Goal: Book appointment/travel/reservation

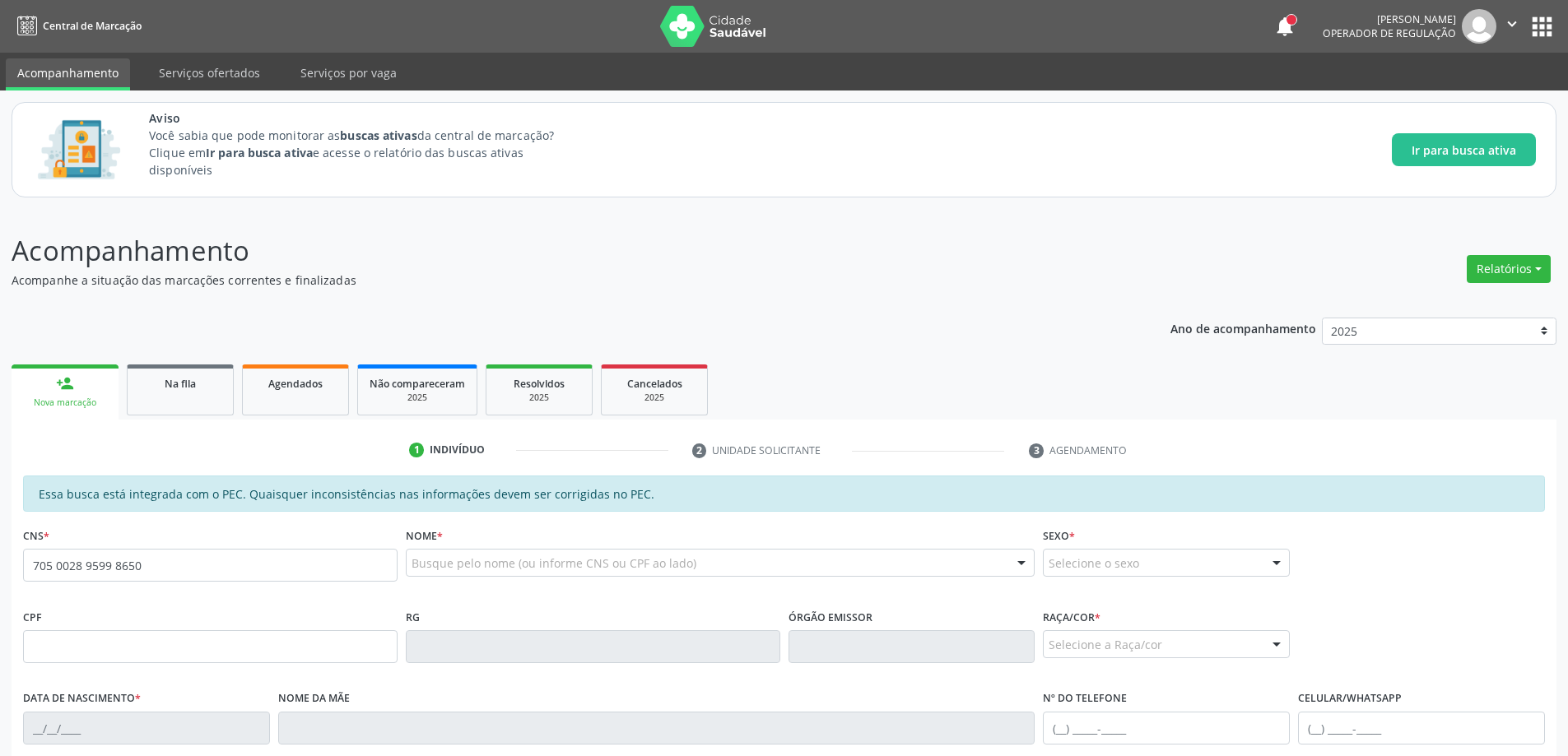
type input "705 0028 9599 8650"
type input "1[DATE]"
type input "[PERSON_NAME]"
type input "[PHONE_NUMBER]"
type input "S/N"
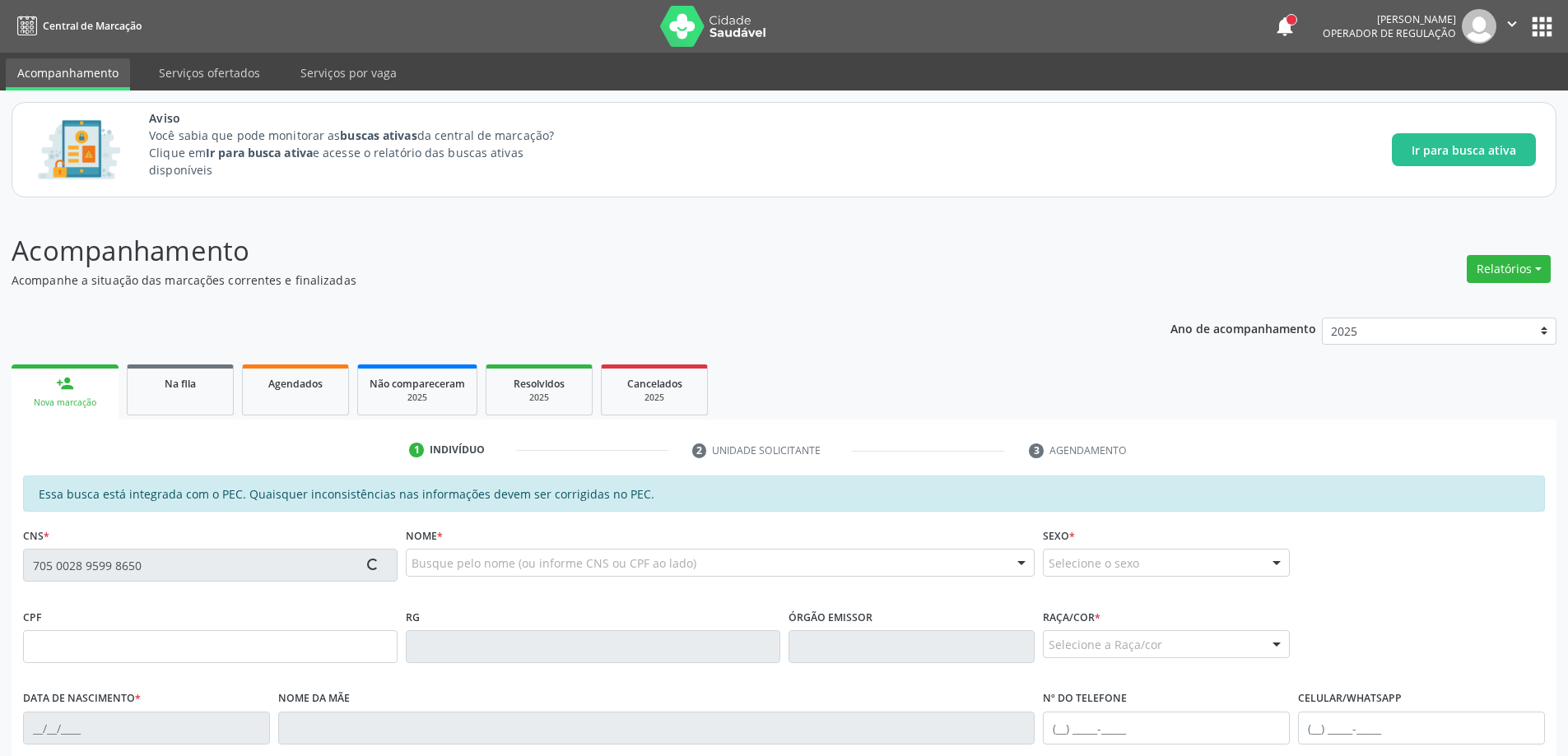
type input "061.196.734-07"
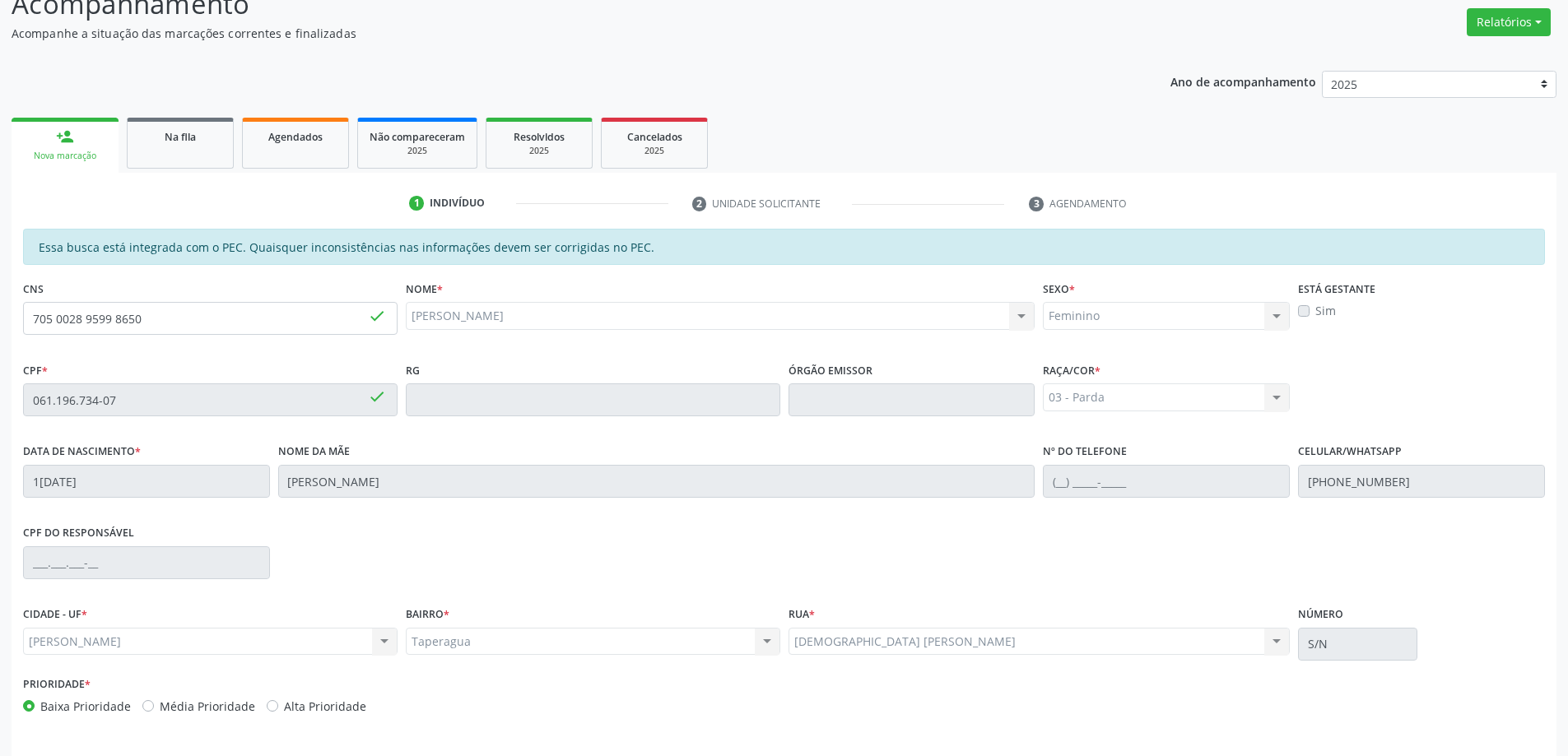
scroll to position [302, 0]
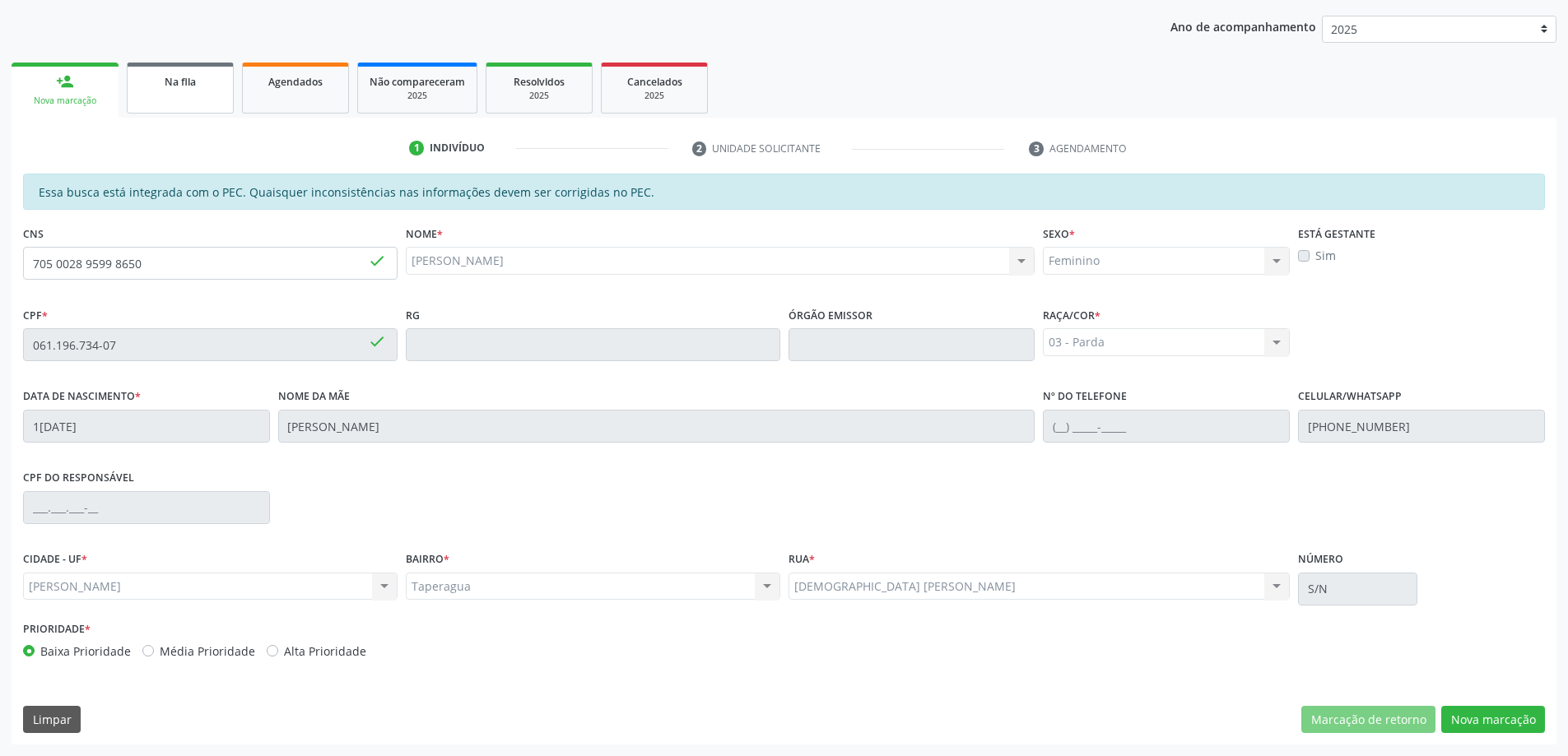
click at [153, 97] on link "Na fila" at bounding box center [180, 88] width 107 height 51
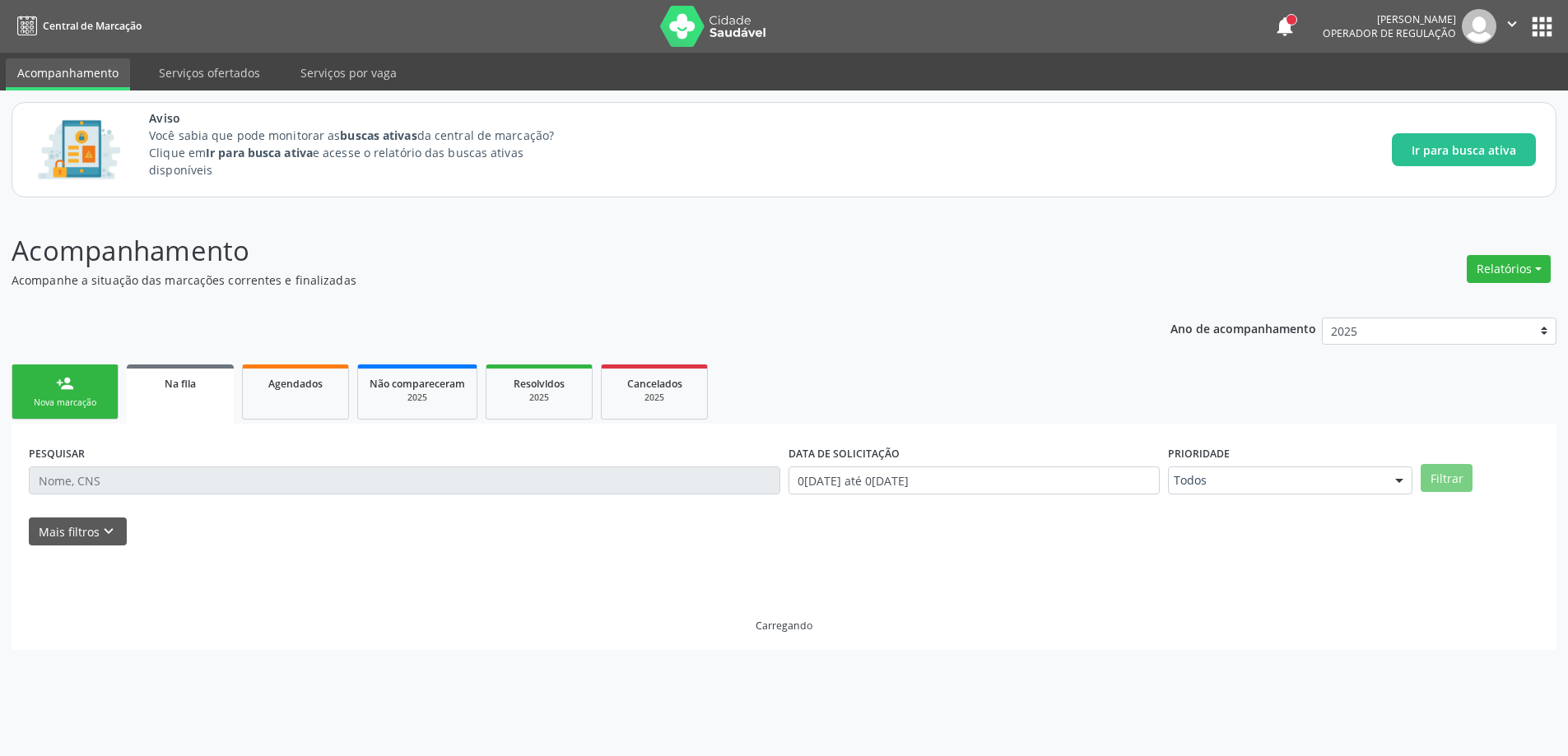
scroll to position [0, 0]
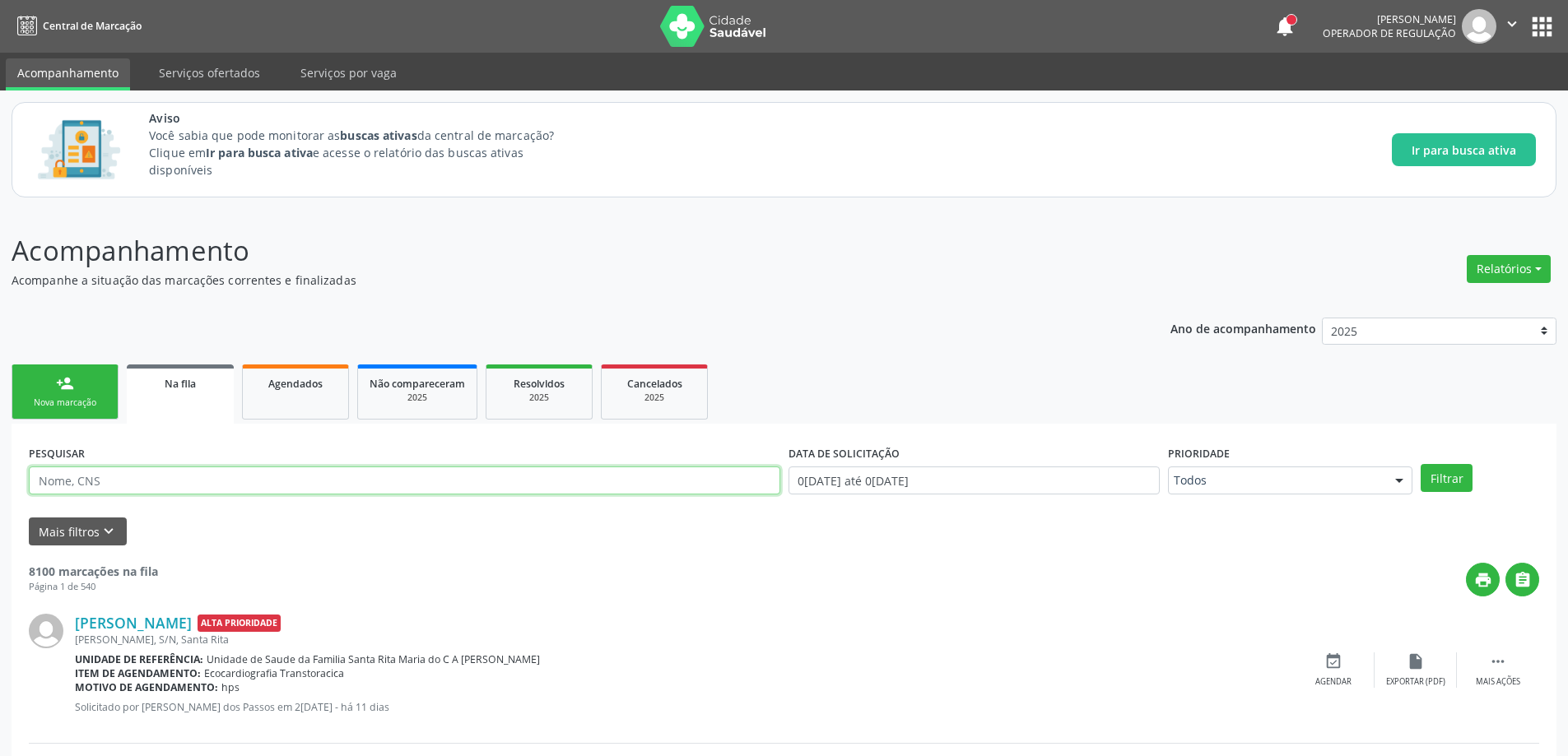
click at [212, 482] on input "text" at bounding box center [404, 480] width 751 height 28
type input "705002895998650"
click at [1456, 480] on button "Filtrar" at bounding box center [1447, 478] width 52 height 28
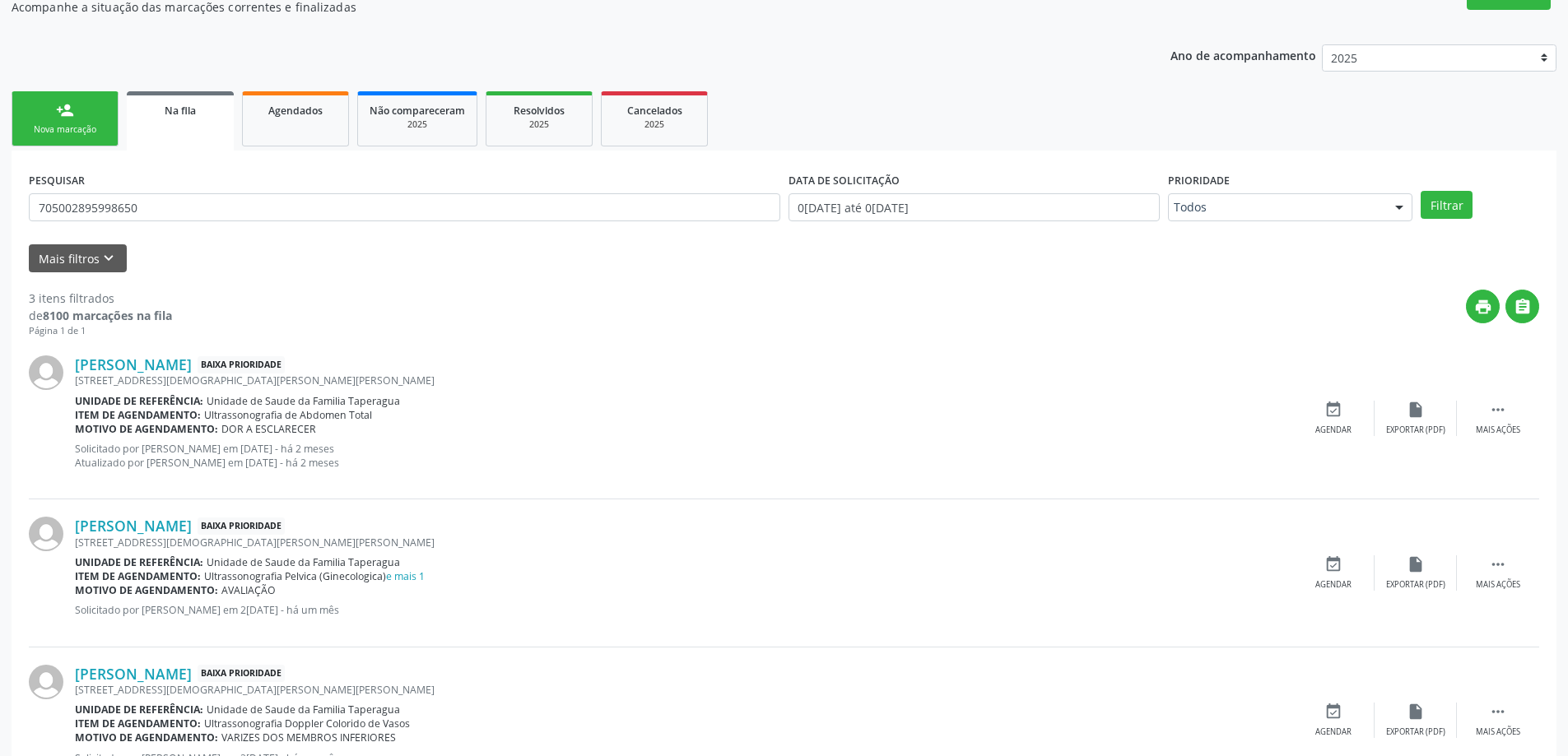
scroll to position [340, 0]
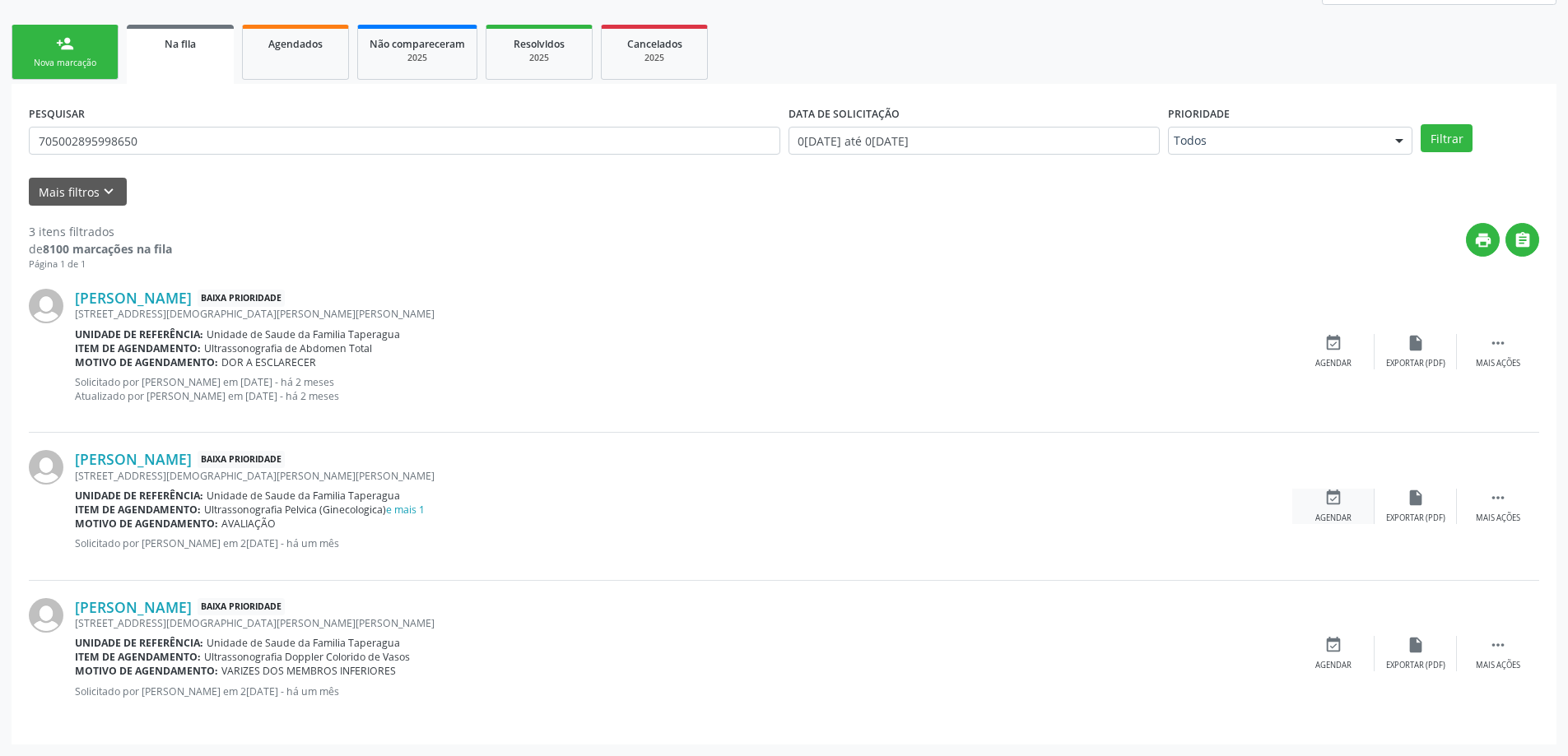
click at [1328, 508] on div "event_available Agendar" at bounding box center [1334, 507] width 83 height 35
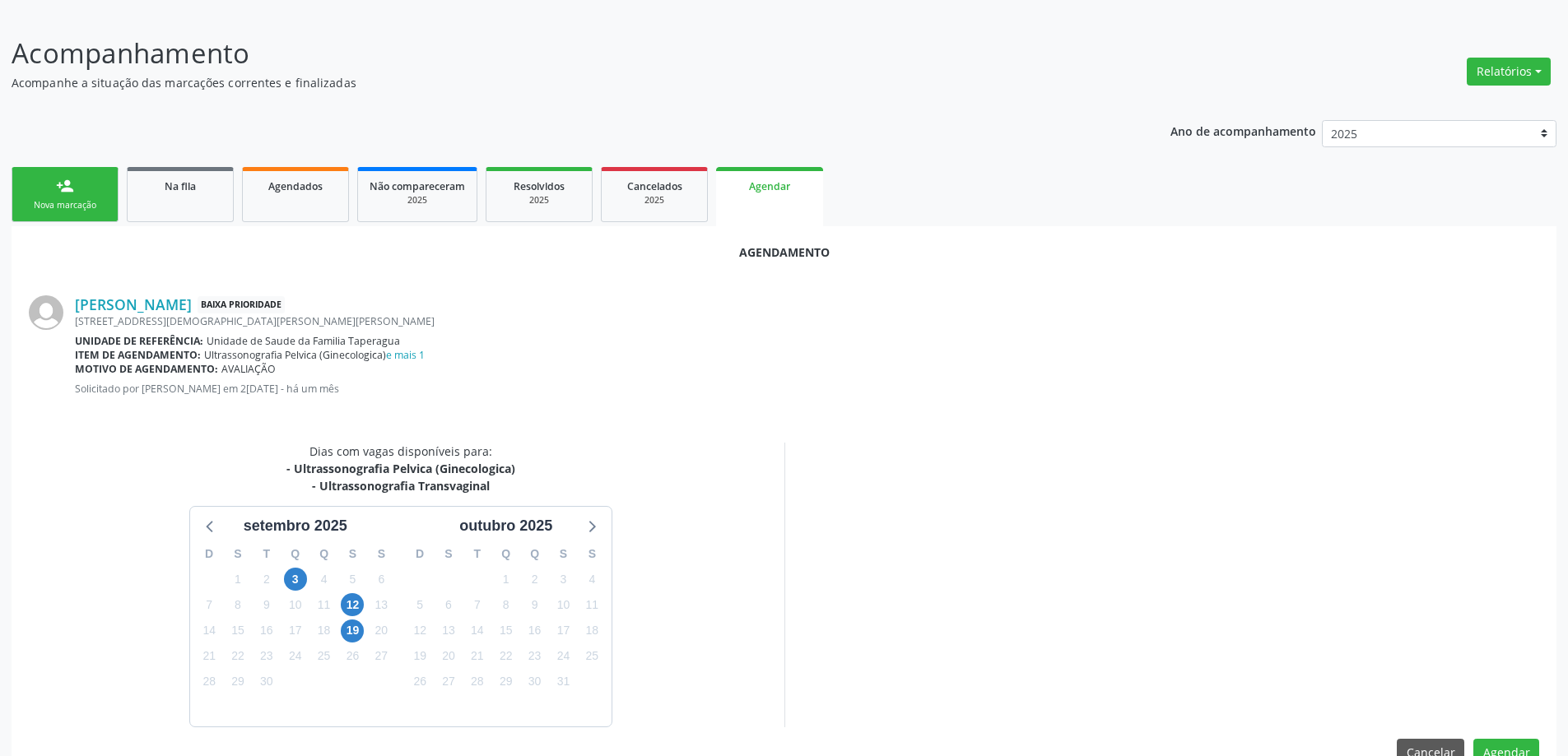
scroll to position [236, 0]
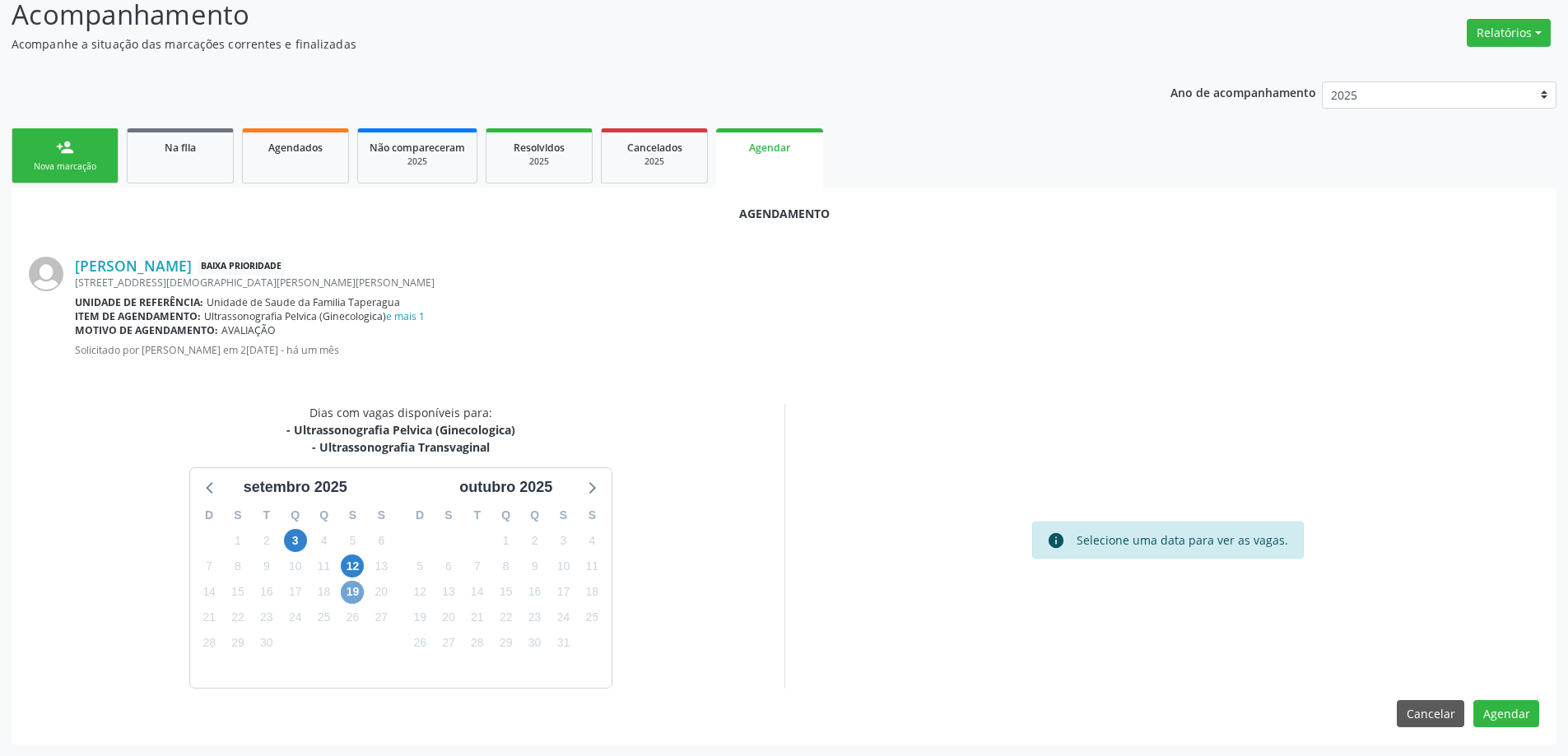
click at [354, 590] on span "19" at bounding box center [352, 592] width 23 height 23
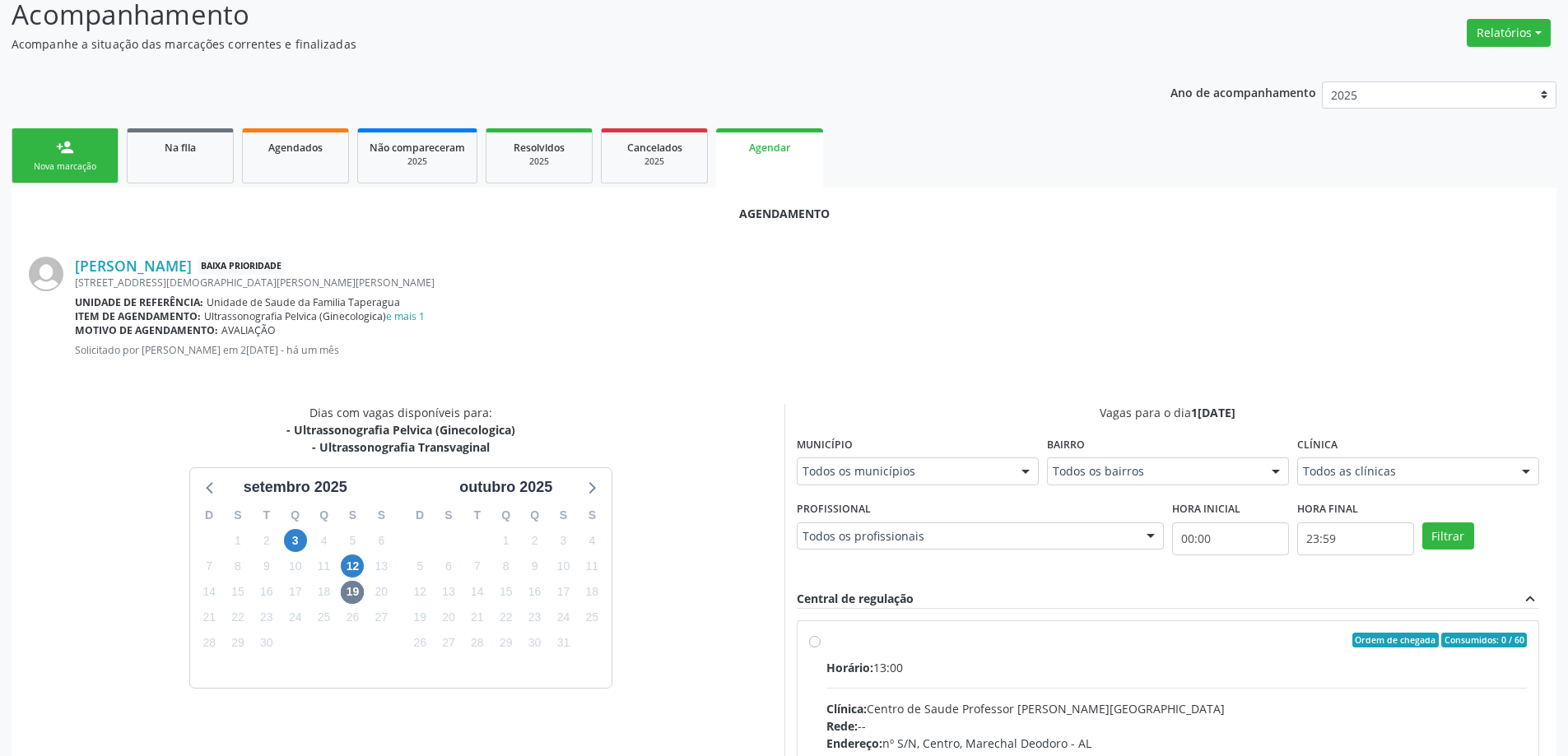
click at [826, 643] on label "Ordem de chegada Consumidos: 0 / 60 Horário: 13:00 Clínica: Centro de Saude Pro…" at bounding box center [1177, 759] width 701 height 253
click at [819, 643] on input "Ordem de chegada Consumidos: 0 / 60 Horário: 13:00 Clínica: Centro de Saude Pro…" at bounding box center [815, 641] width 12 height 15
radio input "true"
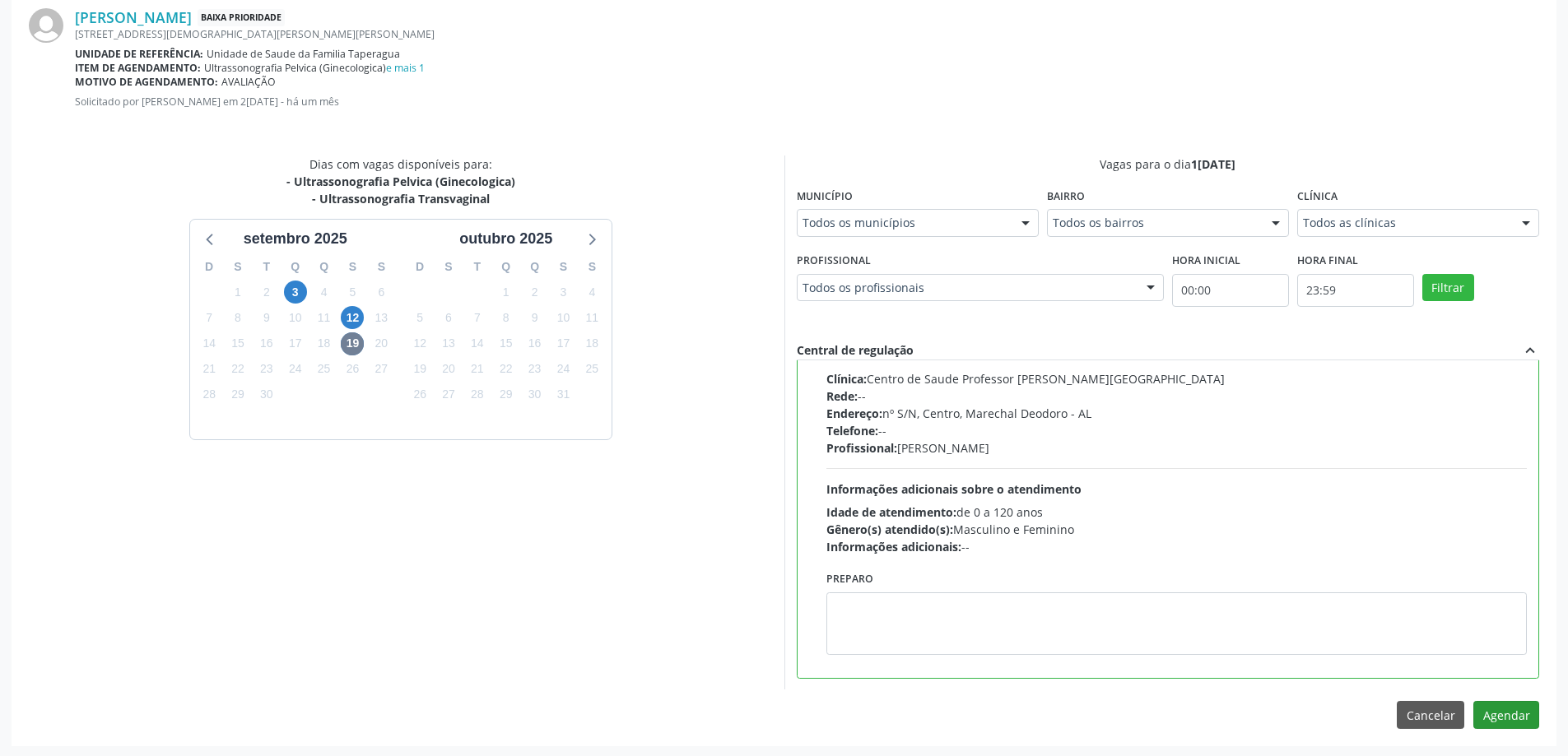
scroll to position [486, 0]
click at [1504, 717] on button "Agendar" at bounding box center [1506, 713] width 66 height 28
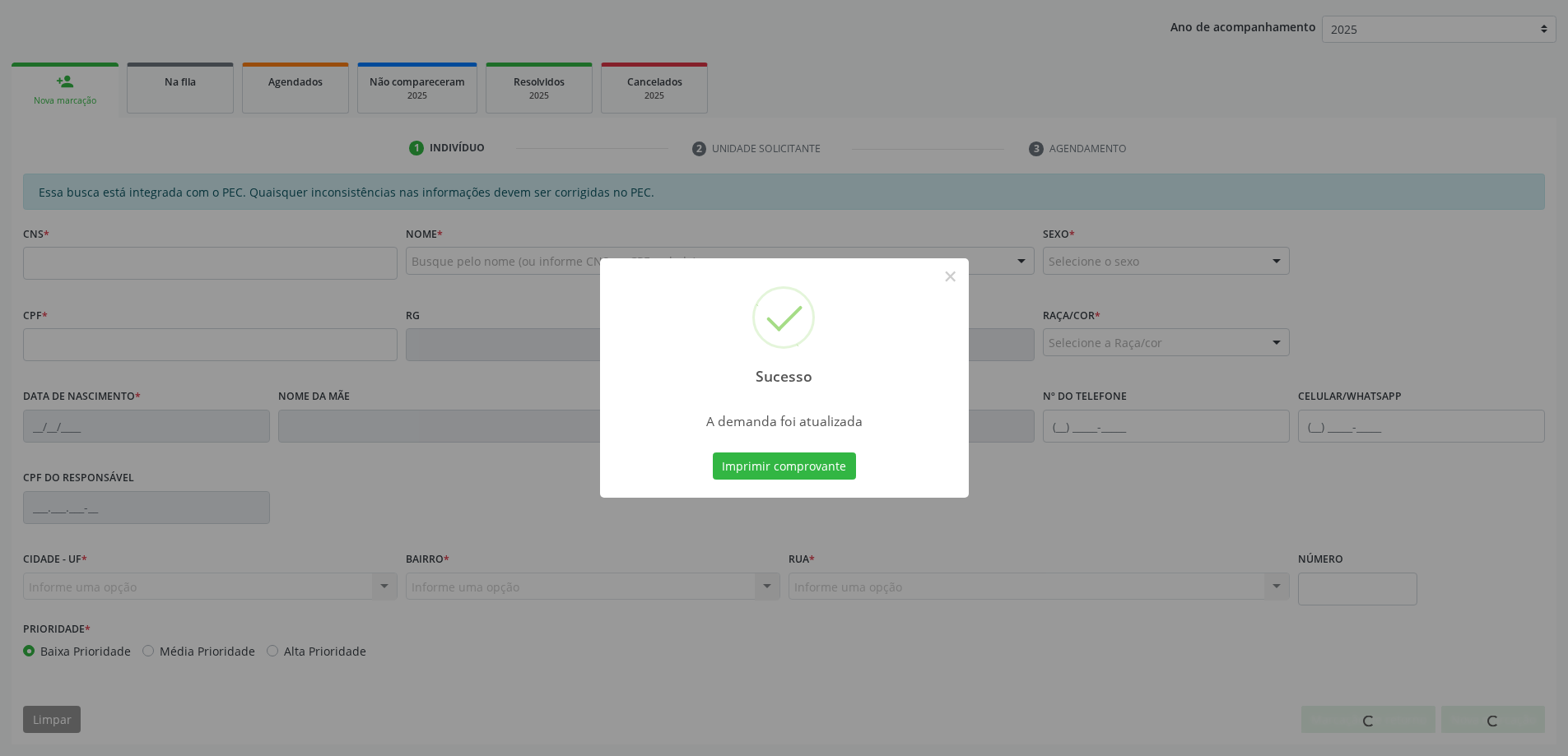
scroll to position [302, 0]
click at [949, 276] on button "×" at bounding box center [950, 276] width 28 height 28
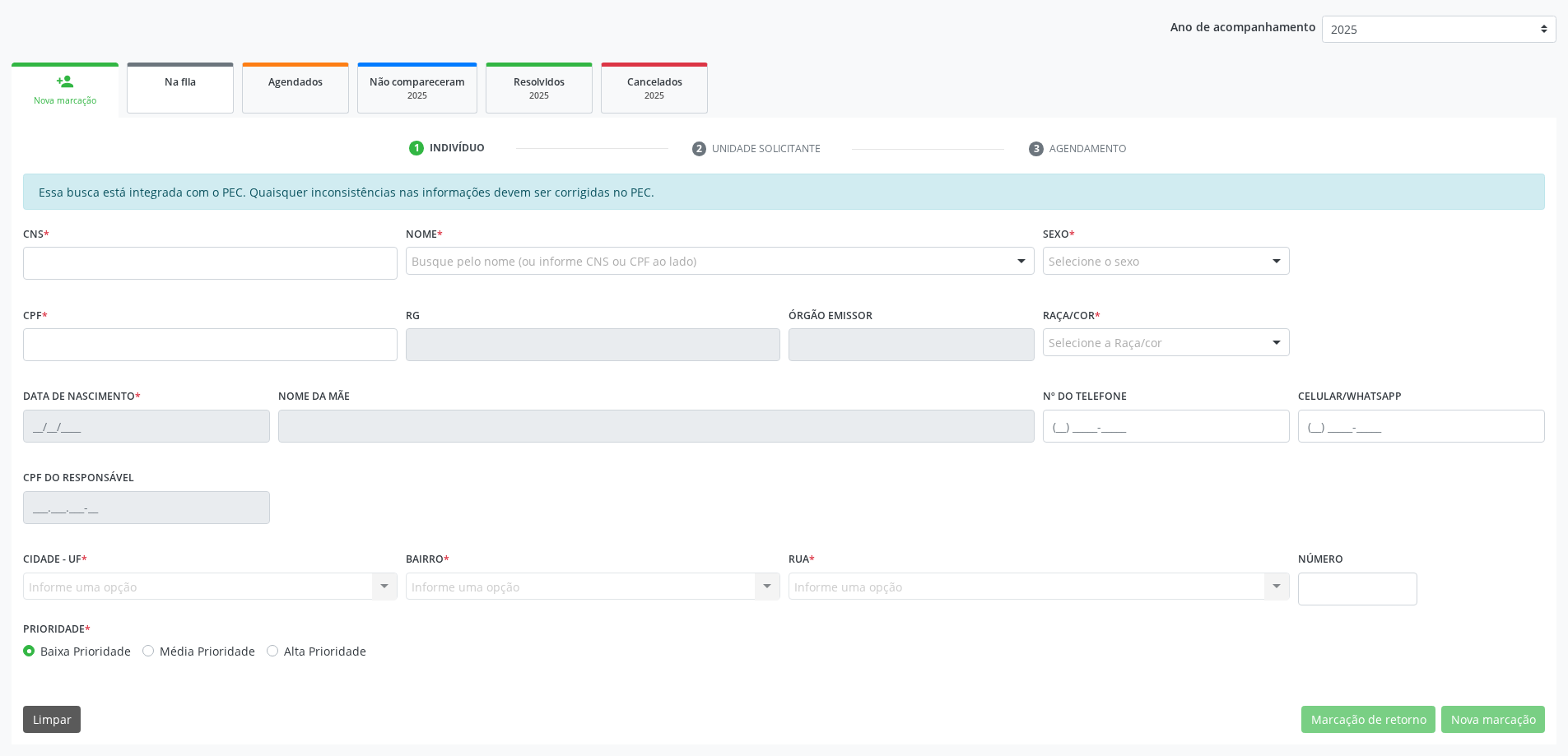
click at [168, 92] on link "Na fila" at bounding box center [180, 88] width 107 height 51
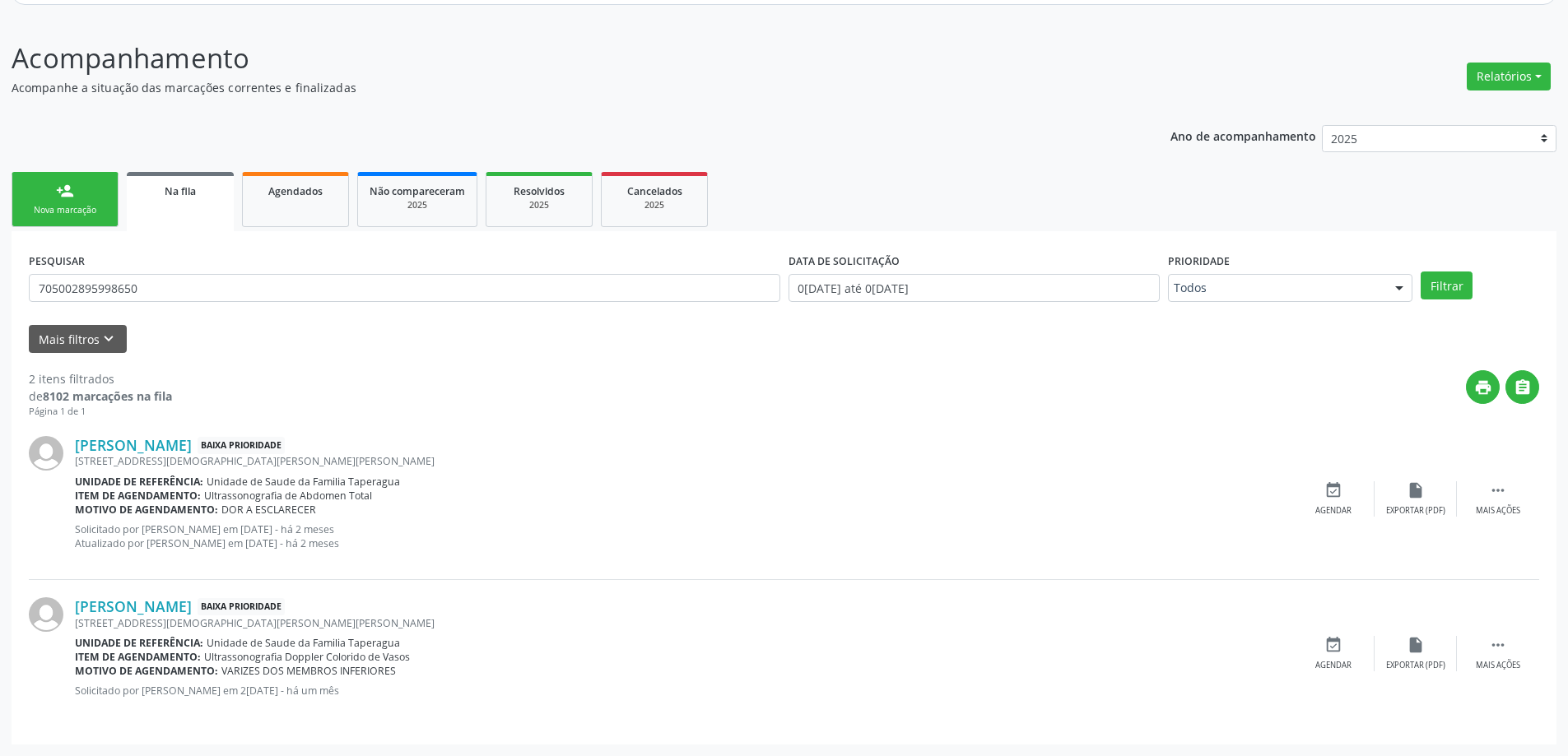
scroll to position [0, 0]
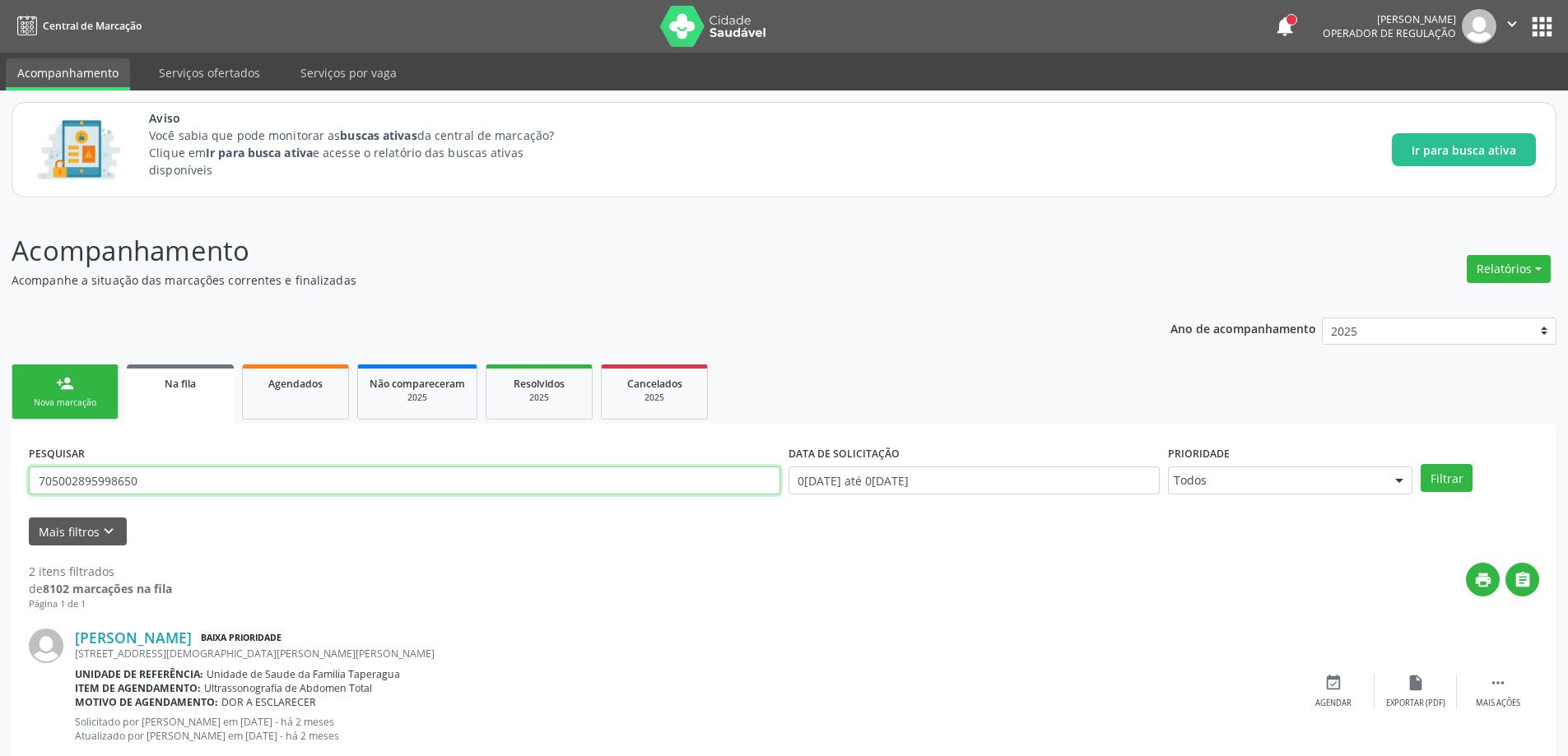
click at [194, 480] on input "705002895998650" at bounding box center [404, 480] width 751 height 28
type input "7"
drag, startPoint x: 148, startPoint y: 482, endPoint x: 23, endPoint y: 478, distance: 125.1
click at [23, 478] on div "PESQUISAR 705003081440357 DATA DE SOLICITAÇÃO 0[DATE] até 0[DATE] Prioridade To…" at bounding box center [784, 680] width 1545 height 512
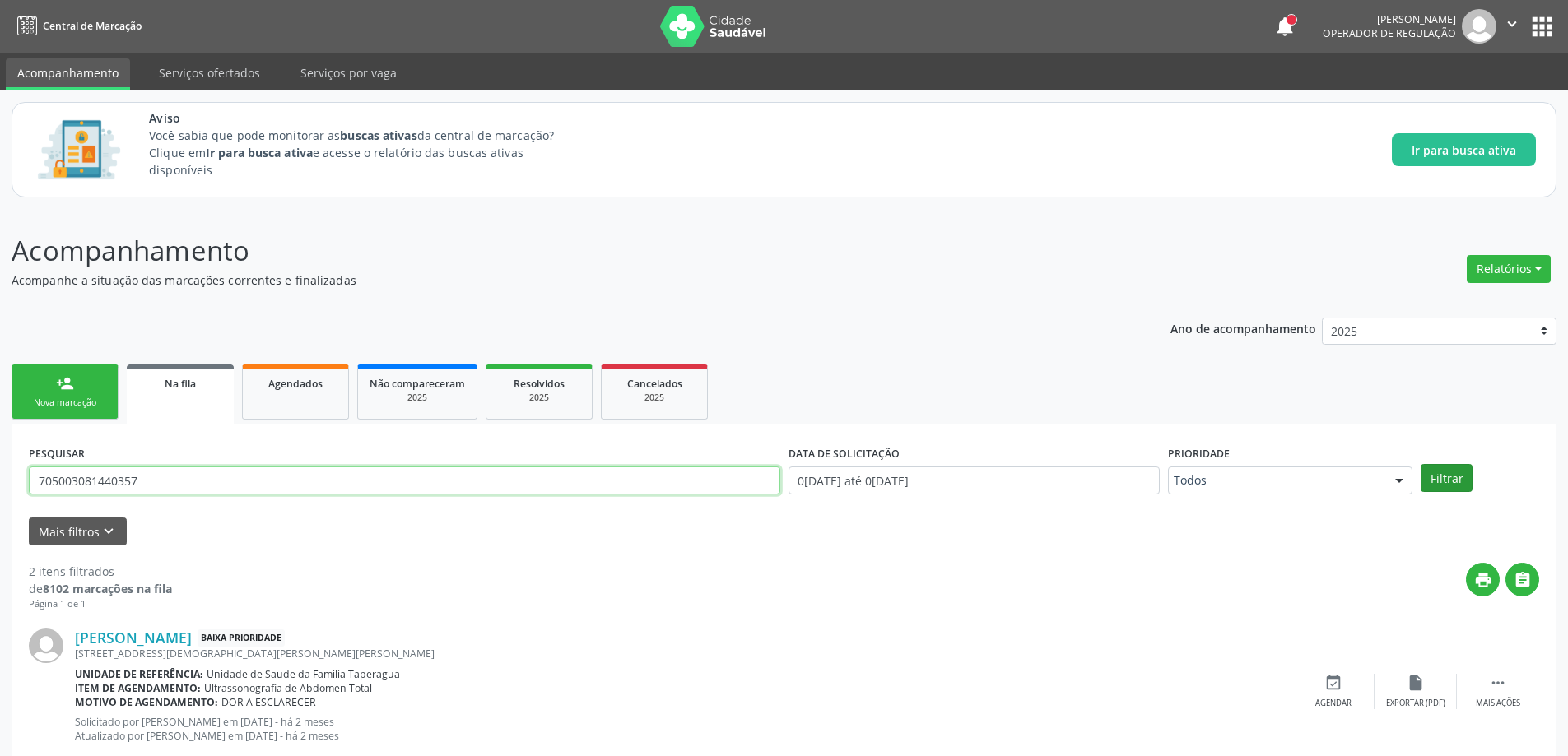
type input "705003081440357"
click at [1448, 490] on button "Filtrar" at bounding box center [1447, 478] width 52 height 28
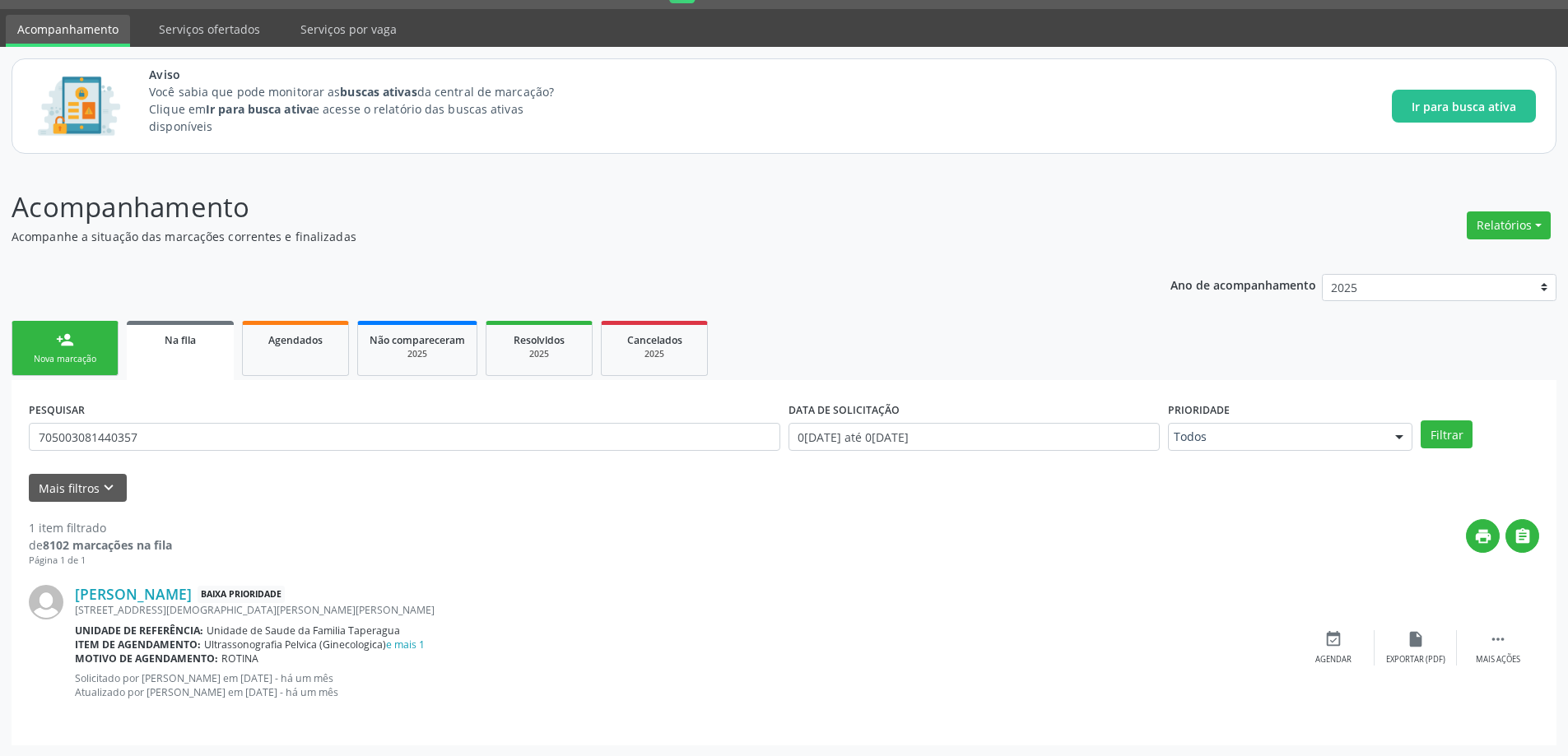
scroll to position [45, 0]
click at [415, 645] on link "e mais 1" at bounding box center [405, 644] width 39 height 14
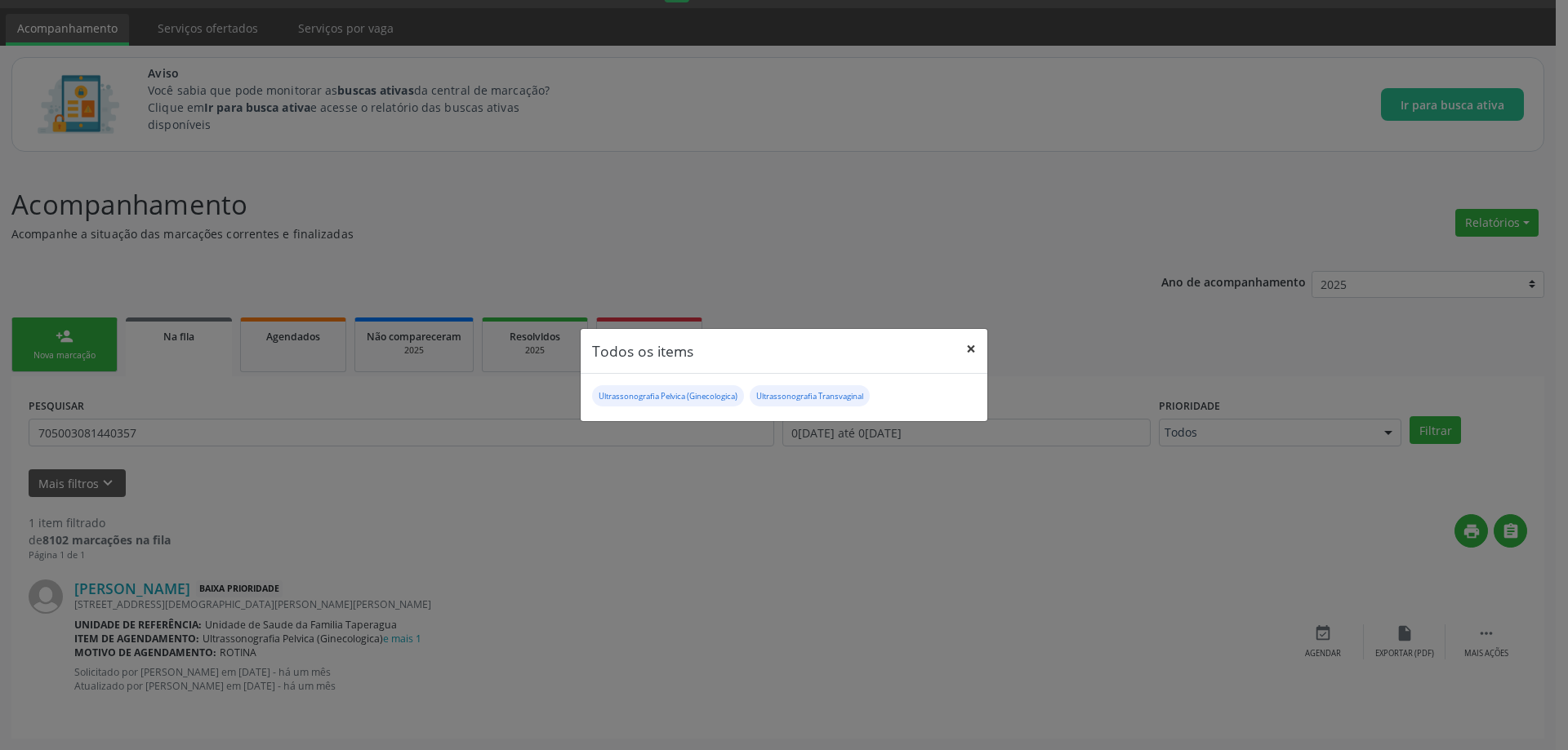
click at [973, 352] on button "×" at bounding box center [970, 349] width 33 height 40
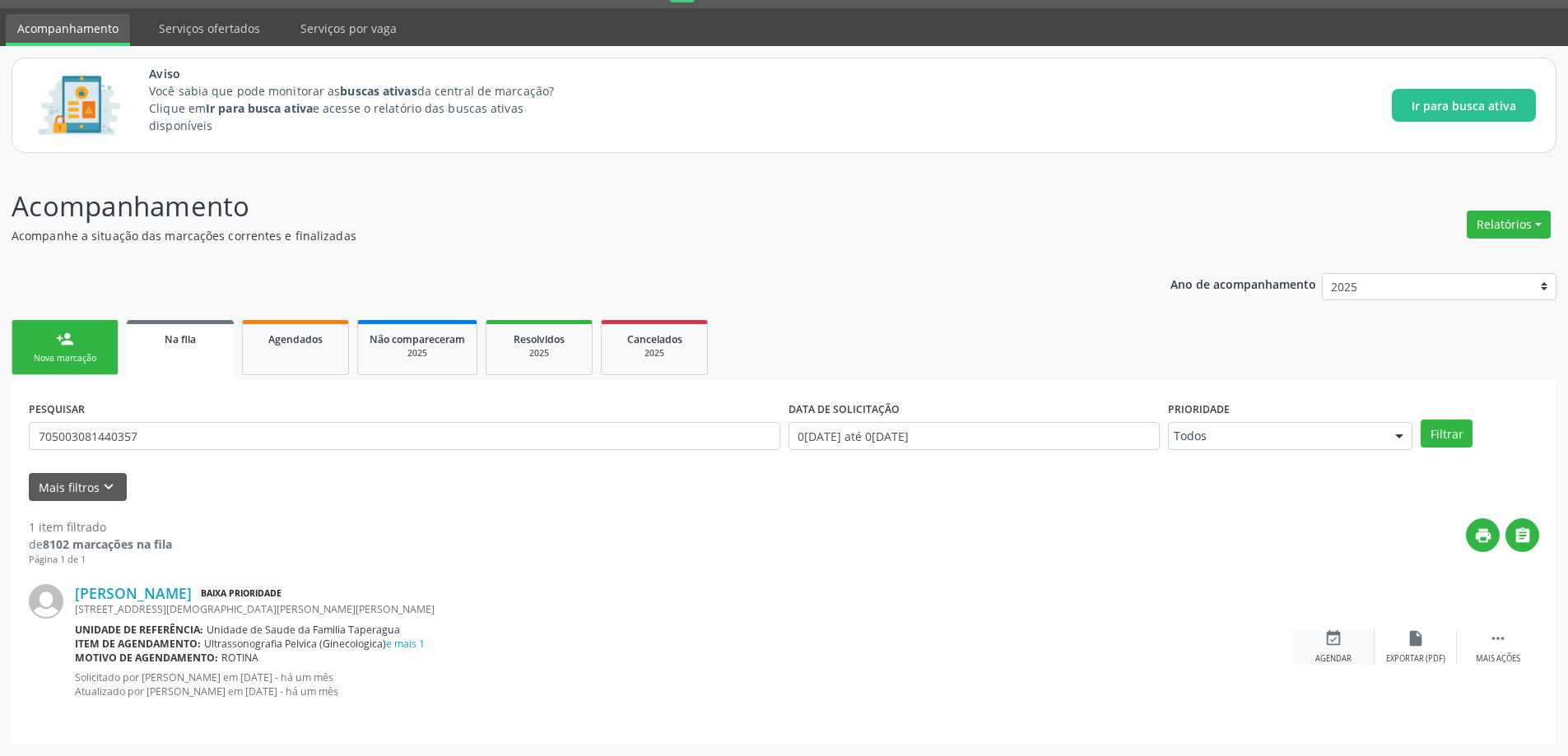
click at [1334, 637] on icon "event_available" at bounding box center [1333, 638] width 18 height 18
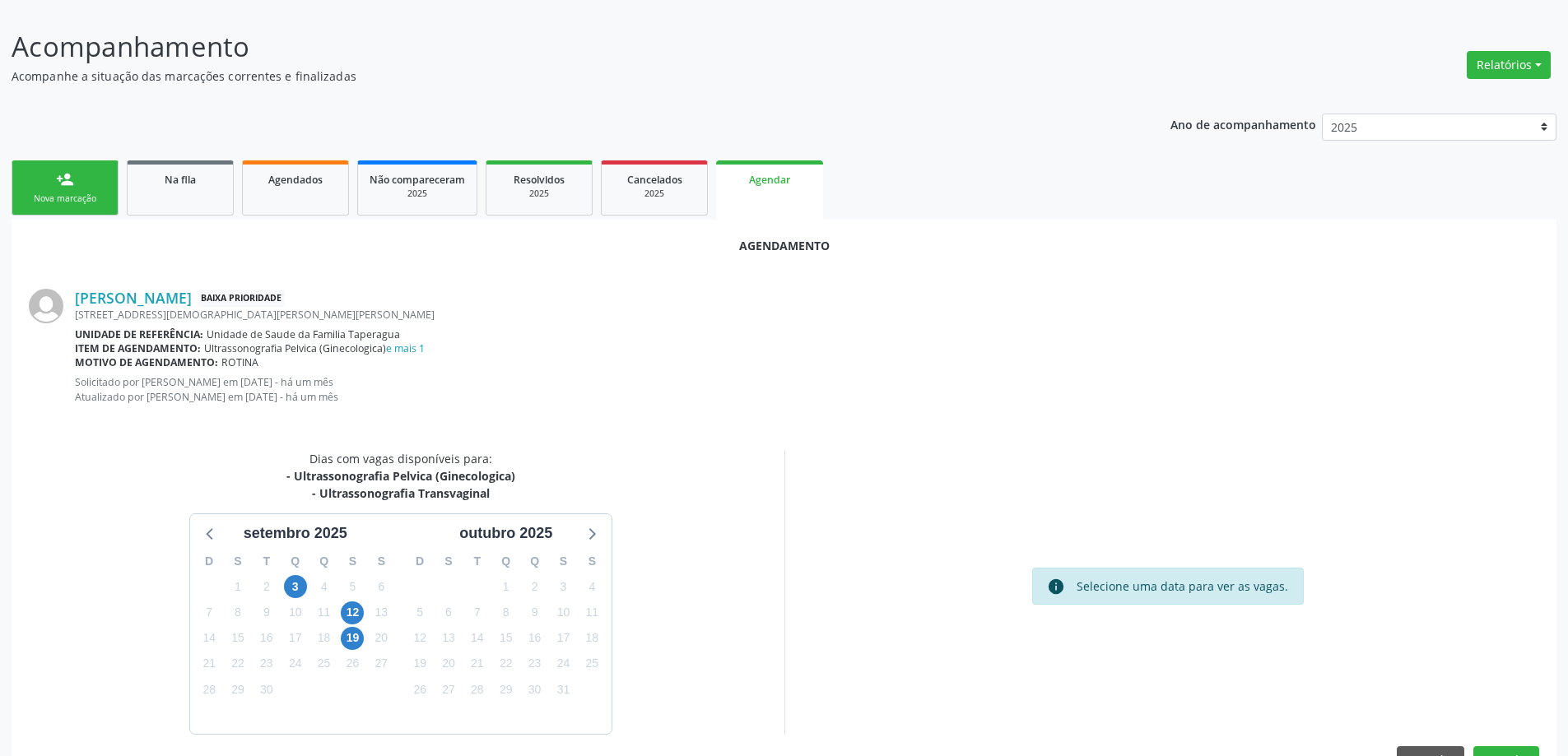
scroll to position [250, 0]
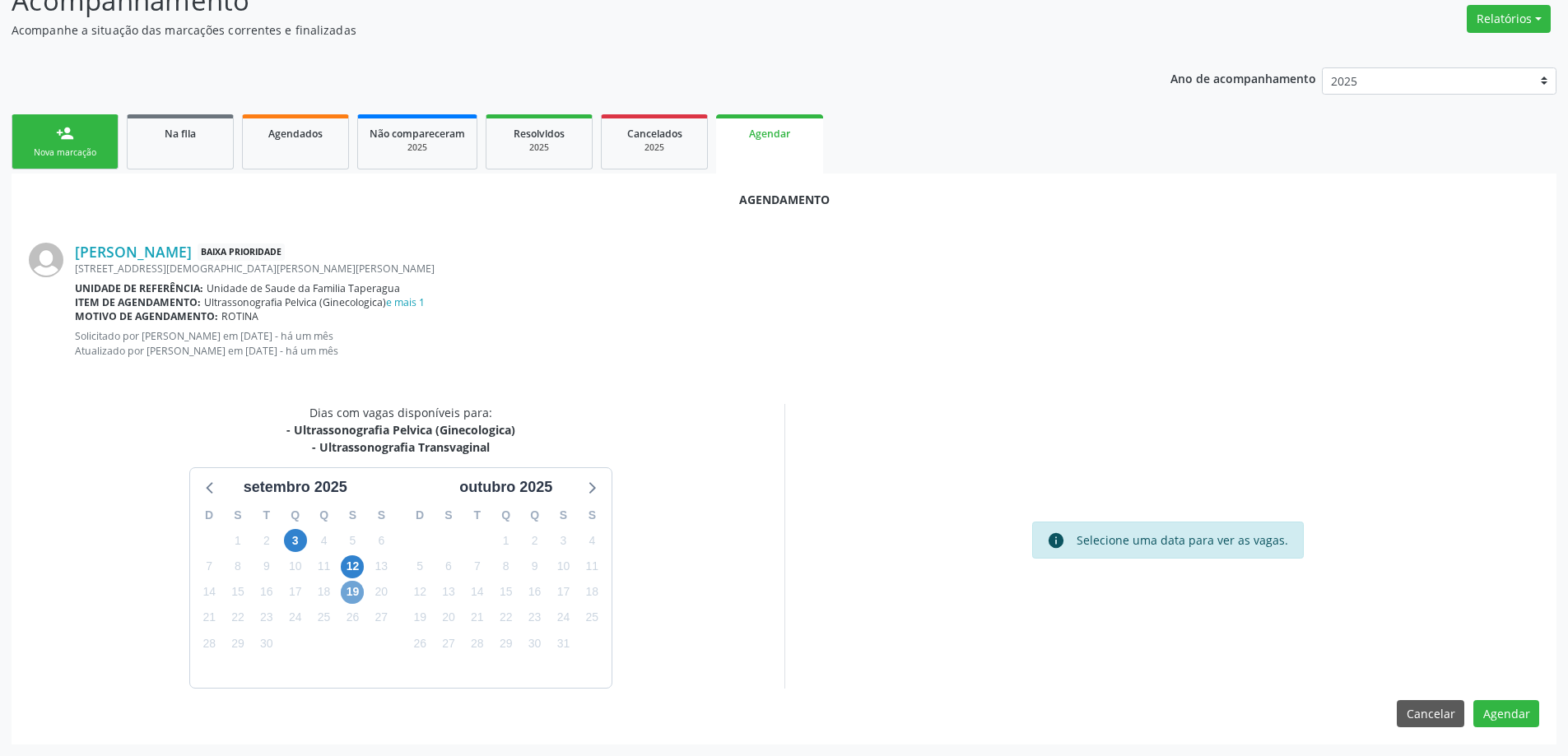
click at [352, 597] on span "19" at bounding box center [352, 592] width 23 height 23
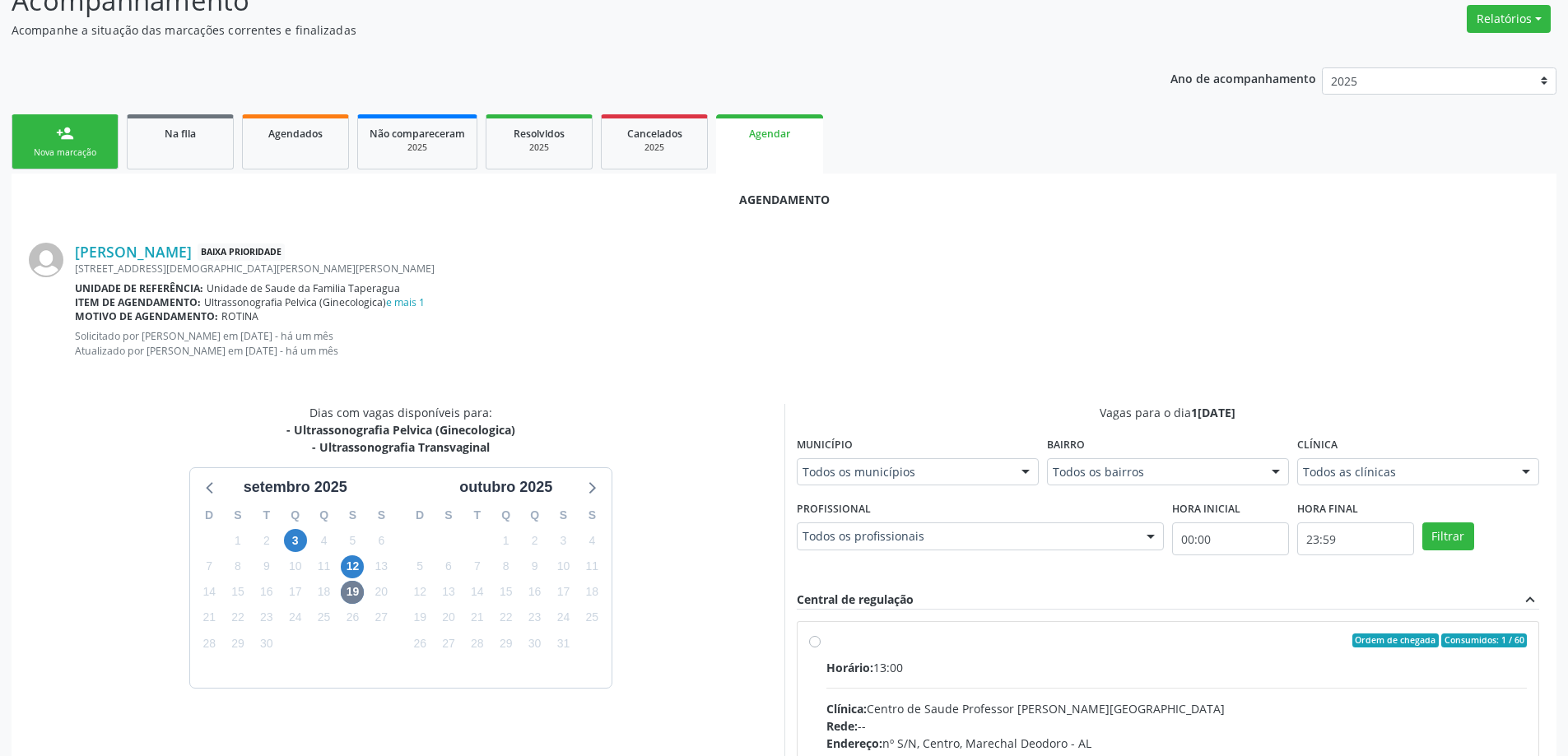
click at [814, 649] on div "Ordem de chegada Consumidos: 1 / 60 Horário: 13:00 Clínica: Centro de Saude Pro…" at bounding box center [1168, 760] width 718 height 253
radio input "true"
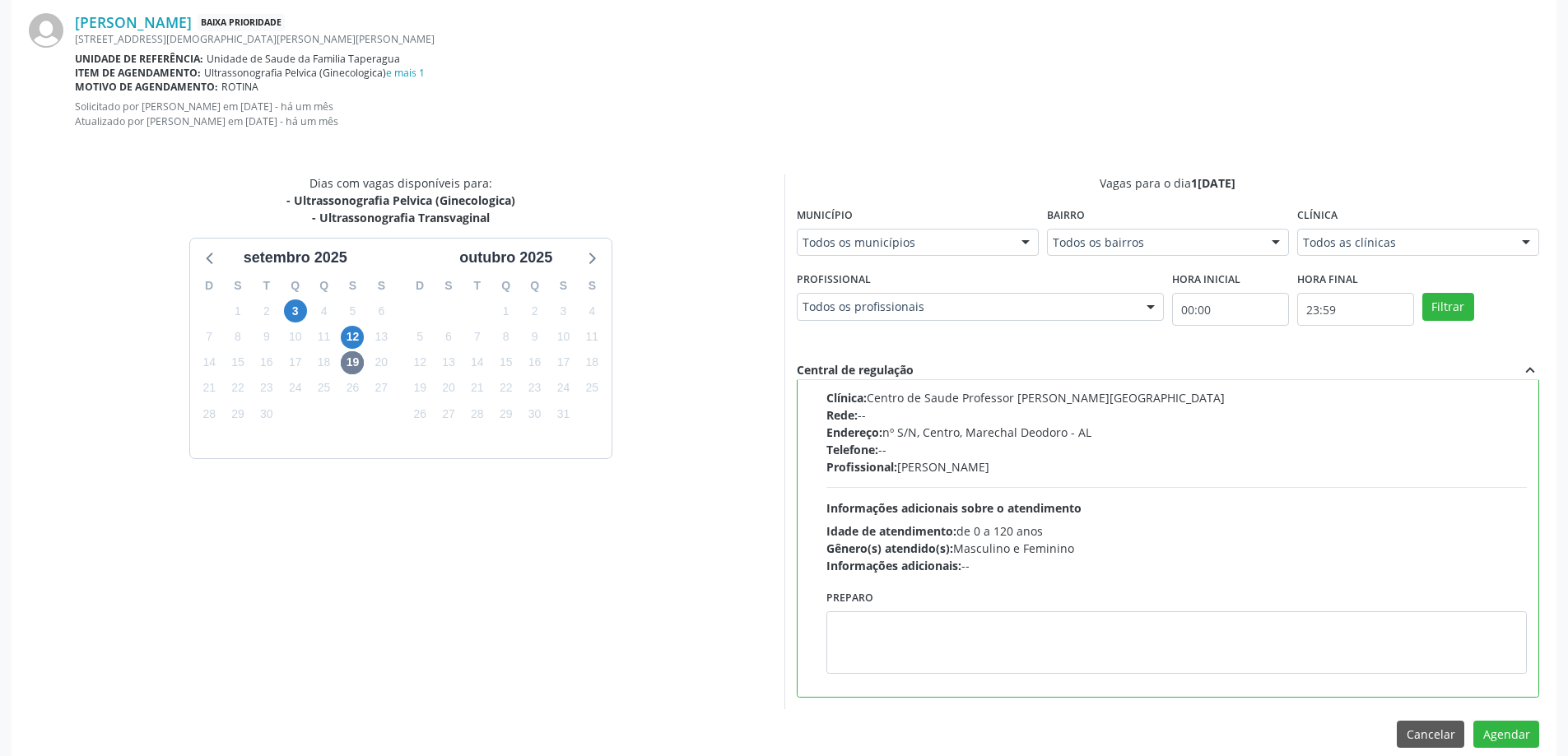
scroll to position [501, 0]
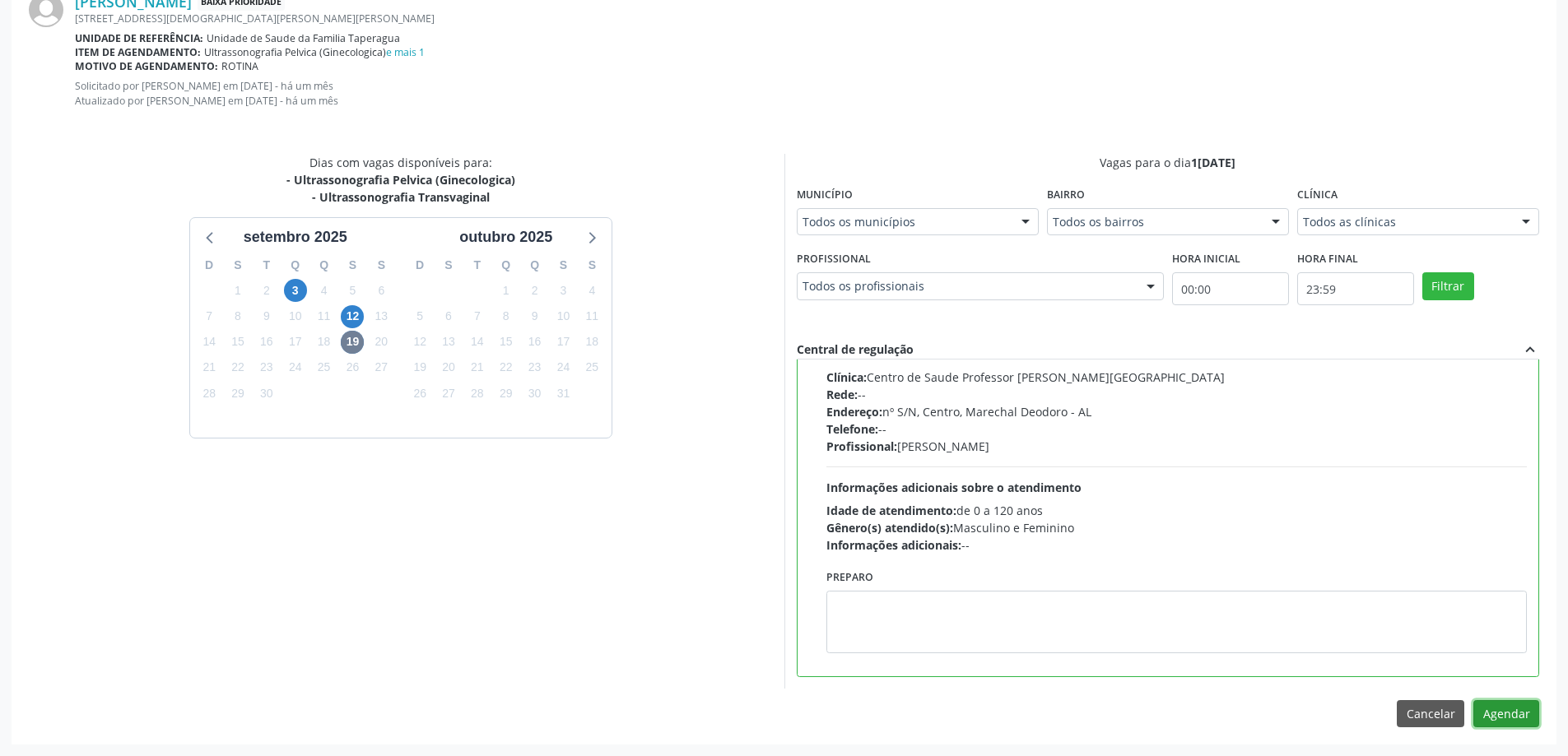
click at [1502, 710] on button "Agendar" at bounding box center [1506, 714] width 66 height 28
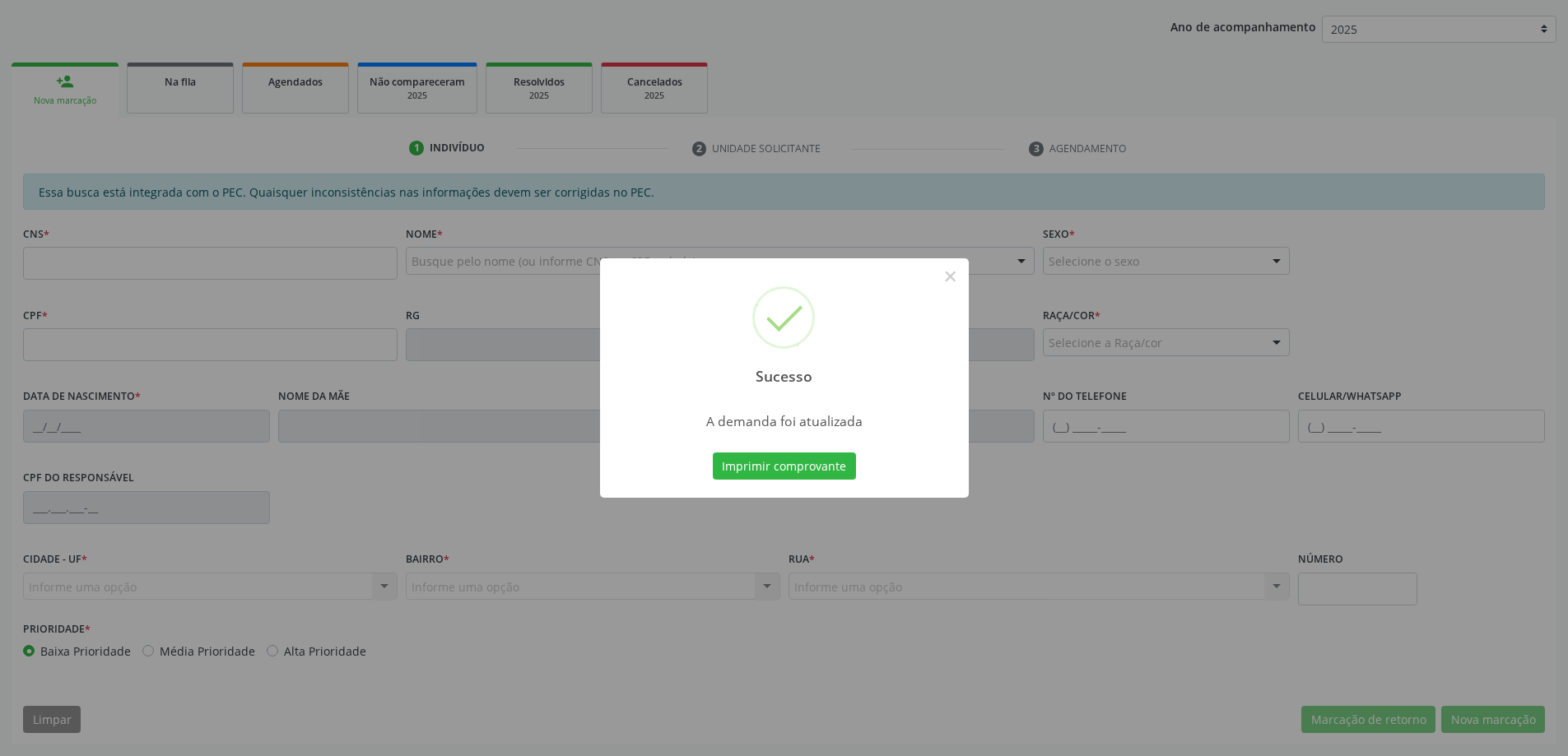
scroll to position [302, 0]
click at [947, 276] on button "×" at bounding box center [950, 276] width 28 height 28
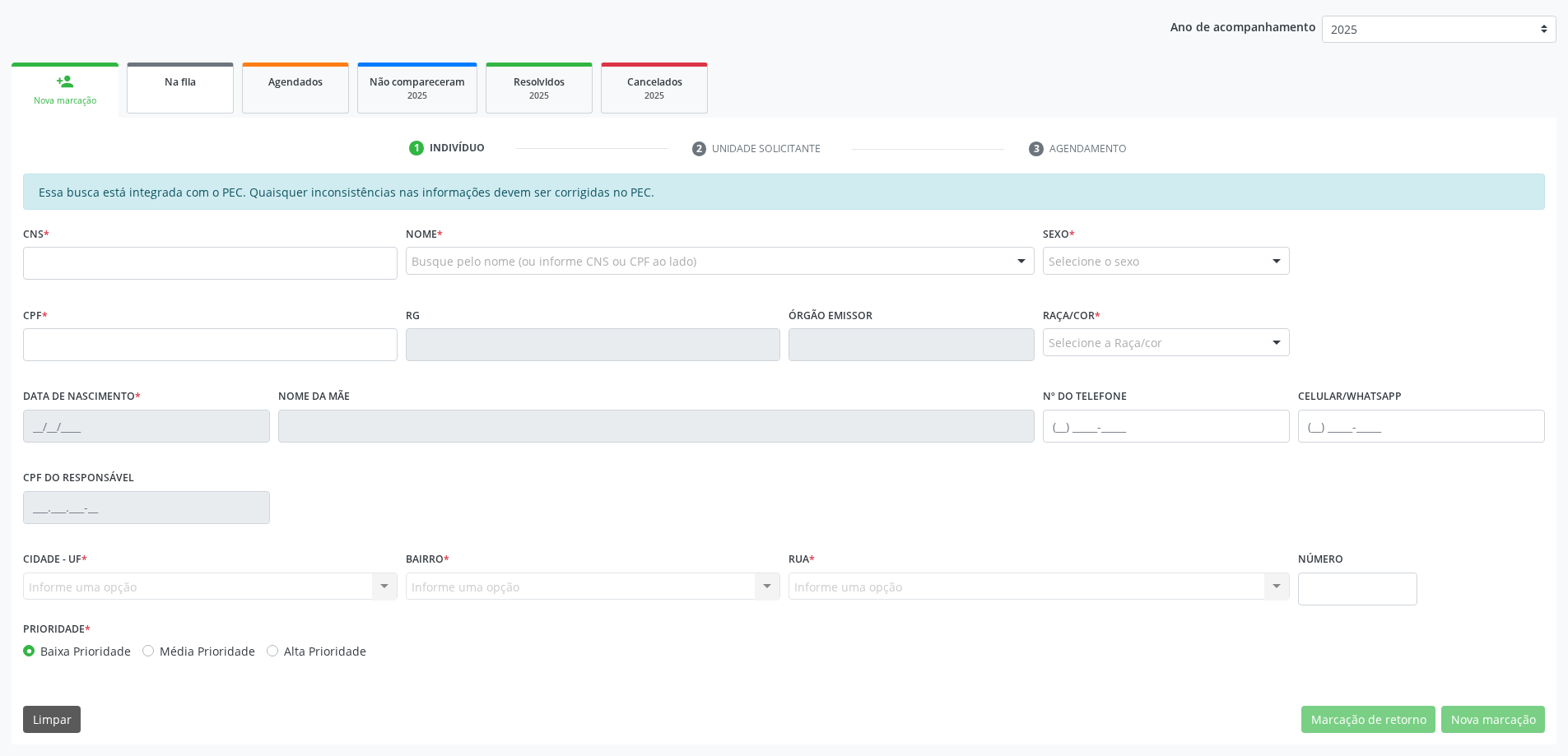
click at [191, 87] on span "Na fila" at bounding box center [180, 82] width 31 height 14
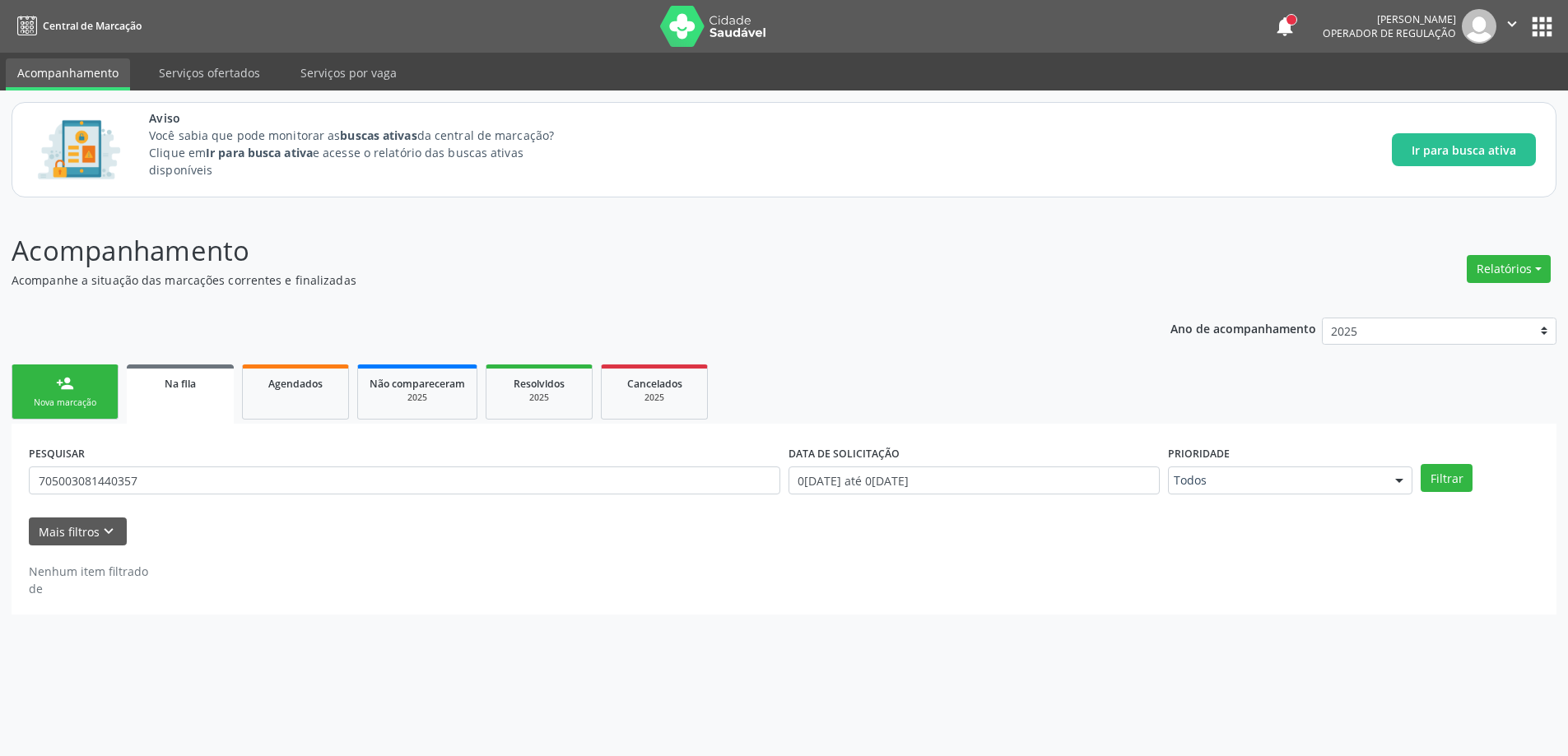
scroll to position [0, 0]
click at [179, 473] on input "705003081440357" at bounding box center [407, 480] width 757 height 28
type input "7"
type input "706802798077520"
click at [1474, 483] on button "Filtrar" at bounding box center [1458, 478] width 52 height 28
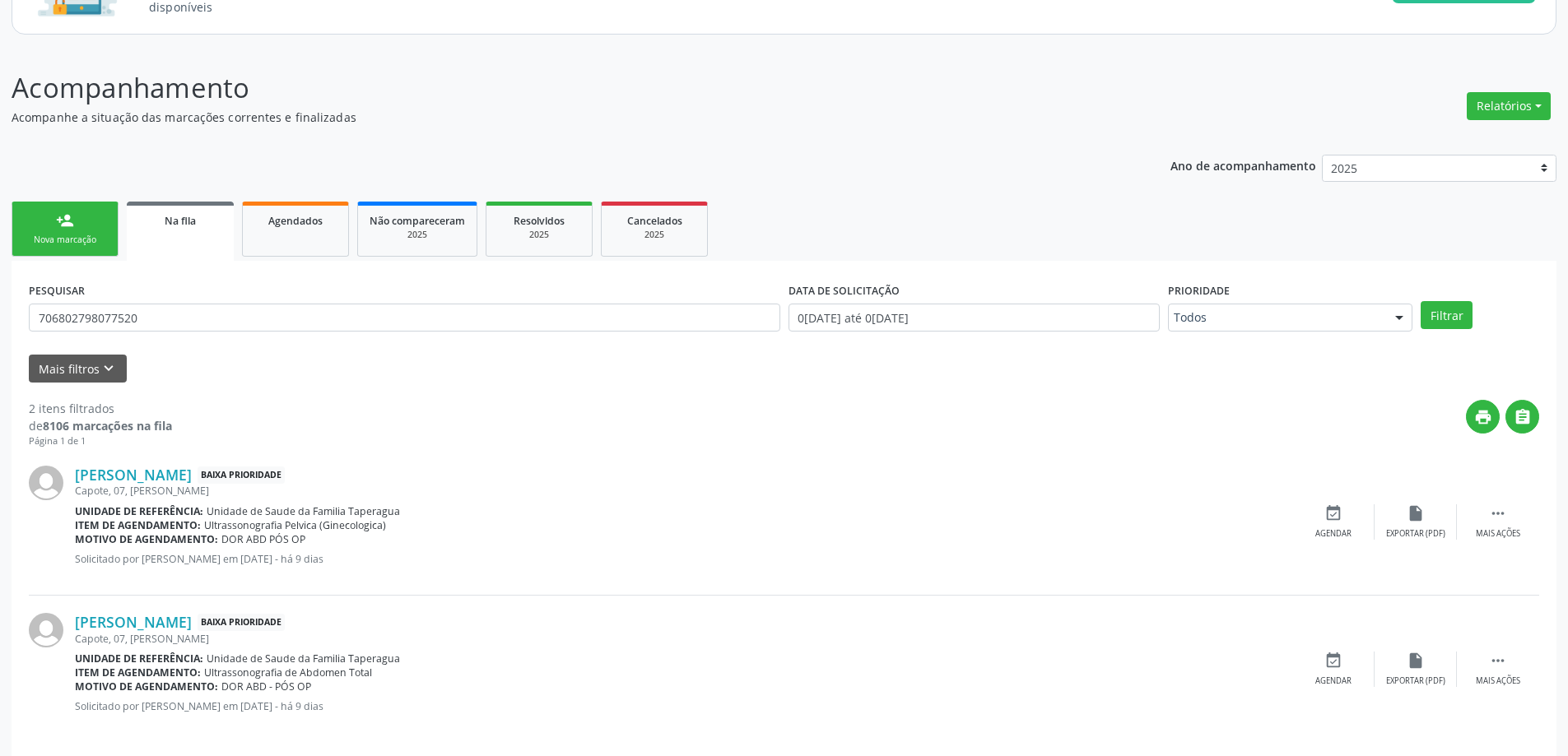
scroll to position [164, 0]
drag, startPoint x: 158, startPoint y: 314, endPoint x: 30, endPoint y: 316, distance: 128.0
click at [30, 316] on input "706802798077520" at bounding box center [404, 315] width 751 height 28
click at [1320, 511] on div "event_available Agendar" at bounding box center [1334, 521] width 83 height 35
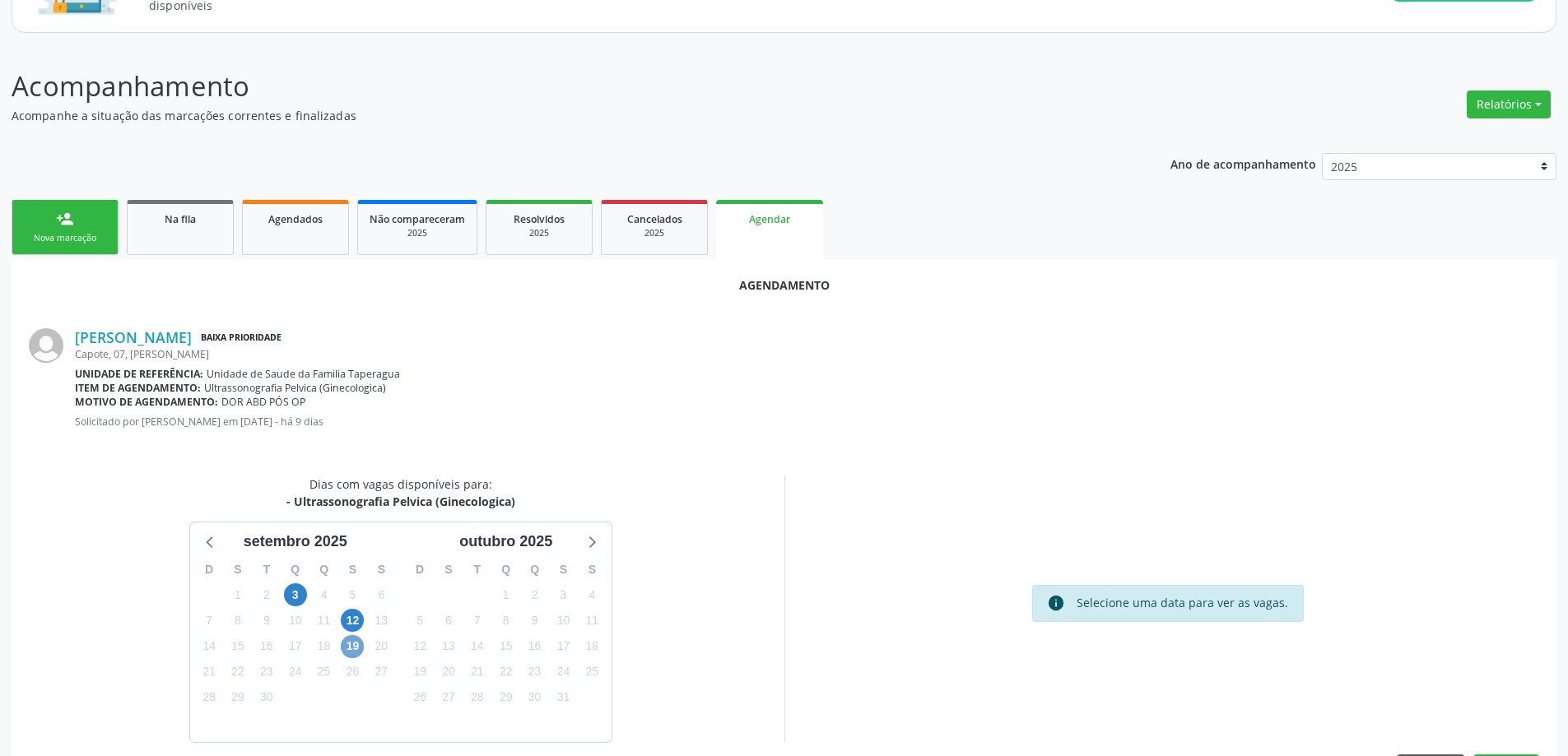
click at [352, 651] on span "19" at bounding box center [352, 646] width 23 height 23
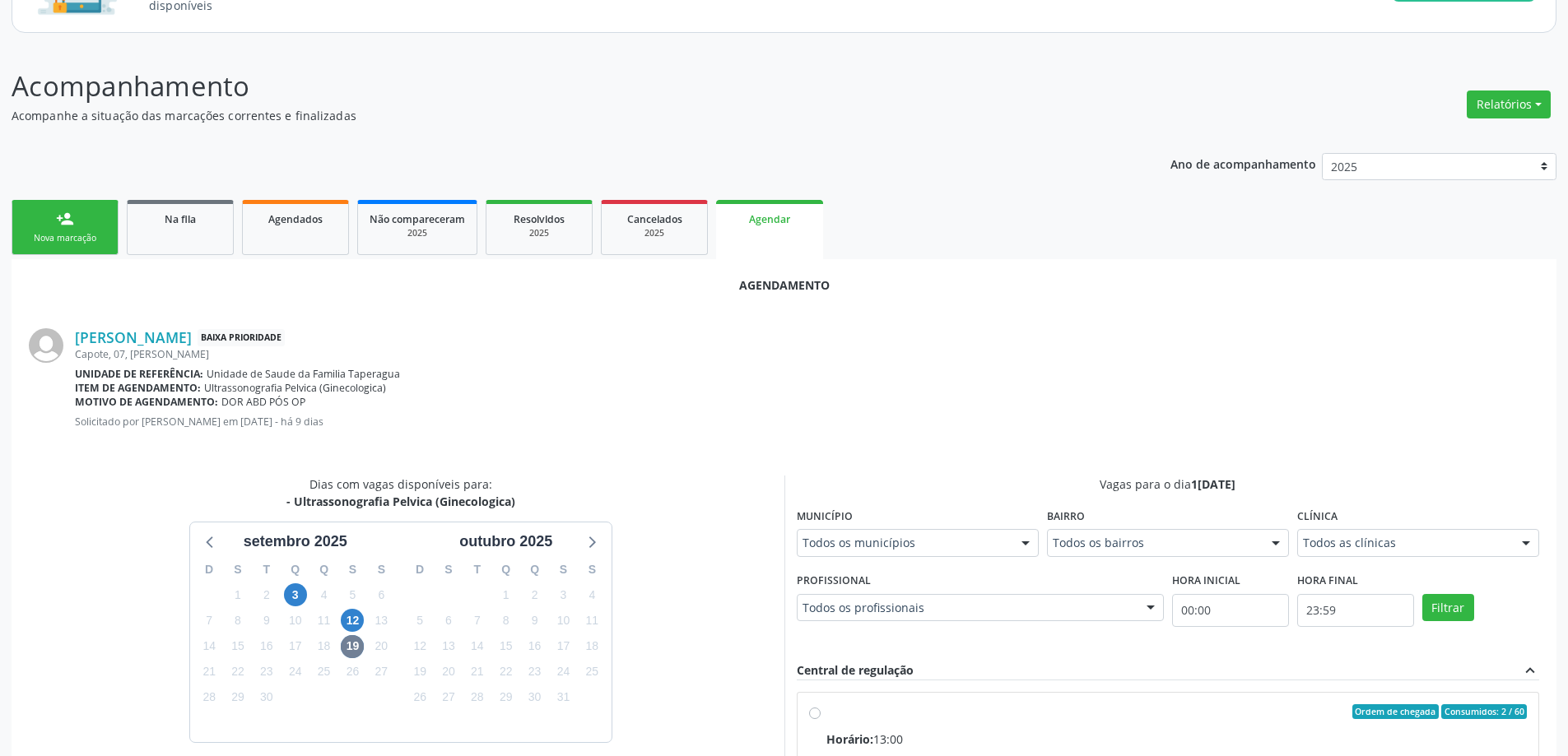
click at [817, 717] on input "Ordem de chegada Consumidos: 2 / 60 Horário: 13:00 Clínica: Centro de Saude Pro…" at bounding box center [815, 712] width 12 height 15
radio input "true"
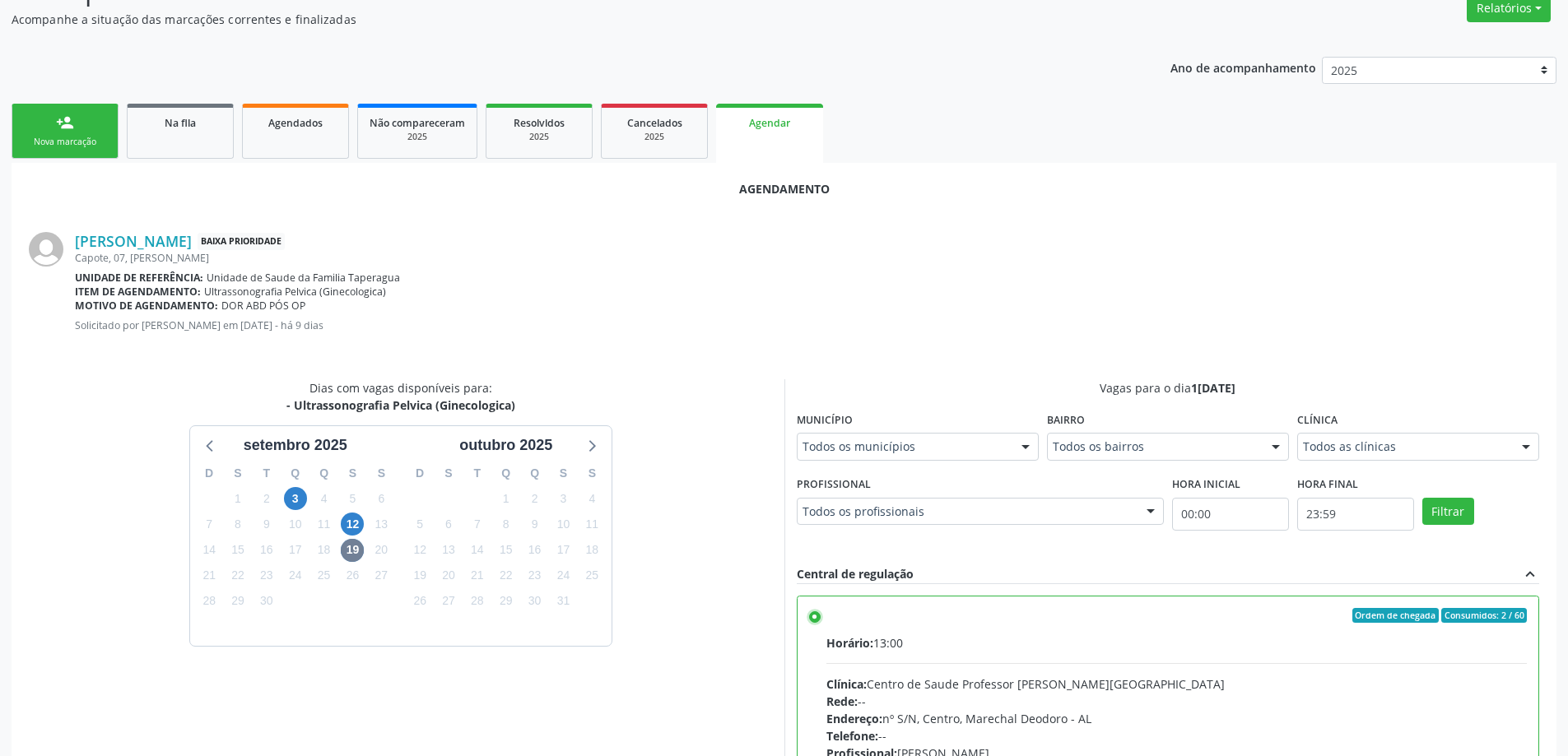
scroll to position [486, 0]
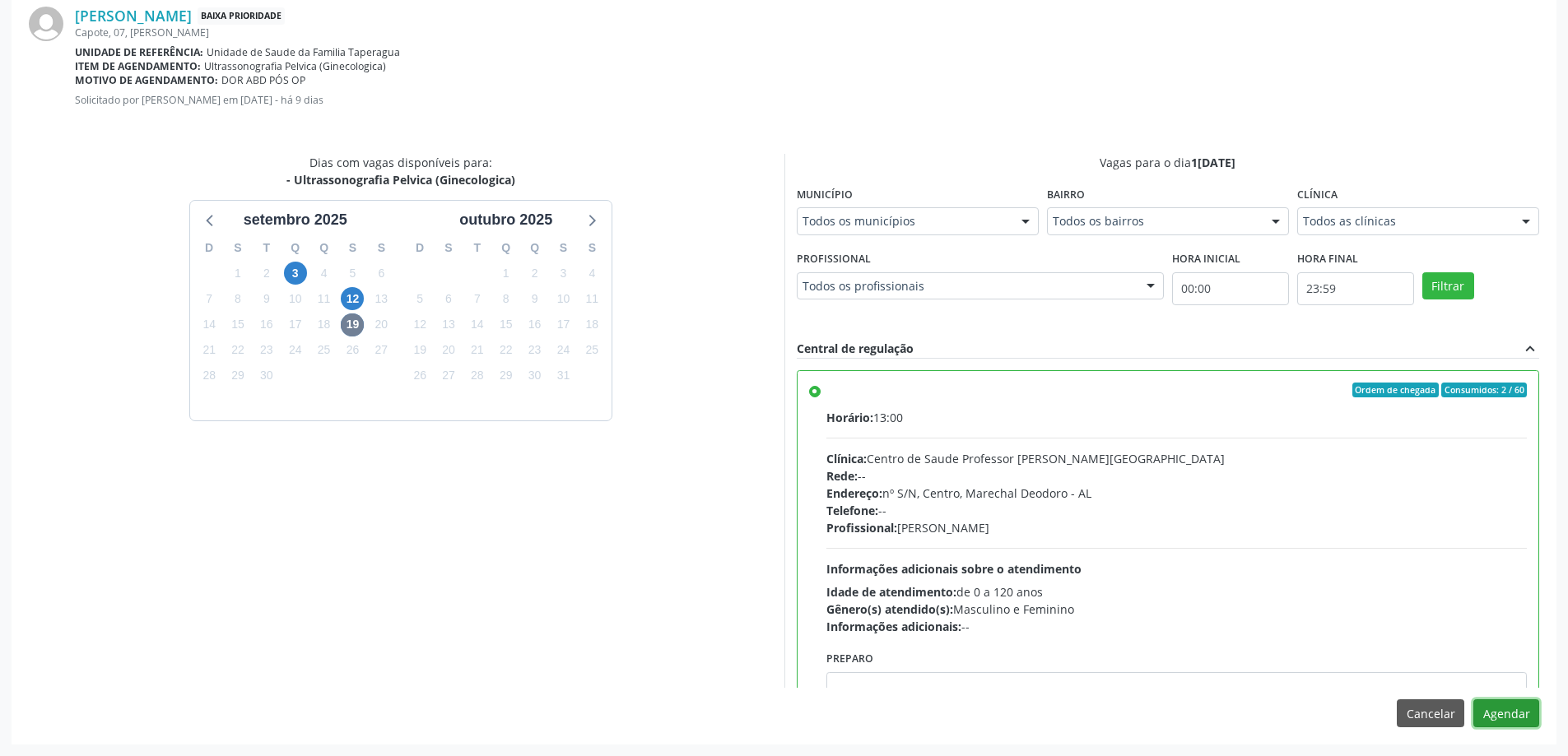
click at [1521, 710] on button "Agendar" at bounding box center [1506, 713] width 66 height 28
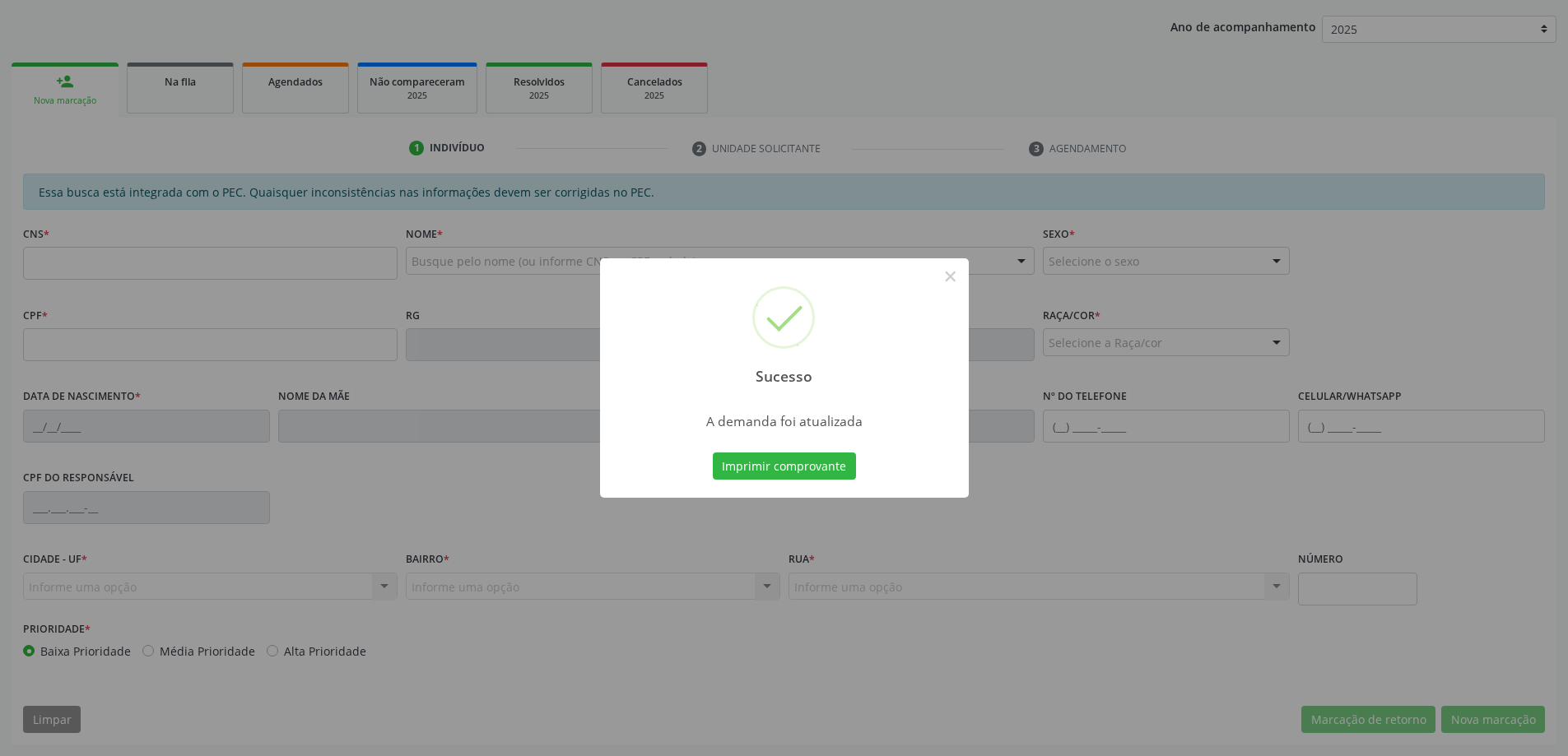
scroll to position [302, 0]
click at [946, 280] on button "×" at bounding box center [950, 276] width 28 height 28
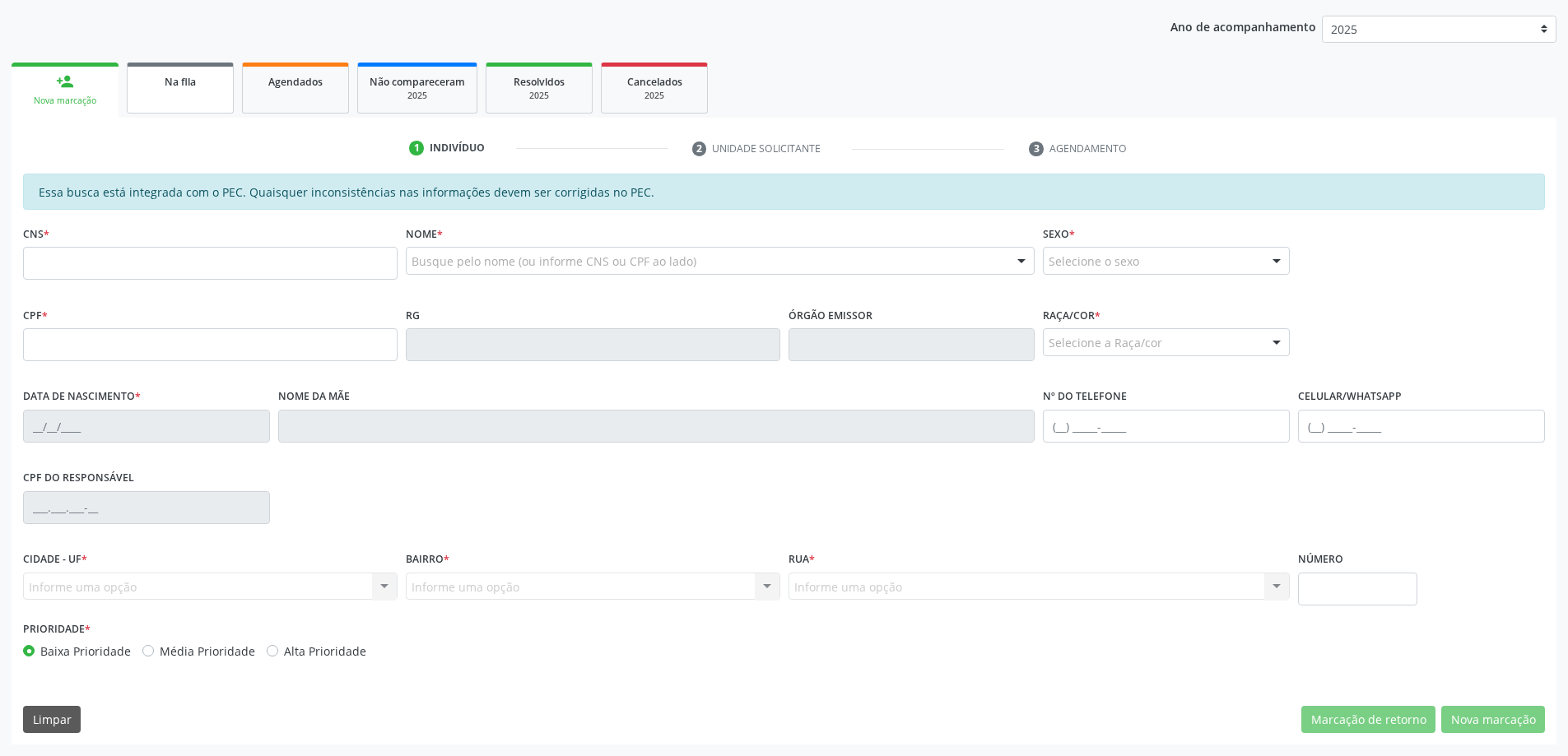
click at [192, 110] on link "Na fila" at bounding box center [180, 88] width 107 height 51
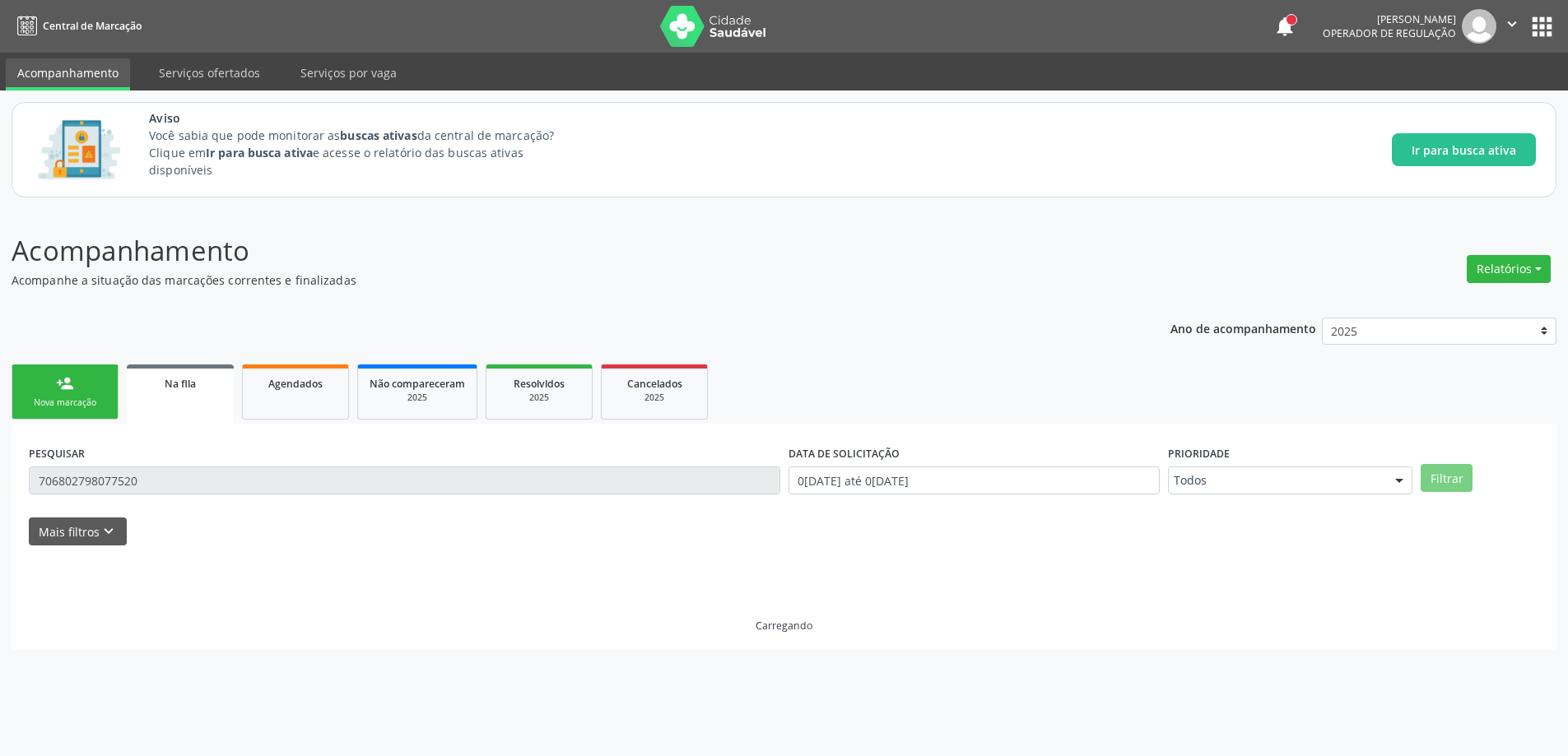
scroll to position [0, 0]
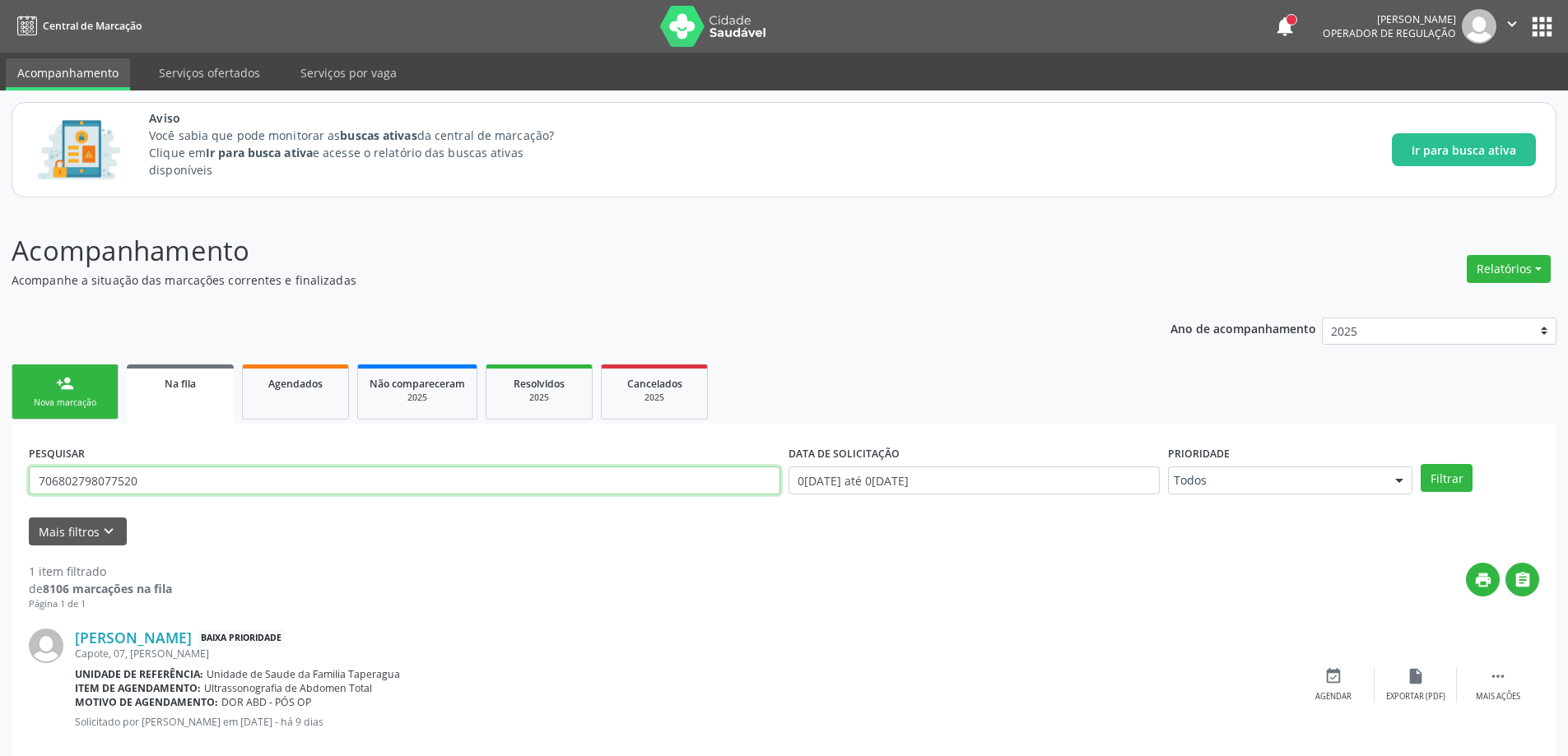
click at [180, 480] on input "706802798077520" at bounding box center [404, 480] width 751 height 28
type input "7"
type input "700908972559993"
click at [1450, 479] on button "Filtrar" at bounding box center [1447, 478] width 52 height 28
drag, startPoint x: 160, startPoint y: 481, endPoint x: 25, endPoint y: 478, distance: 135.0
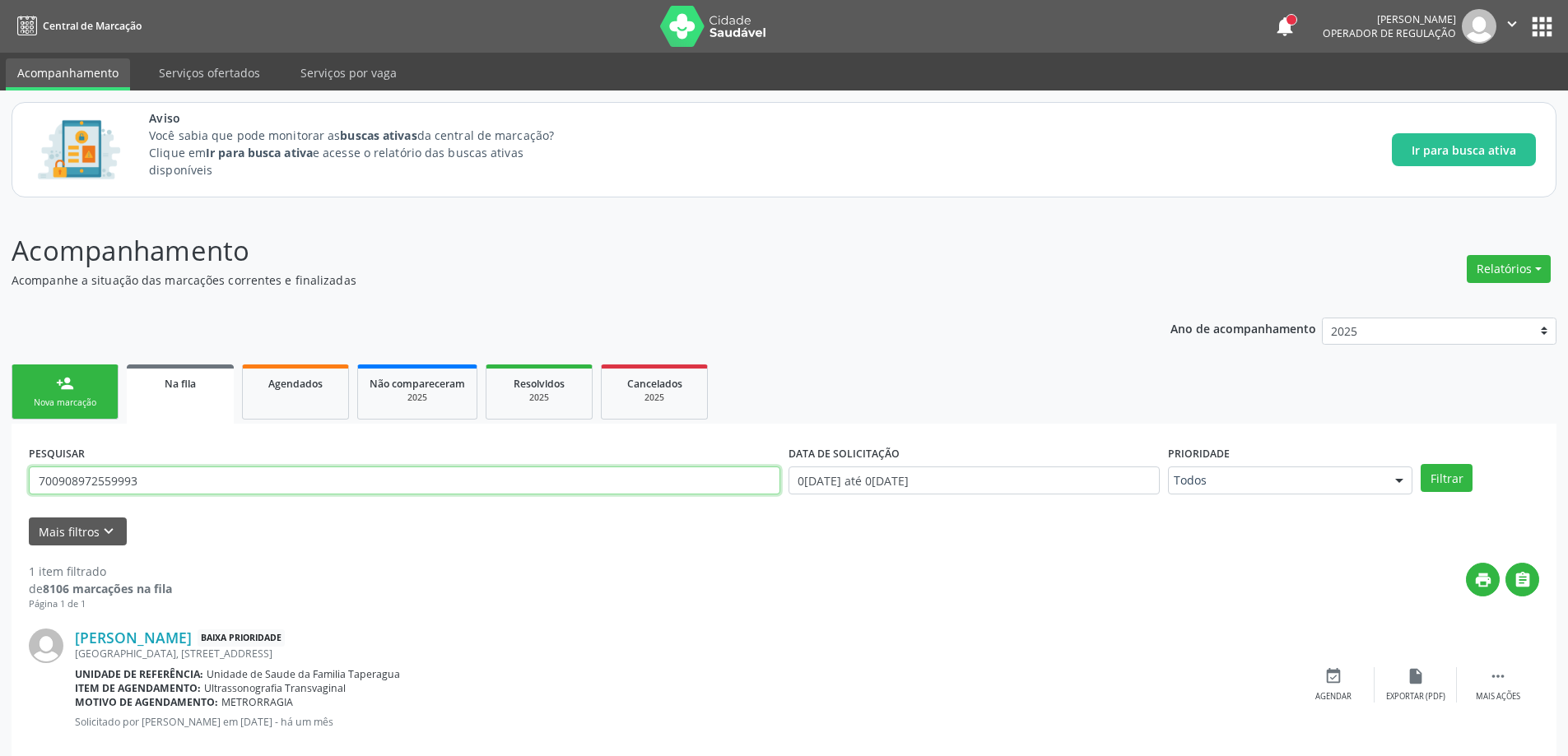
click at [25, 478] on div "PESQUISAR 700908972559993" at bounding box center [404, 473] width 760 height 64
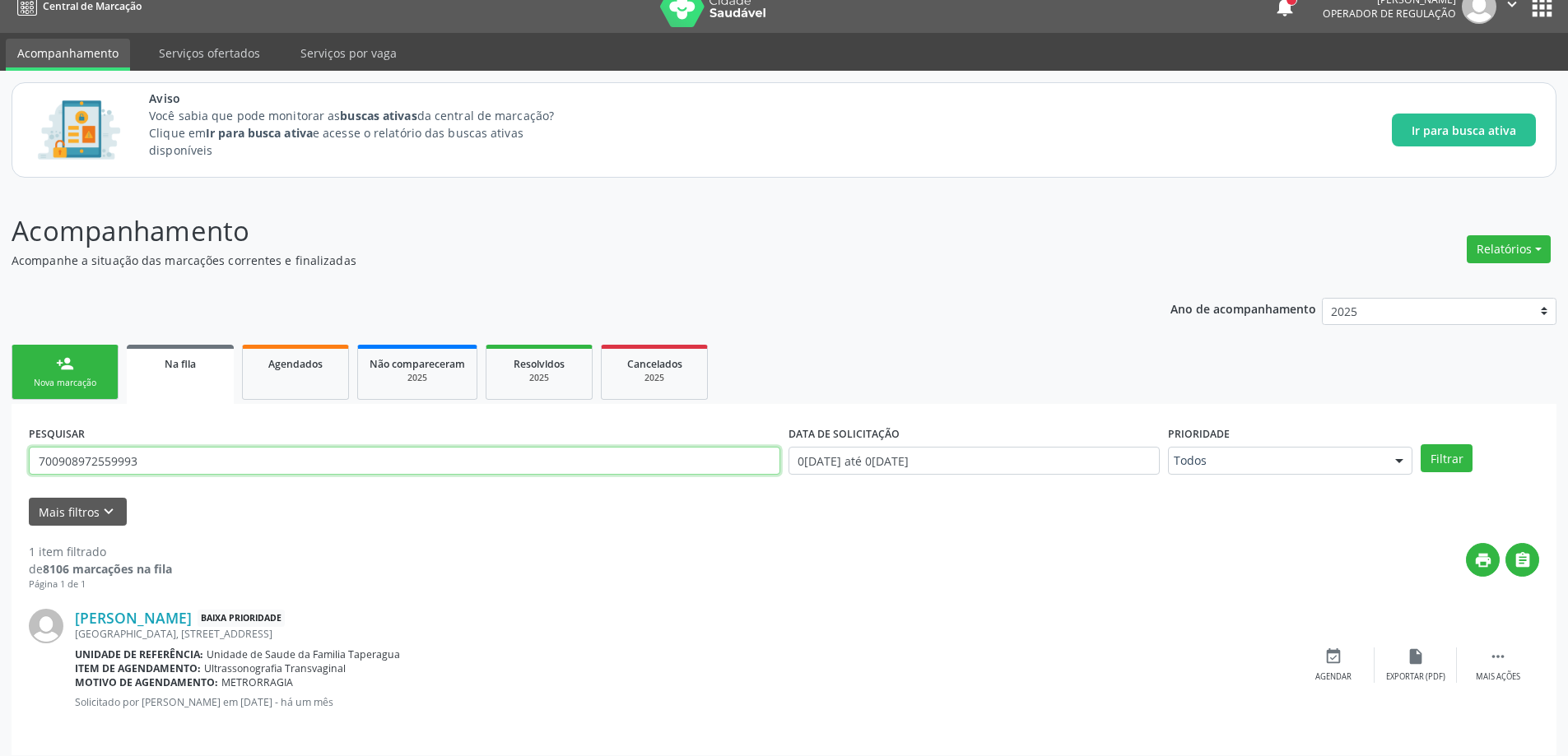
scroll to position [30, 0]
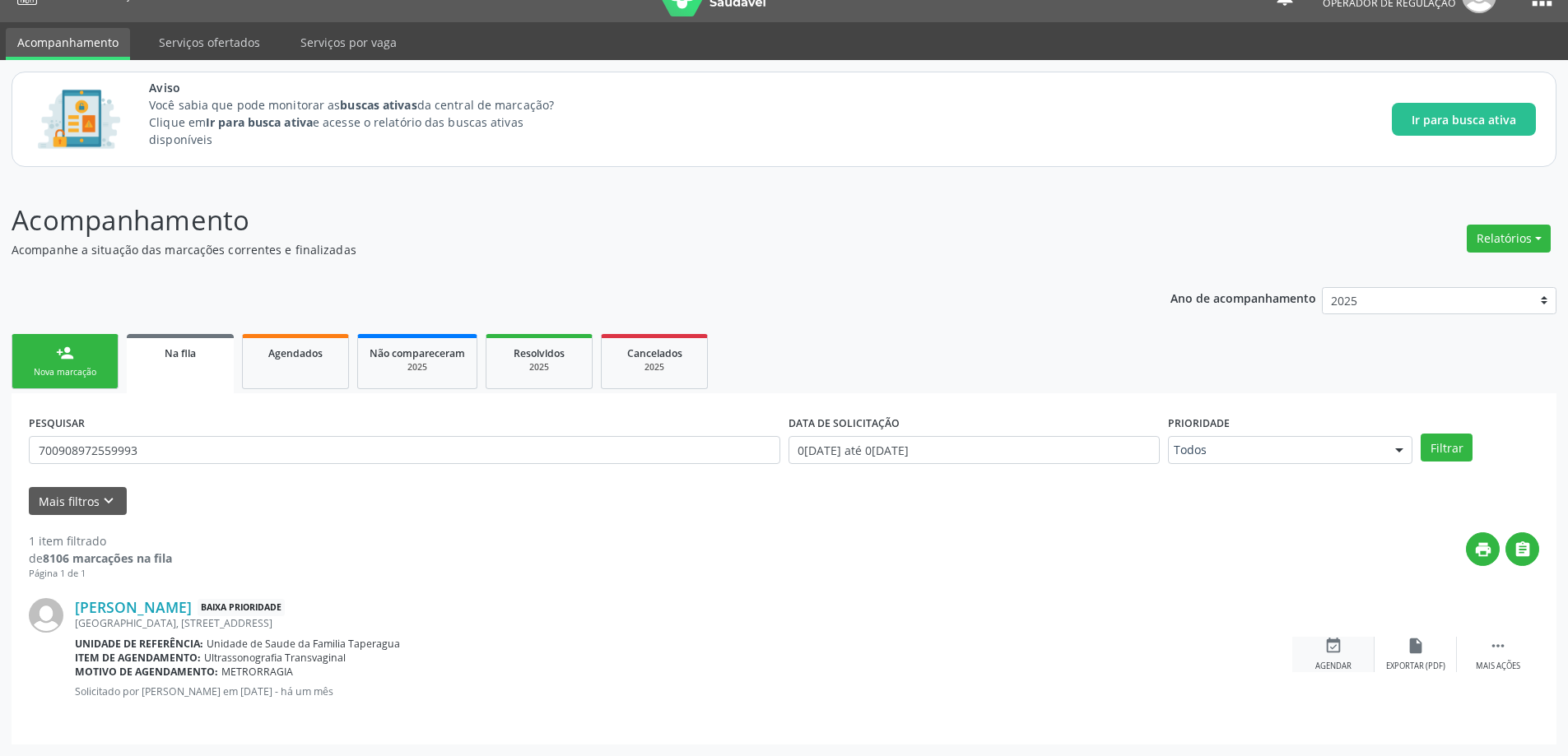
click at [1340, 657] on div "event_available Agendar" at bounding box center [1334, 655] width 83 height 35
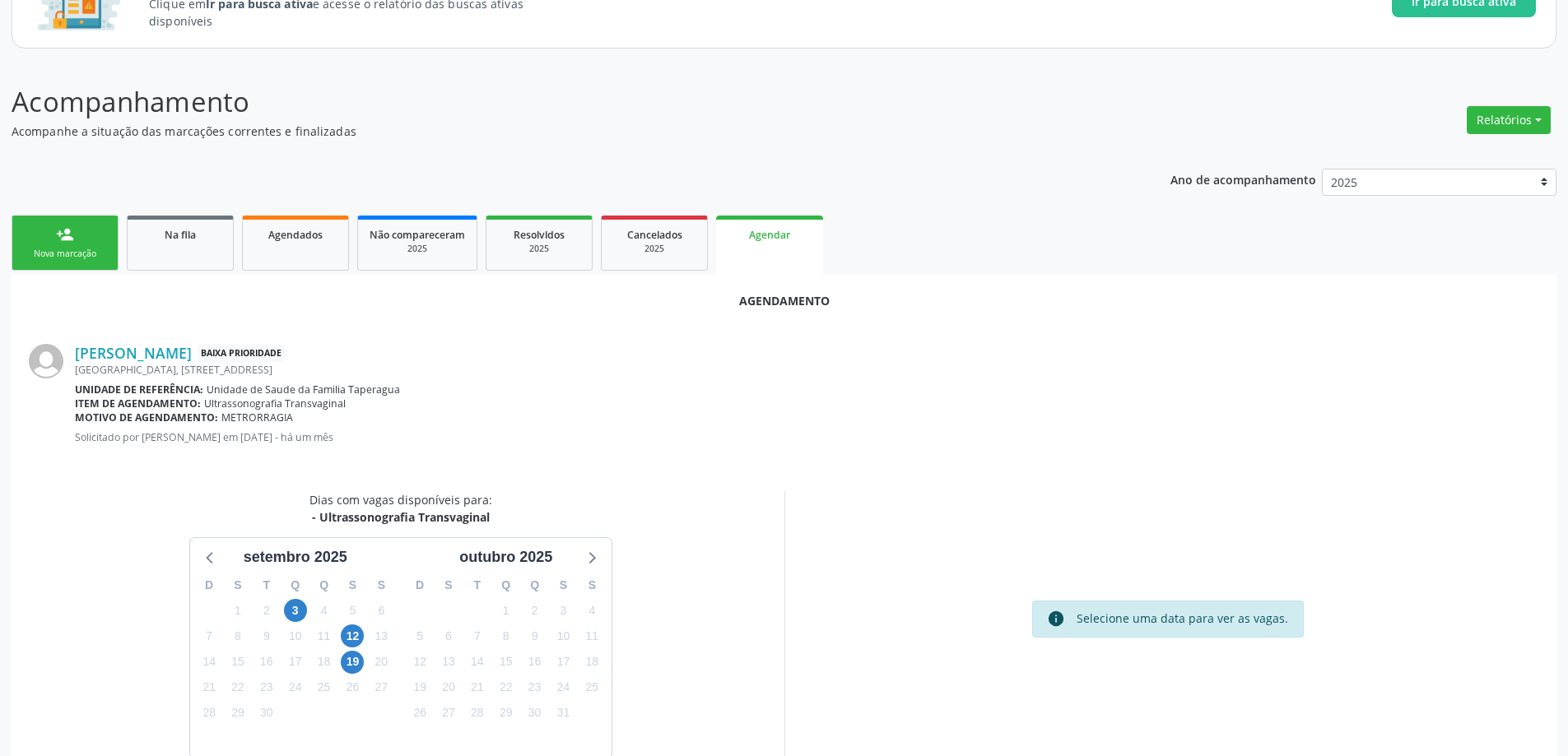
scroll to position [195, 0]
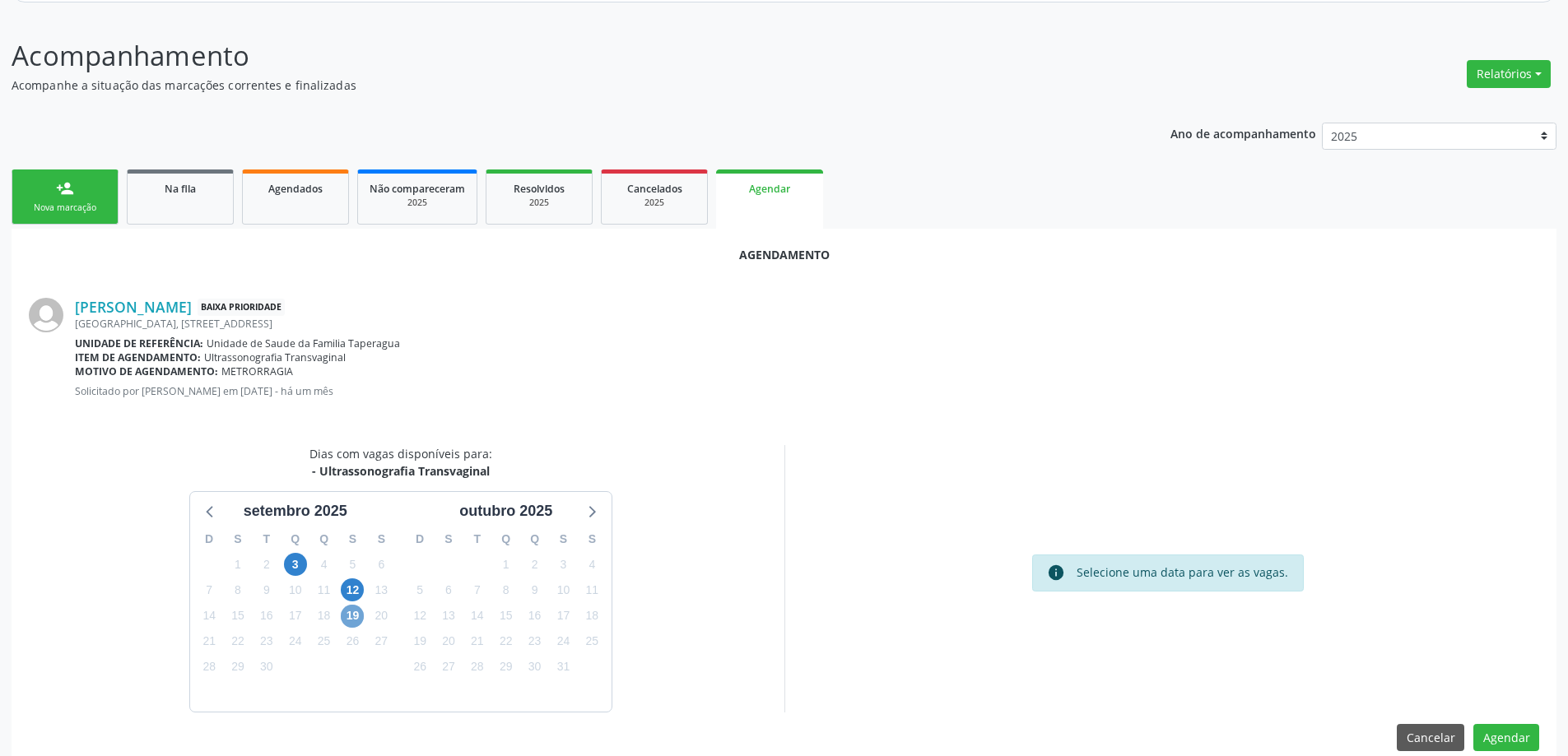
click at [346, 614] on span "19" at bounding box center [352, 616] width 23 height 23
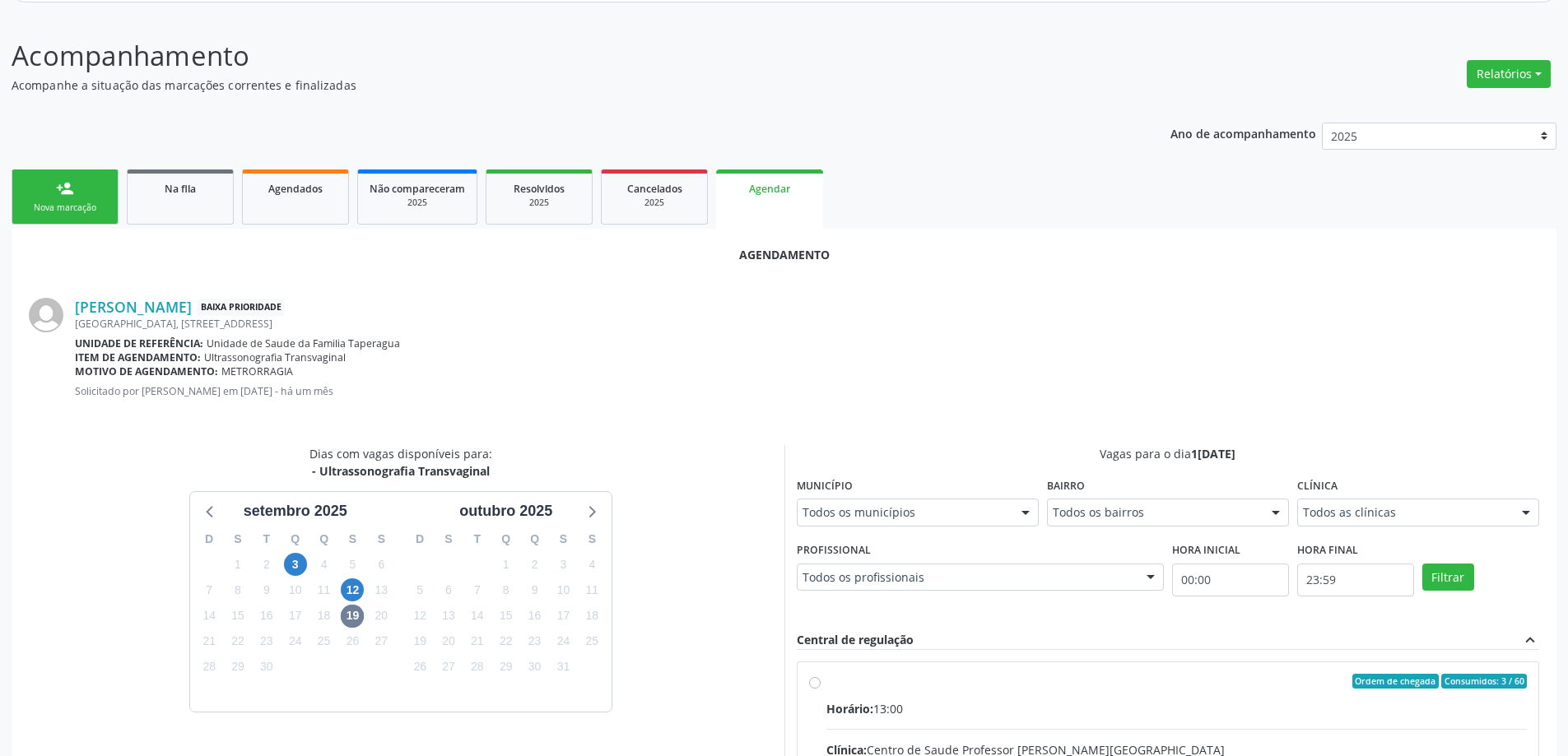
click at [815, 678] on input "Ordem de chegada Consumidos: 3 / 60 Horário: 13:00 Clínica: Centro de Saude Pro…" at bounding box center [815, 682] width 12 height 15
radio input "true"
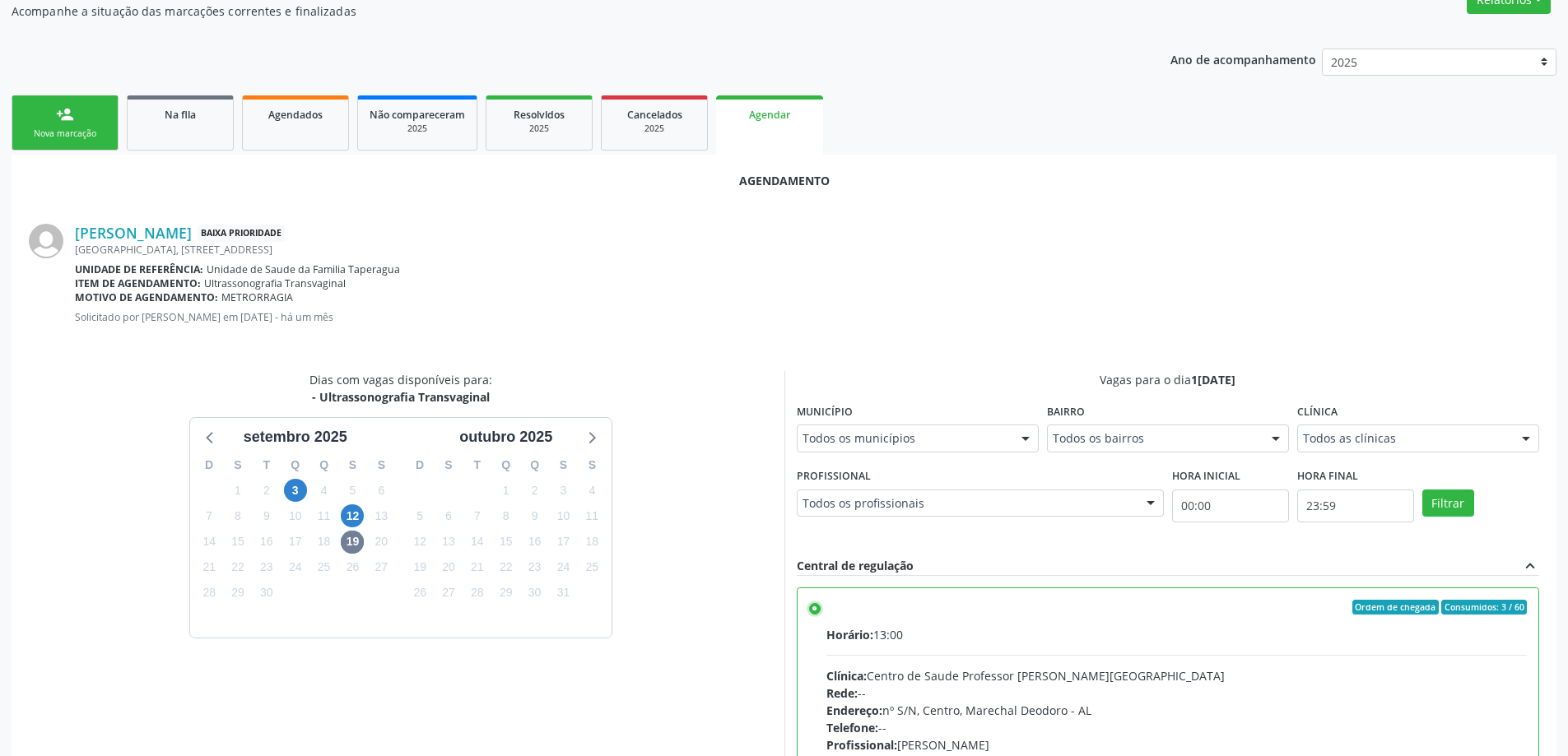
scroll to position [486, 0]
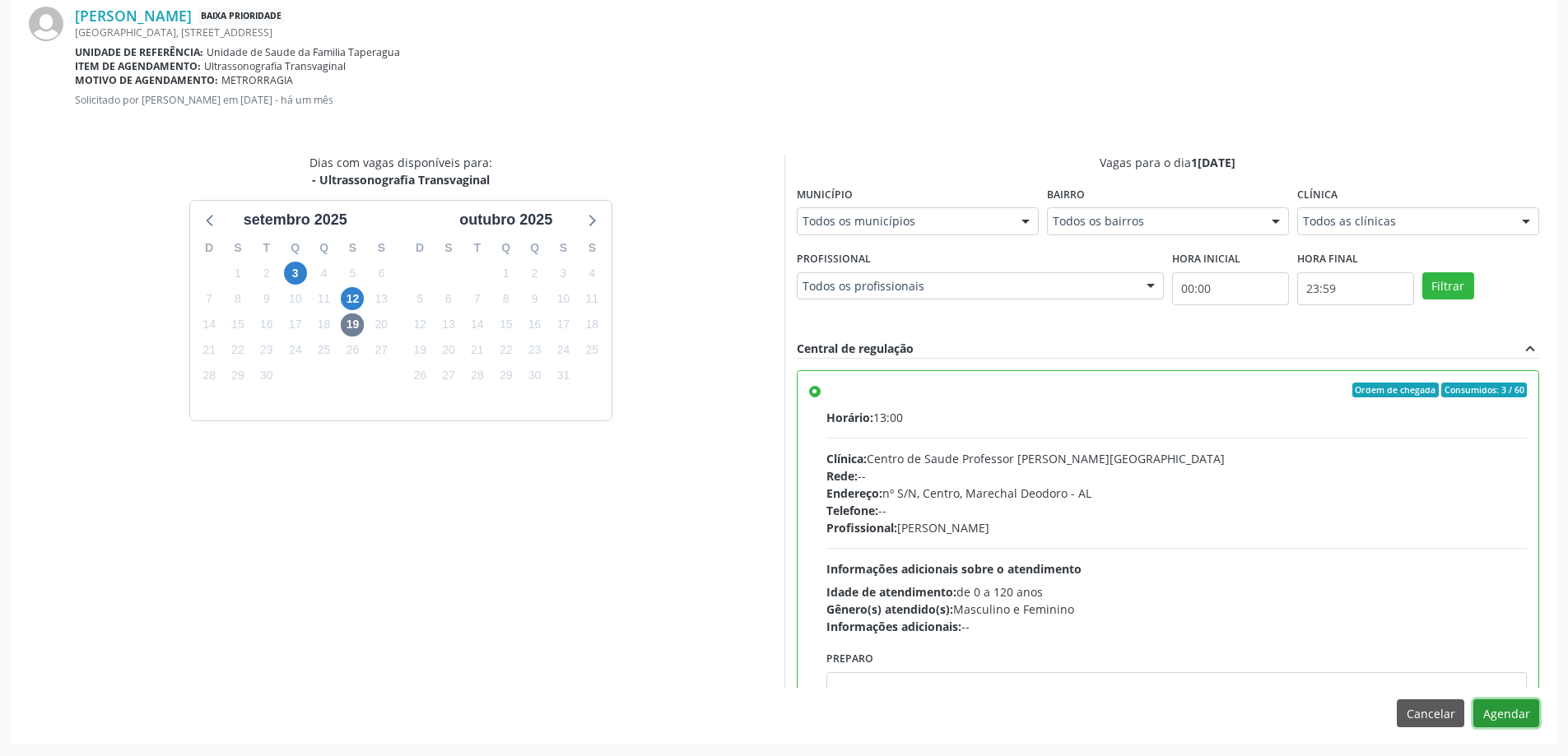
click at [1517, 718] on button "Agendar" at bounding box center [1506, 713] width 66 height 28
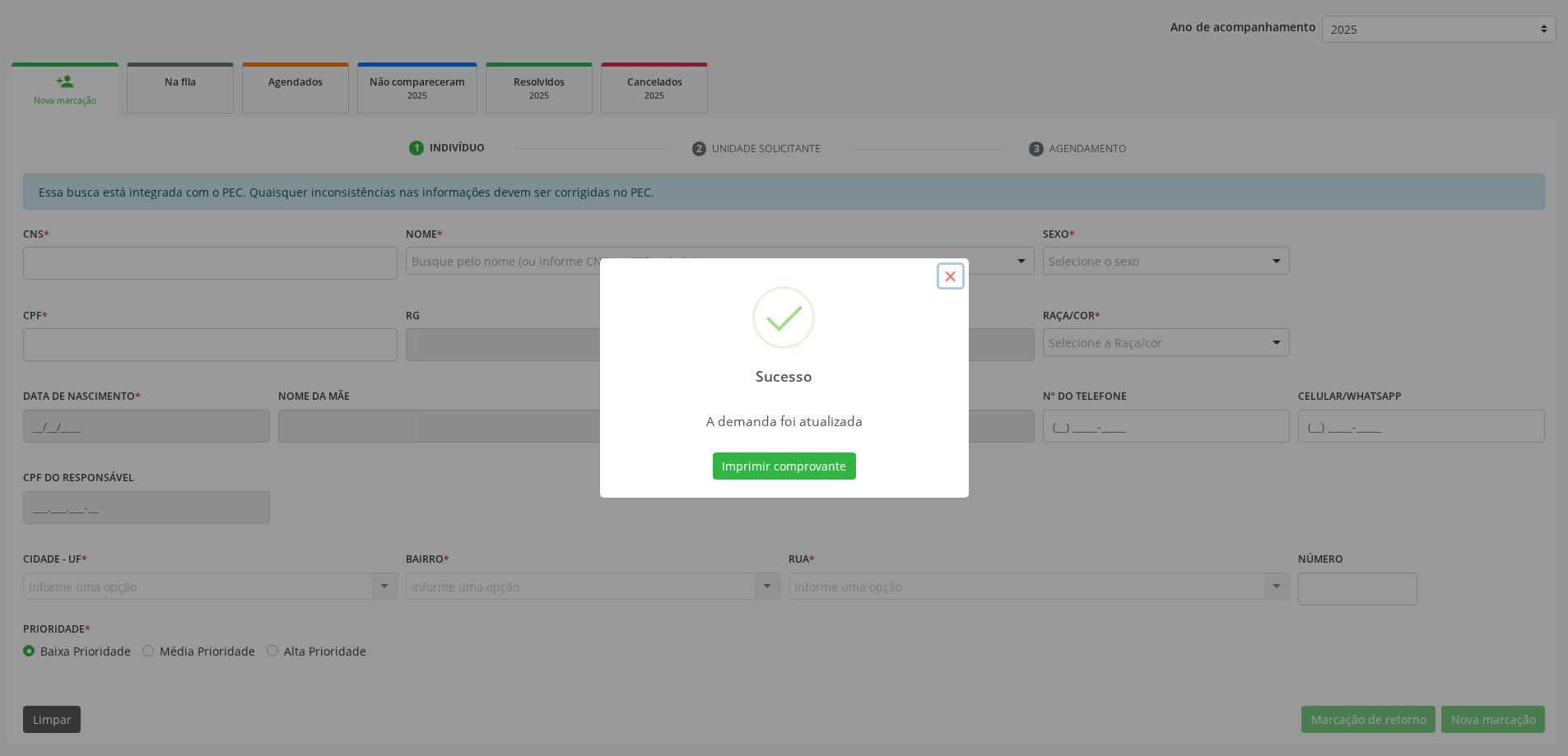
click at [953, 275] on button "×" at bounding box center [950, 276] width 28 height 28
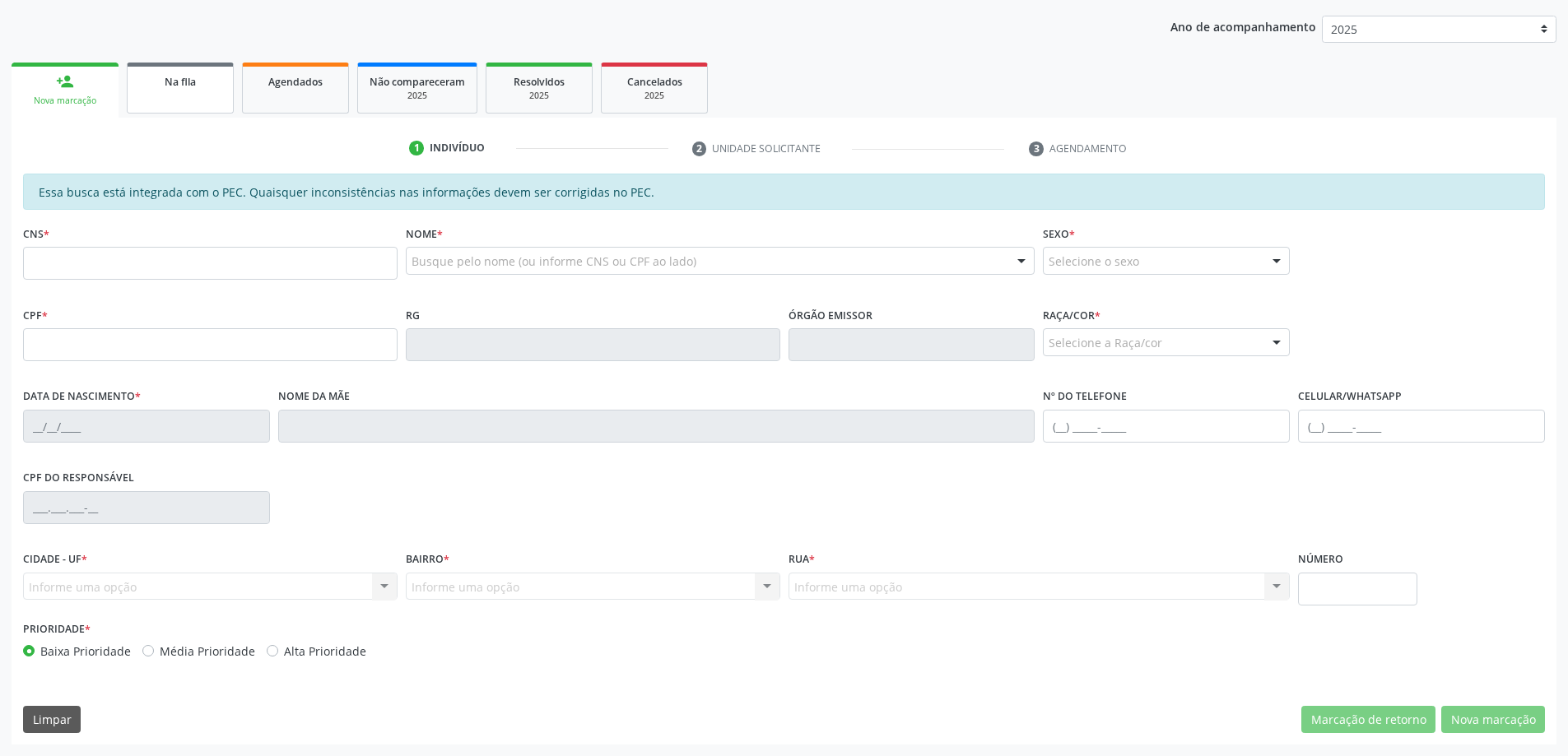
click at [201, 102] on link "Na fila" at bounding box center [180, 88] width 107 height 51
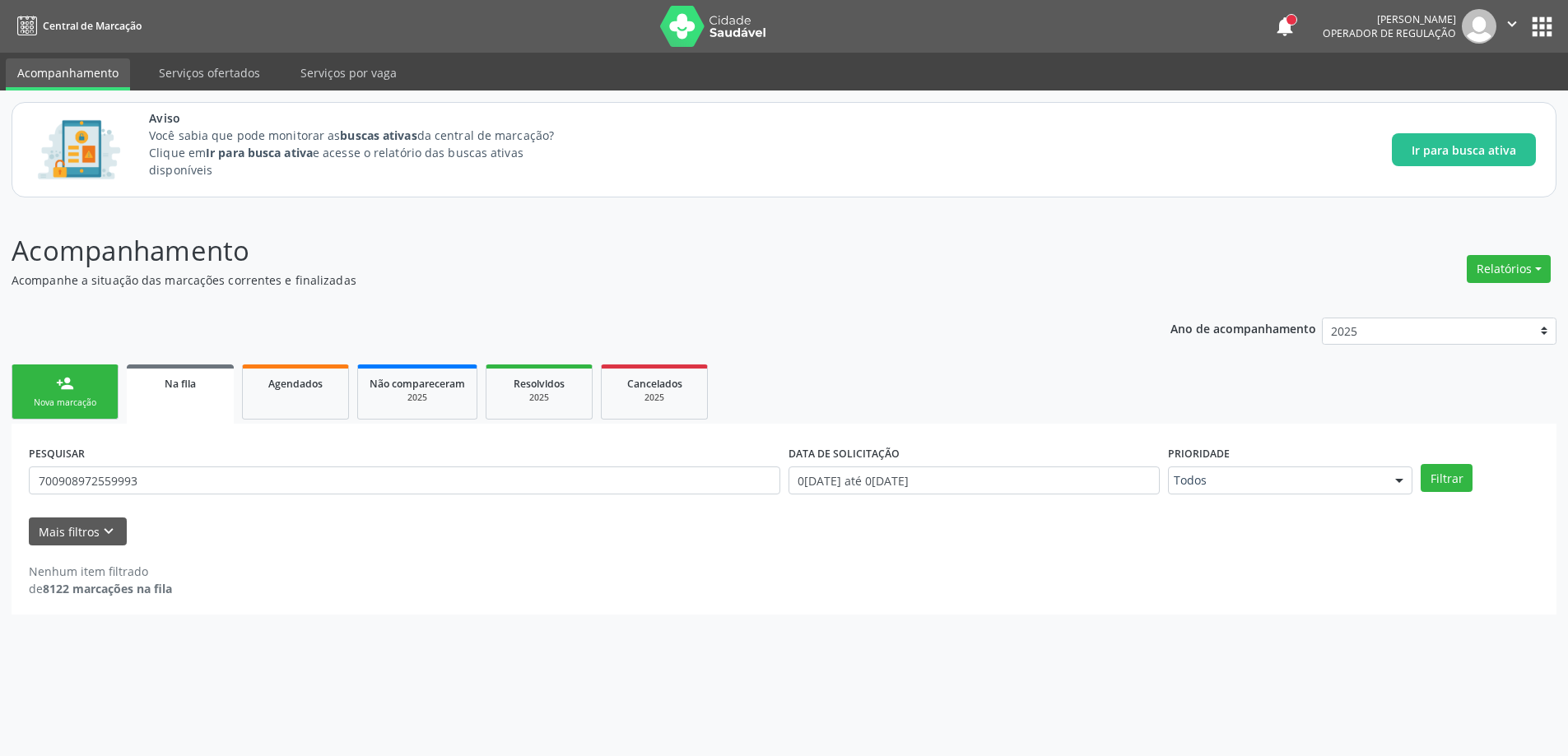
scroll to position [0, 0]
click at [158, 481] on input "700908972559993" at bounding box center [407, 480] width 757 height 28
type input "7"
paste input "708402751787963"
type input "708402751787963"
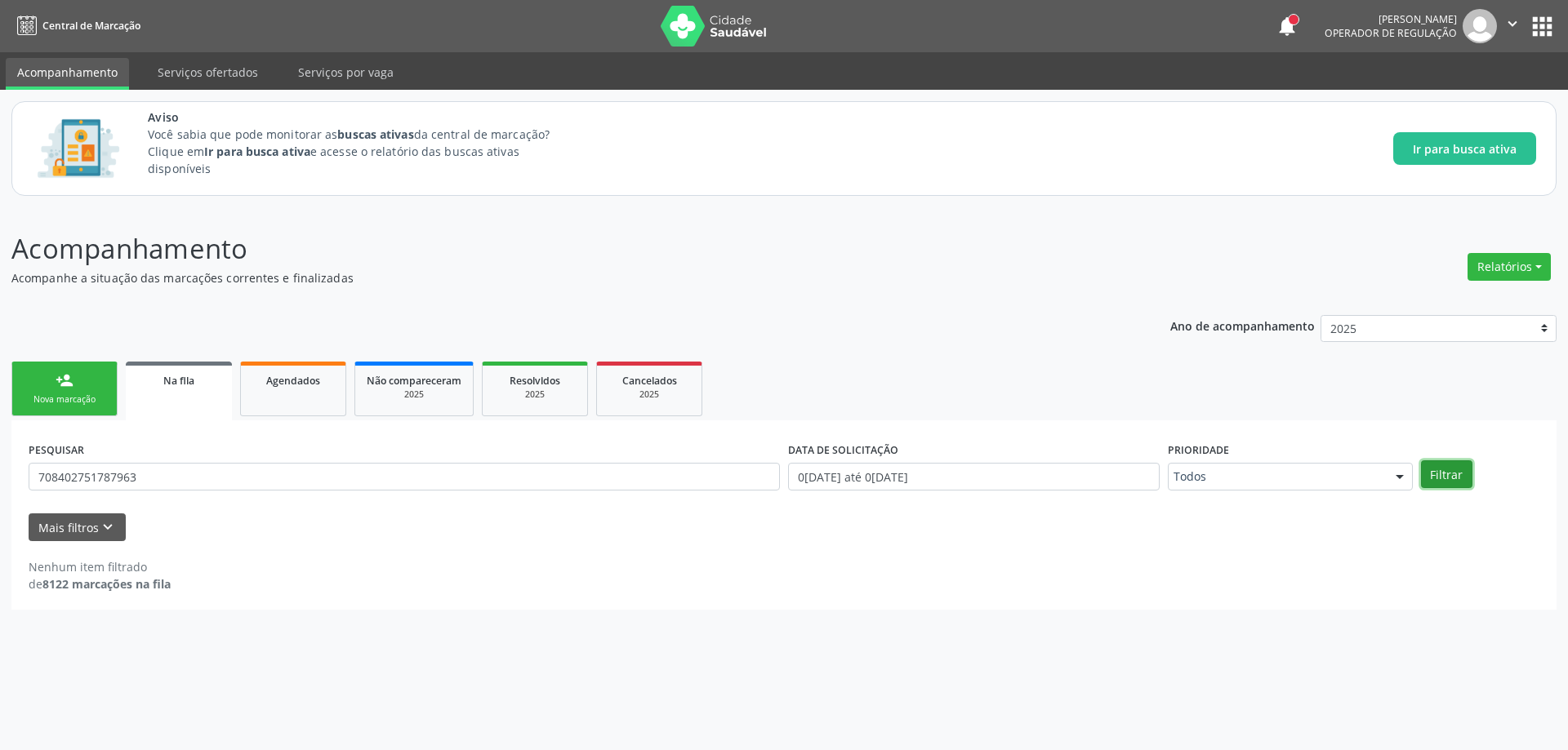
click at [1452, 463] on button "Filtrar" at bounding box center [1447, 474] width 52 height 28
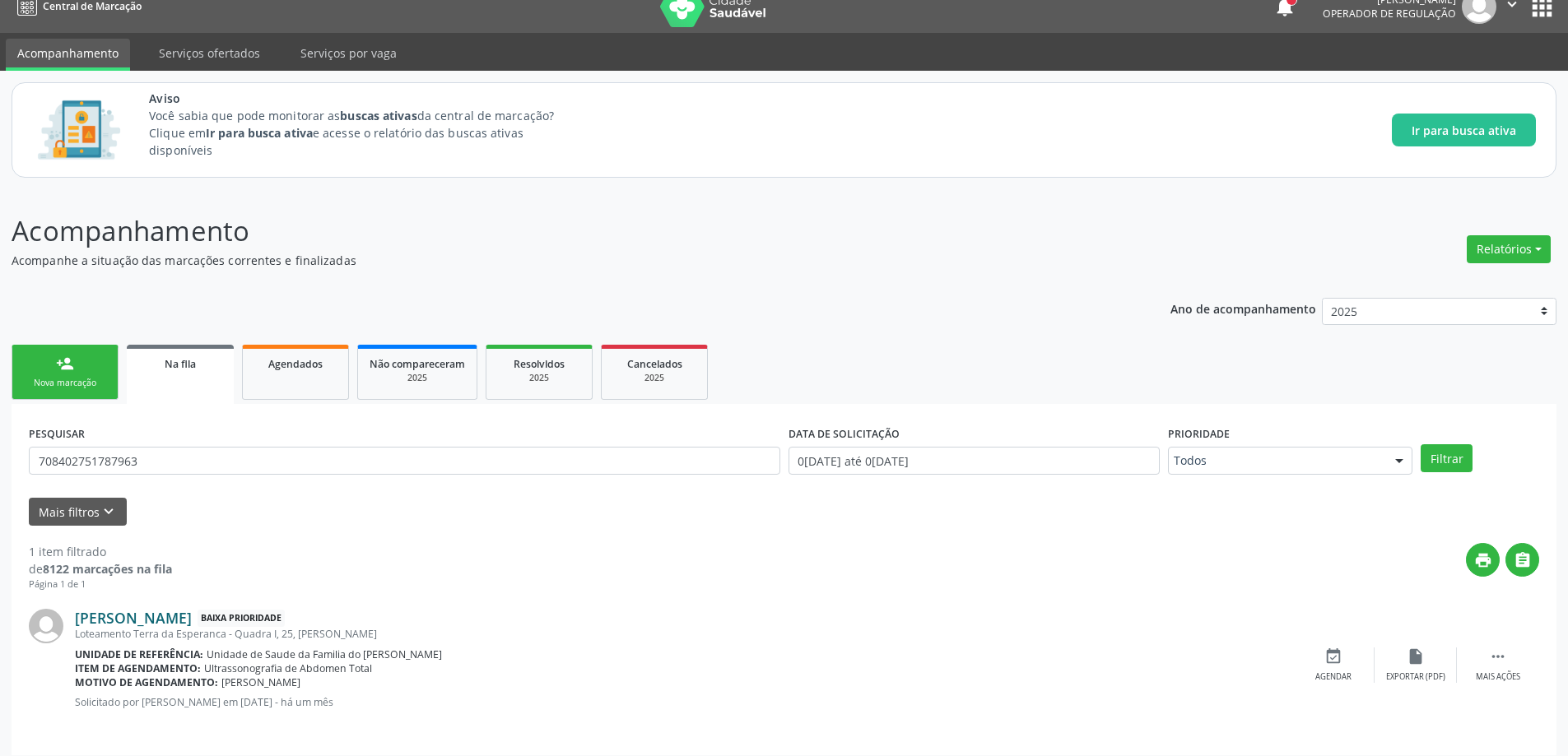
scroll to position [30, 0]
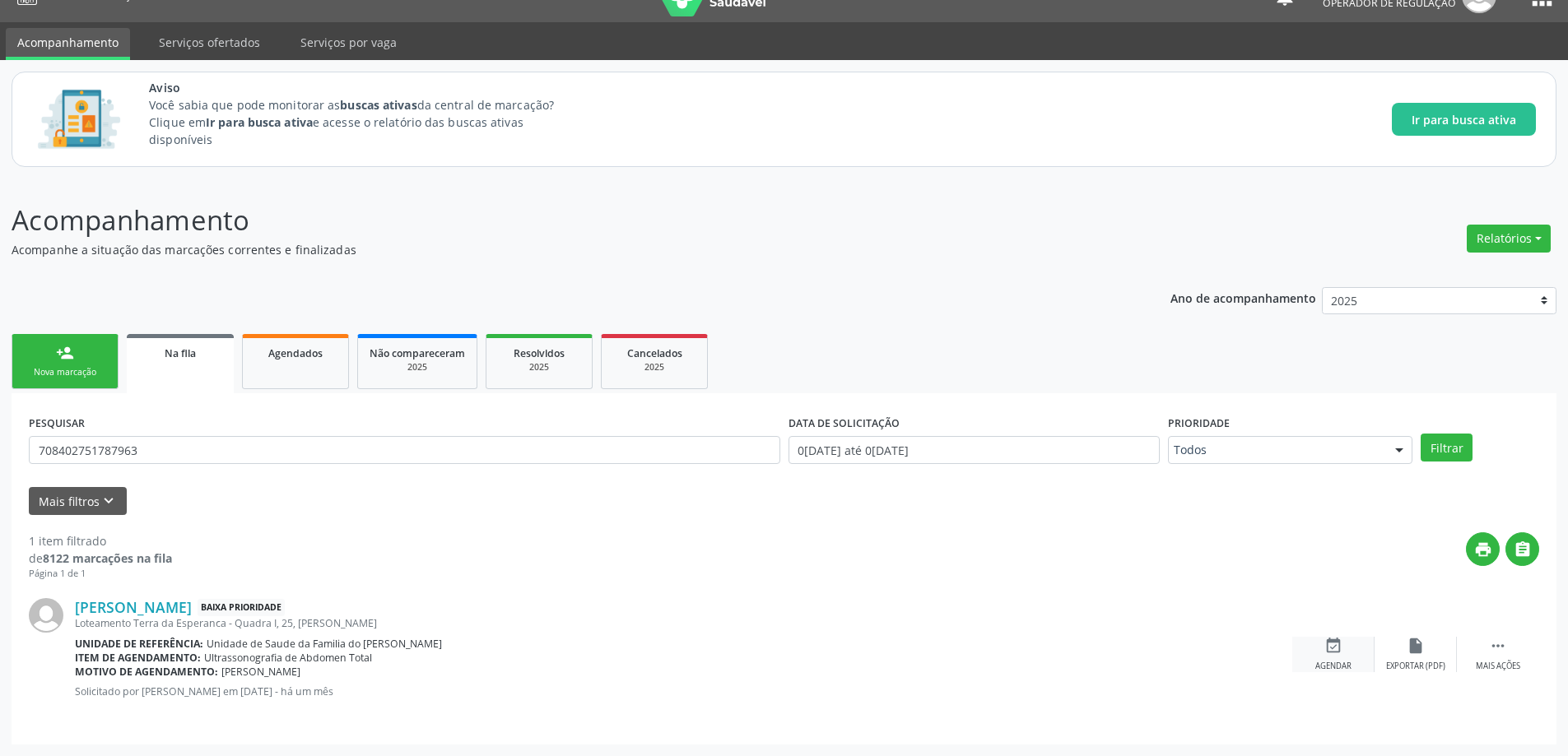
click at [1338, 653] on icon "event_available" at bounding box center [1333, 646] width 18 height 18
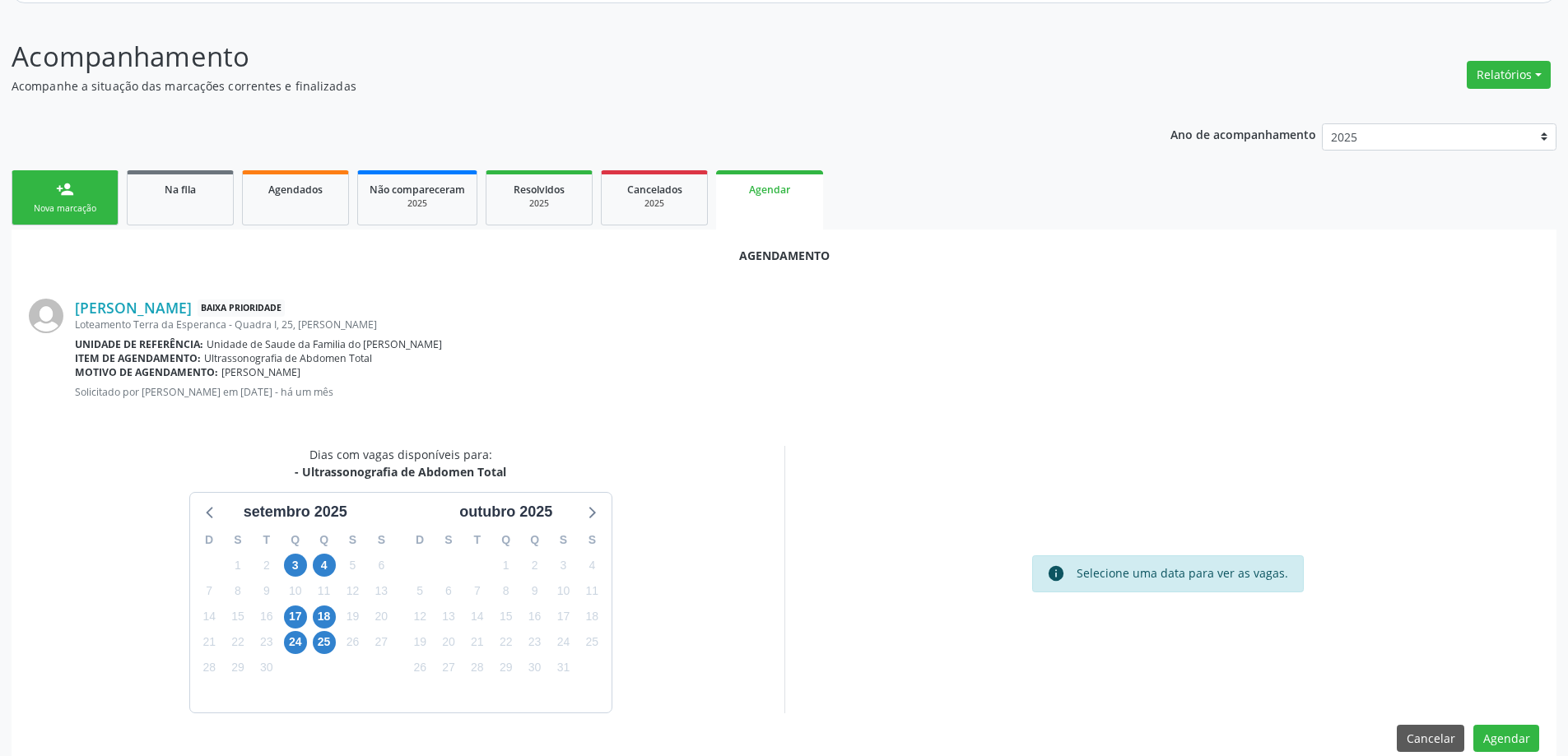
scroll to position [195, 0]
click at [298, 621] on span "17" at bounding box center [295, 616] width 23 height 23
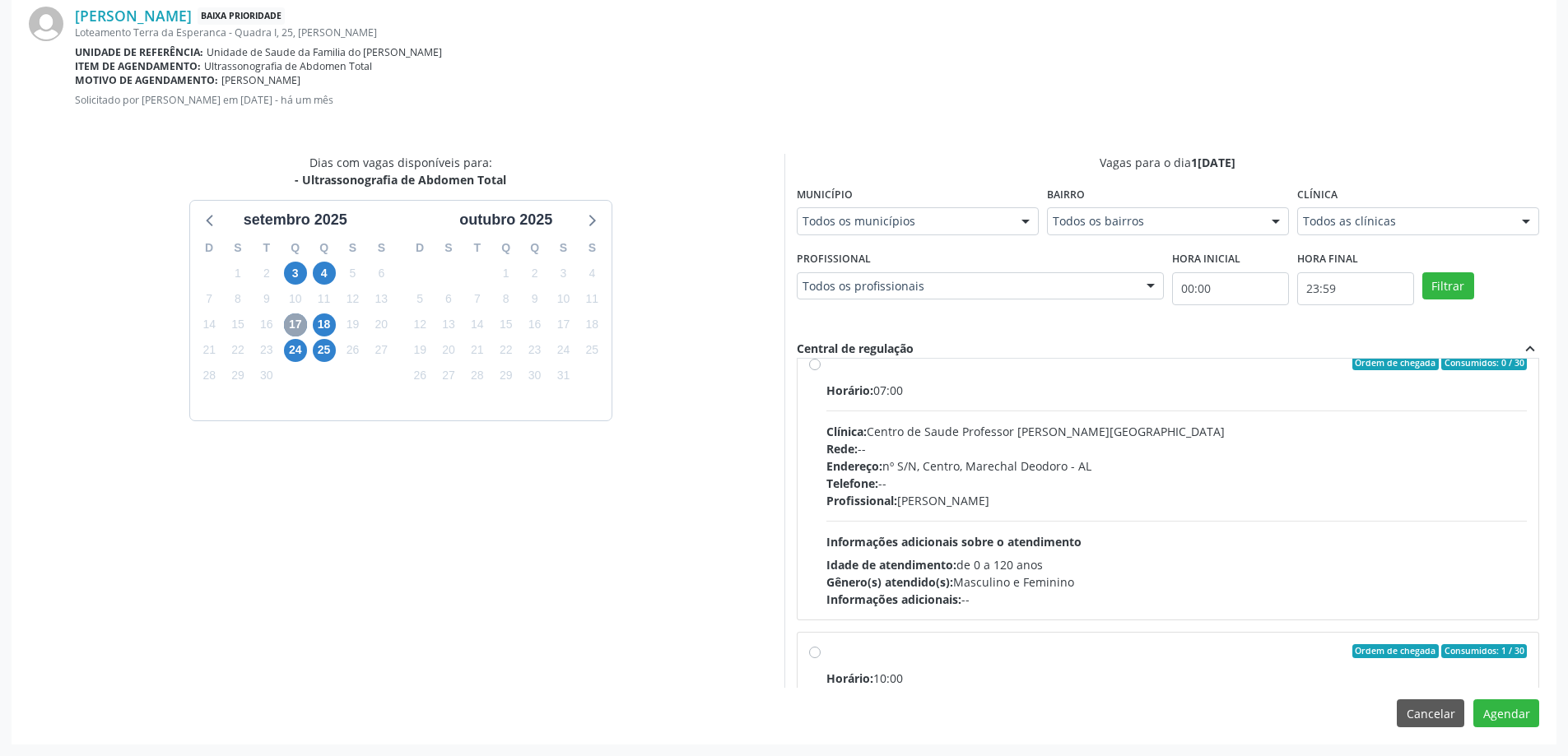
scroll to position [0, 0]
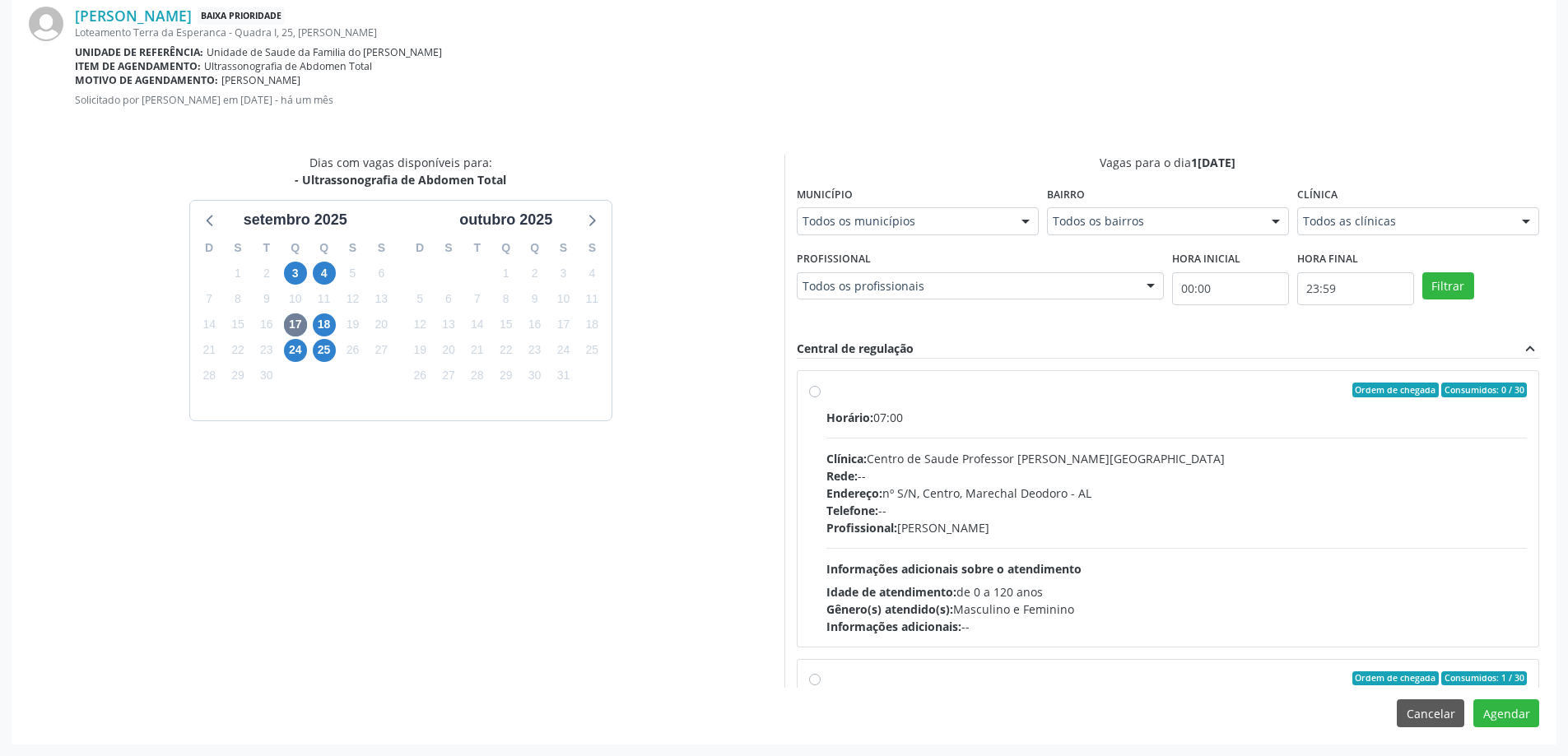
click at [826, 391] on label "Ordem de chegada Consumidos: 0 / 30 Horário: 07:00 Clínica: Centro de Saude Pro…" at bounding box center [1177, 509] width 701 height 253
click at [816, 391] on input "Ordem de chegada Consumidos: 0 / 30 Horário: 07:00 Clínica: Centro de Saude Pro…" at bounding box center [815, 390] width 12 height 15
radio input "true"
click at [1515, 720] on button "Agendar" at bounding box center [1506, 713] width 66 height 28
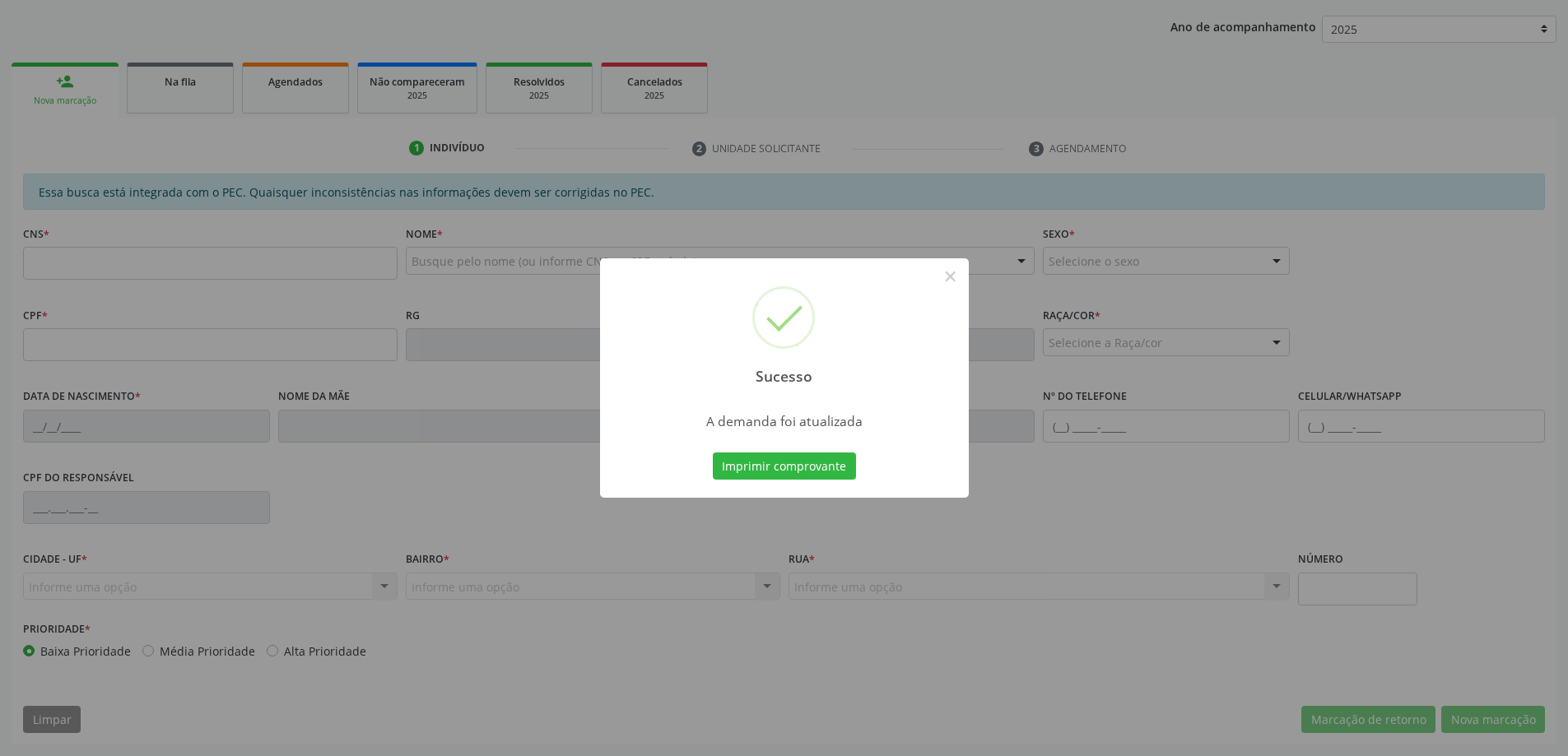
scroll to position [302, 0]
click at [961, 281] on button "×" at bounding box center [950, 276] width 28 height 28
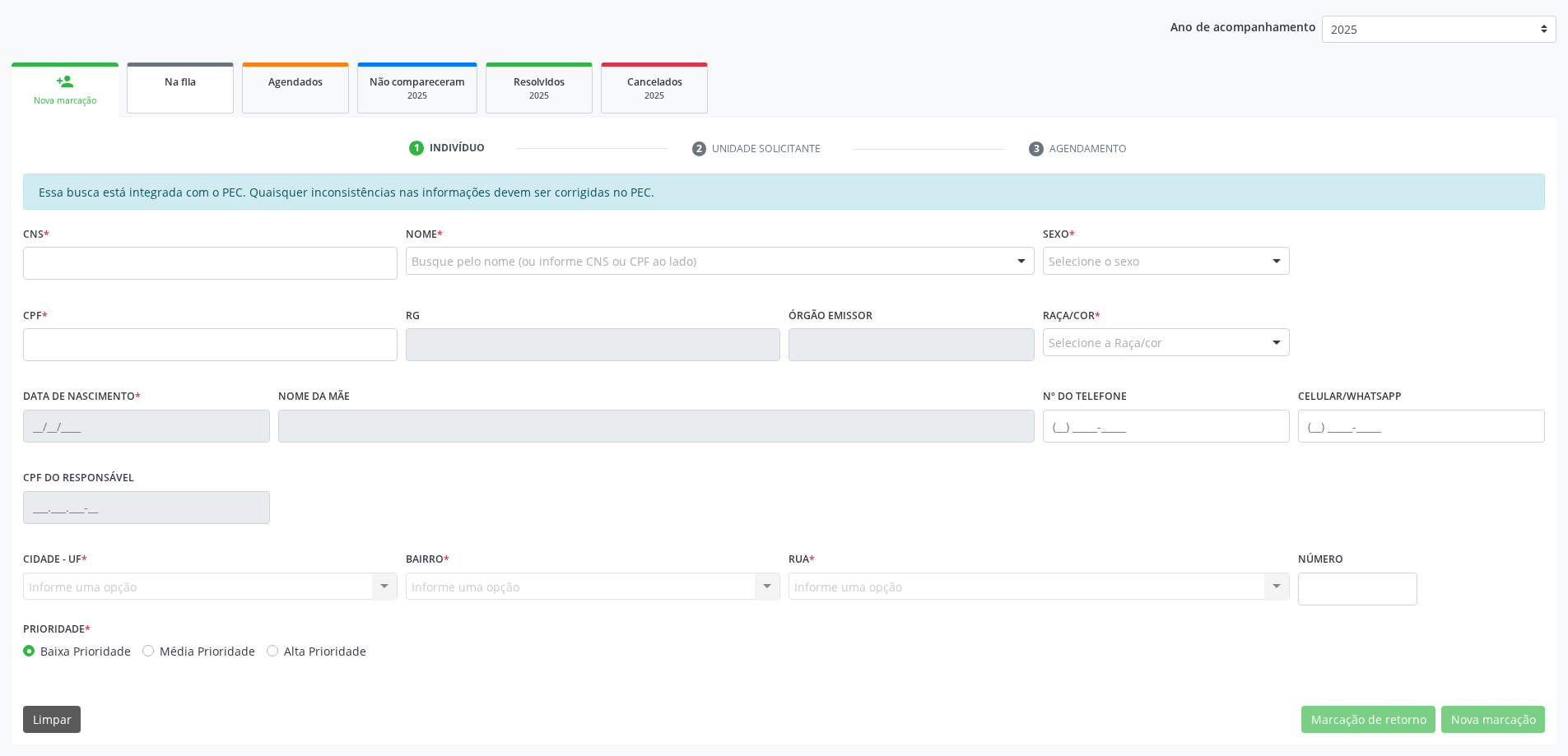
click at [201, 97] on link "Na fila" at bounding box center [180, 88] width 107 height 51
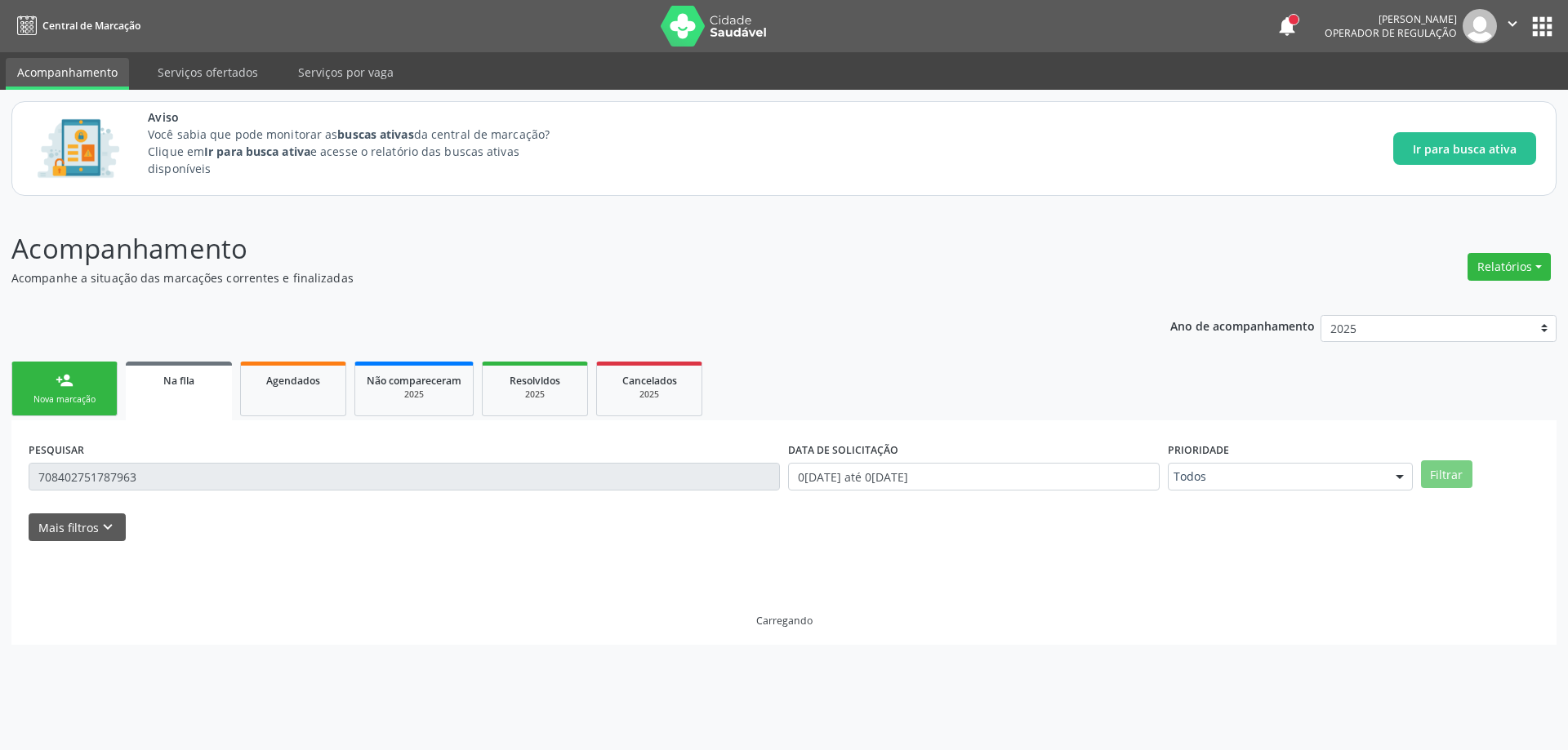
click at [192, 390] on link "Na fila" at bounding box center [178, 391] width 106 height 59
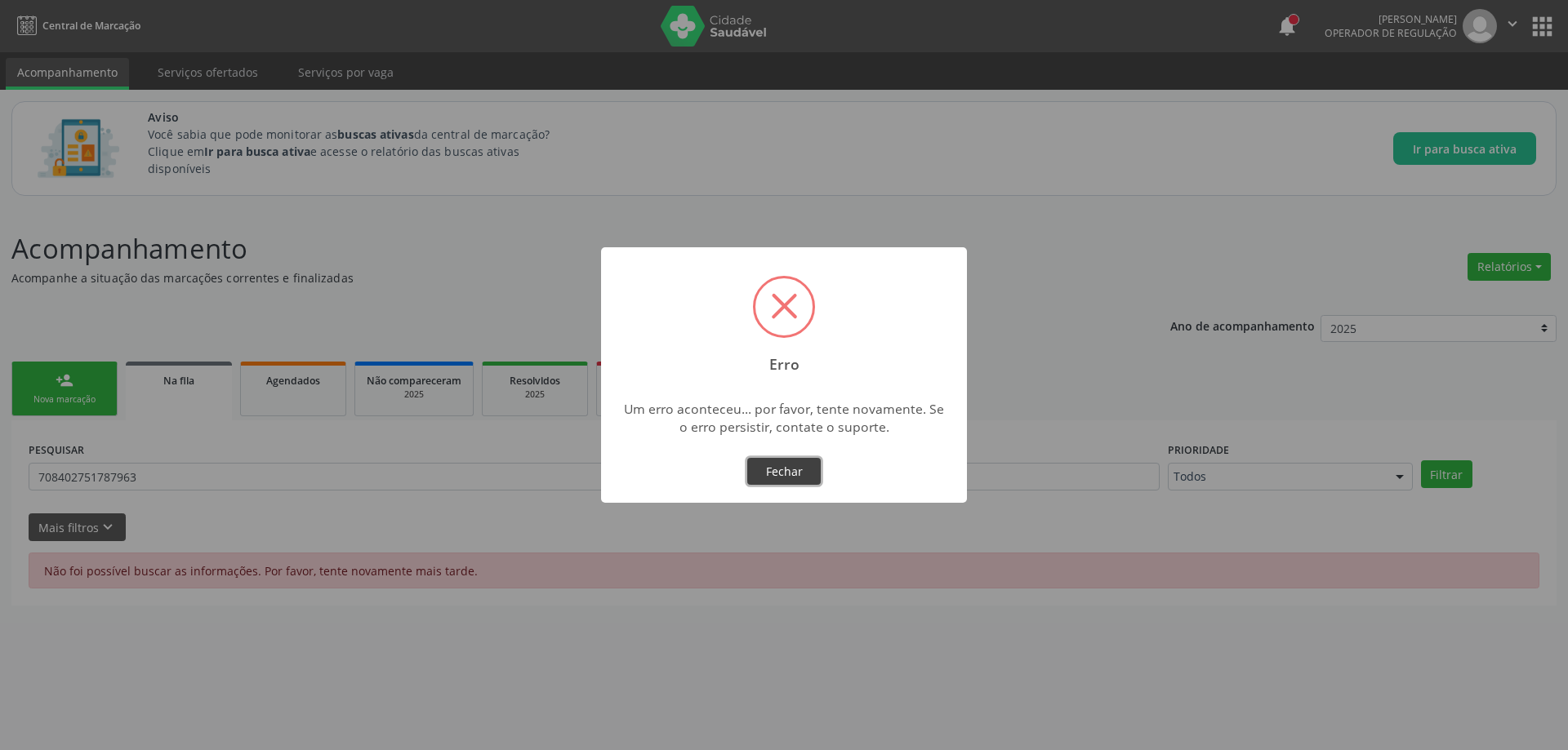
click at [807, 465] on button "Fechar" at bounding box center [784, 472] width 74 height 28
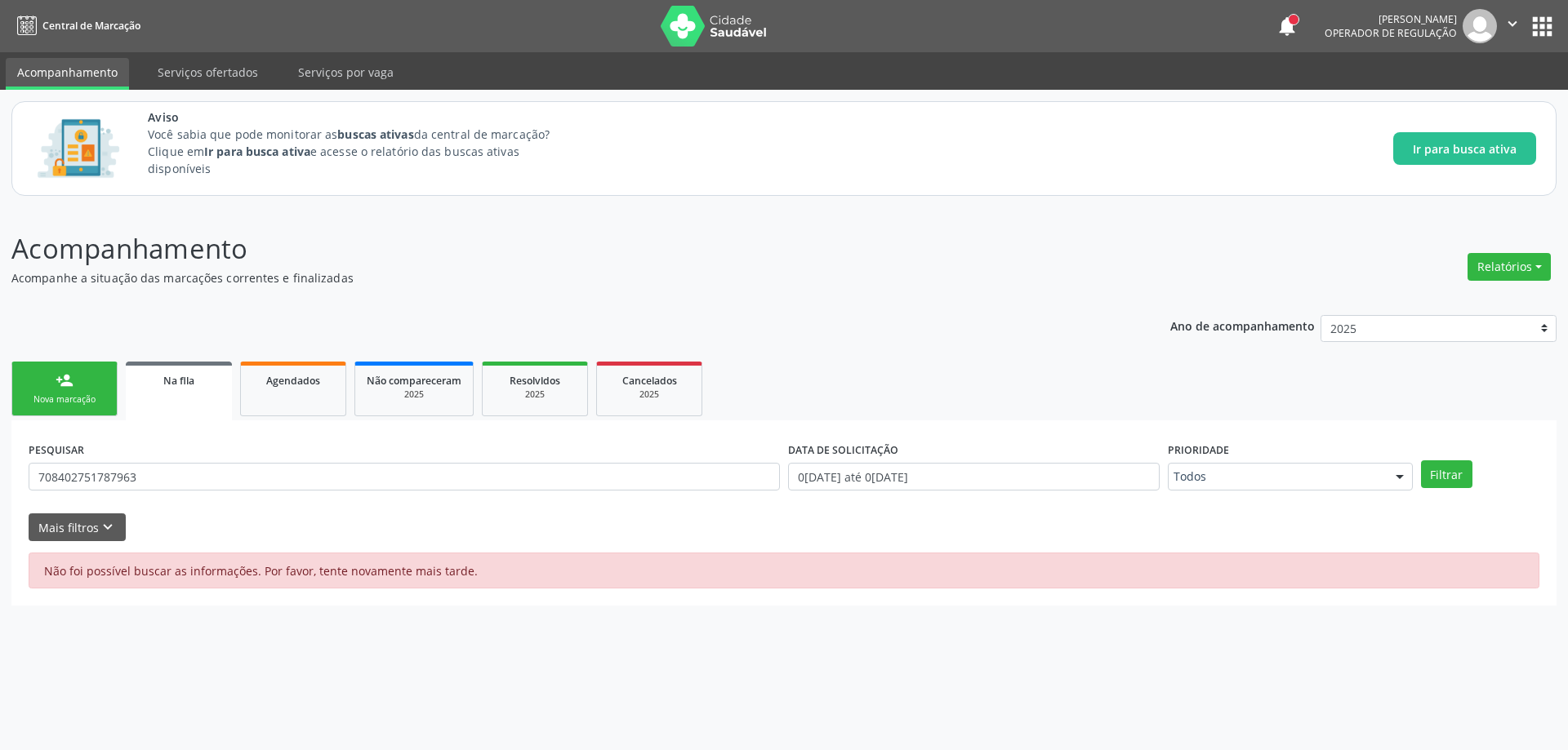
click at [181, 401] on link "Na fila" at bounding box center [178, 391] width 106 height 59
click at [181, 397] on link "Na fila" at bounding box center [178, 391] width 106 height 59
click at [171, 477] on input "708402751787963" at bounding box center [404, 477] width 751 height 28
type input "7"
paste input "700500995231060"
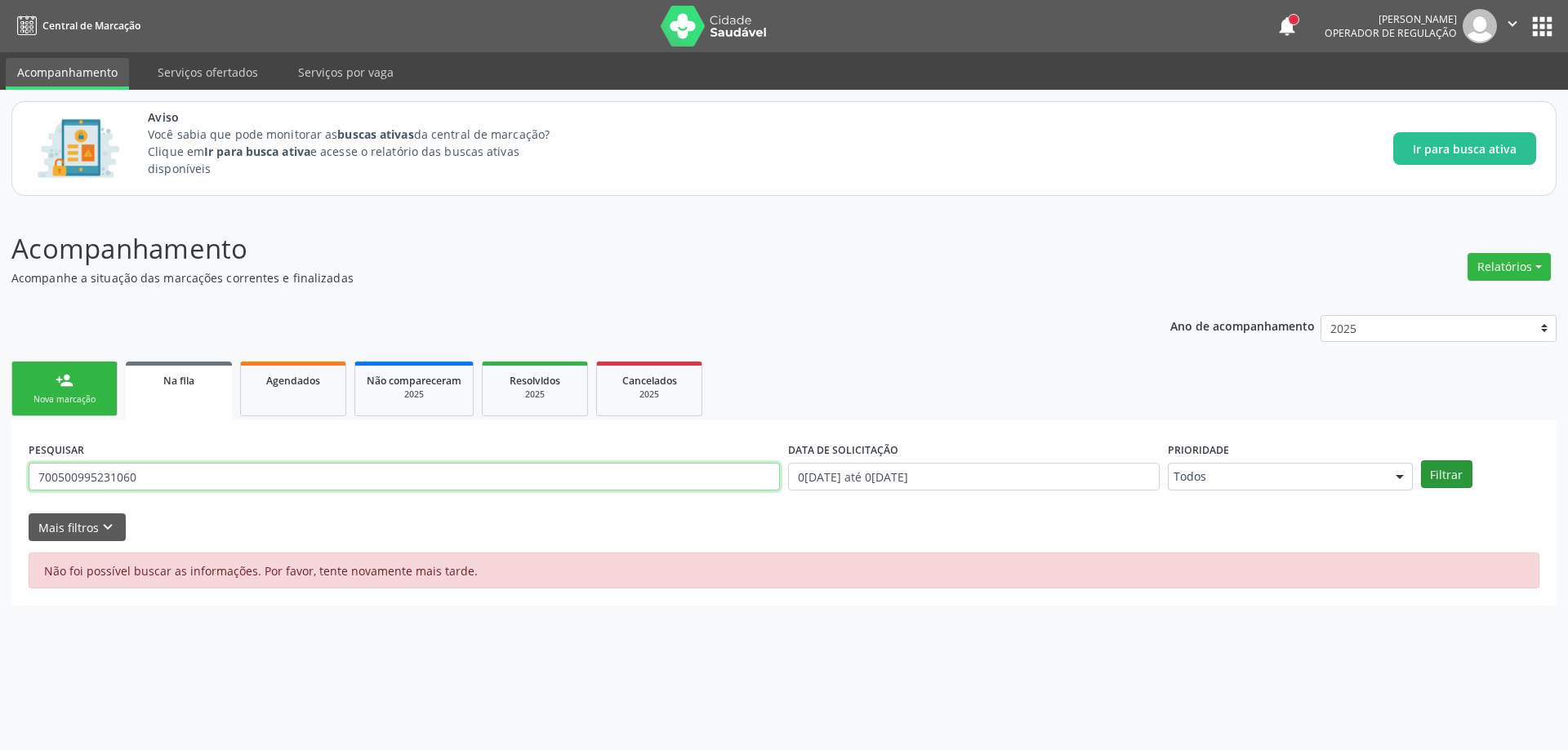
type input "700500995231060"
click at [1438, 468] on button "Filtrar" at bounding box center [1447, 474] width 52 height 28
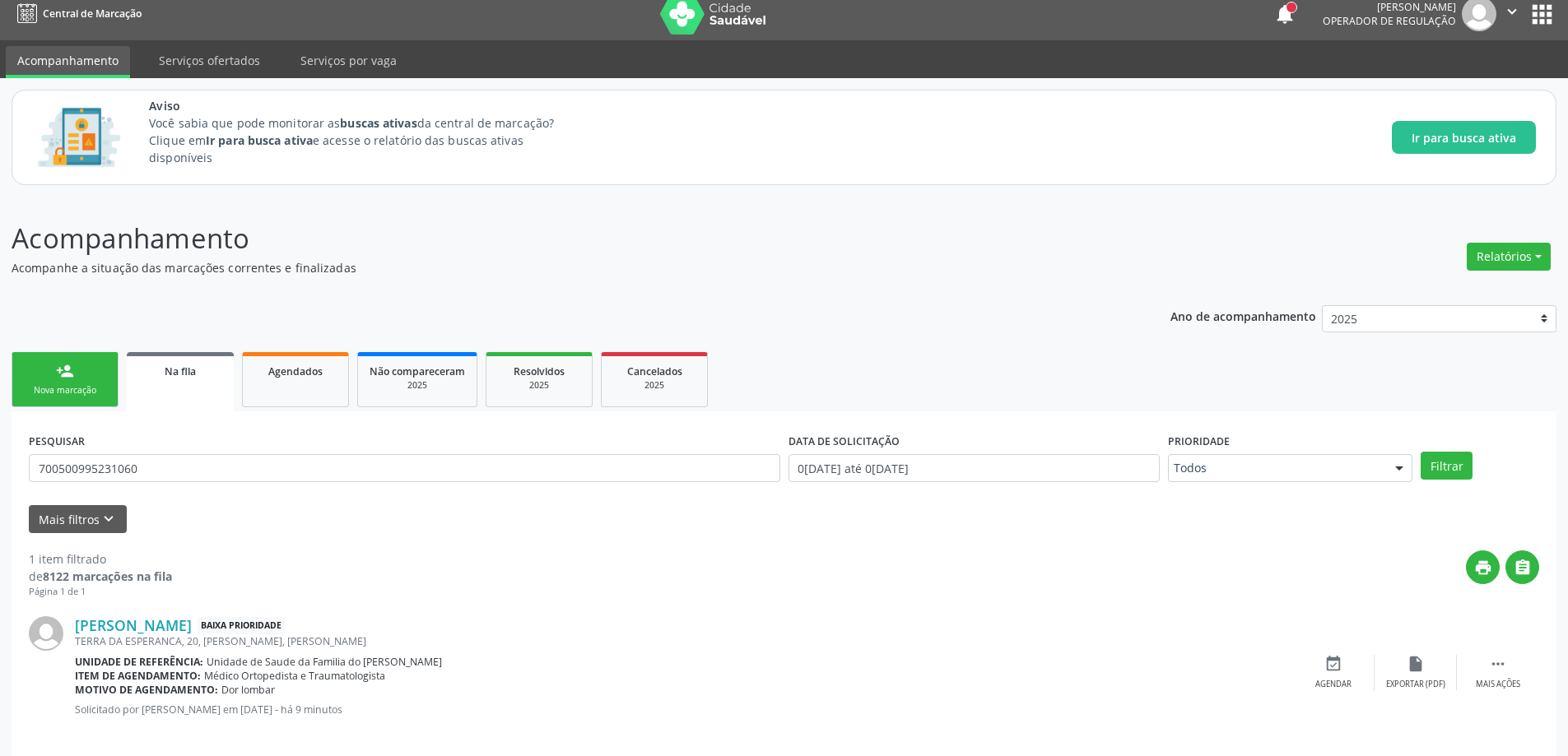
scroll to position [30, 0]
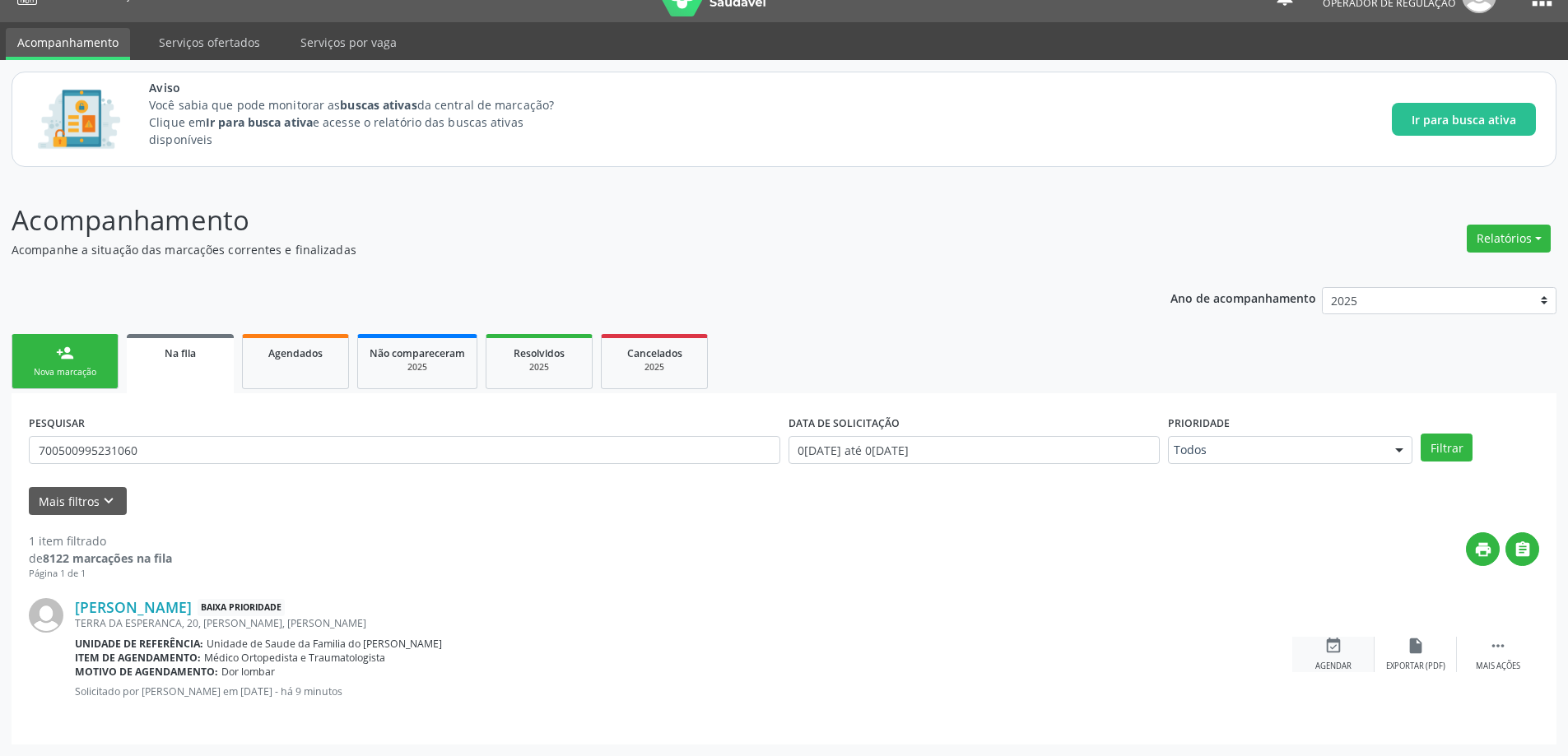
click at [1326, 657] on div "event_available Agendar" at bounding box center [1334, 655] width 83 height 35
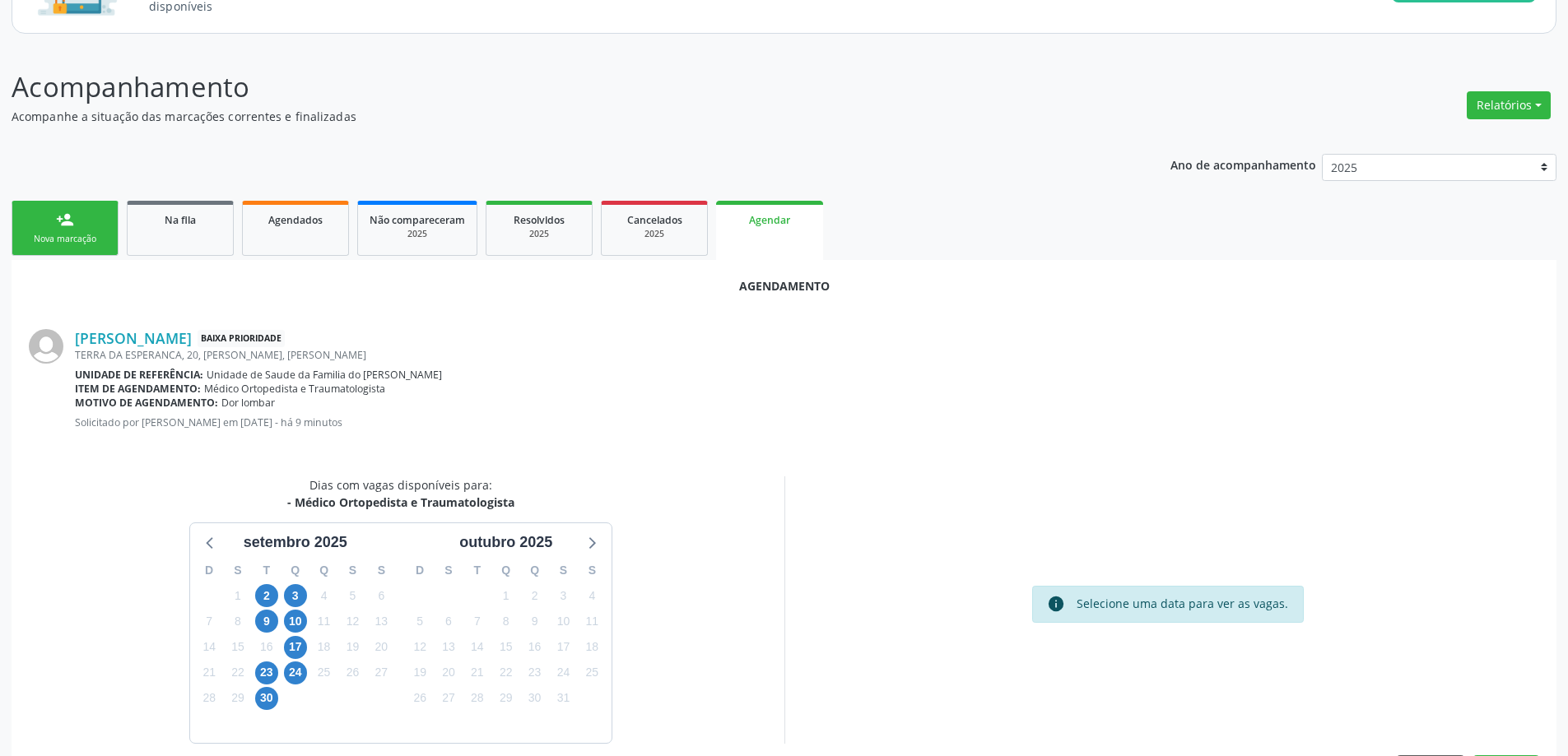
scroll to position [195, 0]
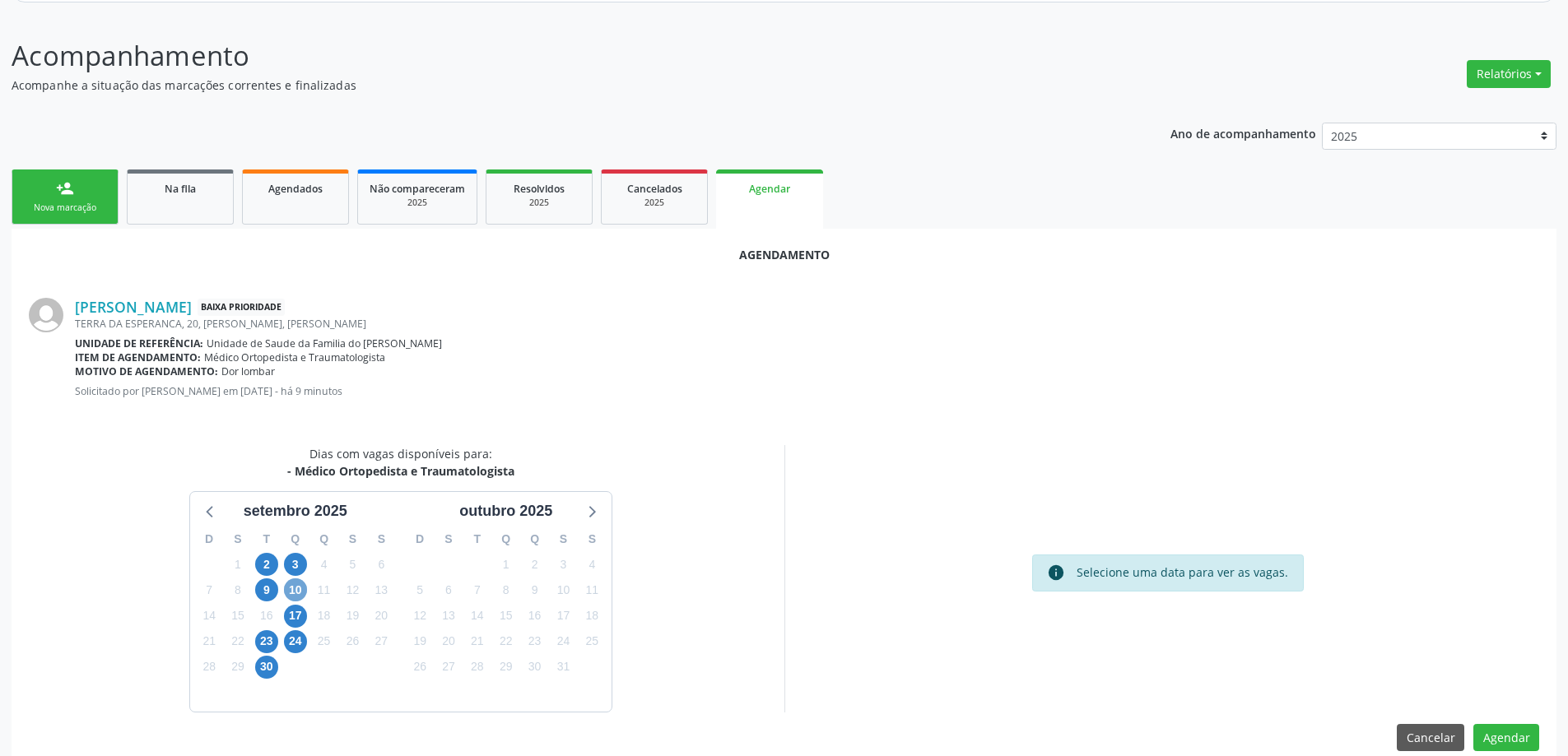
click at [291, 590] on span "10" at bounding box center [295, 589] width 23 height 23
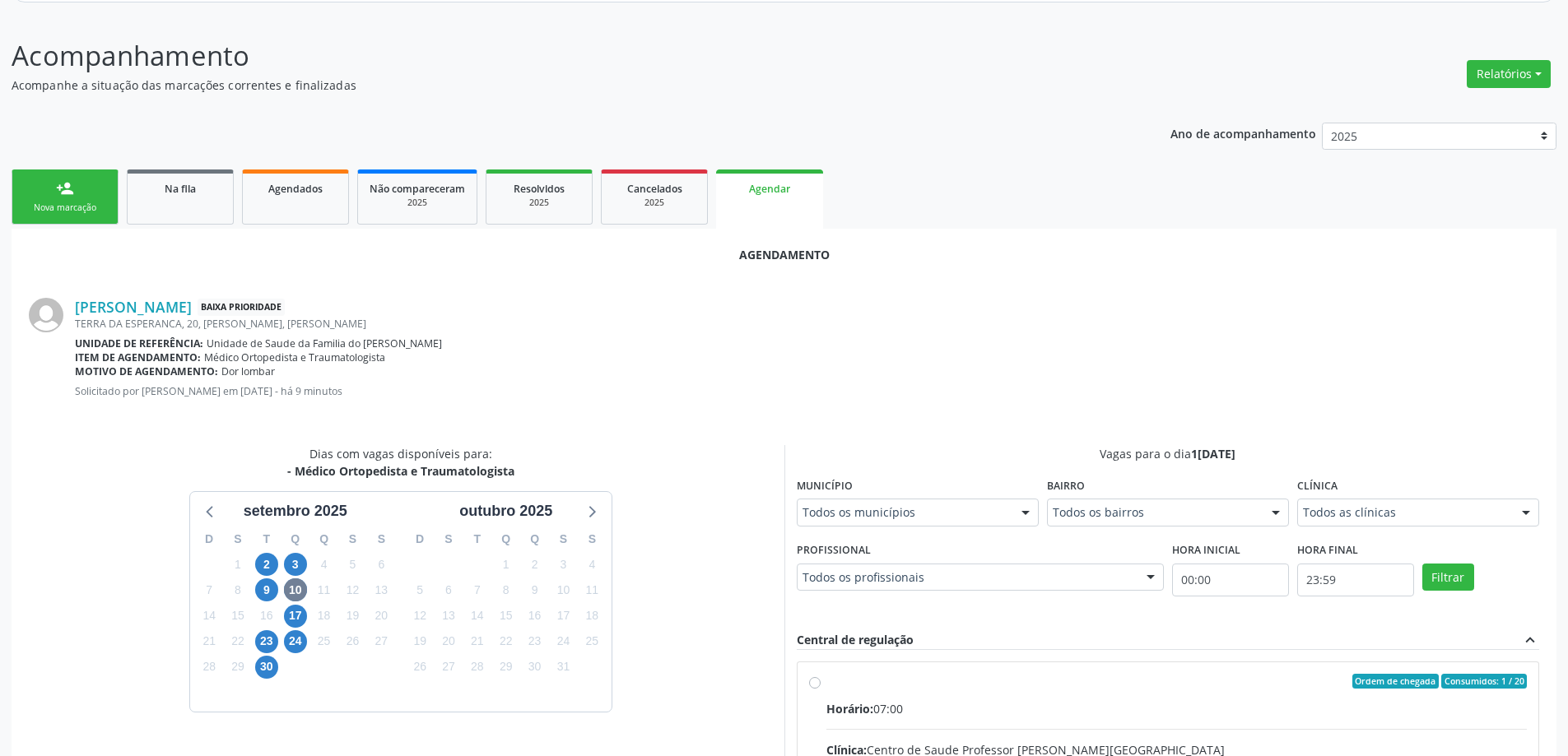
click at [815, 681] on input "Ordem de chegada Consumidos: 1 / 20 Horário: 07:00 Clínica: Centro de Saude Pro…" at bounding box center [815, 682] width 12 height 15
radio input "true"
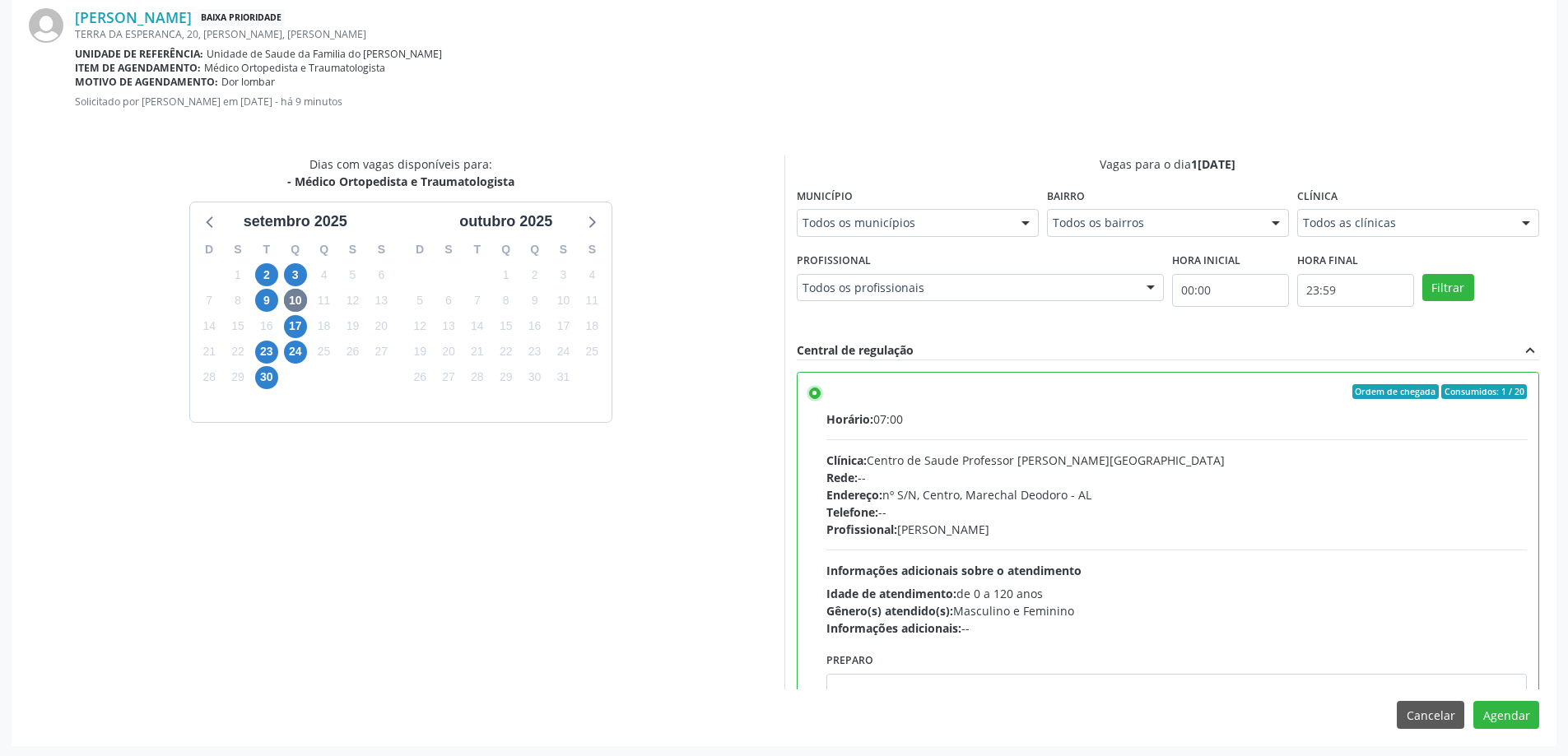
scroll to position [486, 0]
click at [1533, 705] on button "Agendar" at bounding box center [1506, 713] width 66 height 28
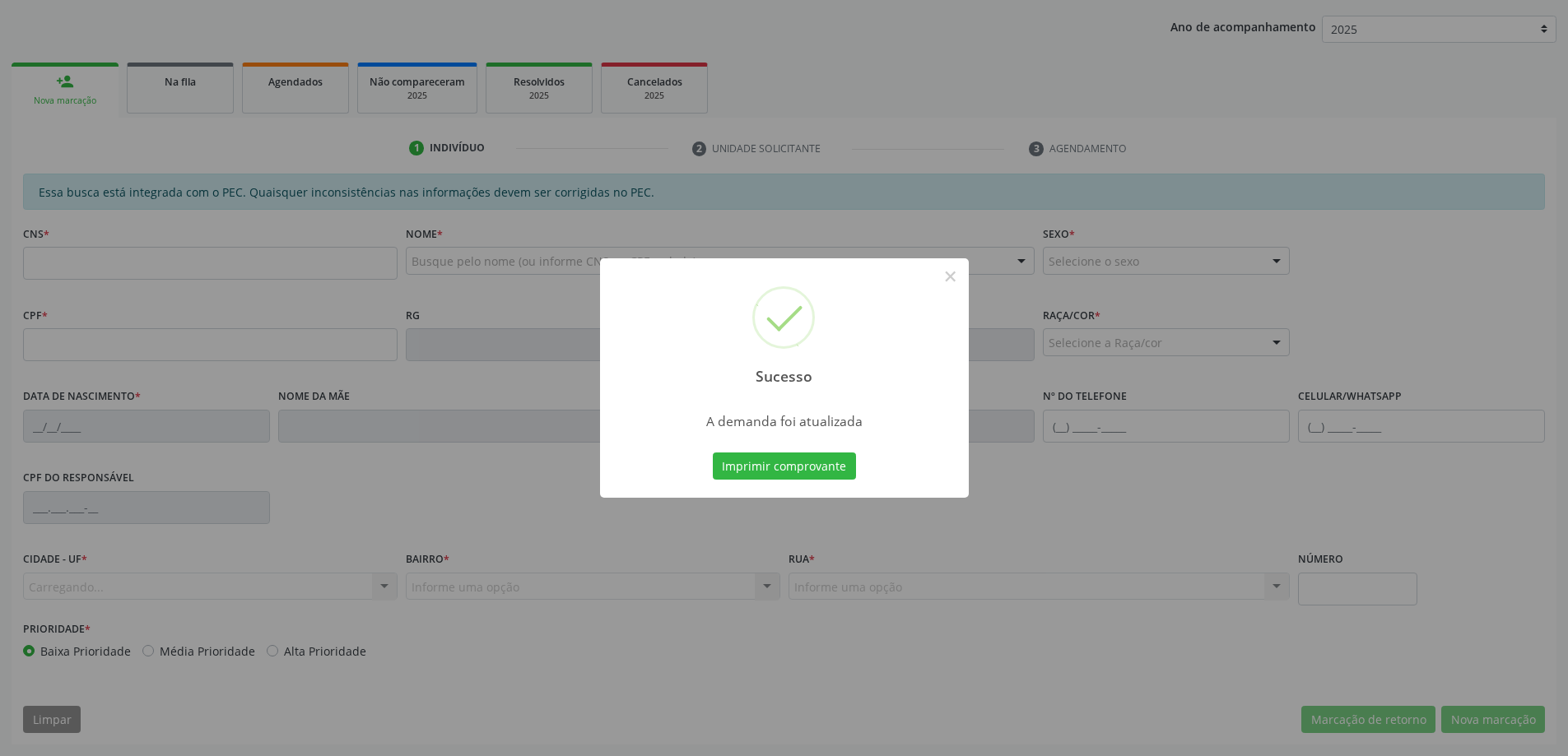
scroll to position [302, 0]
click at [962, 270] on button "×" at bounding box center [950, 276] width 28 height 28
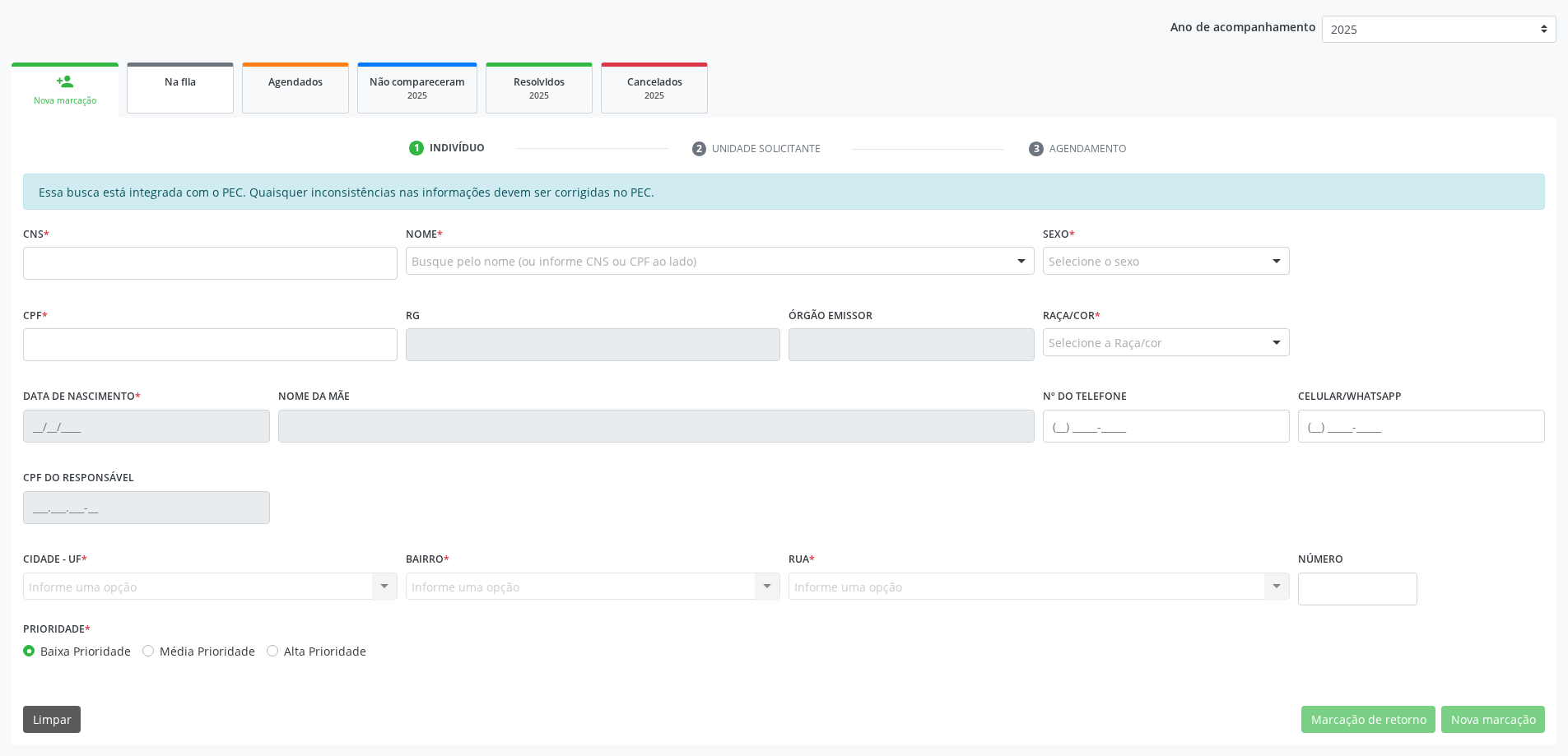
click at [159, 82] on div "Na fila" at bounding box center [180, 81] width 83 height 18
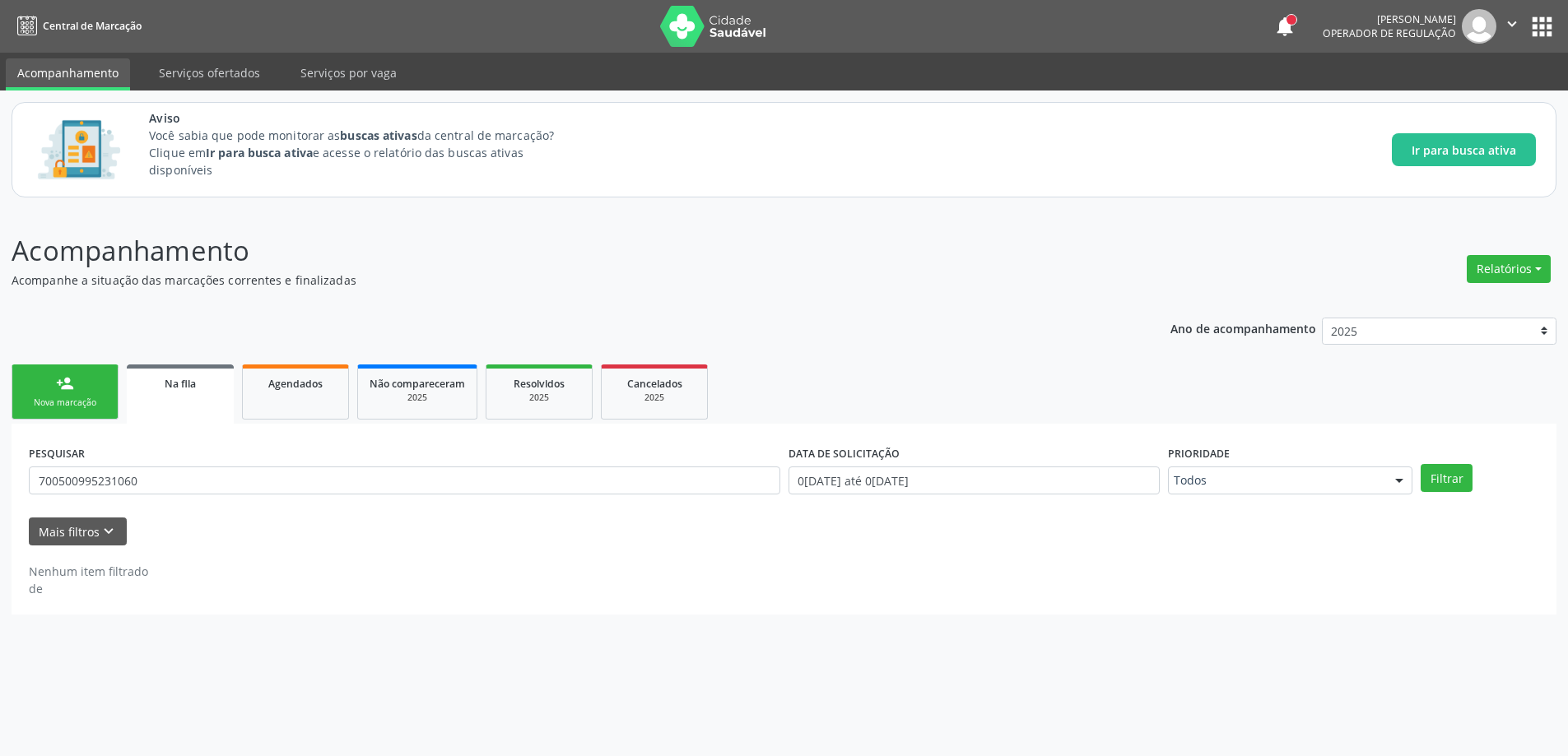
scroll to position [0, 0]
click at [171, 487] on input "700500995231060" at bounding box center [407, 480] width 757 height 28
type input "7"
paste input "708105598648430"
click at [1457, 481] on button "Filtrar" at bounding box center [1458, 478] width 52 height 28
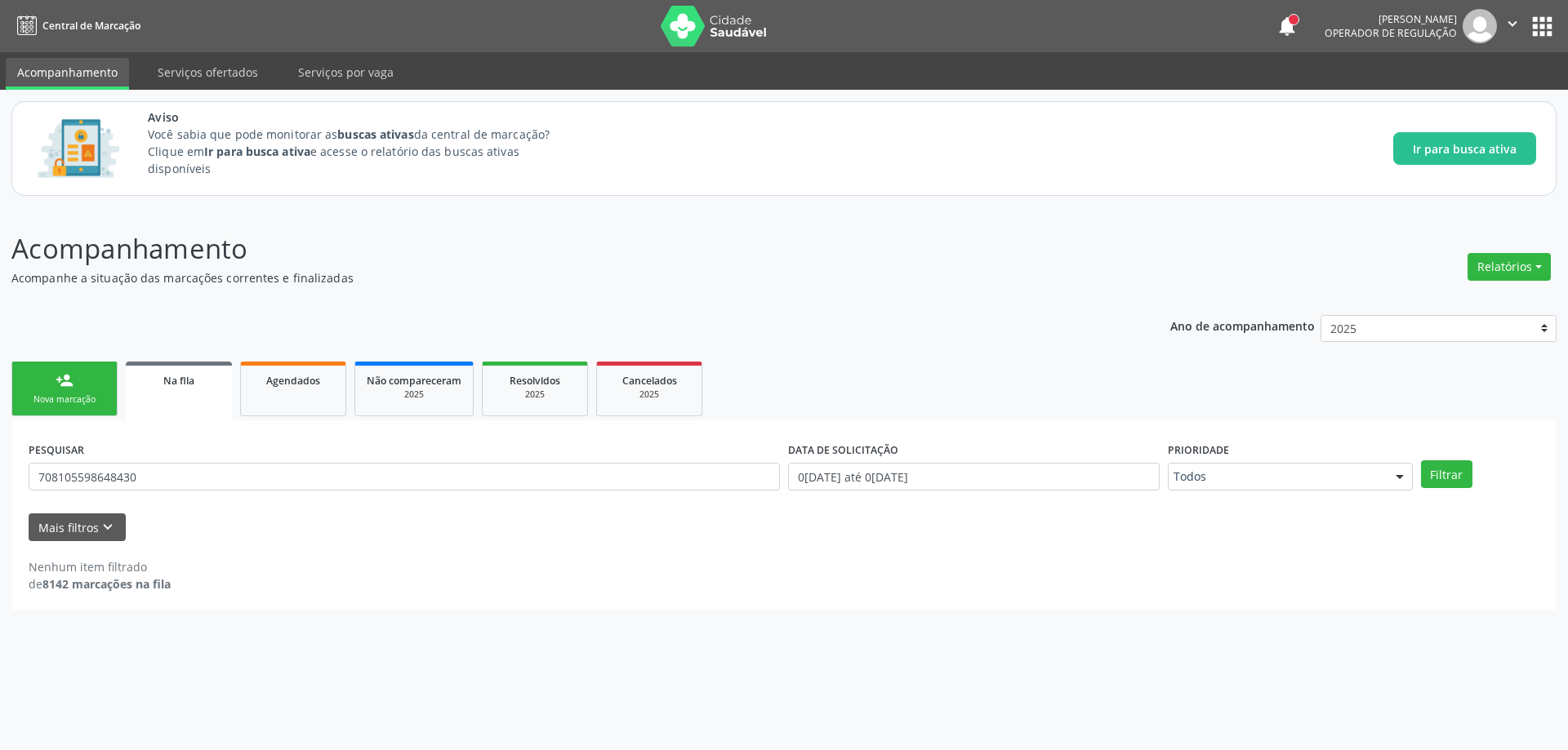
click at [173, 382] on span "Na fila" at bounding box center [178, 380] width 31 height 14
click at [173, 469] on input "708105598648430" at bounding box center [404, 477] width 751 height 28
type input "7"
click at [1444, 484] on button "Filtrar" at bounding box center [1447, 474] width 52 height 28
click at [205, 479] on input "704006360258169" at bounding box center [404, 477] width 751 height 28
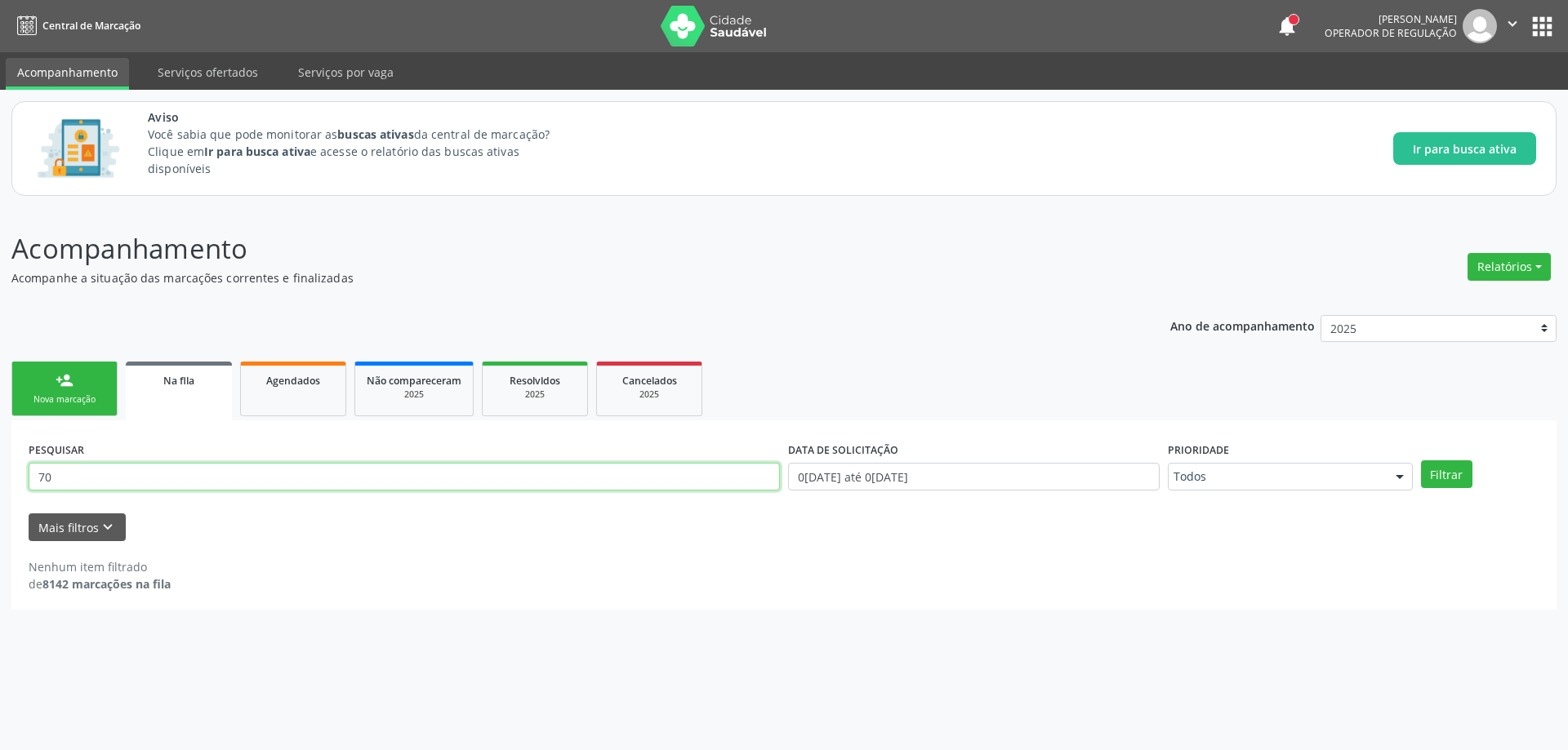
type input "7"
click at [1437, 466] on button "Filtrar" at bounding box center [1447, 474] width 52 height 28
click at [237, 472] on input "704006360258169" at bounding box center [404, 477] width 751 height 28
type input "7"
click at [278, 472] on input "text" at bounding box center [404, 477] width 751 height 28
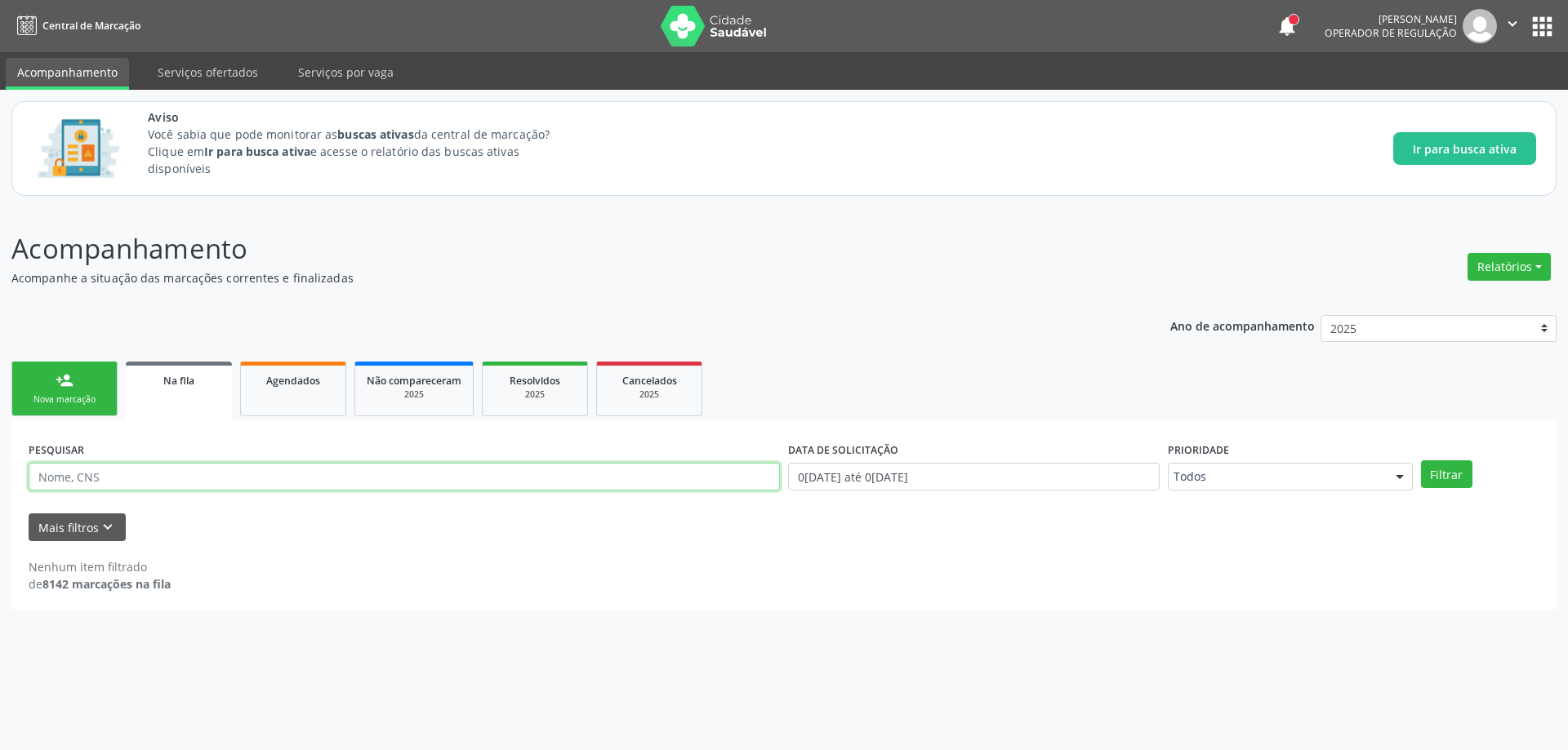
paste input "700005679181902"
type input "700005679181902"
click at [1435, 471] on button "Filtrar" at bounding box center [1447, 474] width 52 height 28
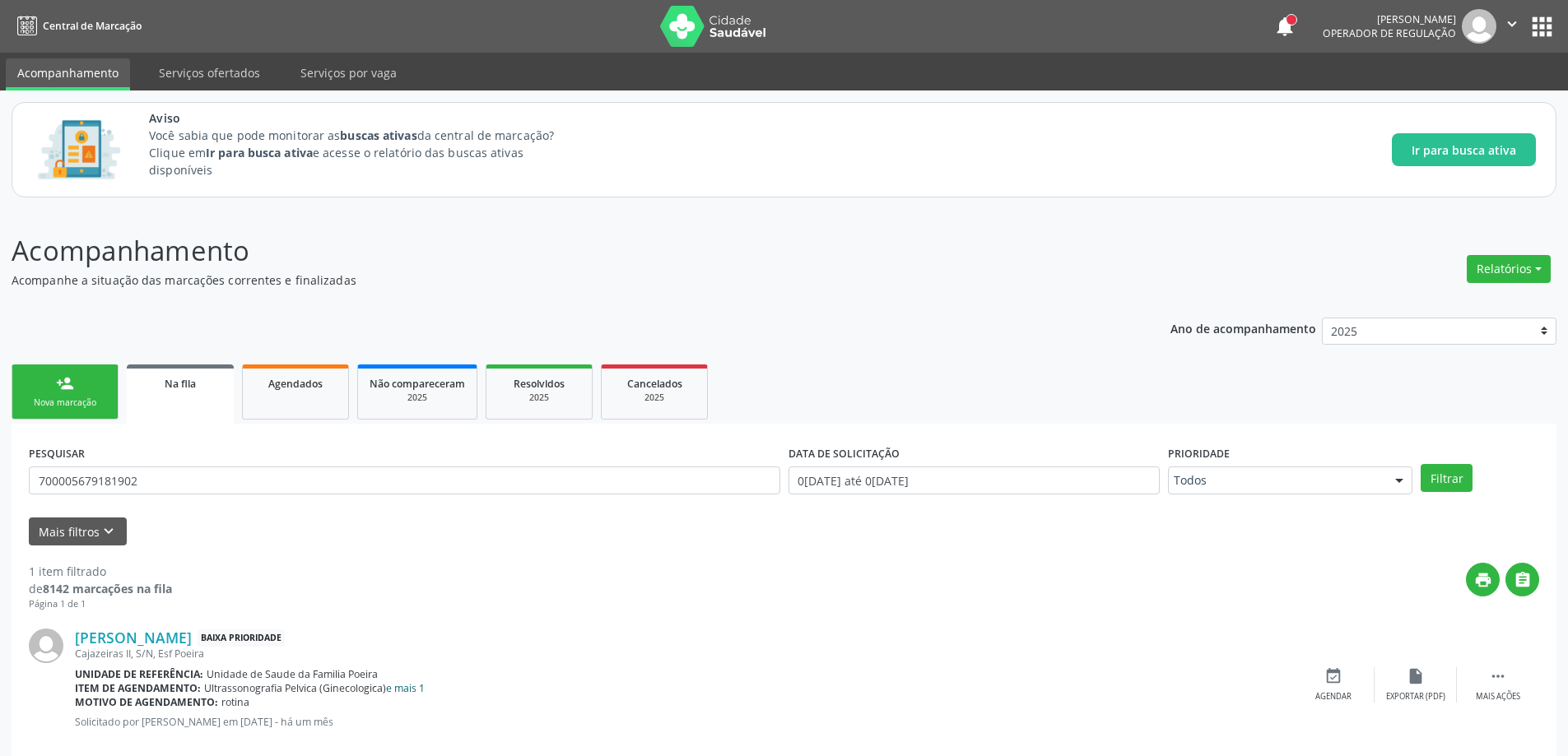
scroll to position [30, 0]
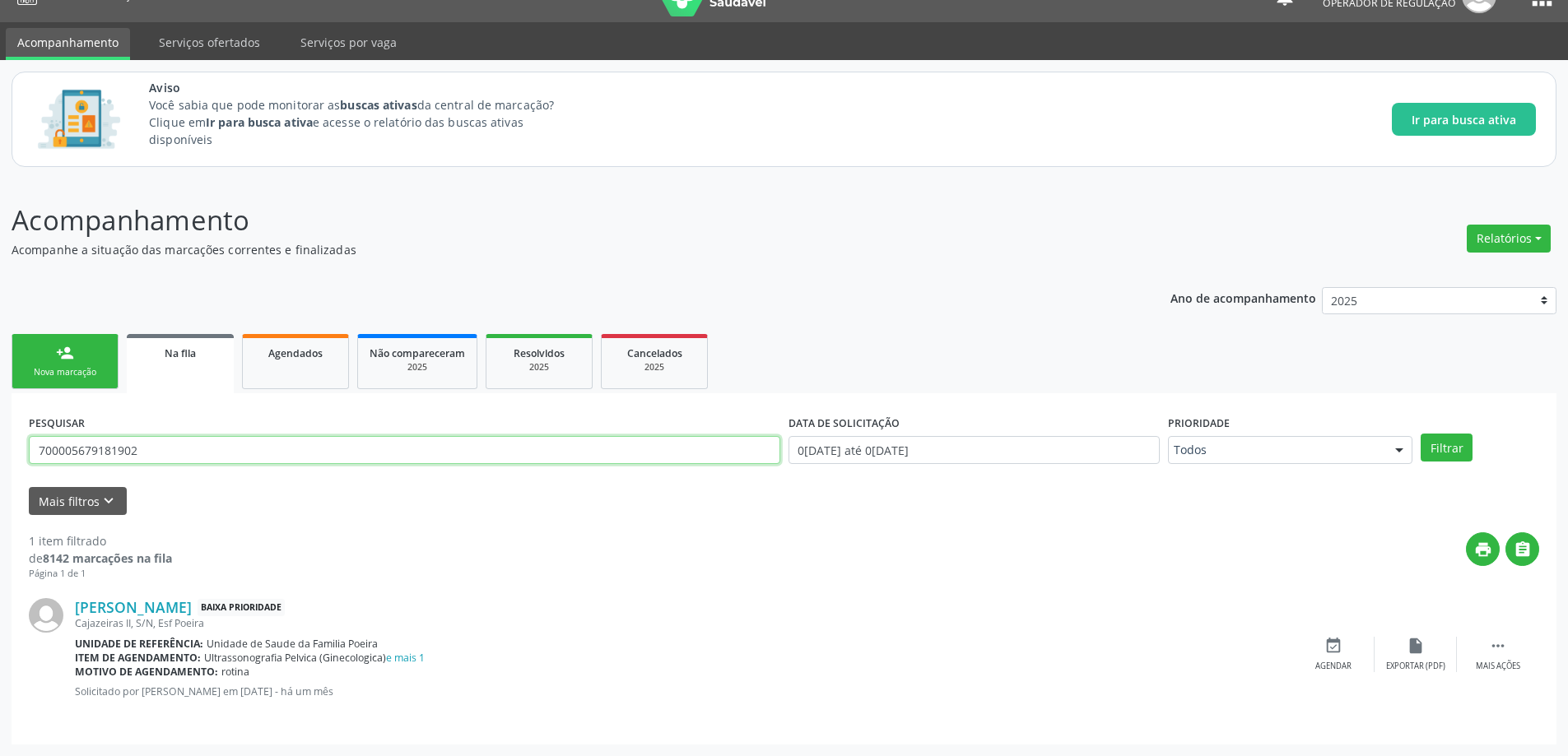
drag, startPoint x: 162, startPoint y: 450, endPoint x: 30, endPoint y: 448, distance: 132.0
click at [30, 448] on input "700005679181902" at bounding box center [404, 449] width 751 height 28
click at [1347, 661] on div "Agendar" at bounding box center [1333, 667] width 36 height 12
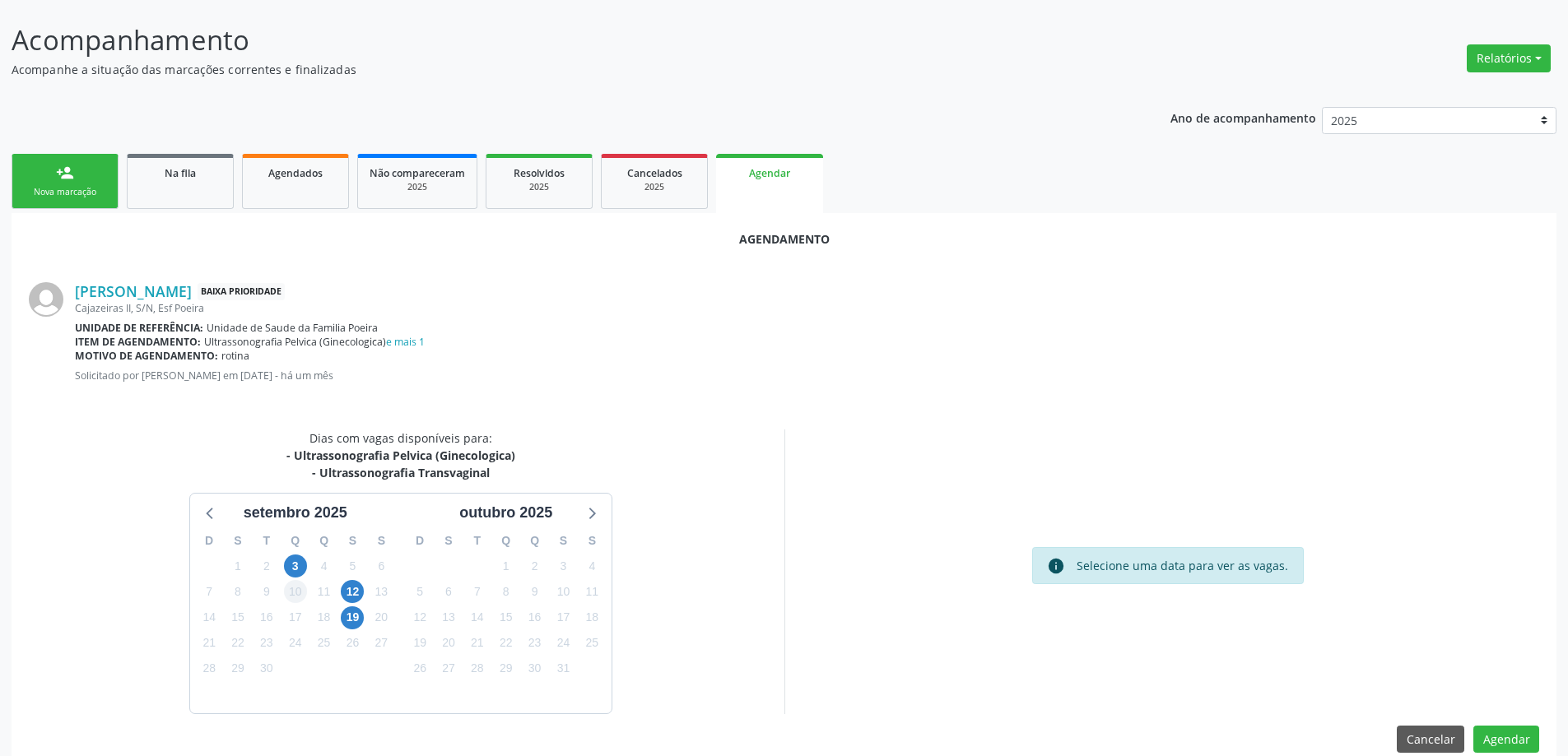
scroll to position [236, 0]
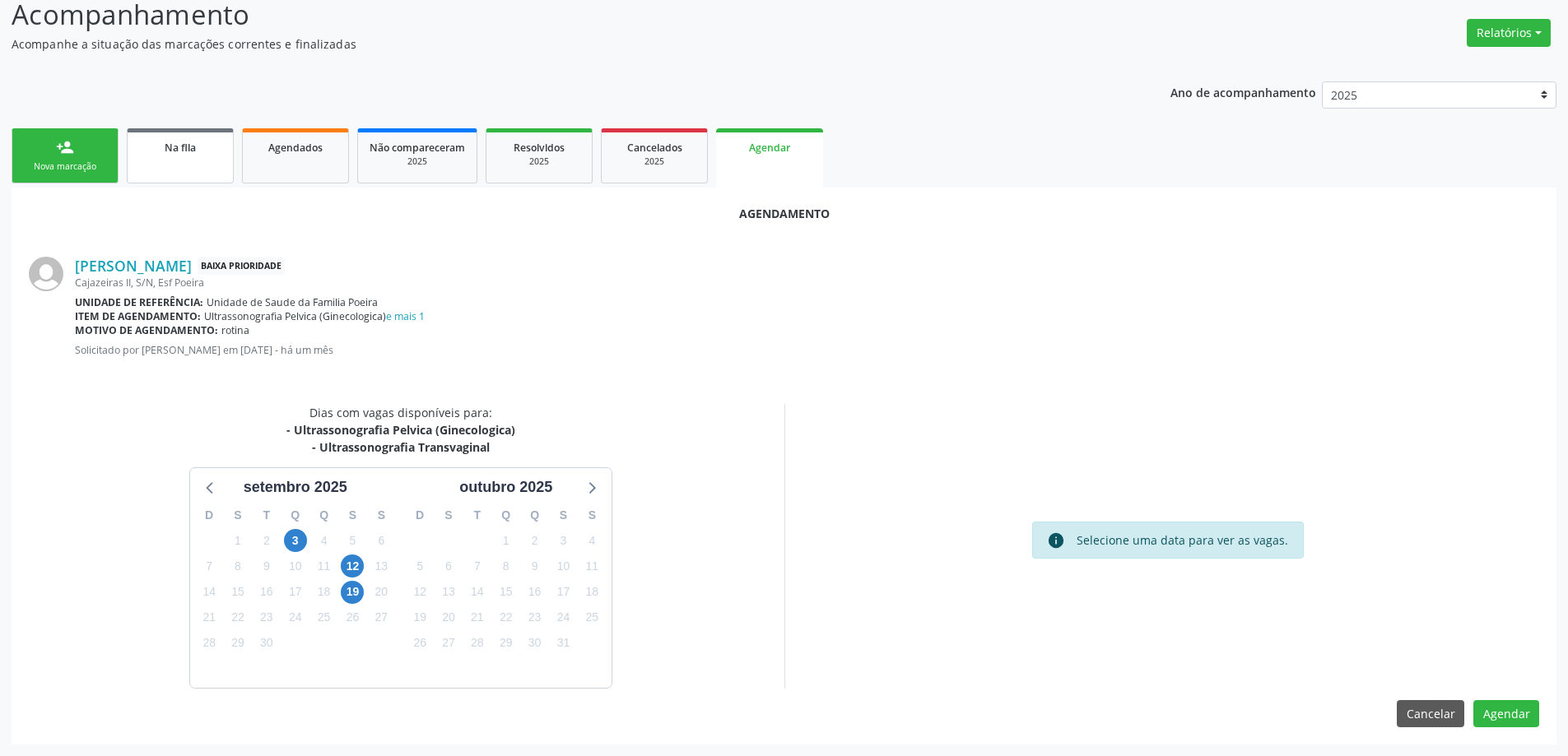
click at [188, 165] on link "Na fila" at bounding box center [180, 155] width 107 height 55
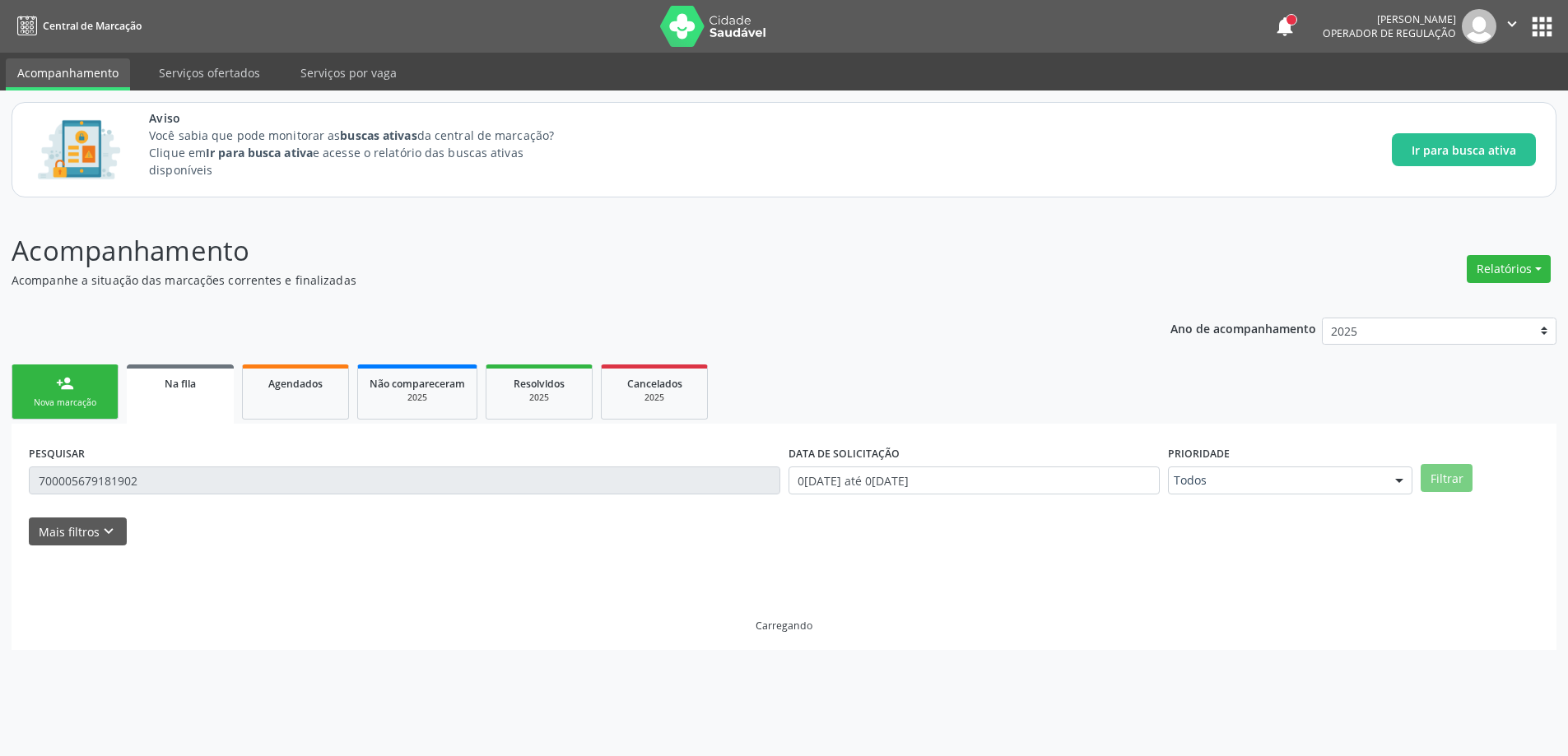
scroll to position [0, 0]
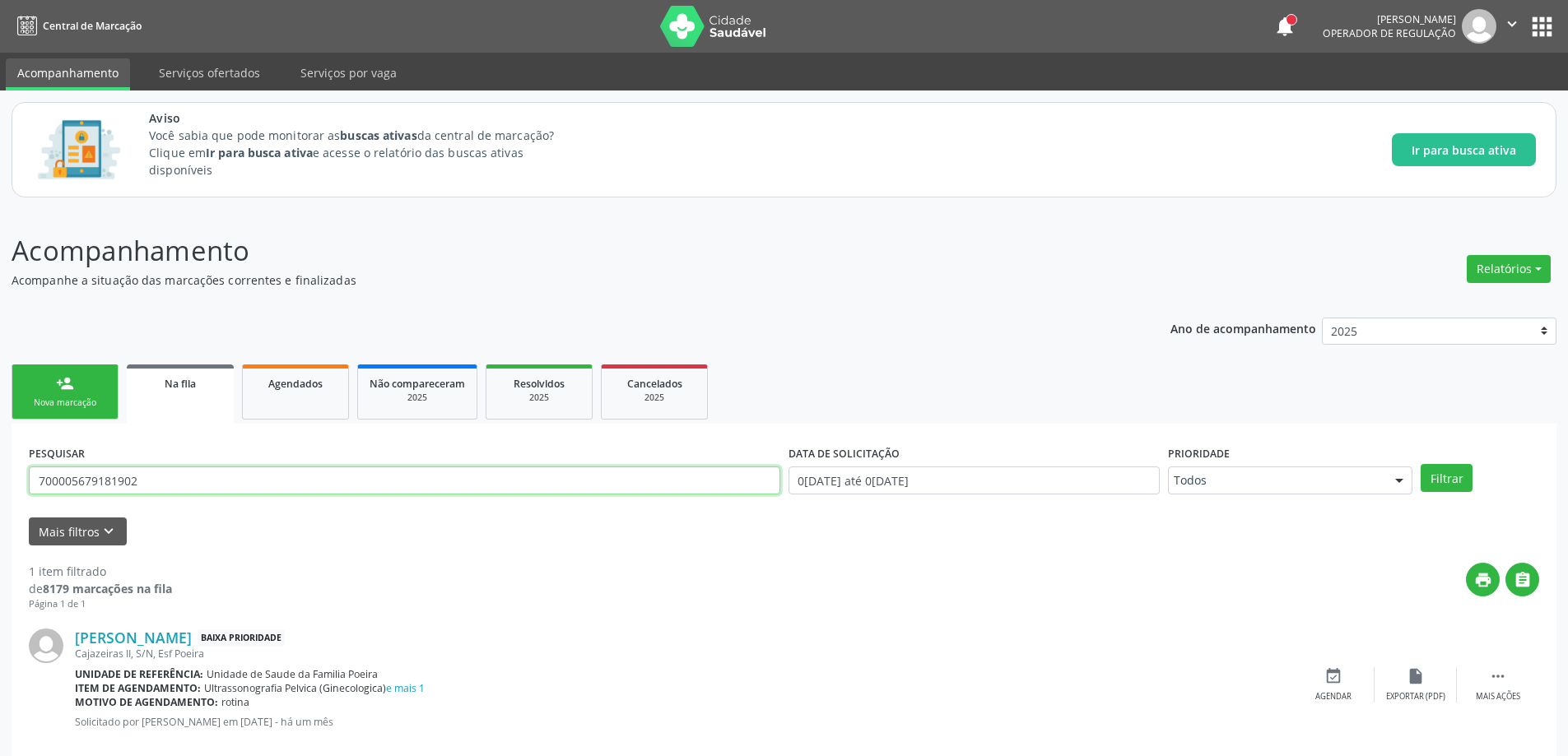
click at [165, 477] on input "700005679181902" at bounding box center [404, 480] width 751 height 28
type input "7"
click at [106, 528] on icon "keyboard_arrow_down" at bounding box center [108, 531] width 18 height 18
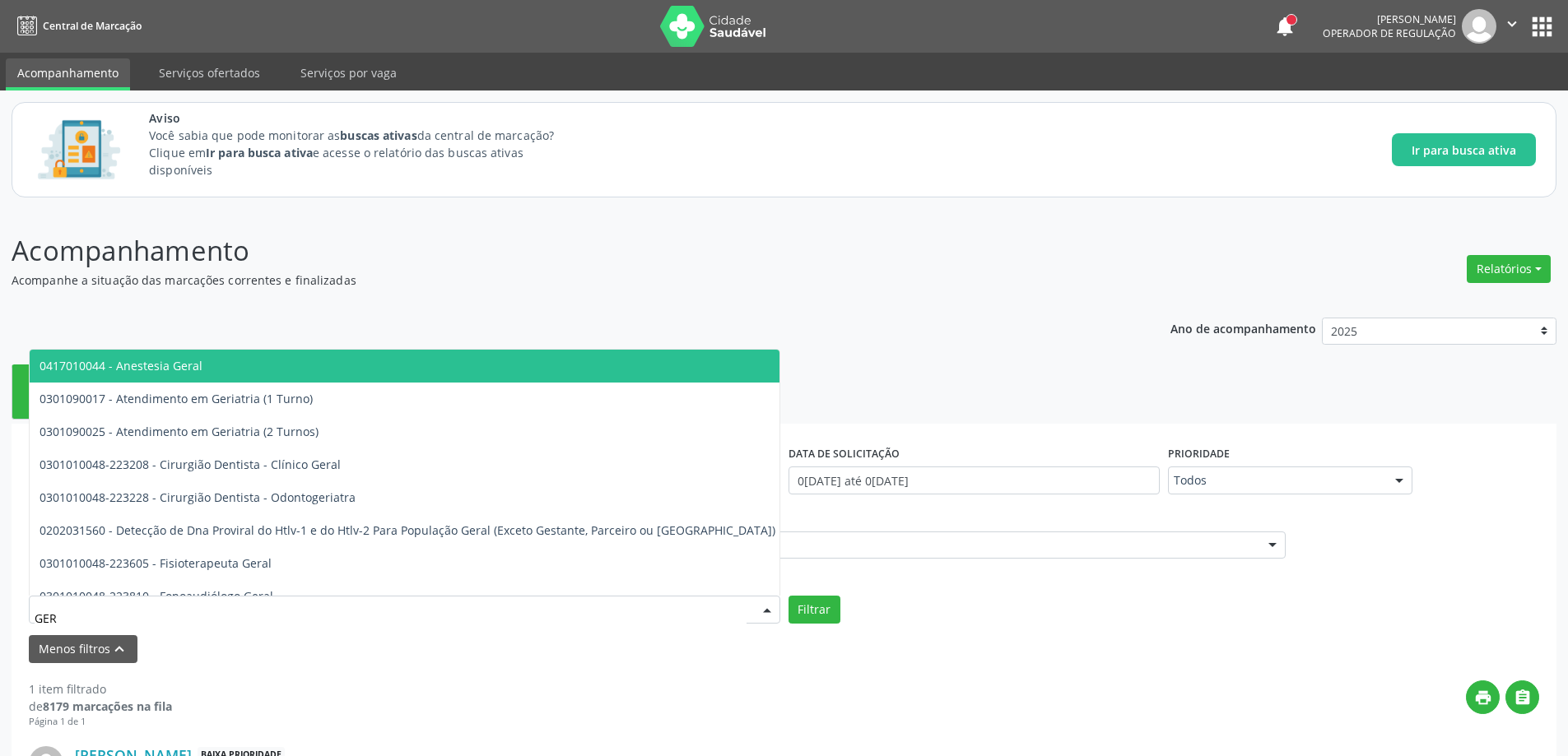
type input "[PERSON_NAME]"
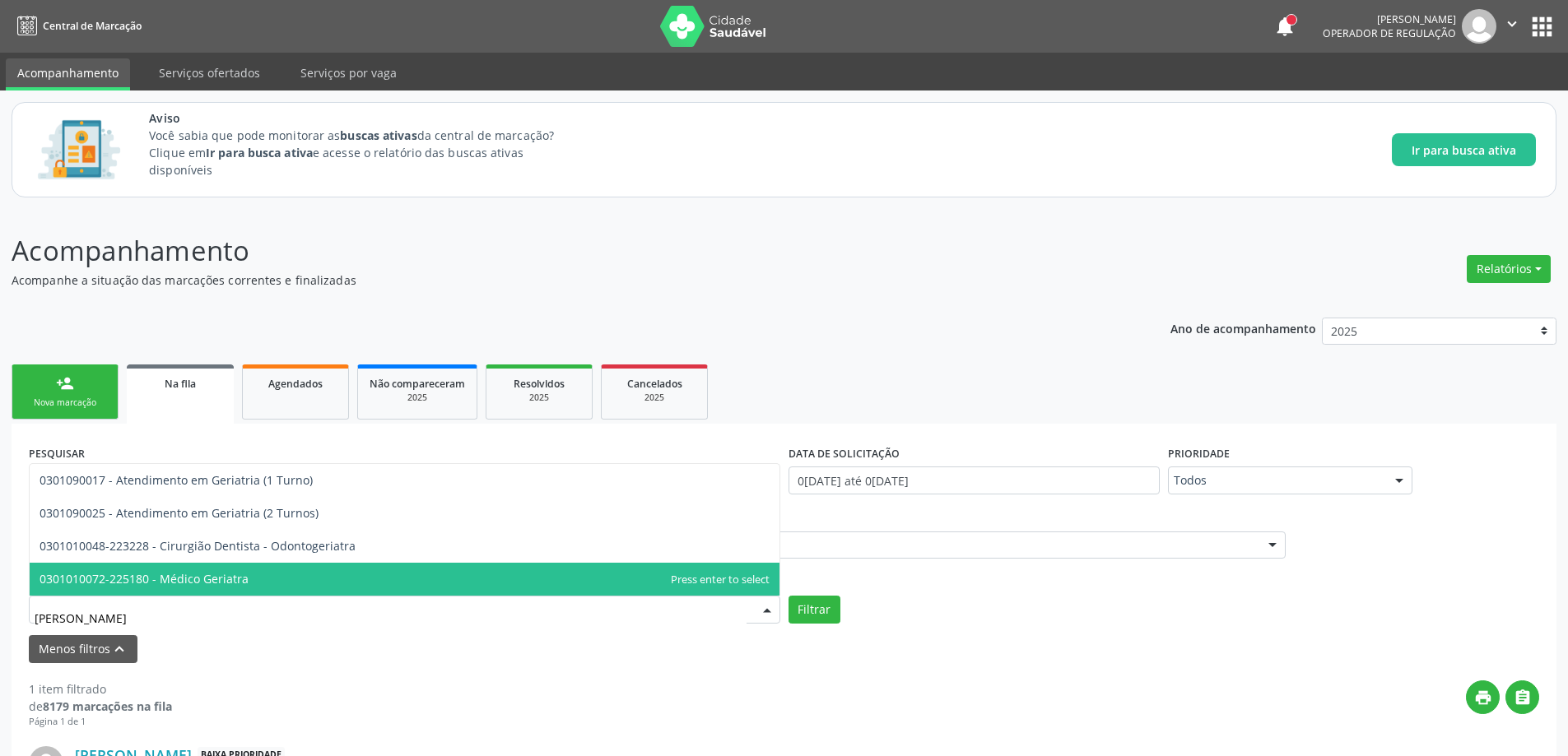
click at [165, 587] on span "0301010072-225180 - Médico Geriatra" at bounding box center [144, 579] width 209 height 16
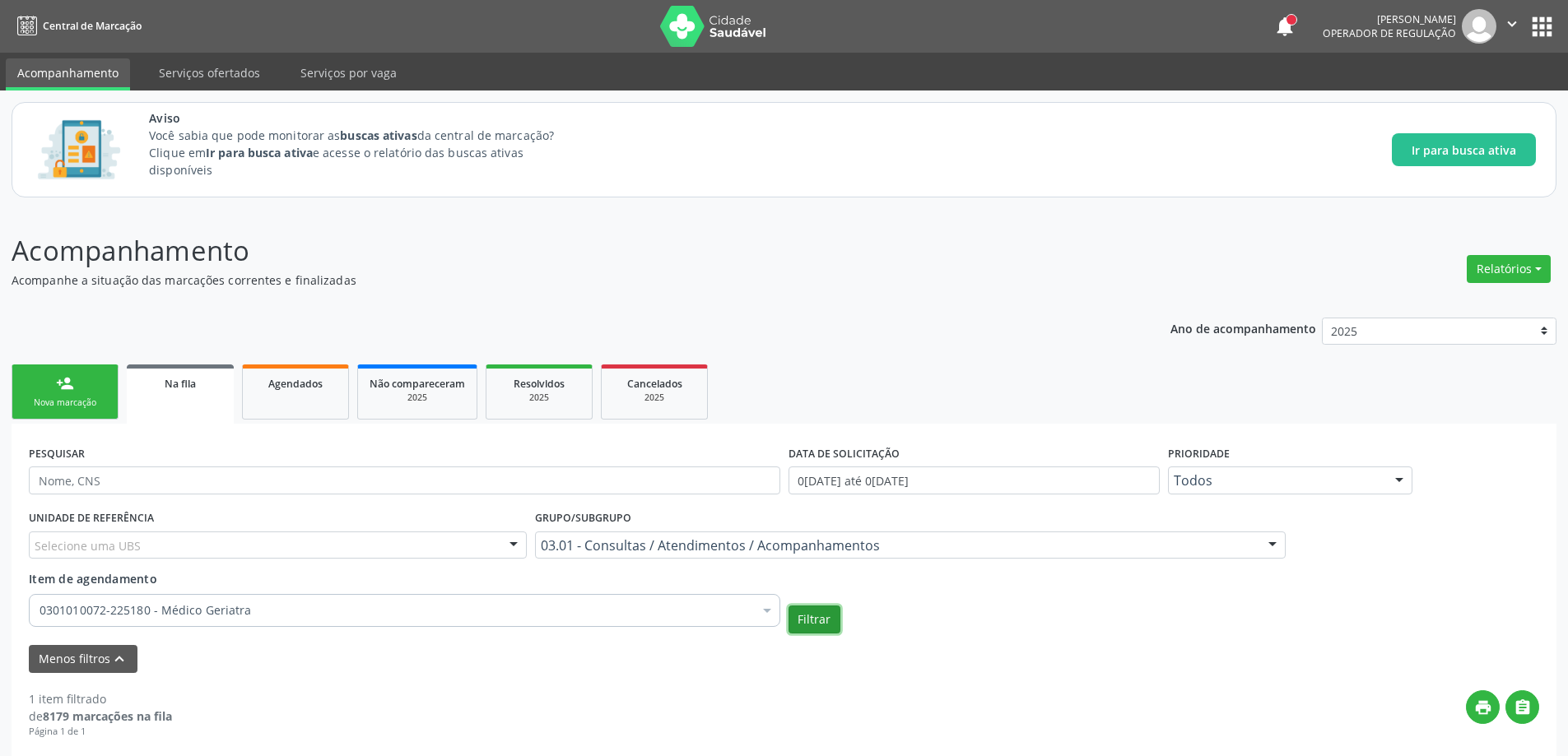
click at [816, 630] on button "Filtrar" at bounding box center [814, 619] width 52 height 28
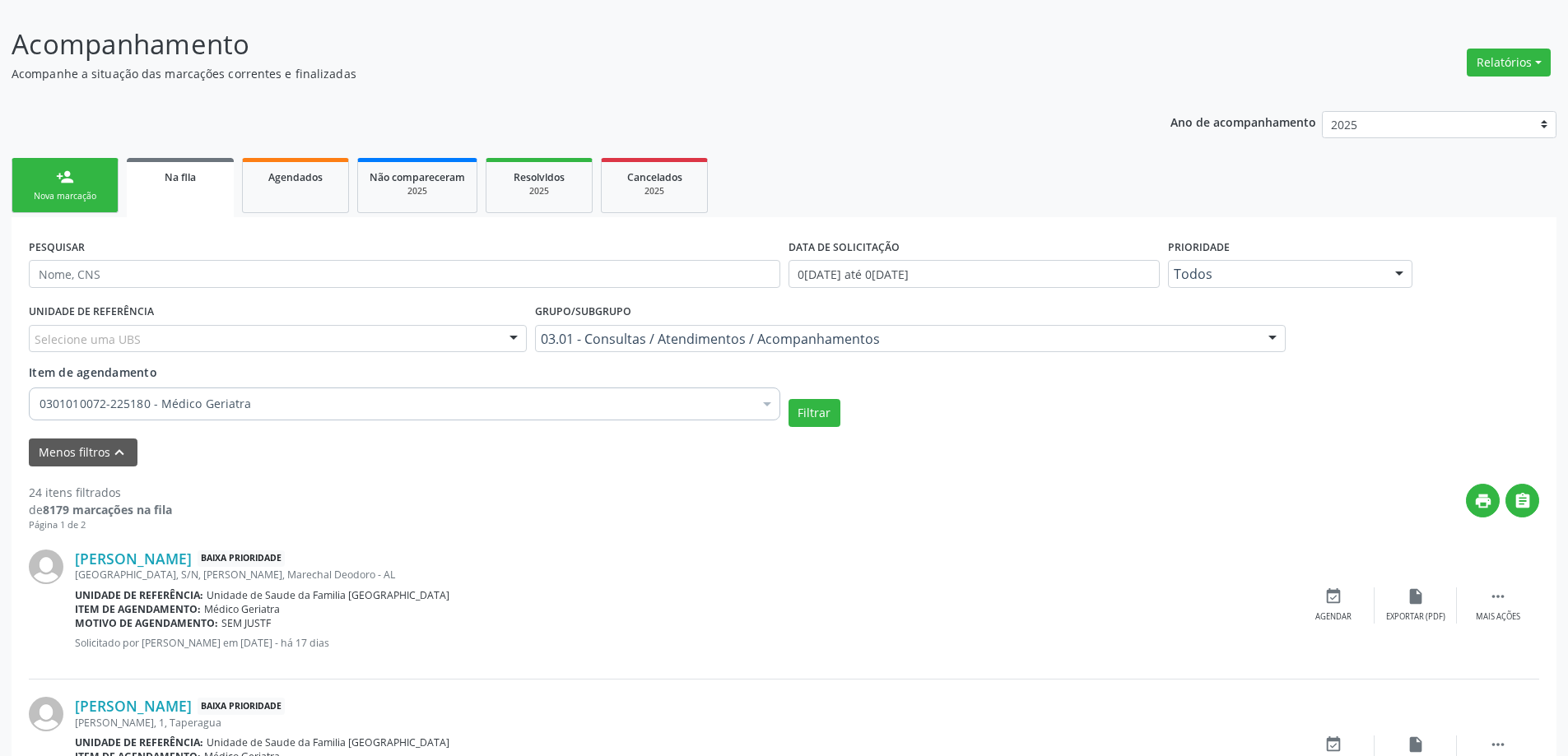
scroll to position [247, 0]
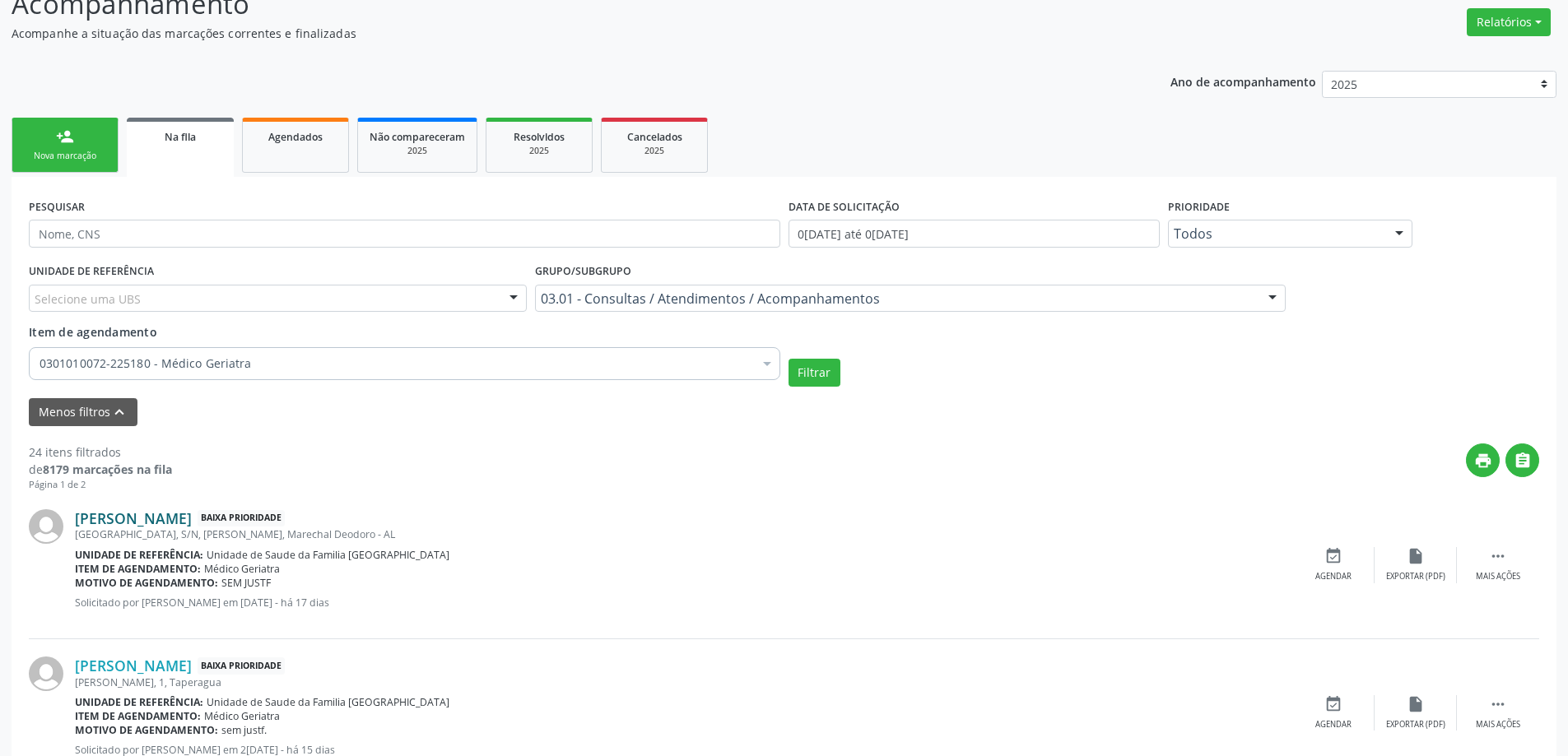
click at [169, 527] on link "[PERSON_NAME]" at bounding box center [133, 517] width 117 height 18
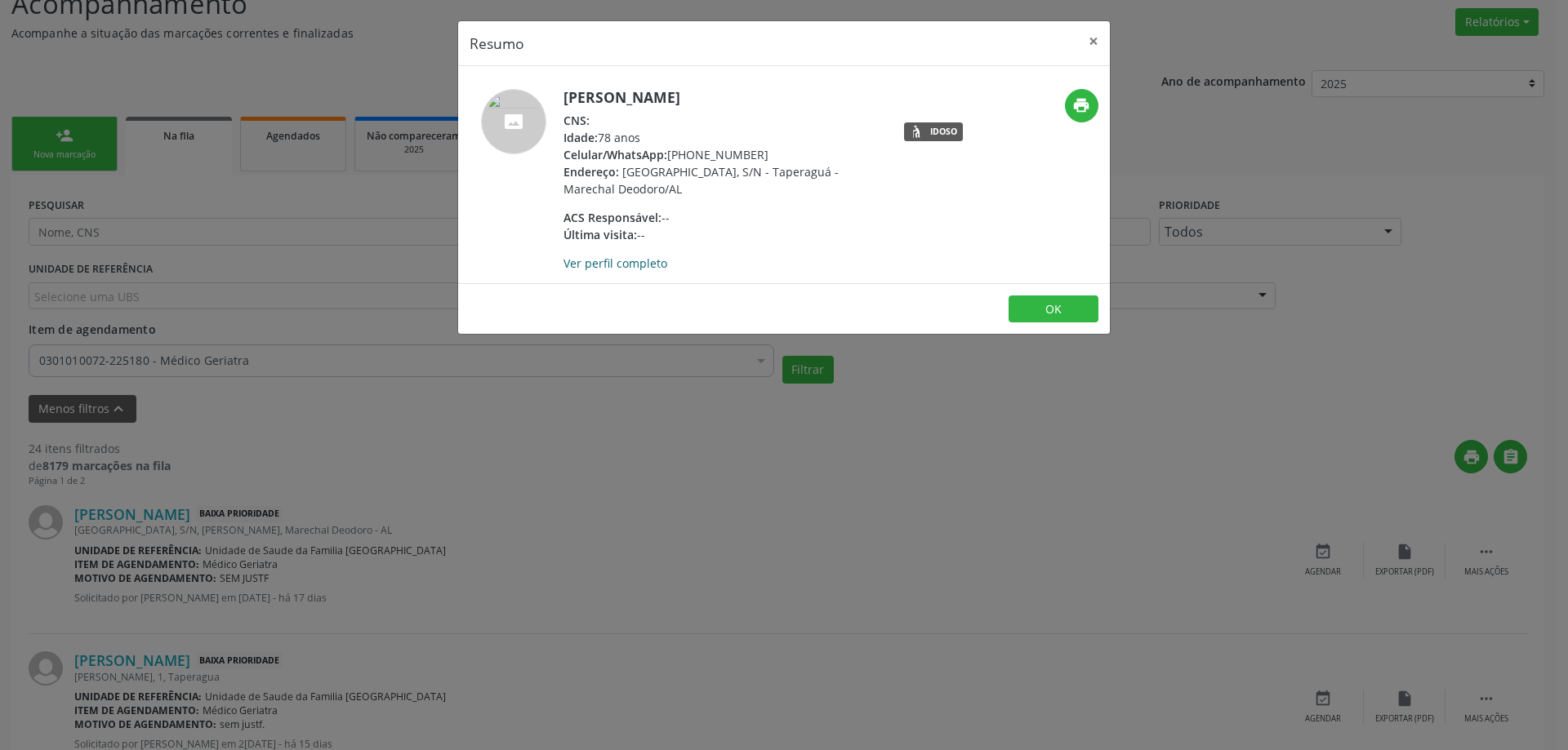
click at [651, 263] on link "Ver perfil completo" at bounding box center [615, 263] width 104 height 16
click at [624, 263] on link "Ver perfil completo" at bounding box center [615, 263] width 104 height 16
click at [1087, 33] on button "×" at bounding box center [1093, 41] width 33 height 40
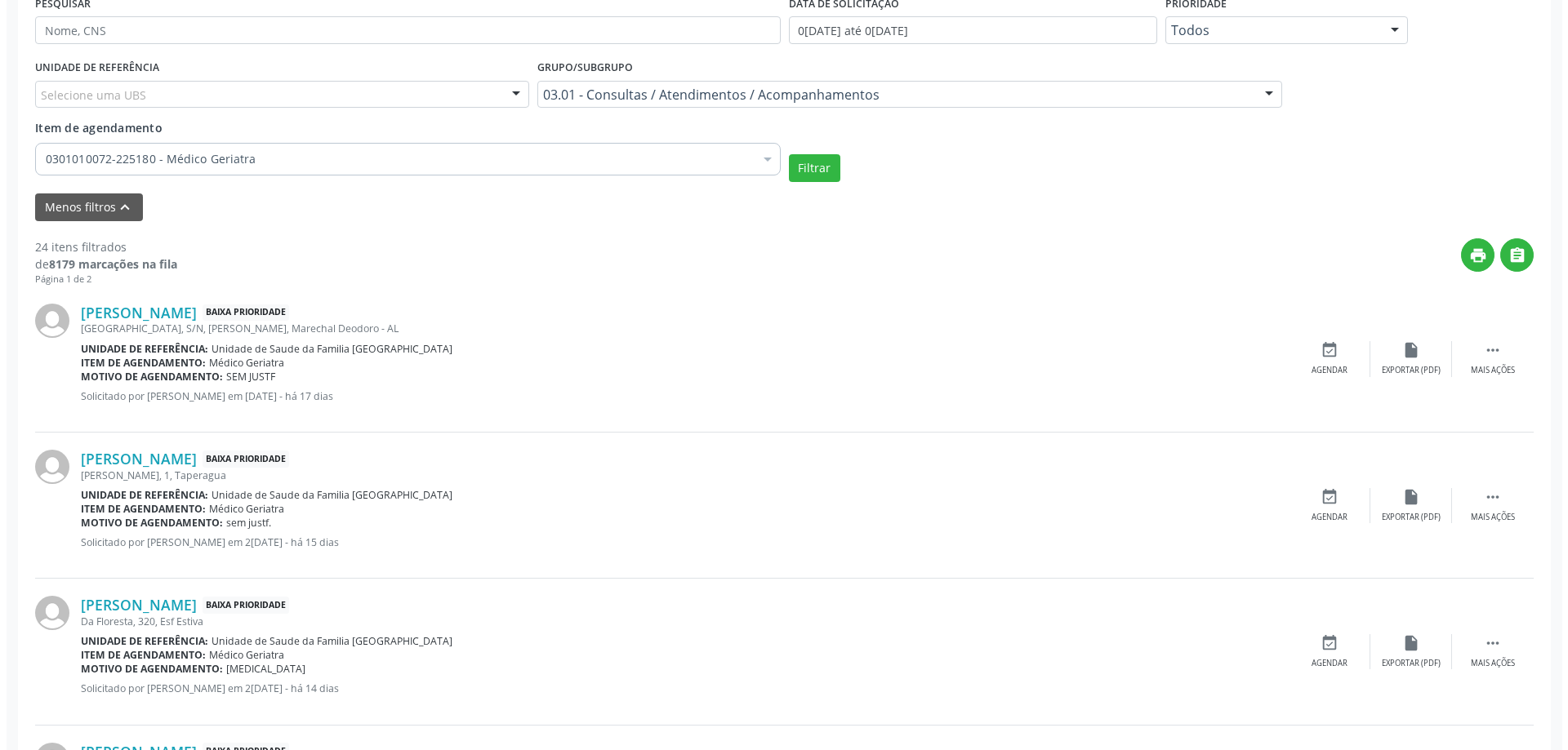
scroll to position [490, 0]
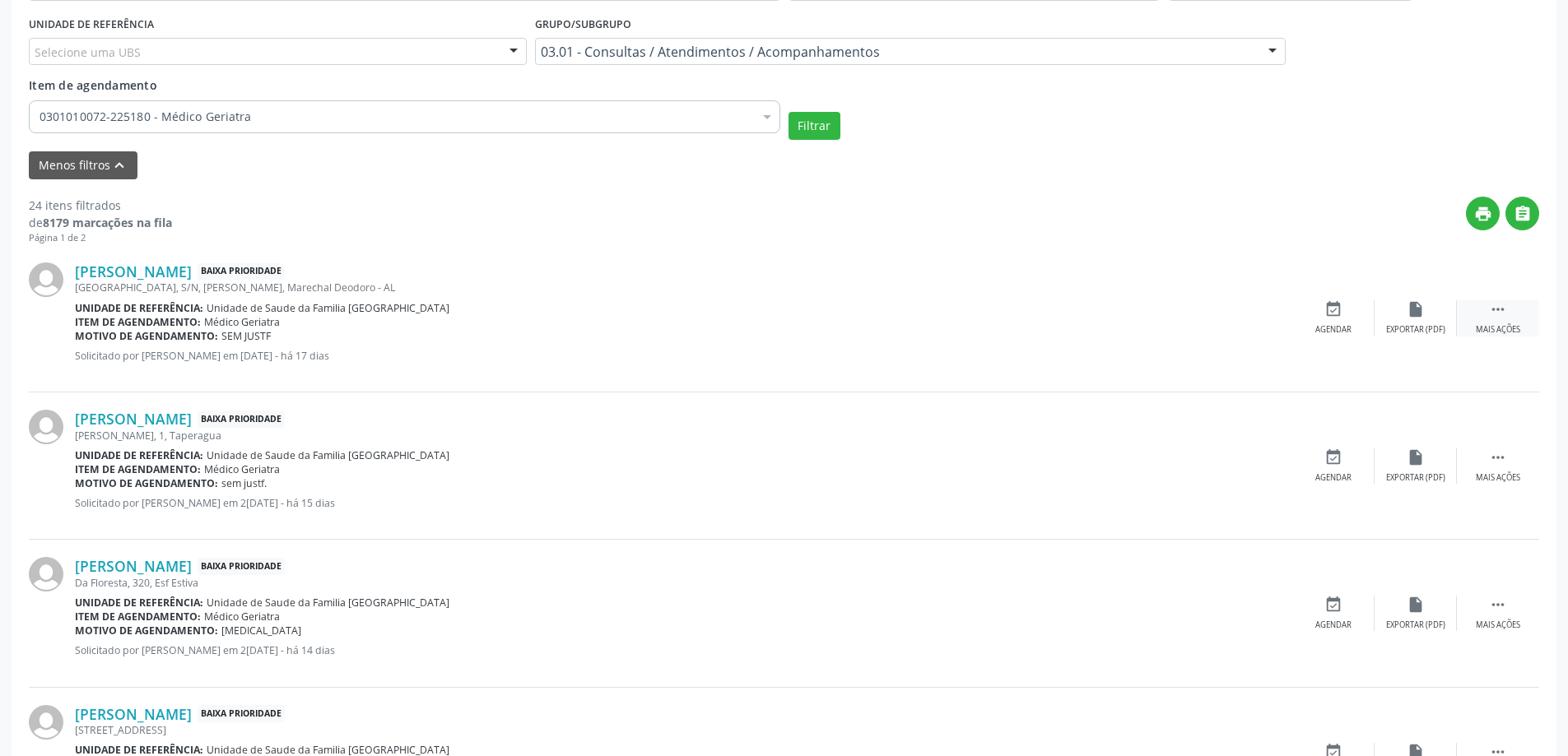
click at [1503, 307] on icon "" at bounding box center [1497, 308] width 18 height 18
click at [1330, 323] on div "cancel Cancelar" at bounding box center [1334, 318] width 83 height 35
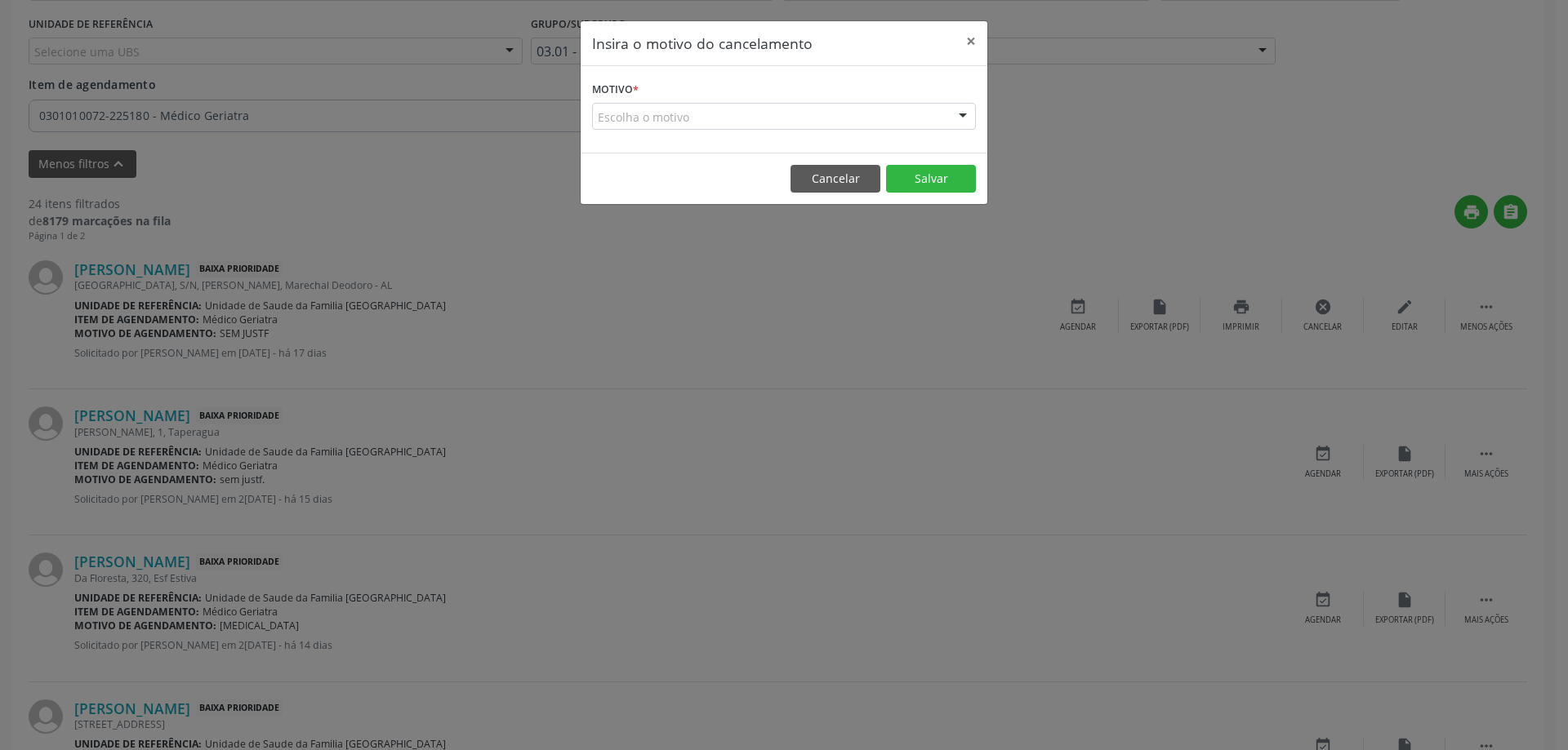
click at [668, 113] on div "Escolha o motivo" at bounding box center [784, 116] width 384 height 28
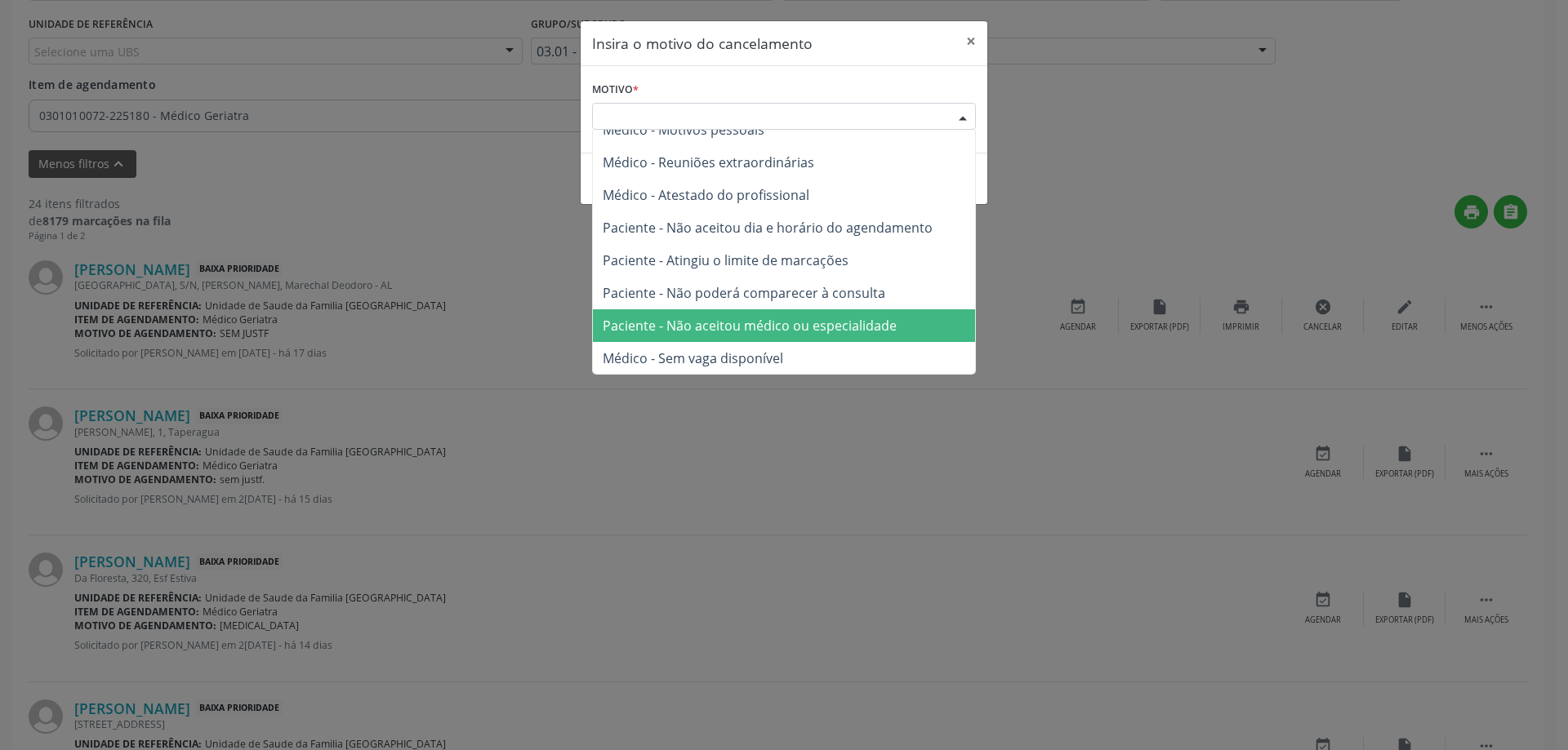
scroll to position [83, 0]
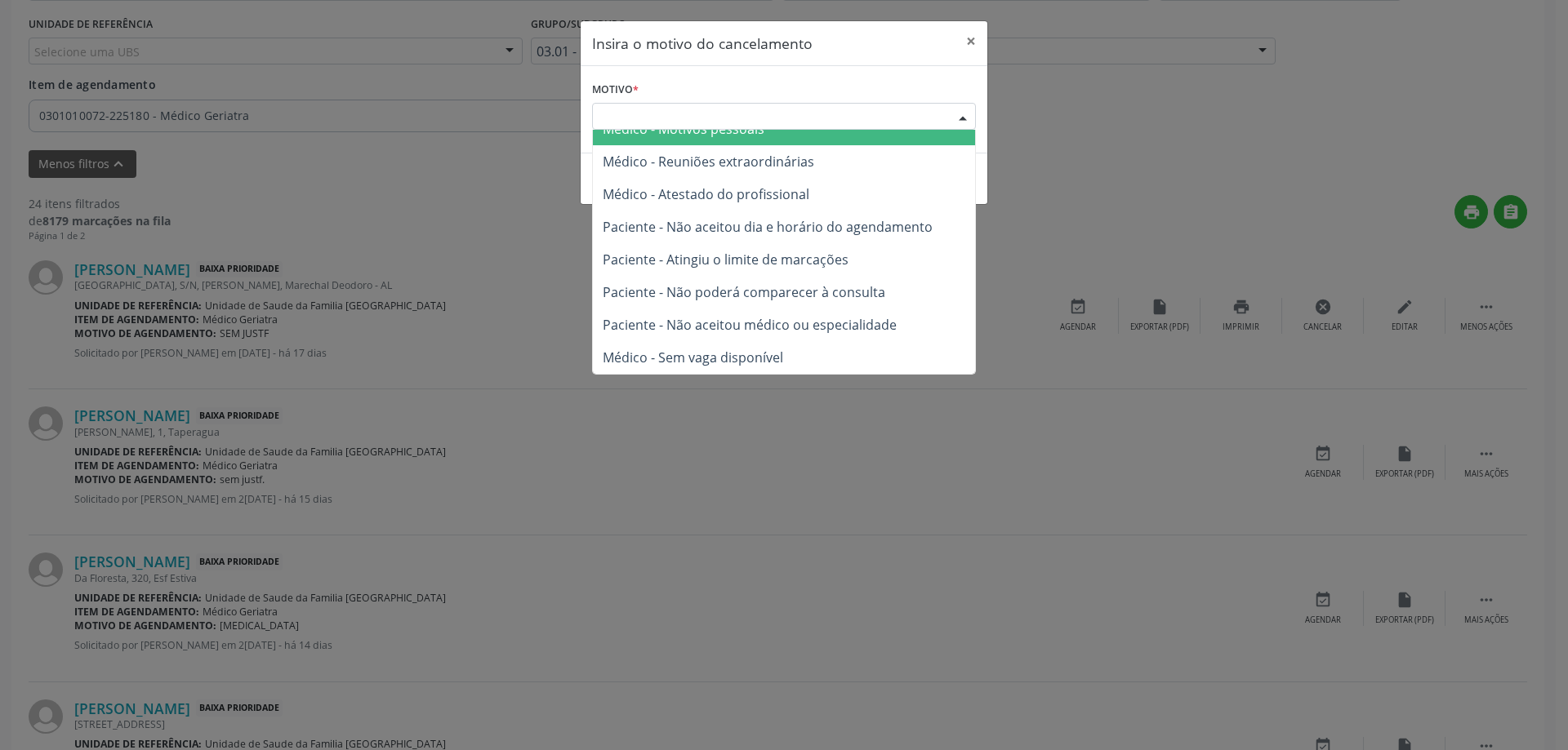
click at [713, 116] on div "Escolha o motivo" at bounding box center [784, 116] width 384 height 28
click at [687, 113] on div "Escolha o motivo" at bounding box center [784, 116] width 384 height 28
click at [769, 94] on form "Motivo * Escolha o motivo Outro Médico - Participação em eventos (ex: congresso…" at bounding box center [784, 104] width 384 height 52
click at [688, 109] on div "Escolha o motivo" at bounding box center [784, 116] width 384 height 28
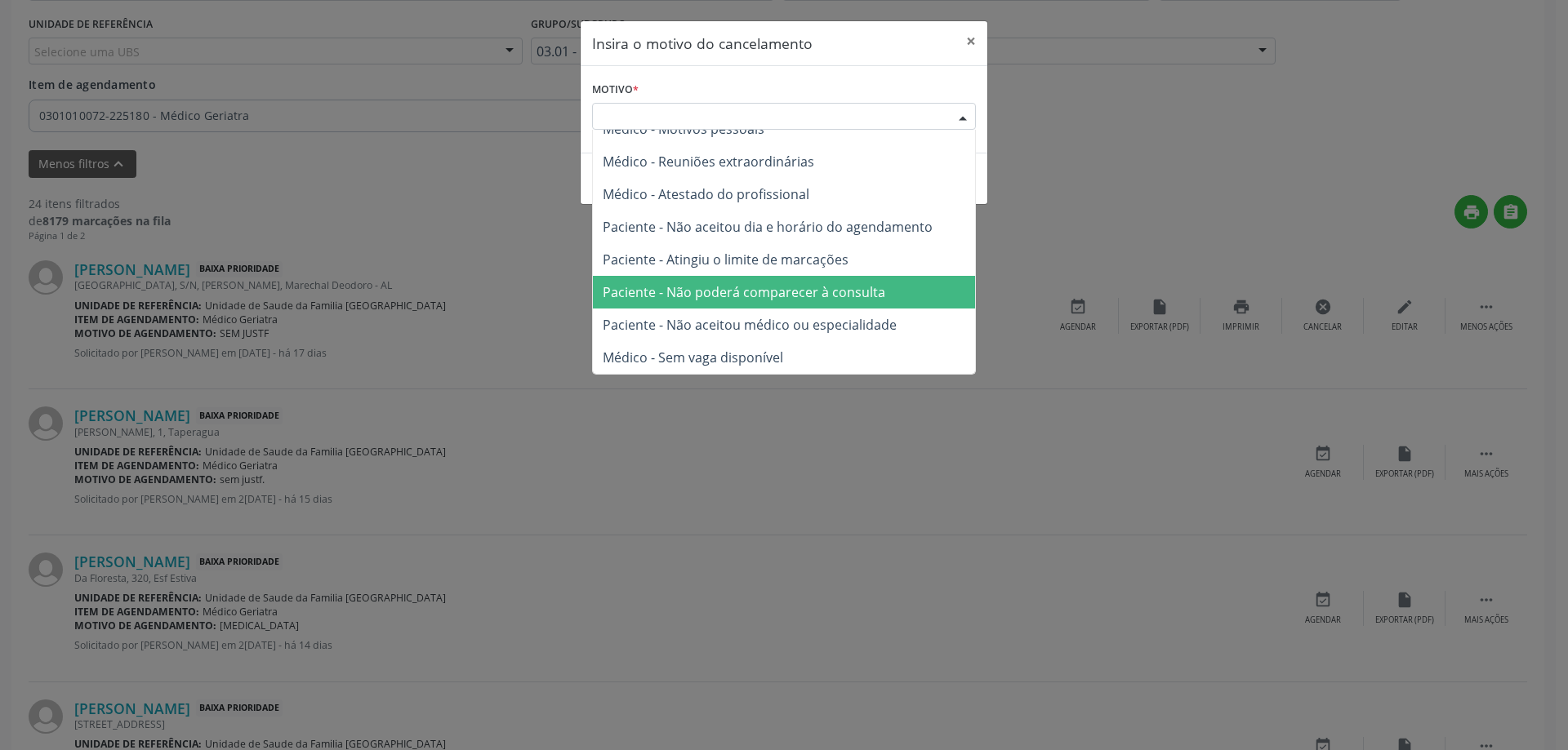
scroll to position [1, 0]
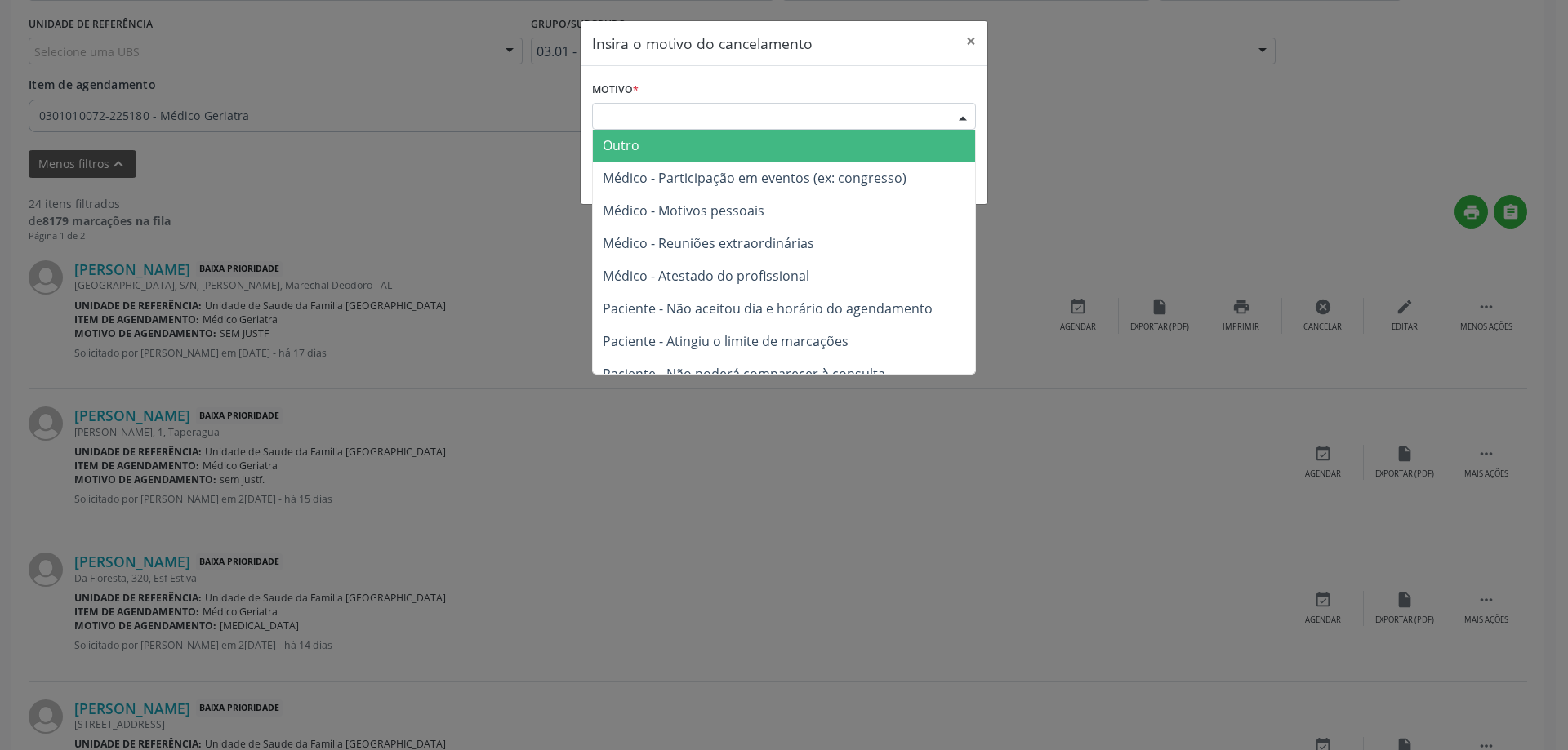
click at [692, 139] on span "Outro" at bounding box center [784, 145] width 382 height 33
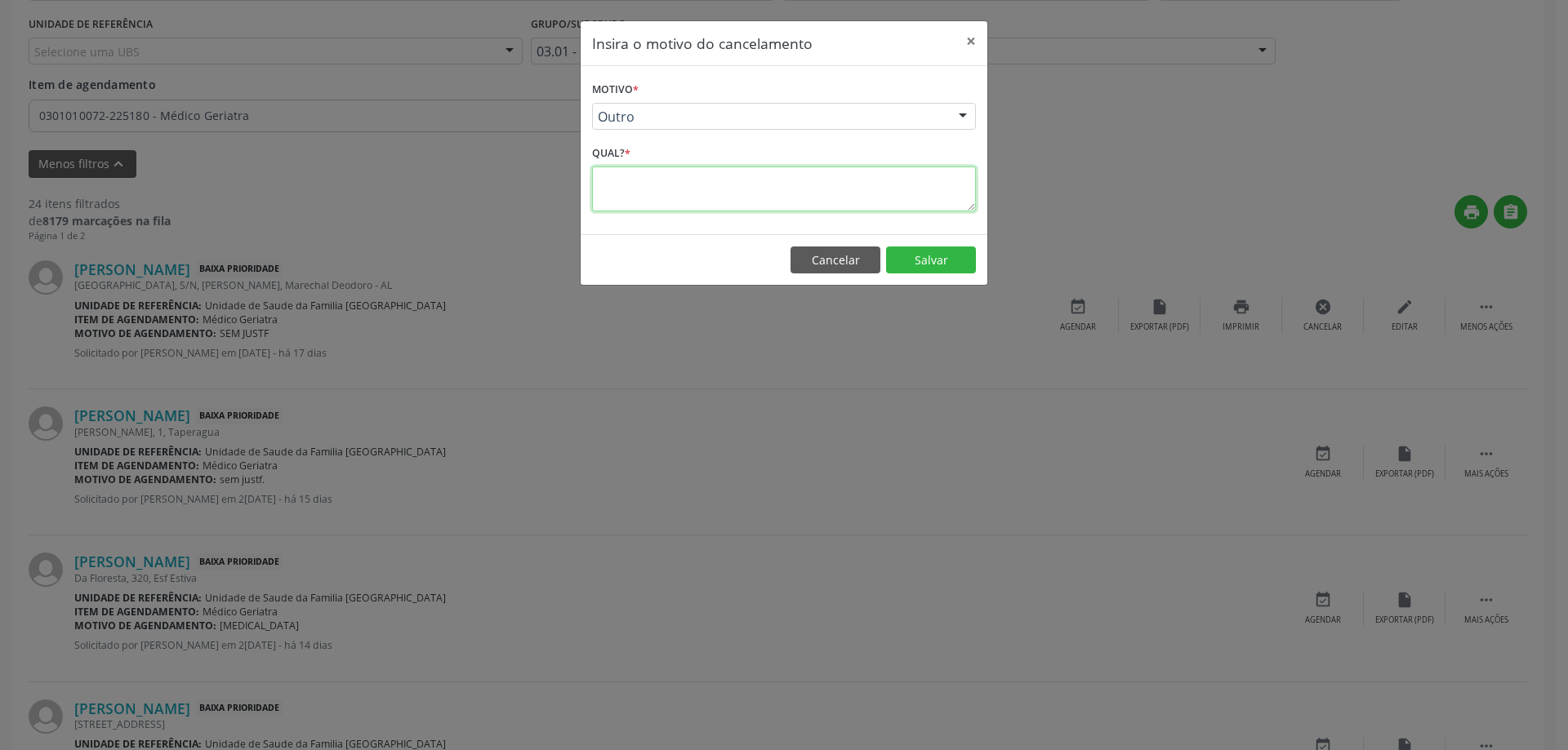
click at [672, 196] on textarea at bounding box center [784, 189] width 384 height 45
type textarea "SEM CARTÃO DO SUS"
click at [928, 239] on footer "Cancelar Salvar" at bounding box center [784, 260] width 406 height 52
click at [927, 263] on button "Salvar" at bounding box center [930, 260] width 89 height 28
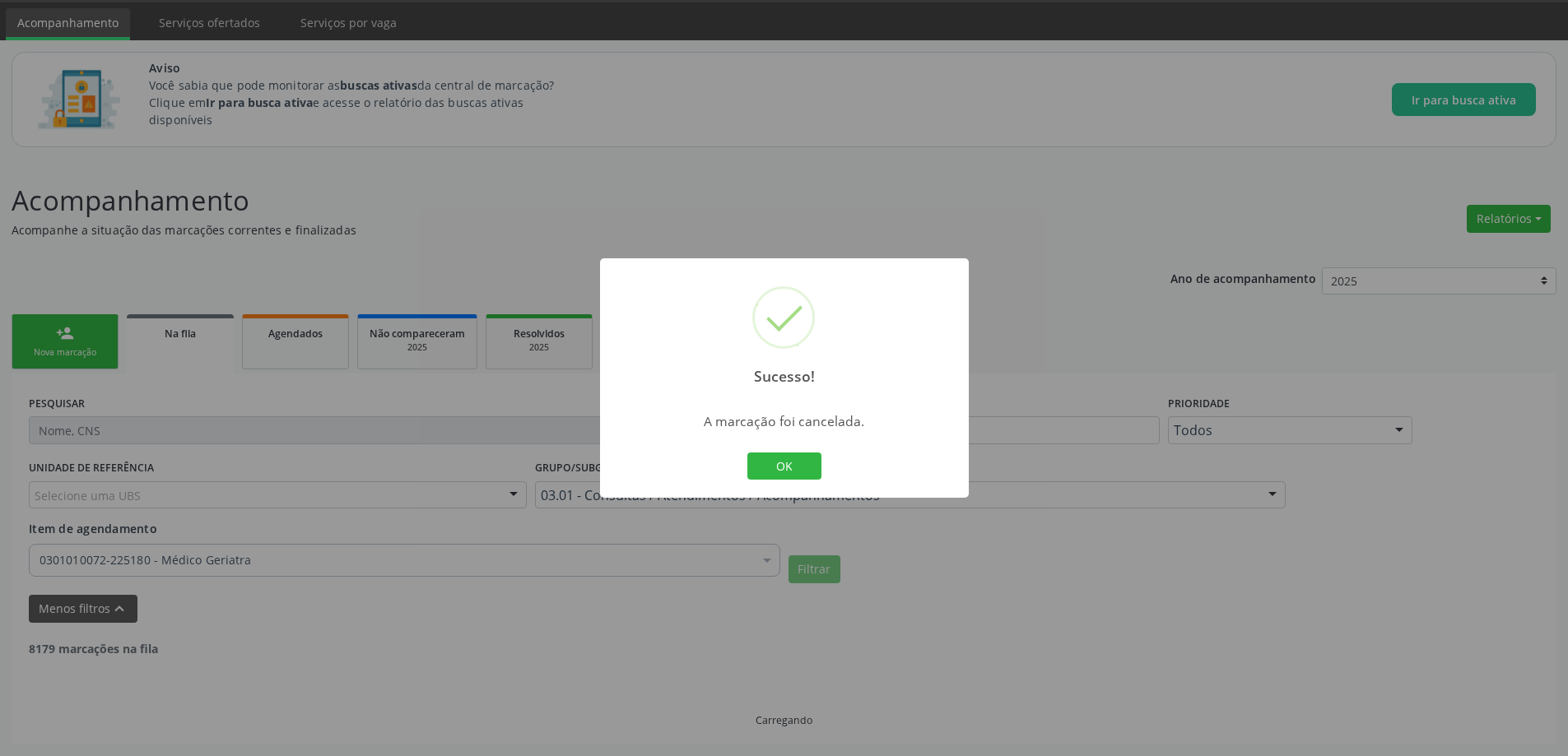
scroll to position [494, 0]
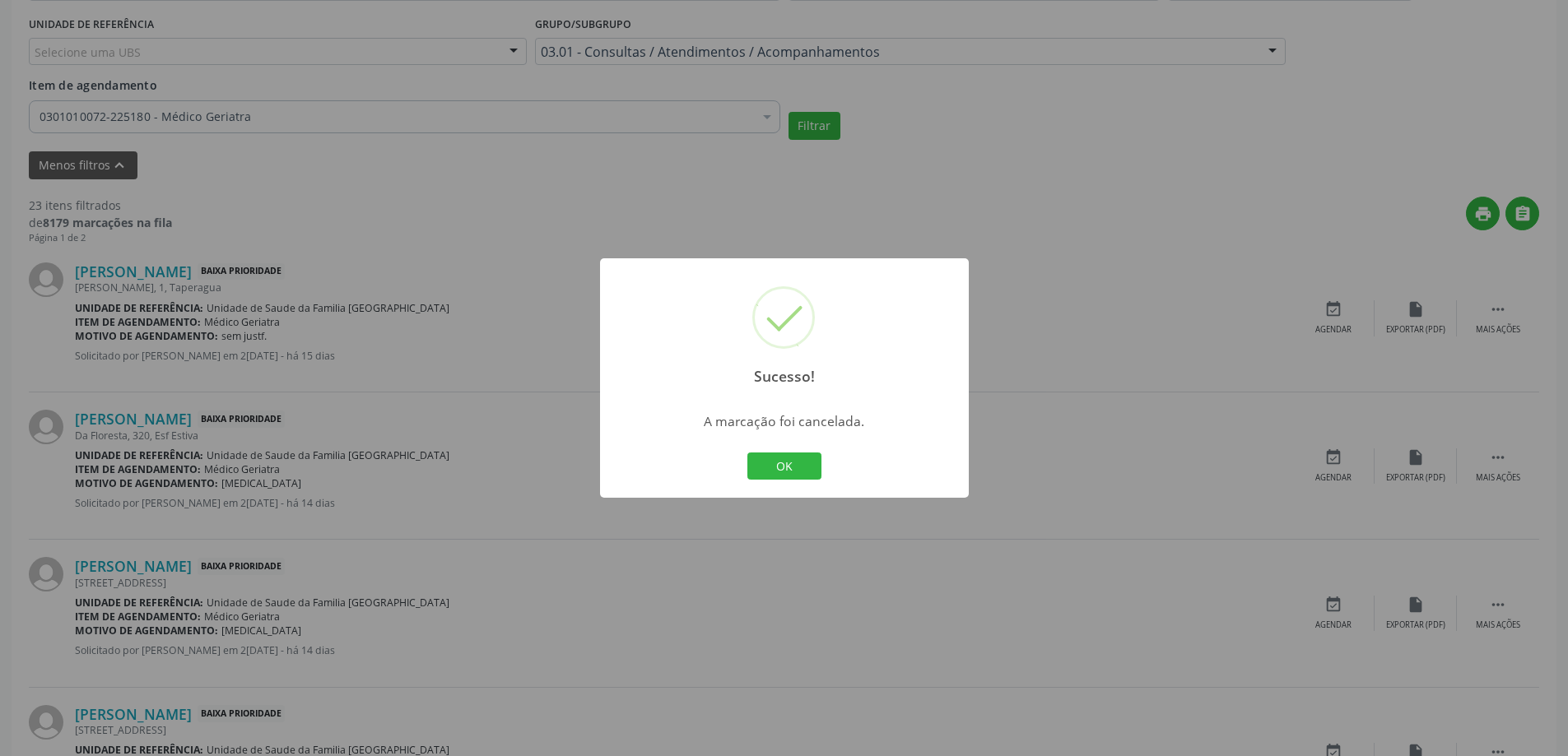
click at [604, 146] on div "Sucesso! × A marcação foi cancelada. OK Cancel" at bounding box center [784, 378] width 1568 height 756
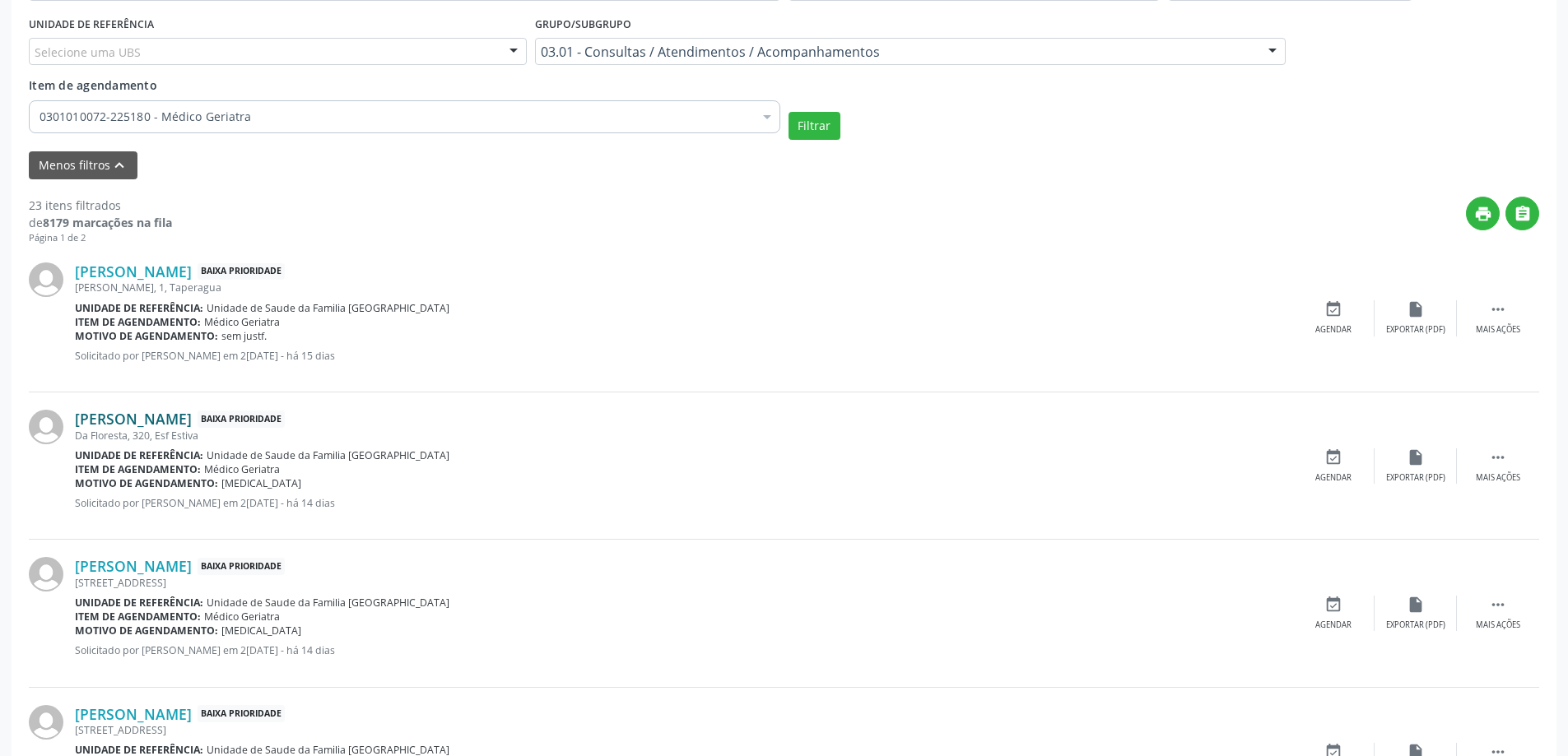
click at [191, 426] on link "[PERSON_NAME]" at bounding box center [133, 418] width 117 height 18
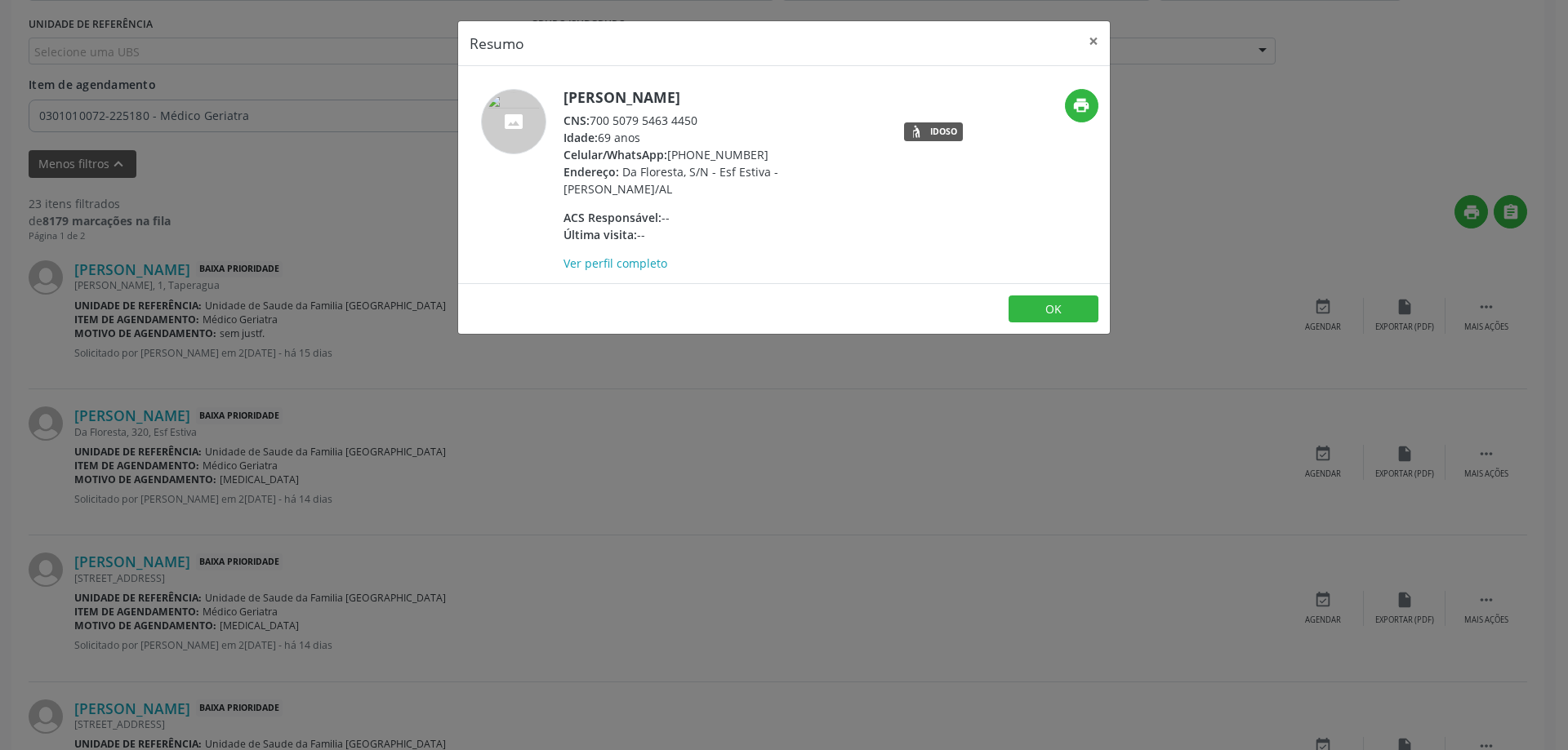
drag, startPoint x: 703, startPoint y: 121, endPoint x: 592, endPoint y: 117, distance: 111.1
click at [592, 117] on div "CNS: 700 5079 5463 4450" at bounding box center [723, 120] width 318 height 18
copy div "700 5079 5463 4450"
click at [1075, 43] on header "Resumo ×" at bounding box center [784, 43] width 651 height 45
click at [1093, 47] on button "×" at bounding box center [1093, 41] width 33 height 40
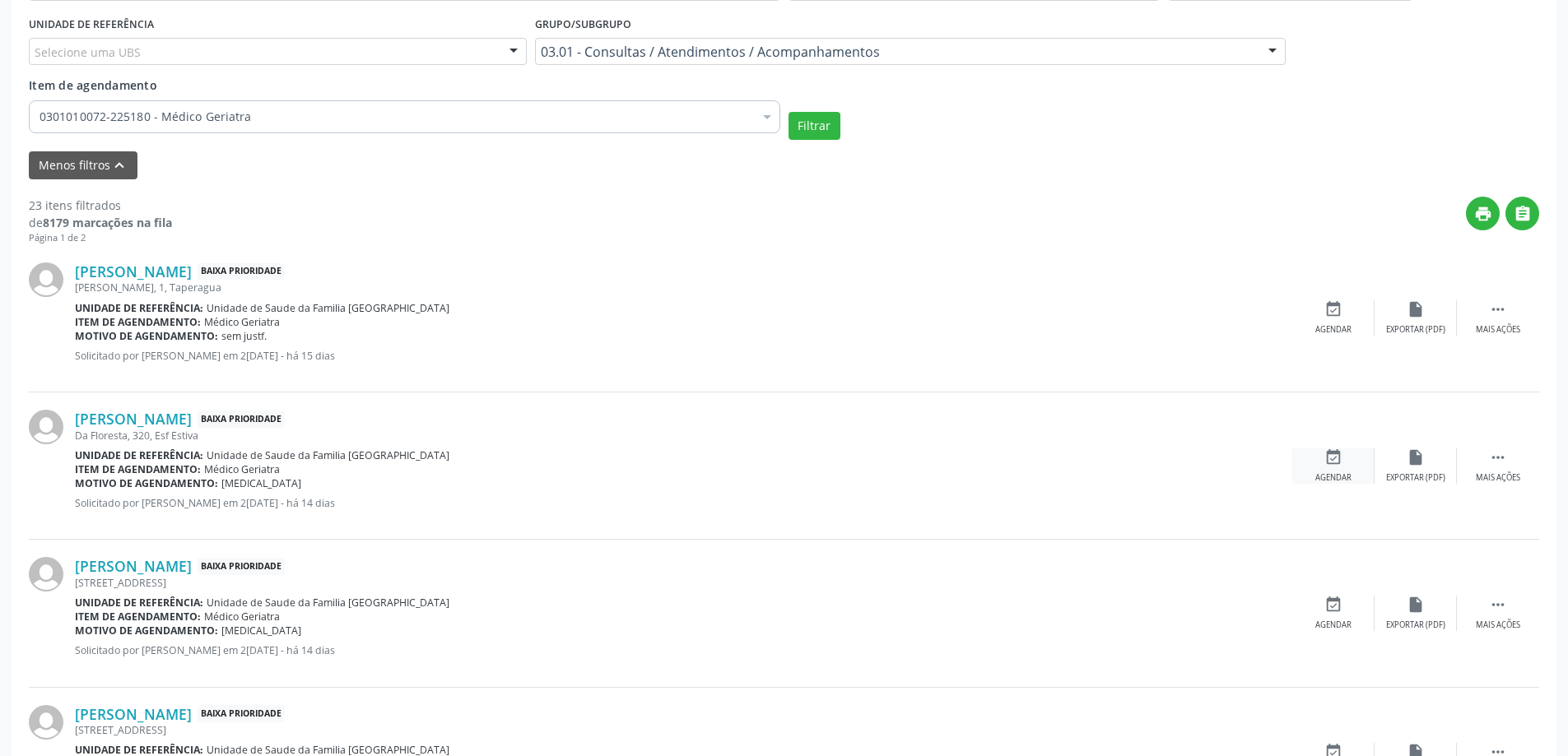
click at [1333, 458] on icon "event_available" at bounding box center [1333, 457] width 18 height 18
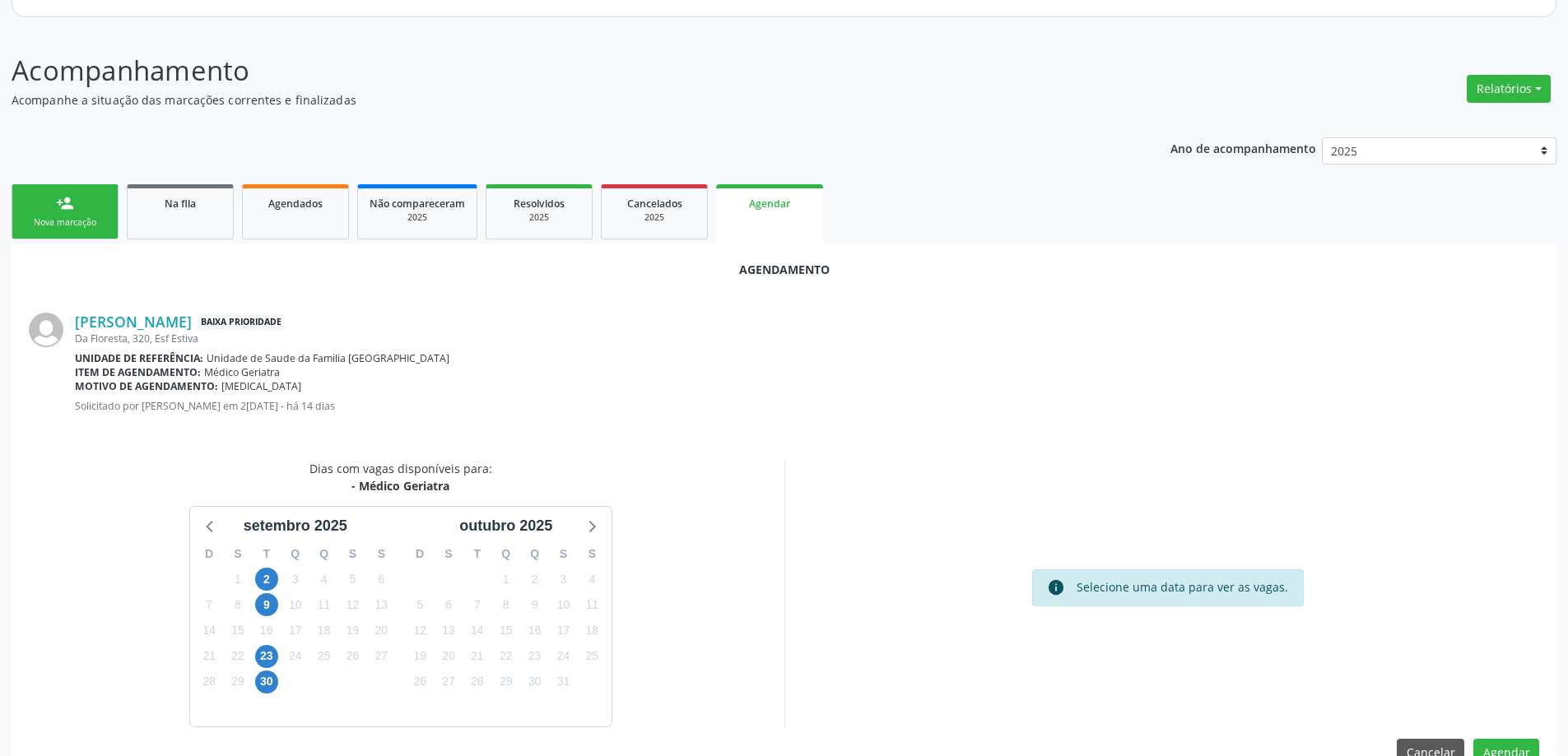
scroll to position [219, 0]
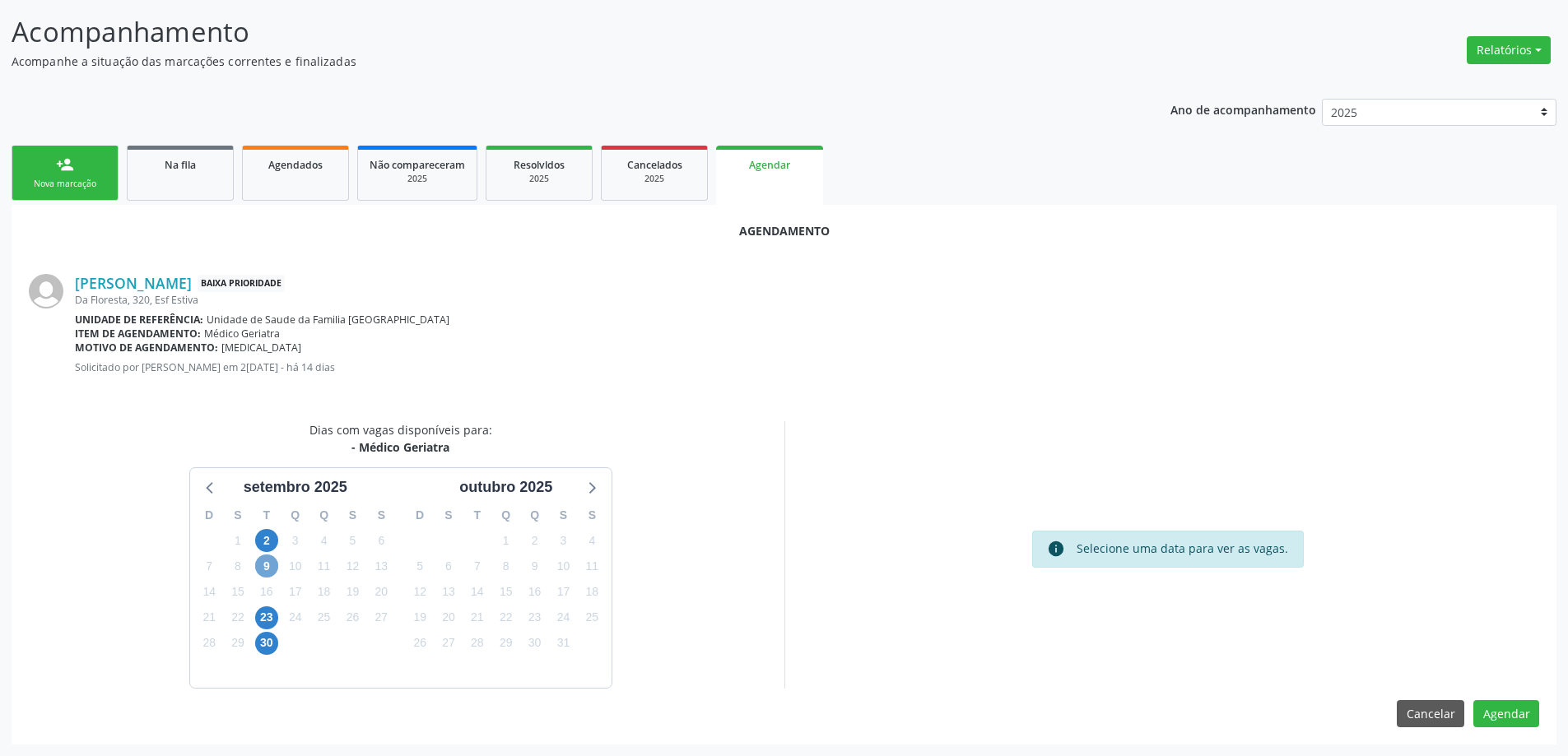
click at [275, 568] on span "9" at bounding box center [266, 566] width 23 height 23
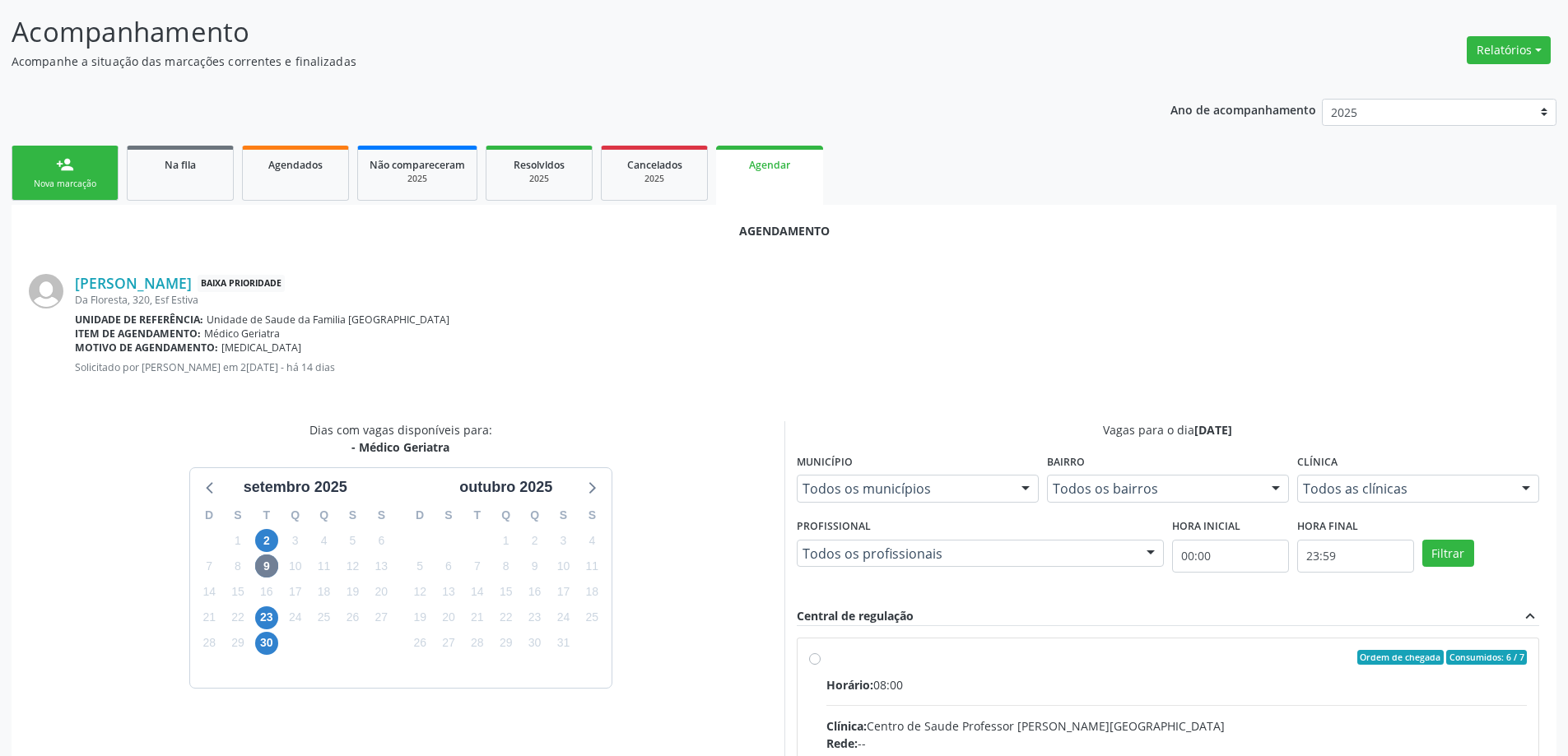
click at [818, 662] on input "Ordem de chegada Consumidos: 6 / 7 Horário: 08:00 Clínica: Centro de Saude Prof…" at bounding box center [815, 657] width 12 height 15
radio input "true"
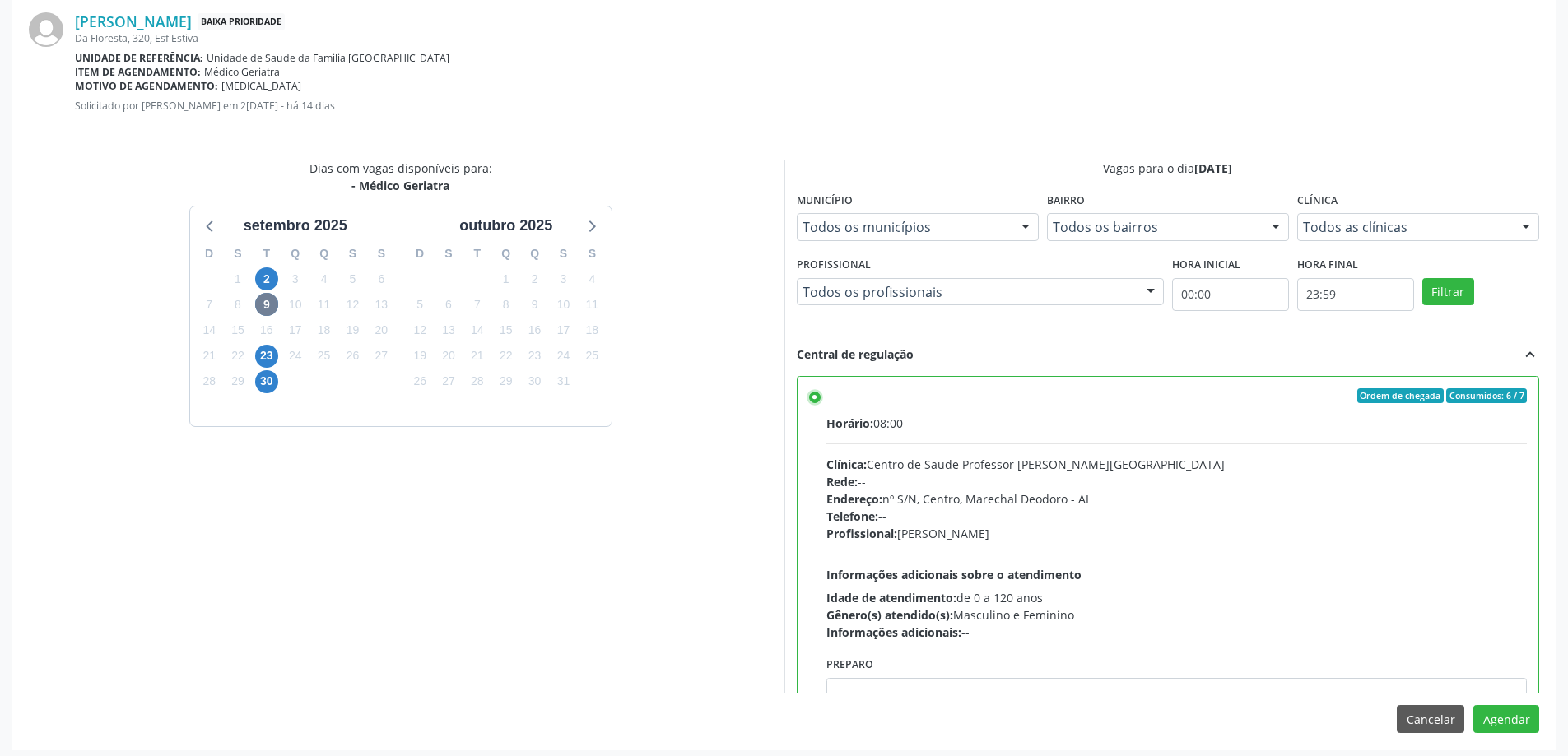
scroll to position [486, 0]
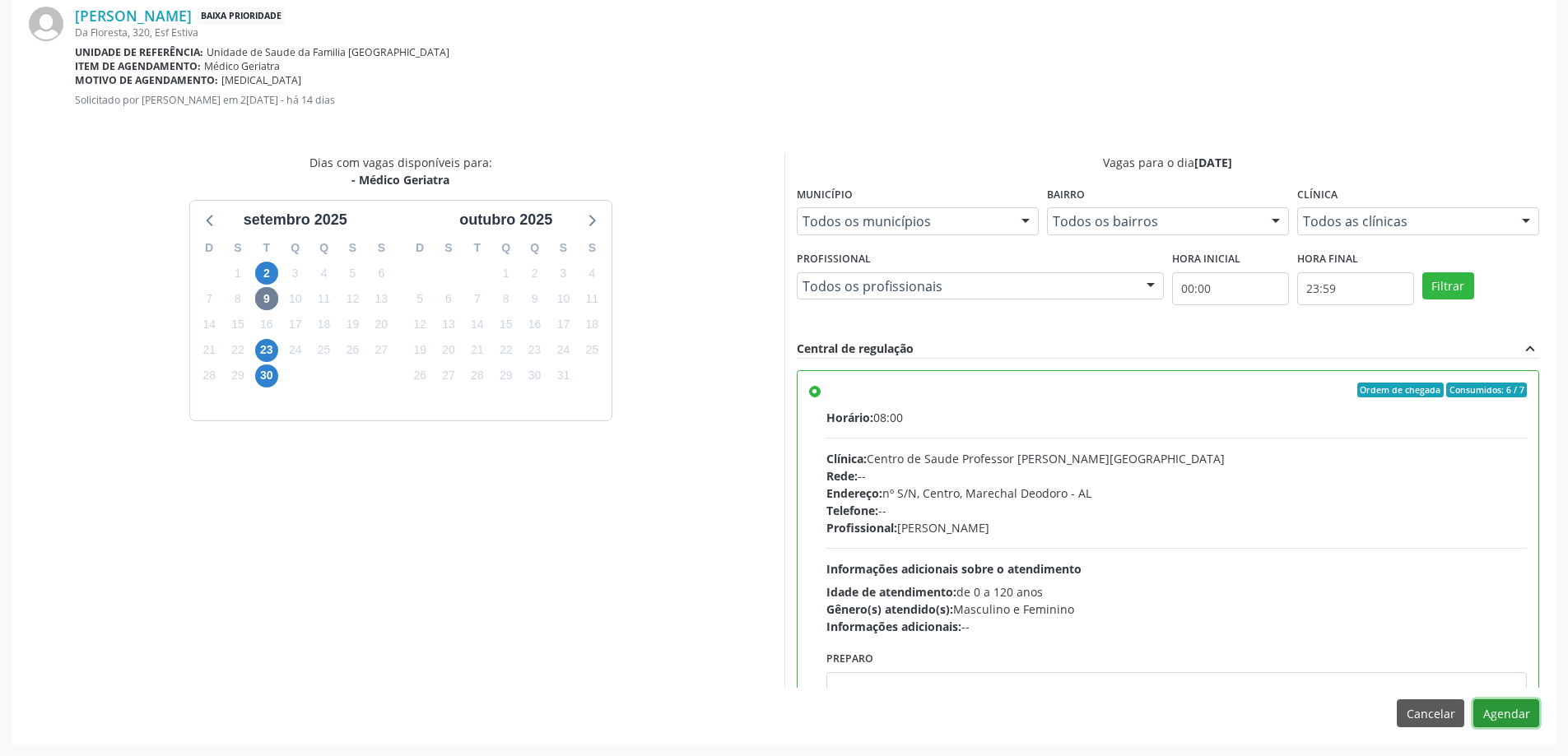
click at [1514, 717] on button "Agendar" at bounding box center [1506, 713] width 66 height 28
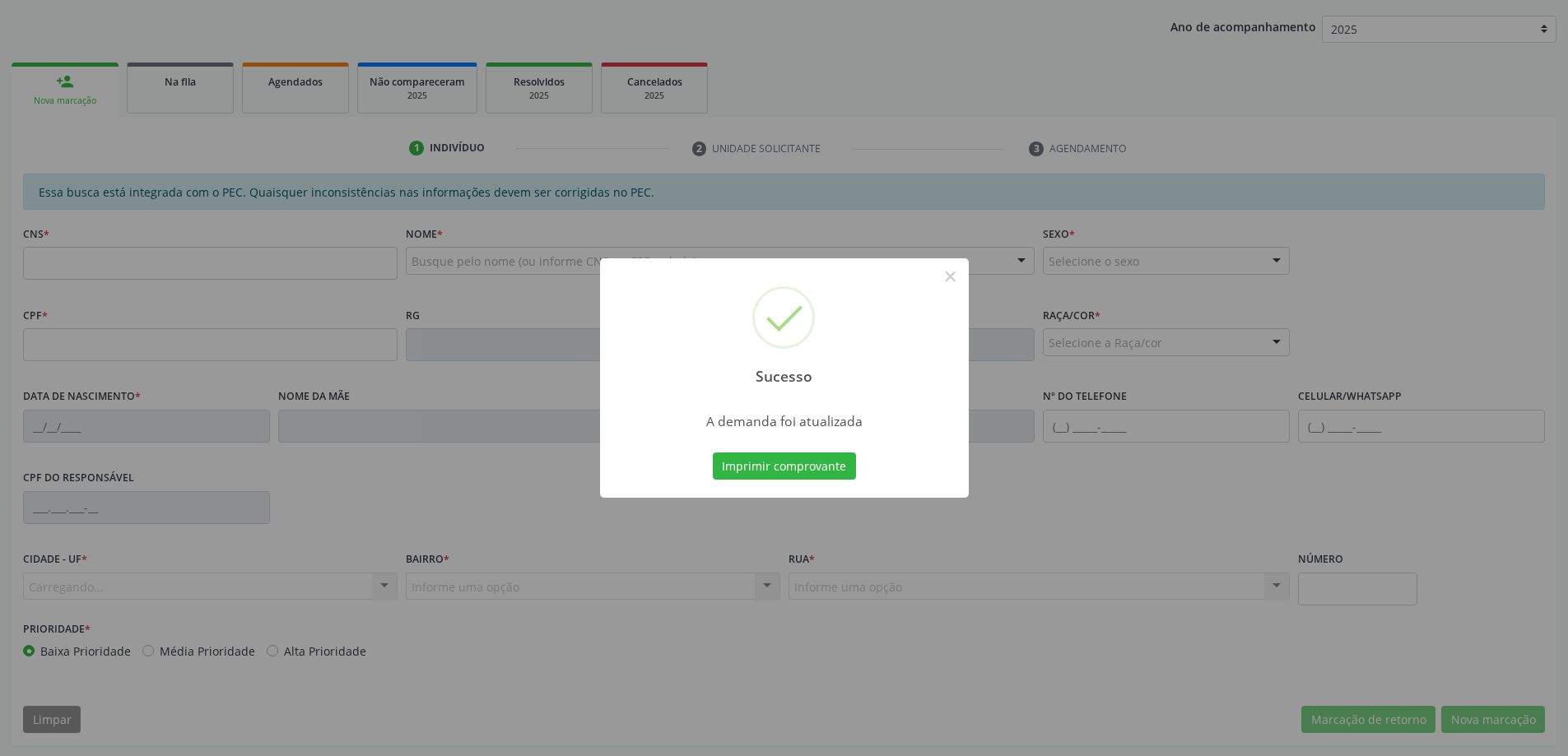
scroll to position [302, 0]
click at [942, 281] on button "×" at bounding box center [950, 276] width 28 height 28
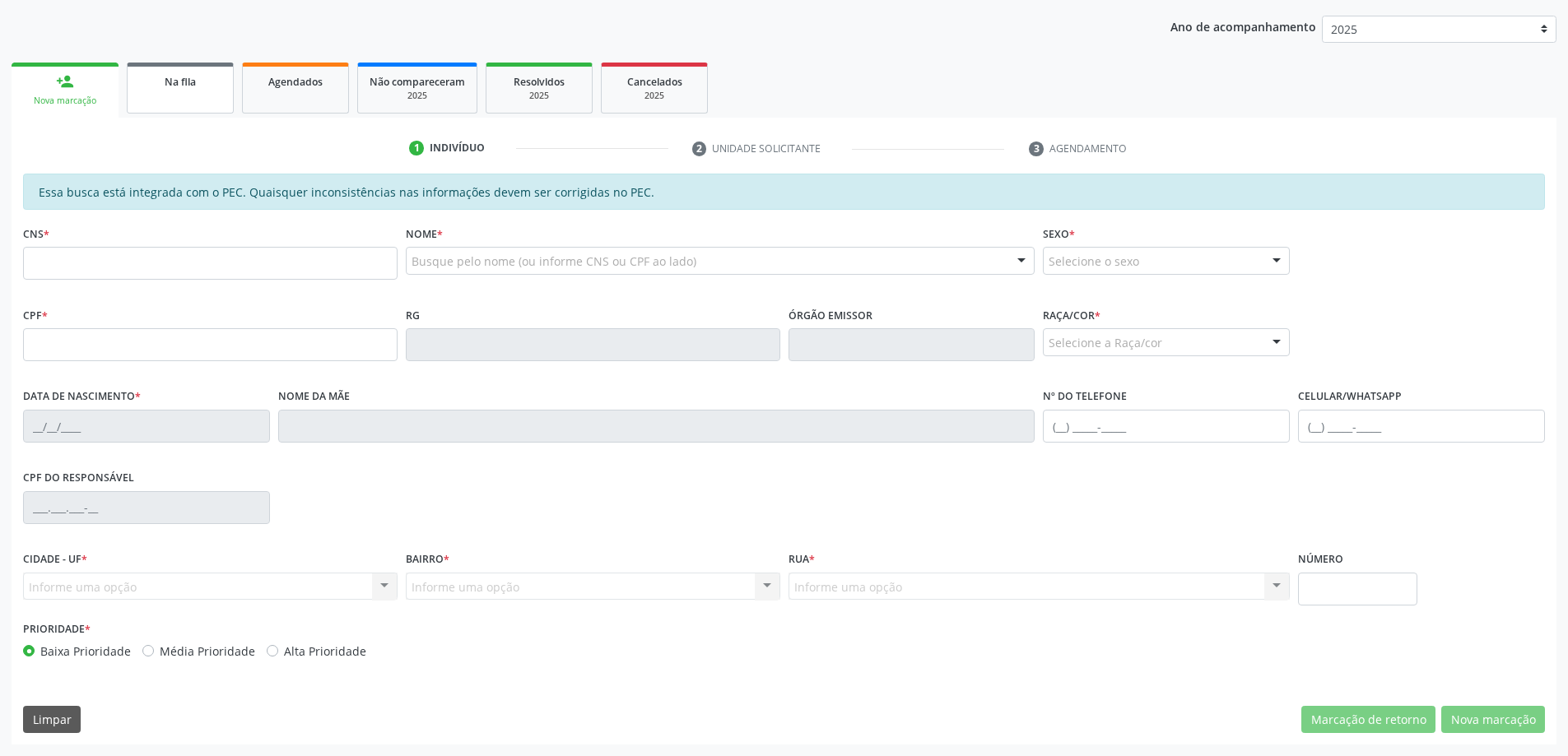
click at [181, 87] on span "Na fila" at bounding box center [180, 82] width 31 height 14
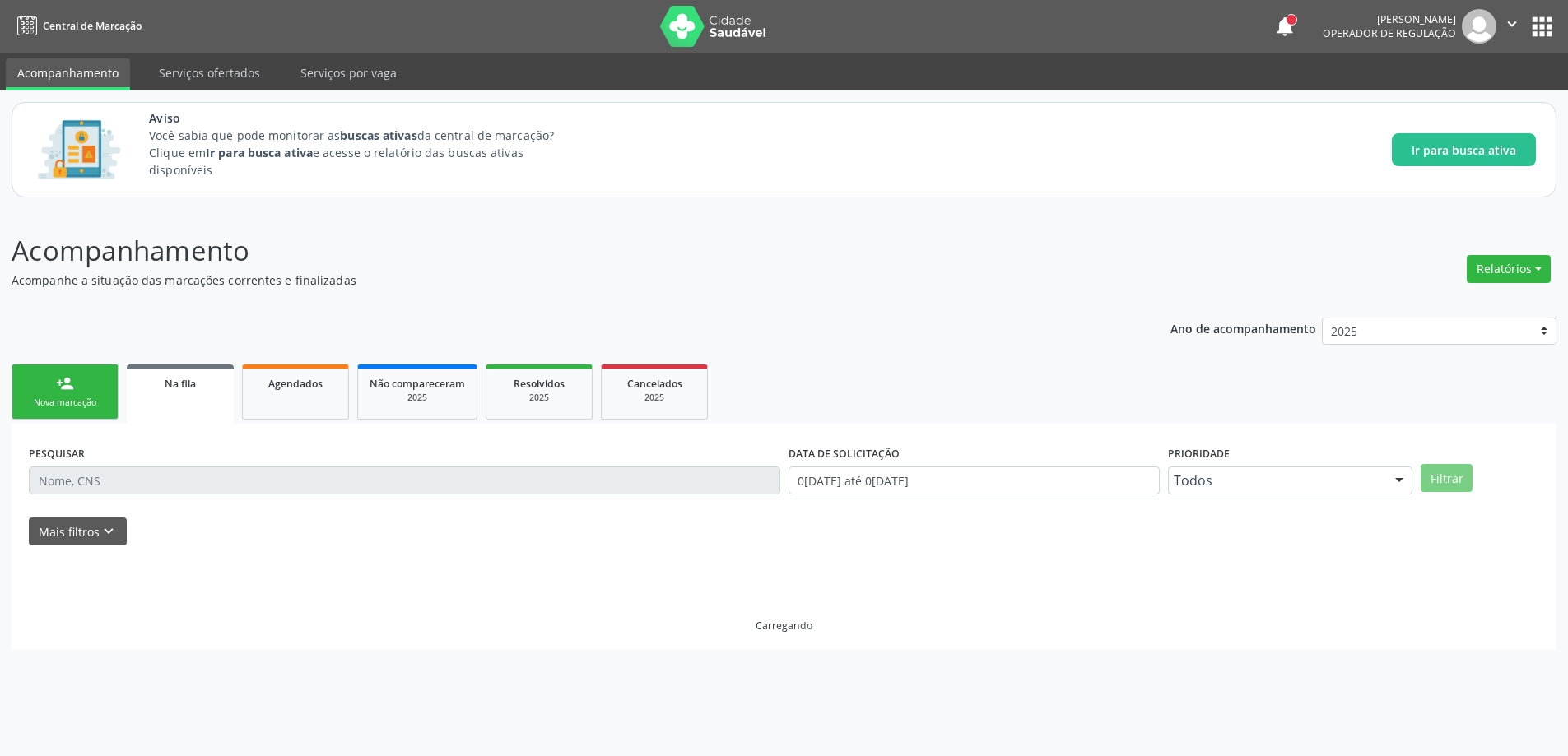
scroll to position [0, 0]
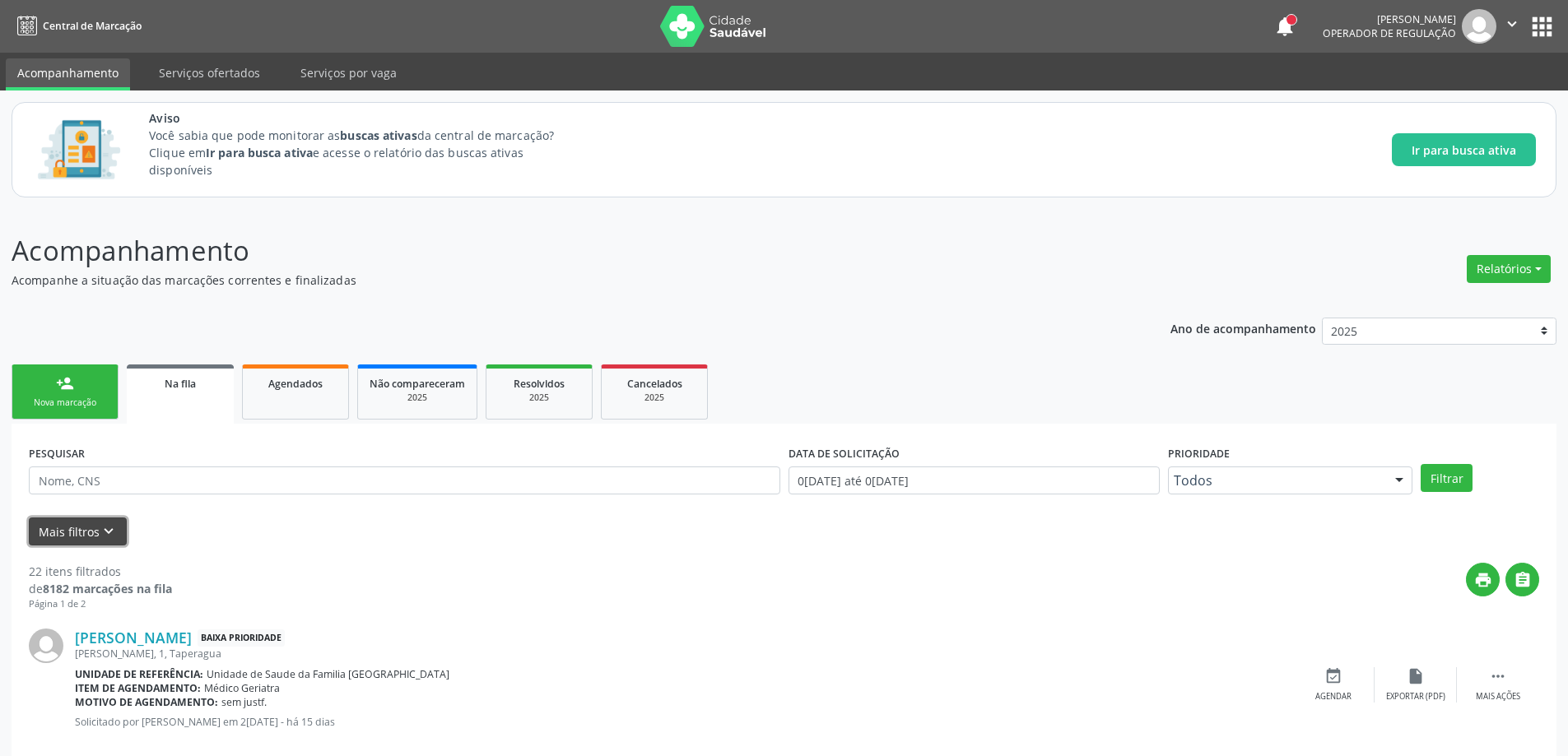
click at [103, 523] on icon "keyboard_arrow_down" at bounding box center [108, 531] width 18 height 18
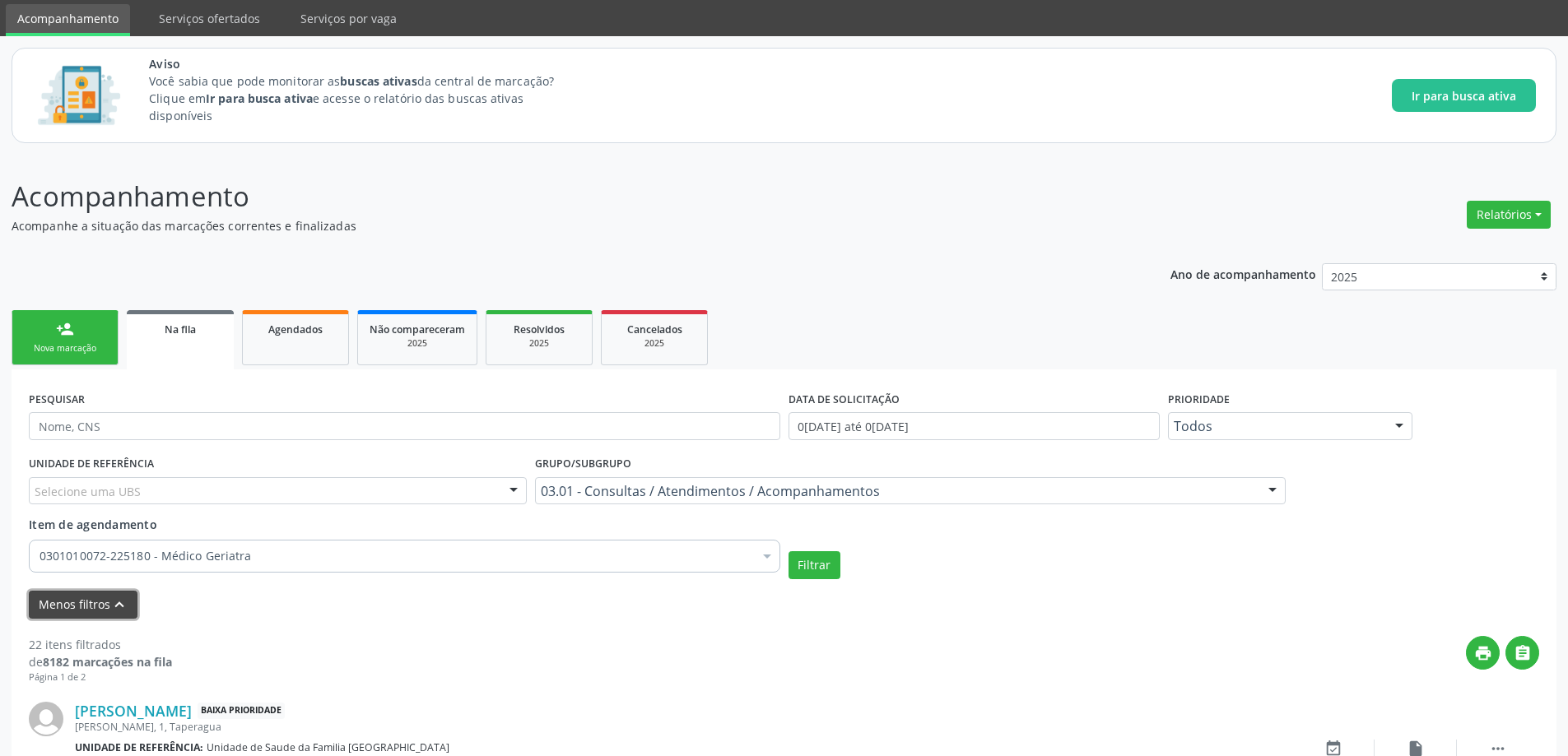
scroll to position [83, 0]
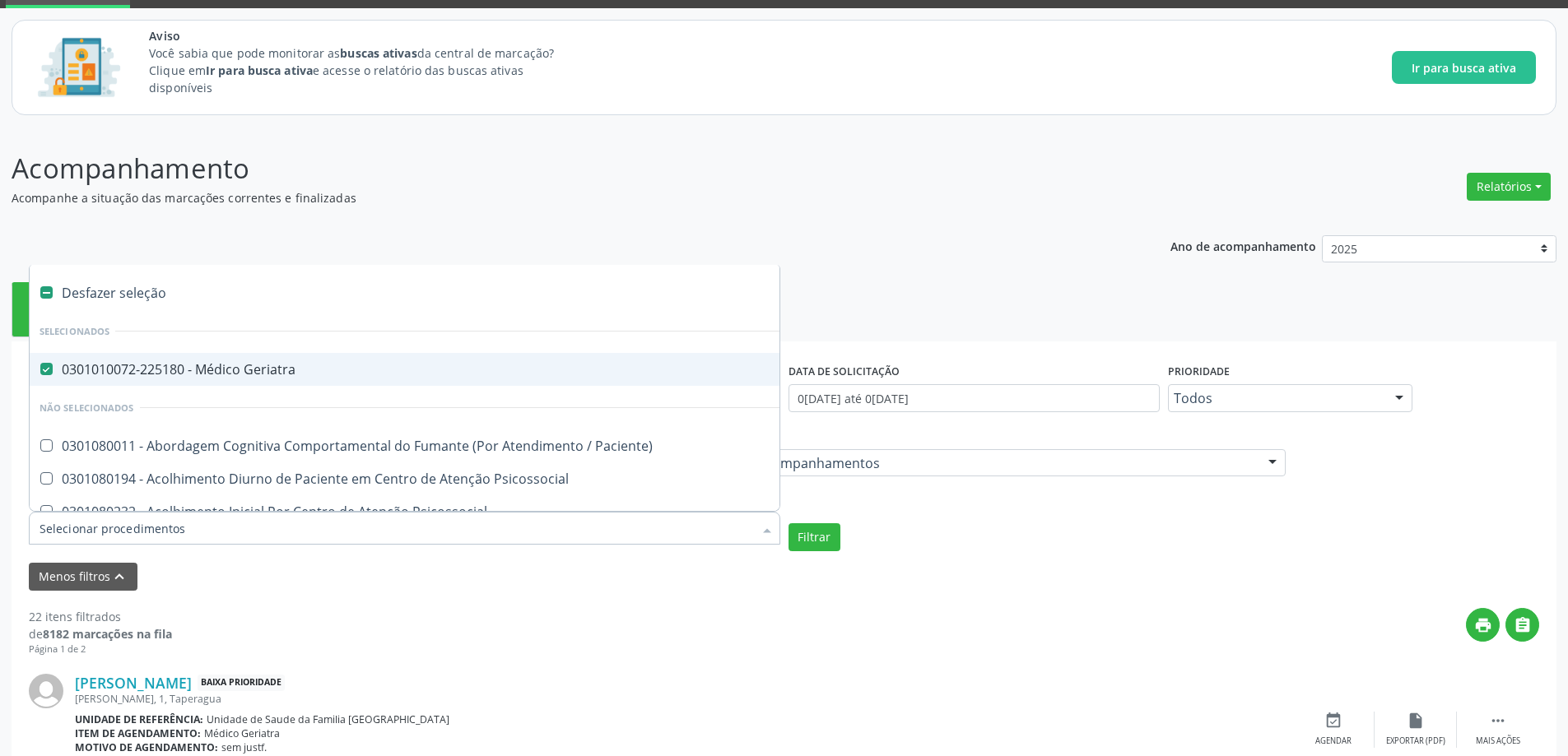
click at [46, 367] on Geriatra at bounding box center [46, 369] width 13 height 13
click at [40, 367] on Geriatra "checkbox" at bounding box center [35, 369] width 11 height 11
checkbox Geriatra "false"
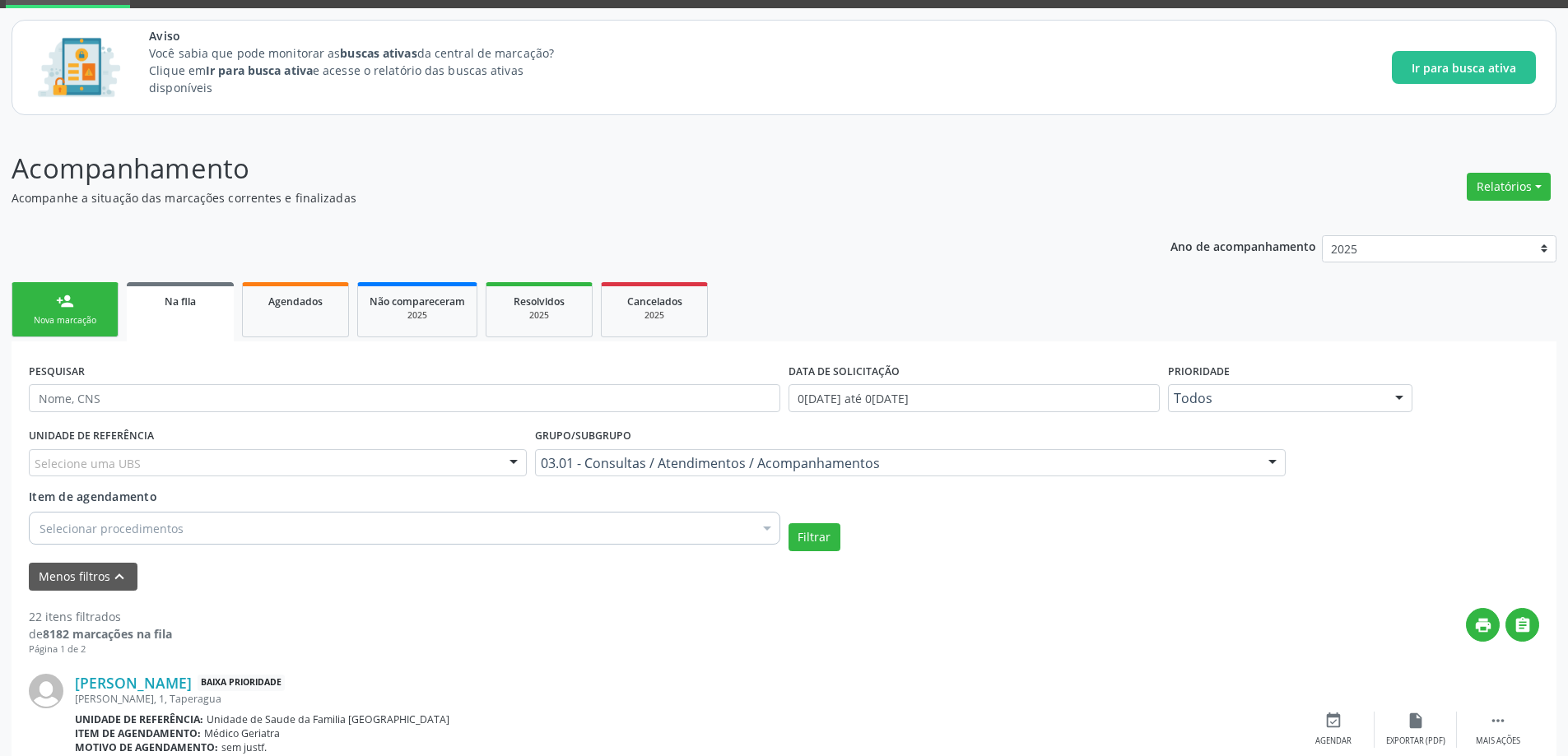
paste input "704806079043343"
type input "704806079043343"
click at [1175, 544] on div "Filtrar" at bounding box center [1163, 537] width 760 height 28
click at [800, 538] on button "Filtrar" at bounding box center [814, 537] width 52 height 28
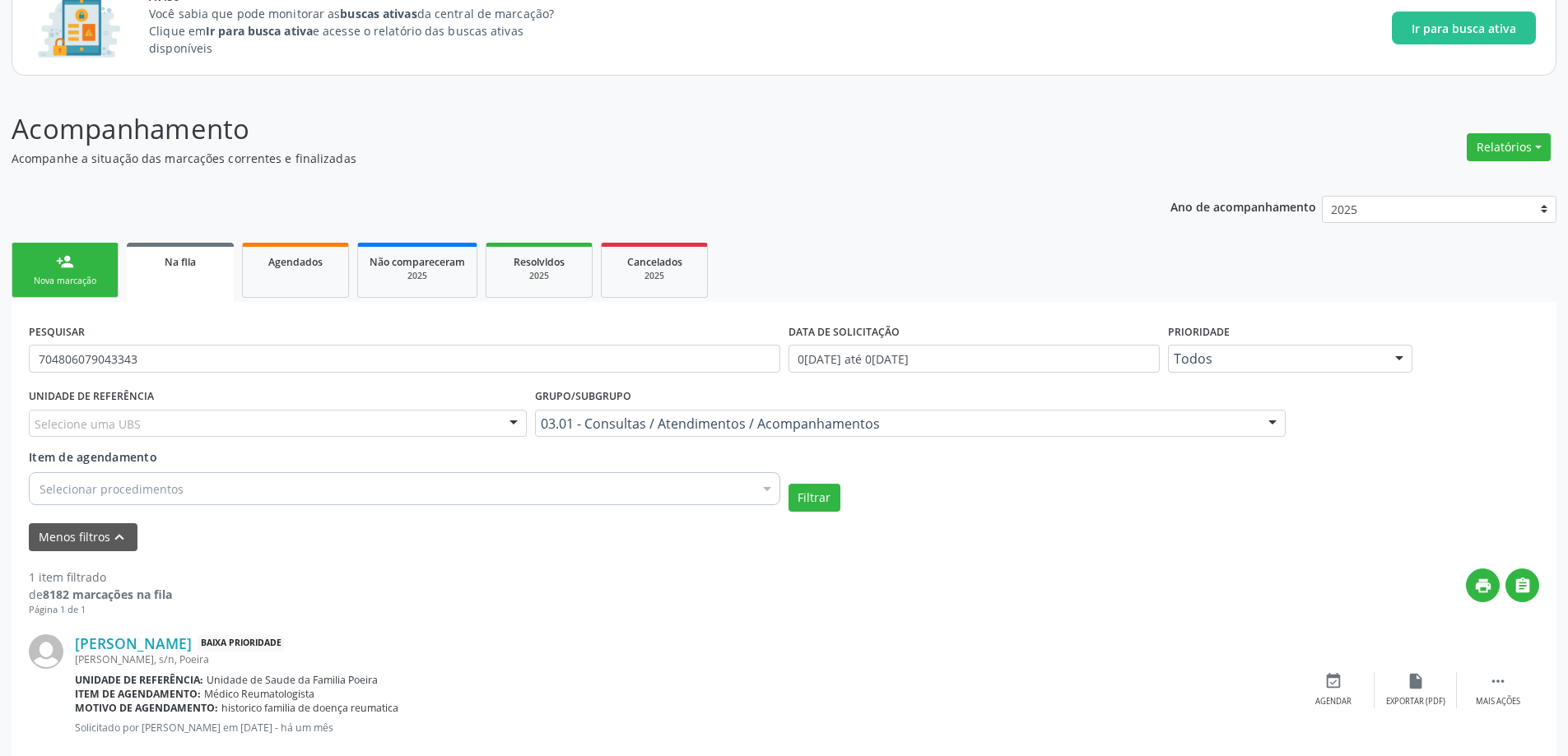
scroll to position [158, 0]
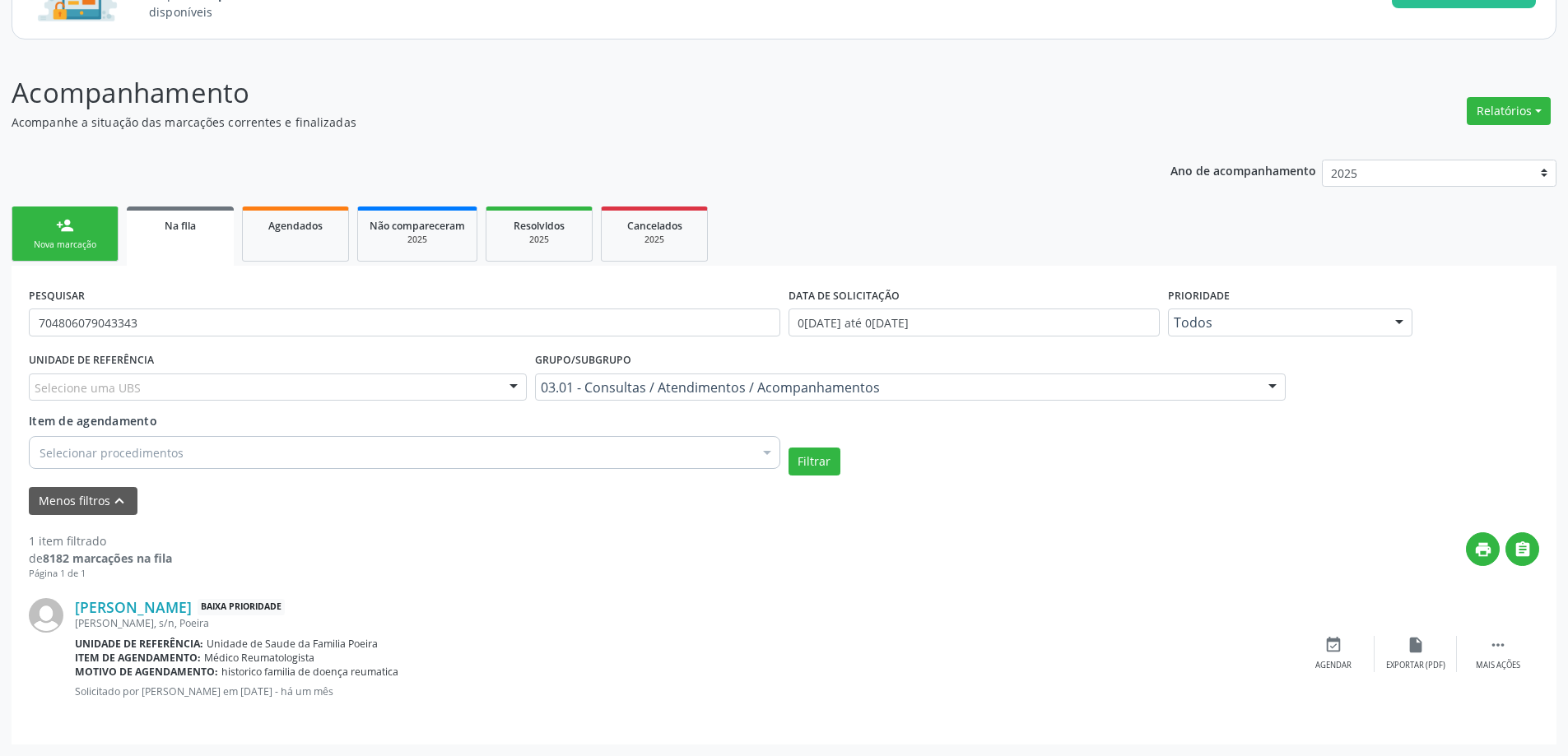
click at [191, 449] on div "Selecionar procedimentos" at bounding box center [404, 452] width 751 height 33
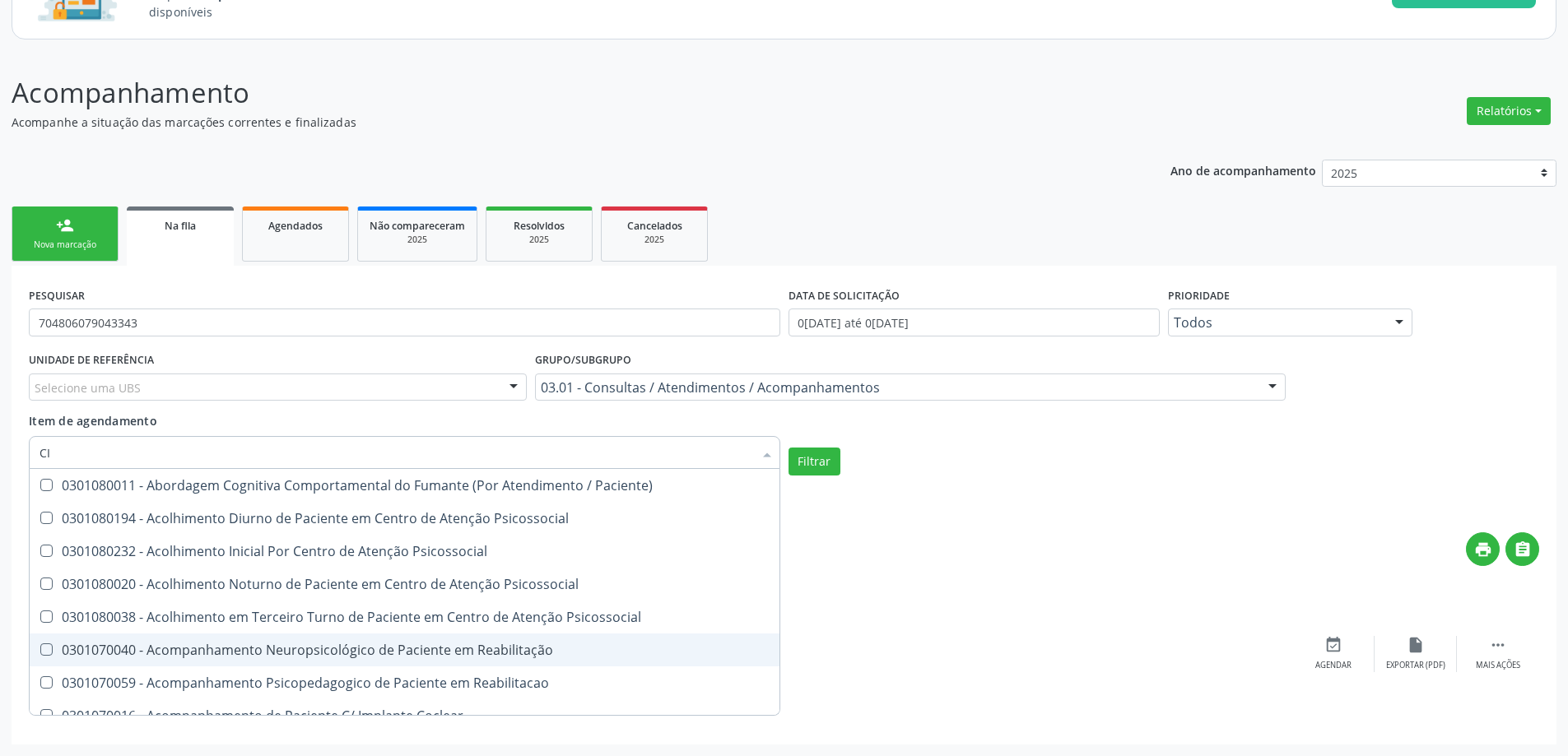
type input "CIR"
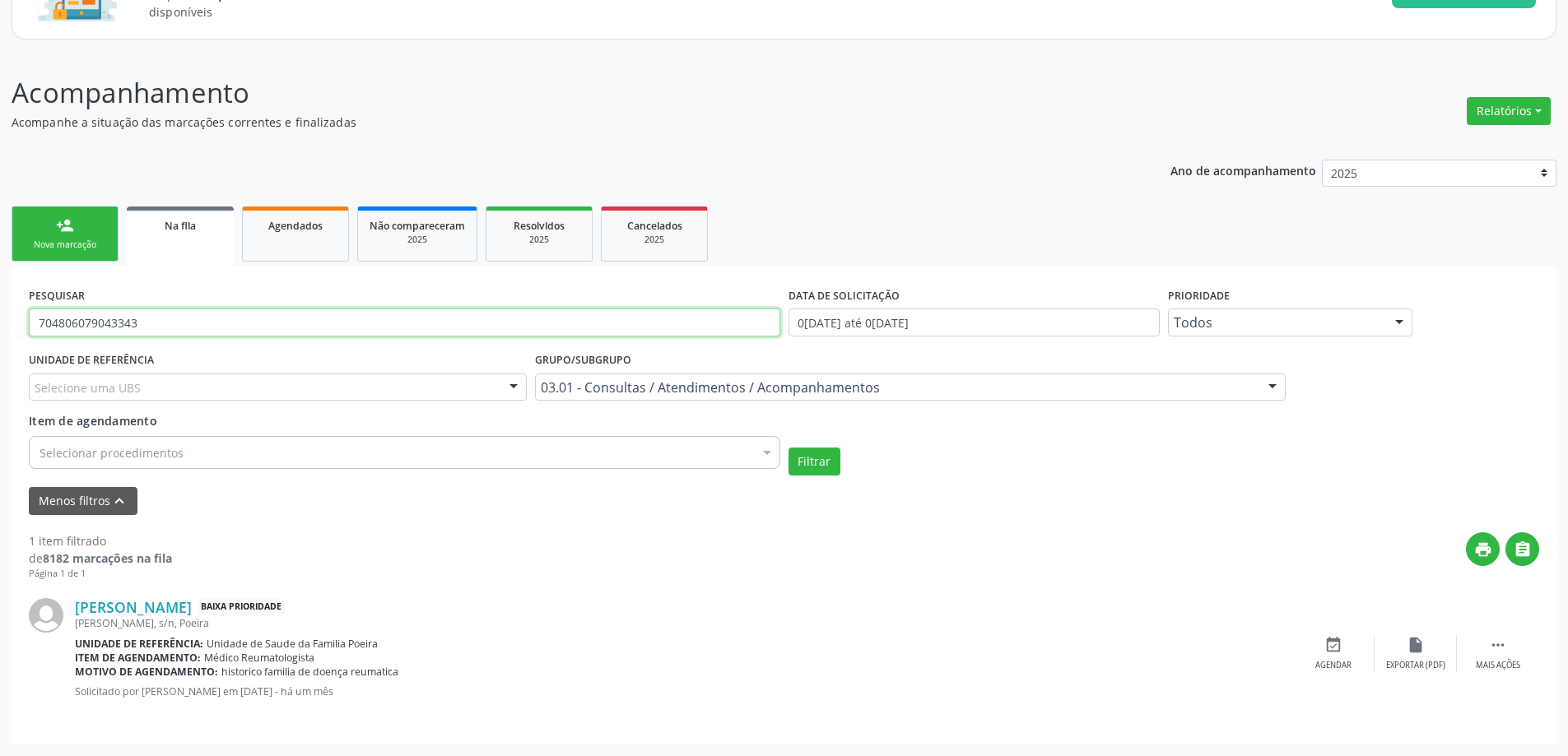
click at [213, 326] on input "704806079043343" at bounding box center [404, 322] width 751 height 28
type input "7"
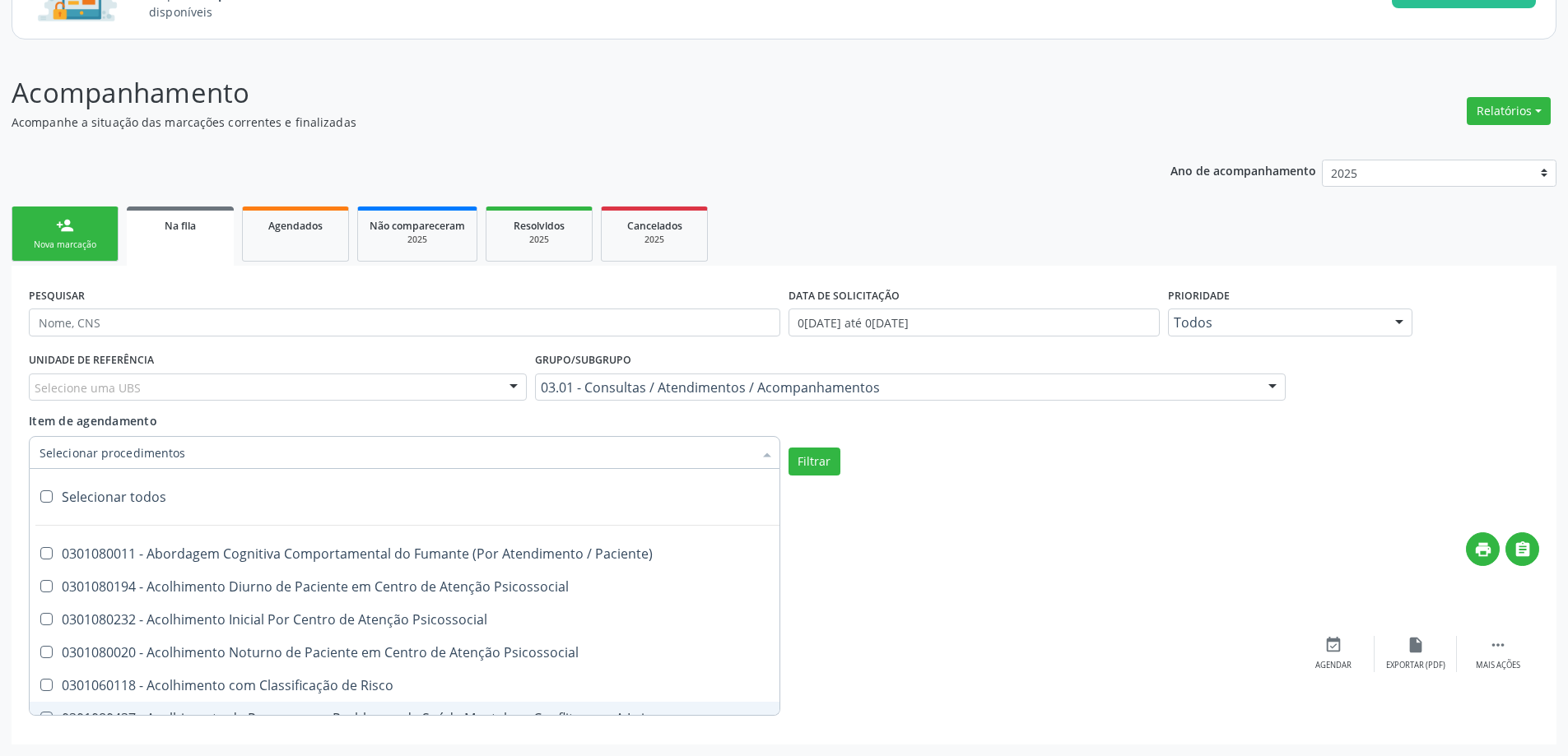
click at [190, 458] on div at bounding box center [404, 452] width 751 height 33
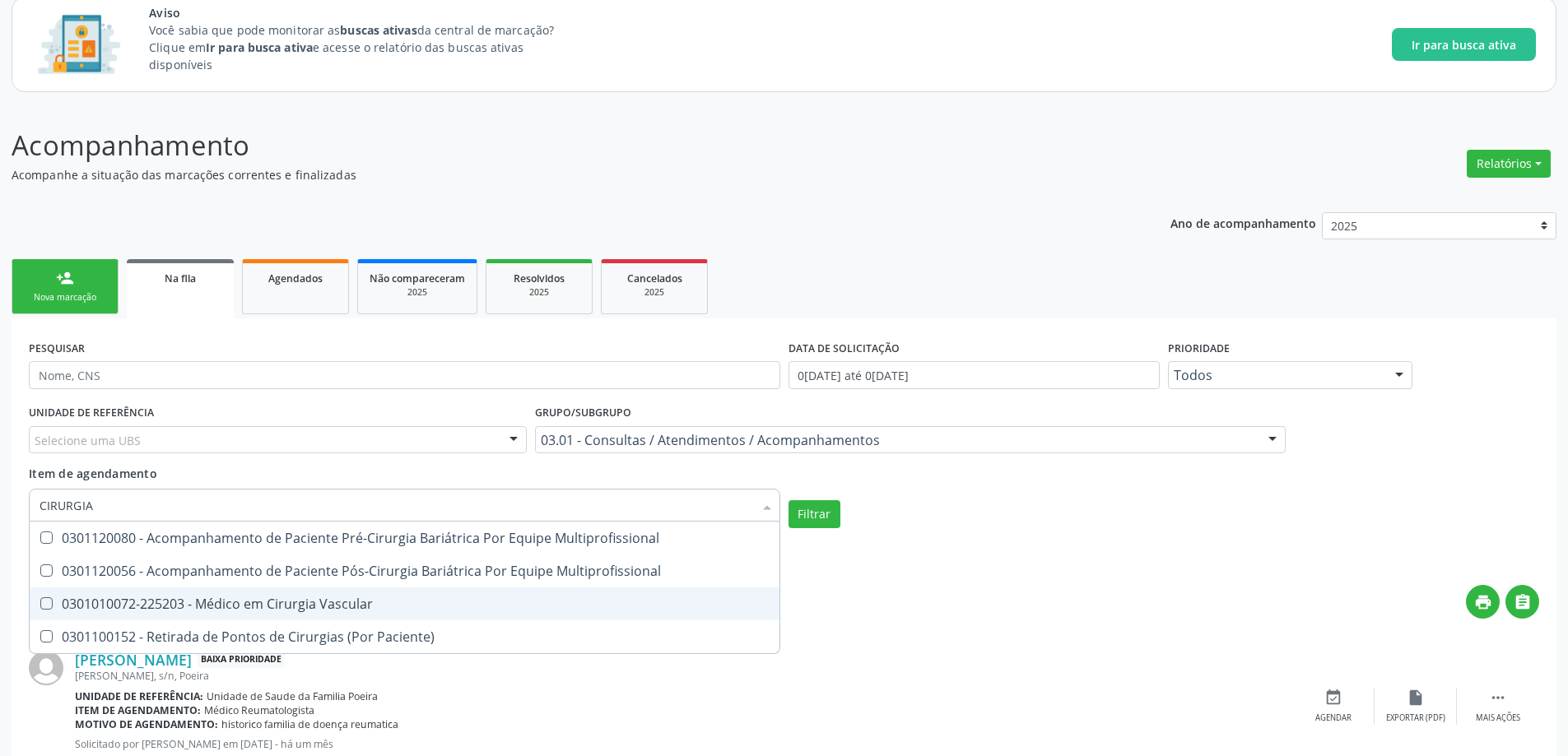
scroll to position [76, 0]
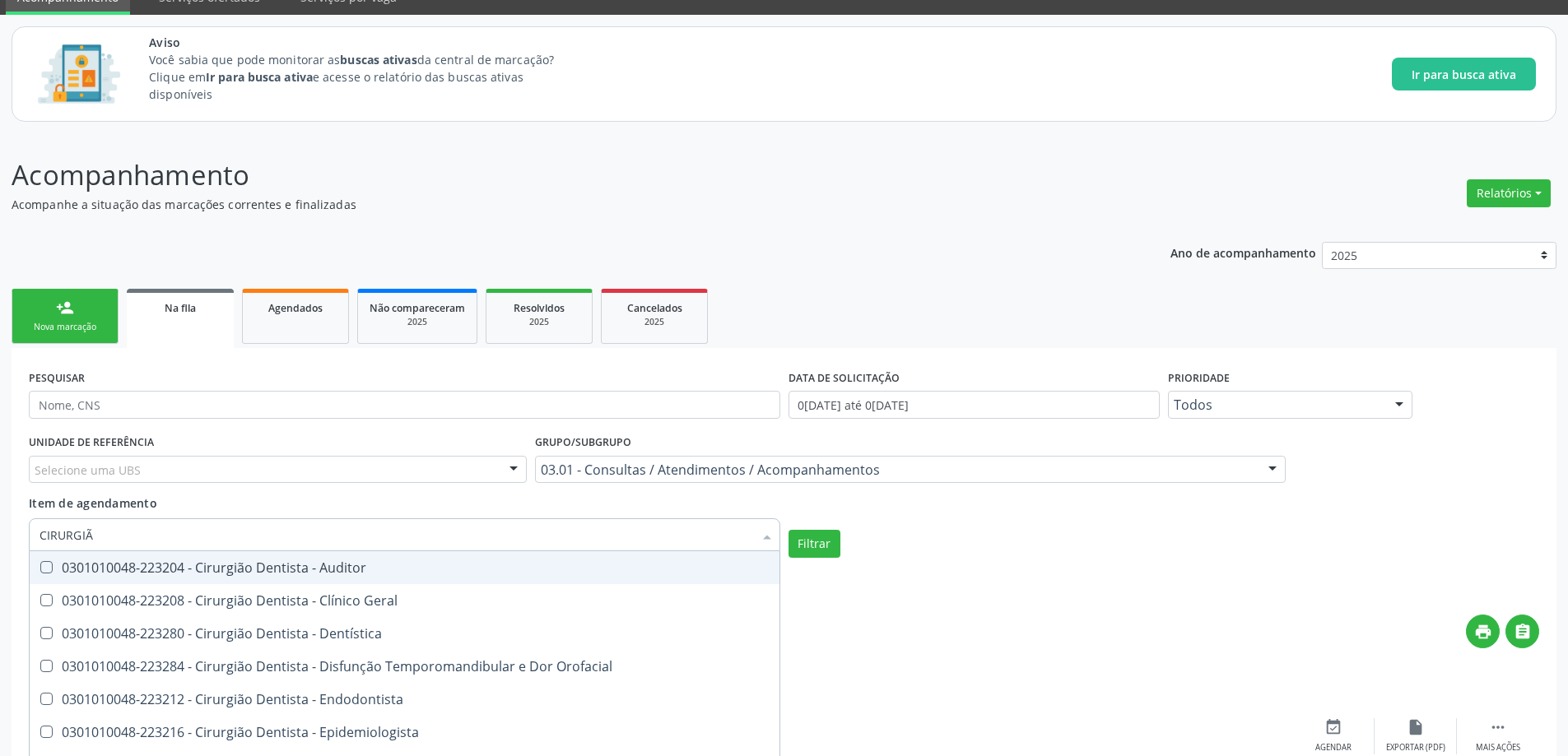
type input "CIRURGIÃO"
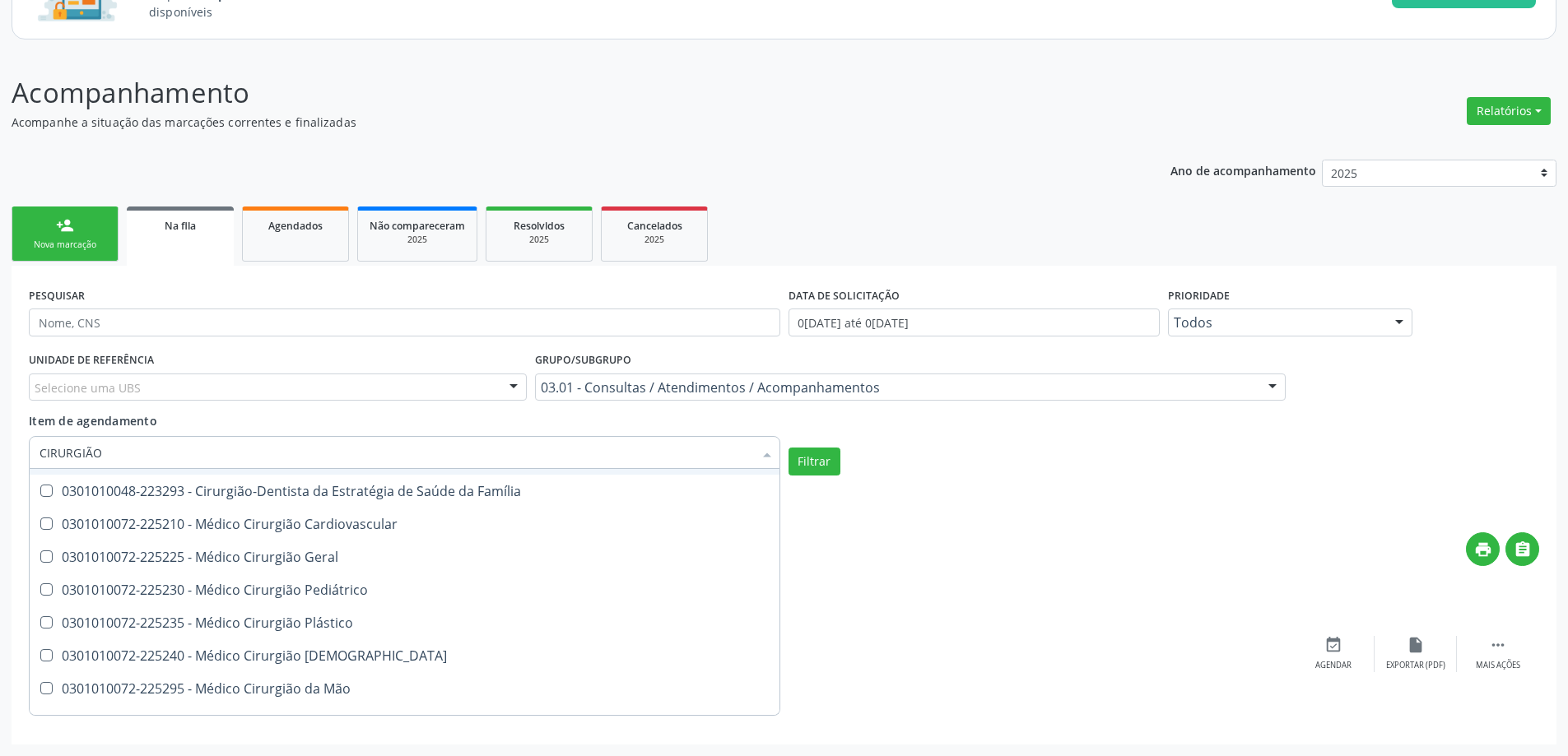
scroll to position [741, 0]
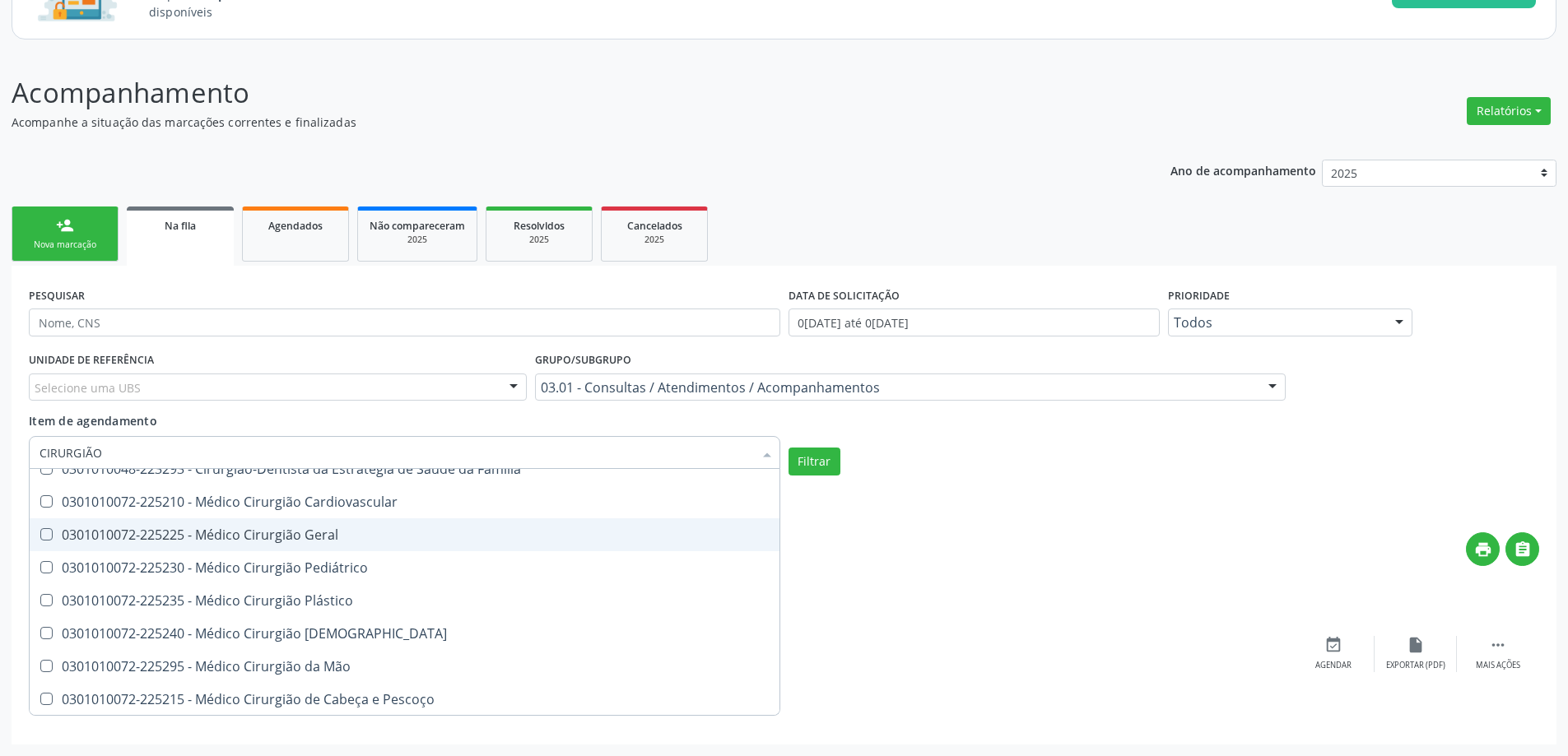
click at [310, 541] on div "0301010072-225225 - Médico Cirurgião Geral" at bounding box center [405, 535] width 730 height 13
click at [310, 534] on div "0301010072-225225 - Médico Cirurgião Geral" at bounding box center [405, 535] width 730 height 13
checkbox Geral "false"
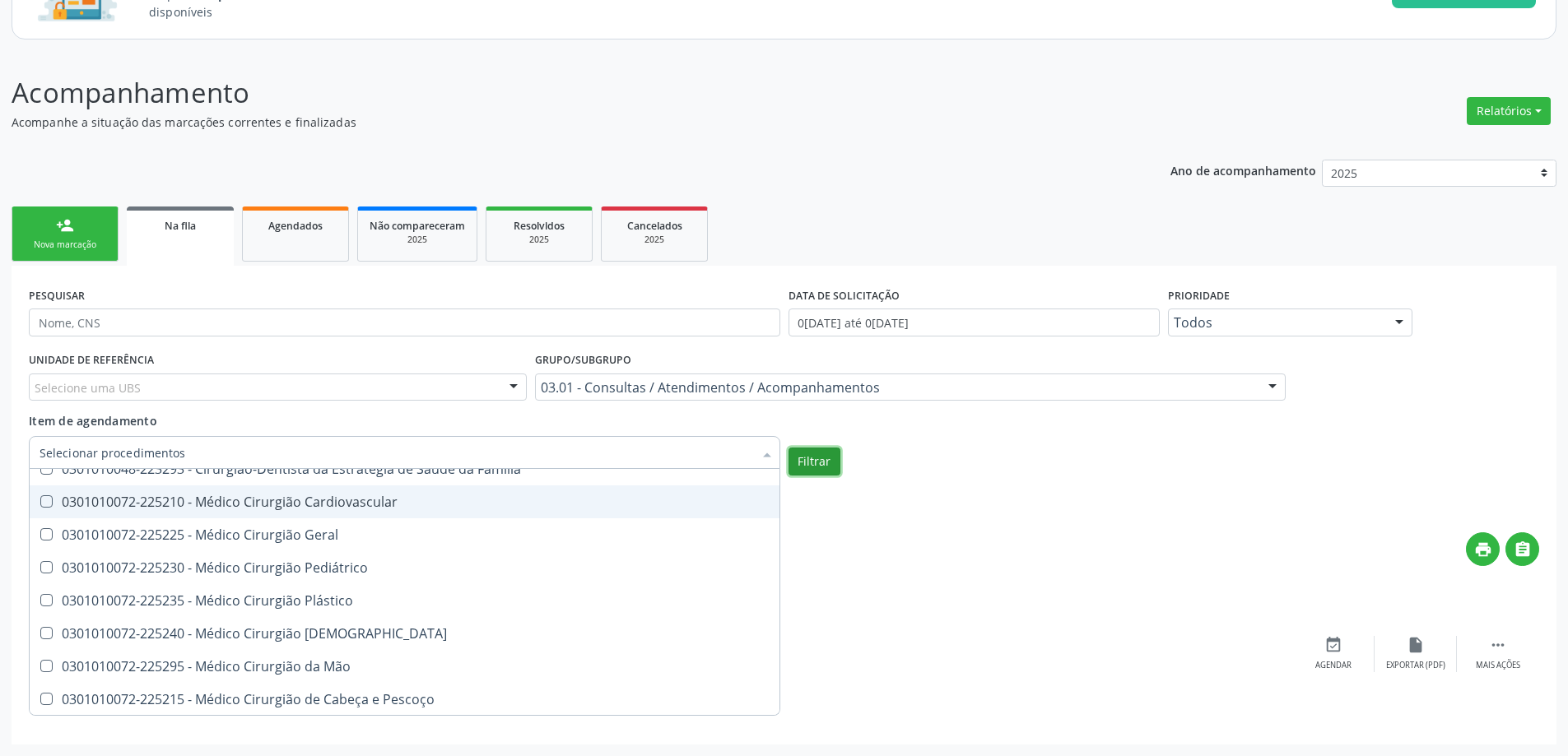
click at [822, 467] on button "Filtrar" at bounding box center [814, 461] width 52 height 28
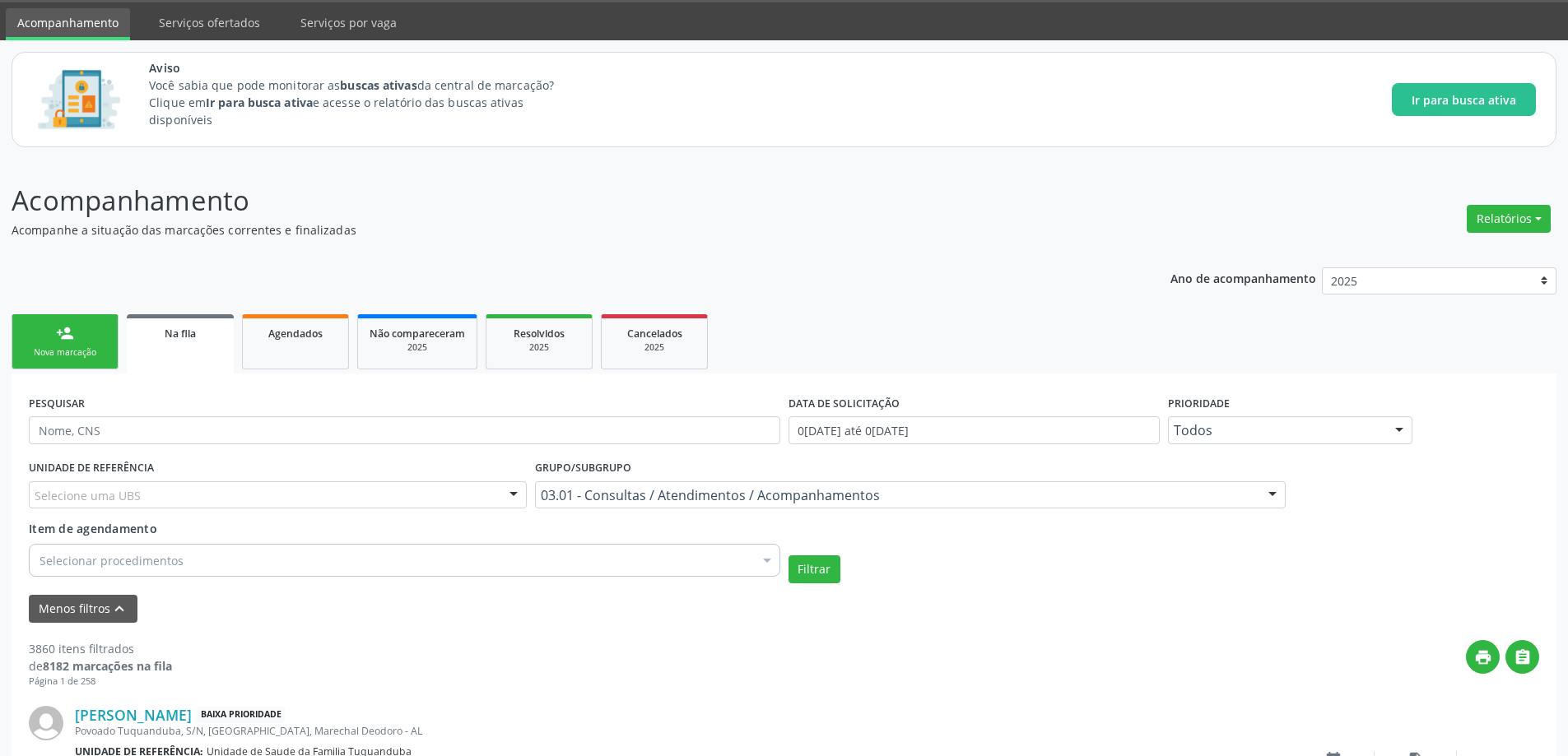
scroll to position [158, 0]
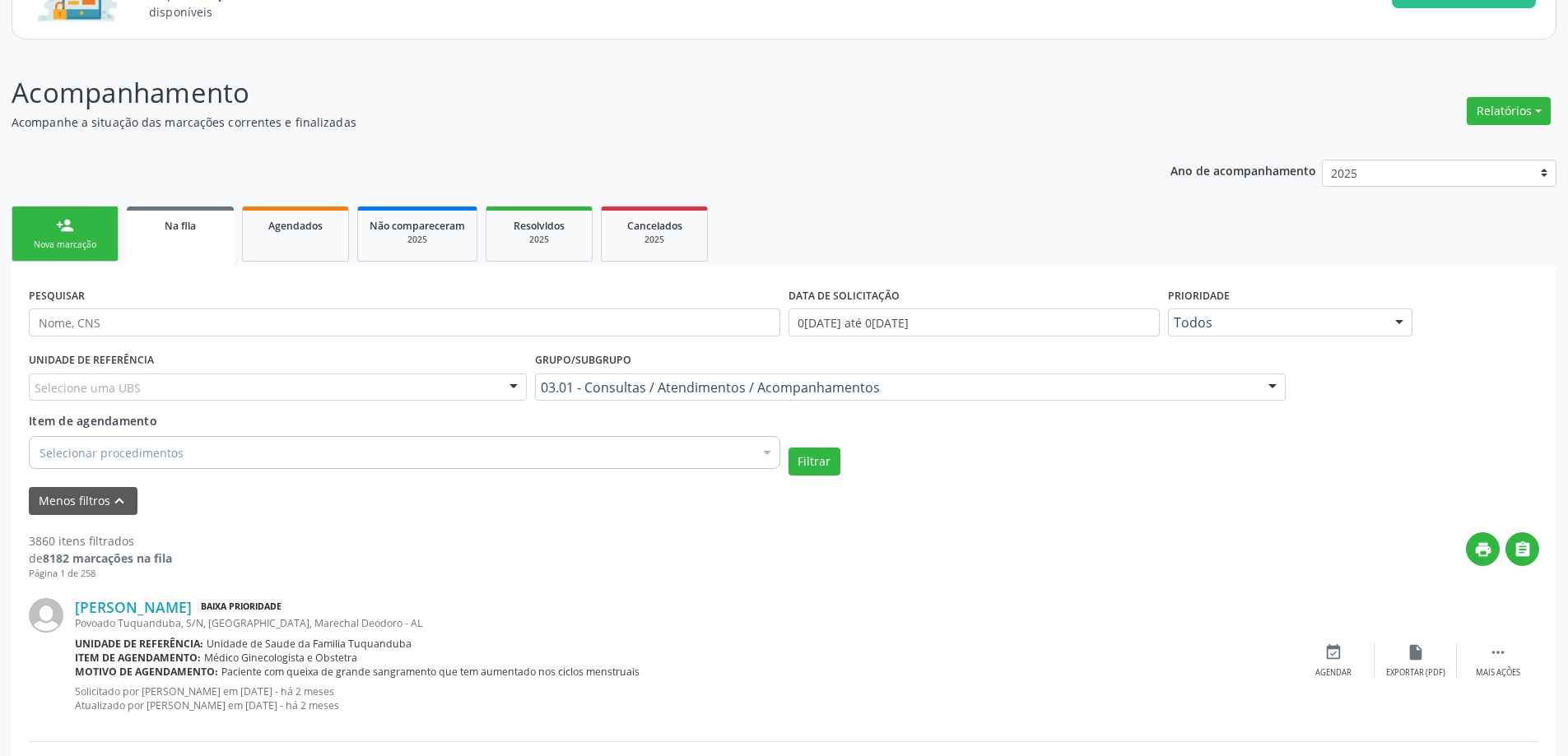
click at [227, 556] on div "print " at bounding box center [856, 557] width 1367 height 49
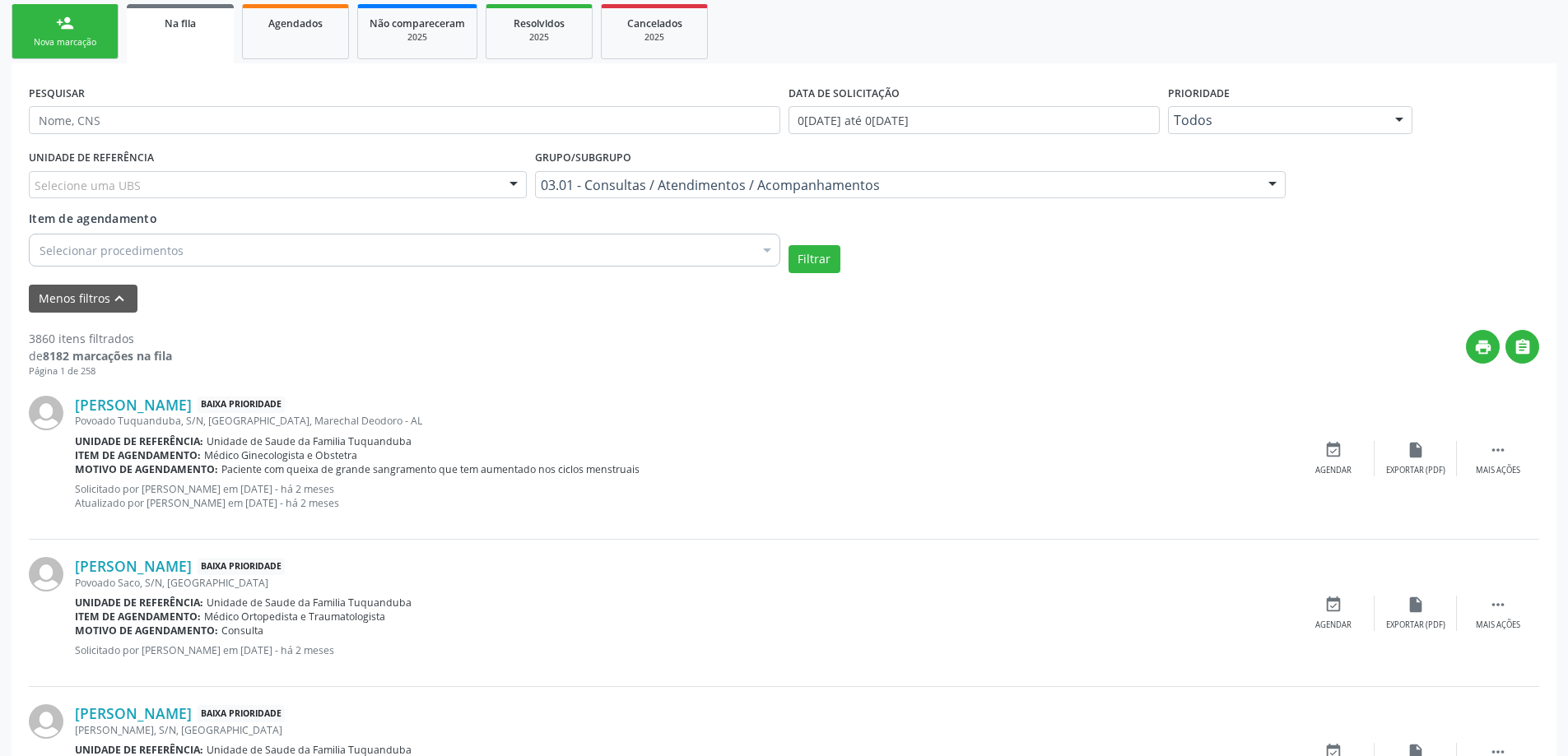
scroll to position [405, 0]
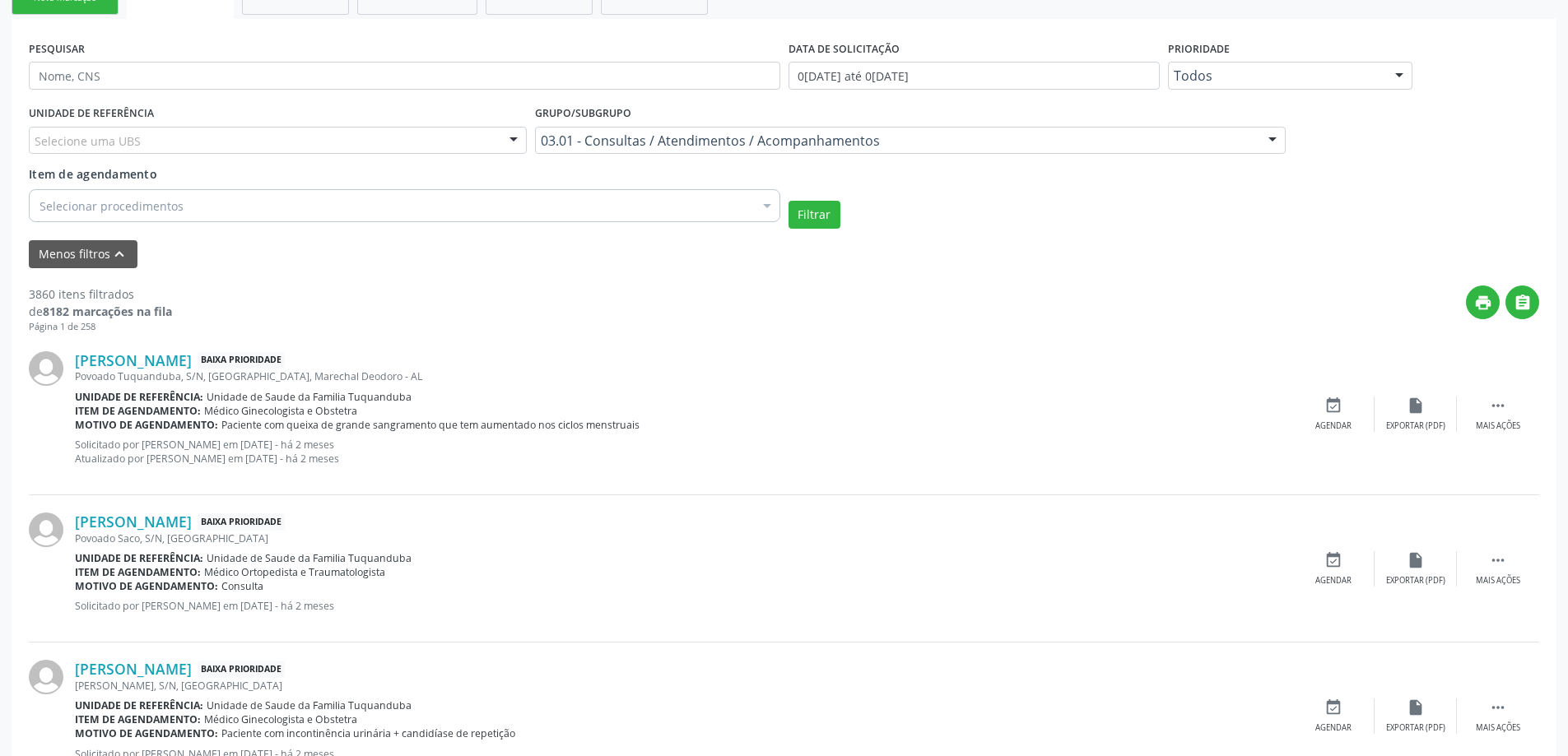
click at [216, 201] on div "Selecionar procedimentos" at bounding box center [404, 206] width 751 height 33
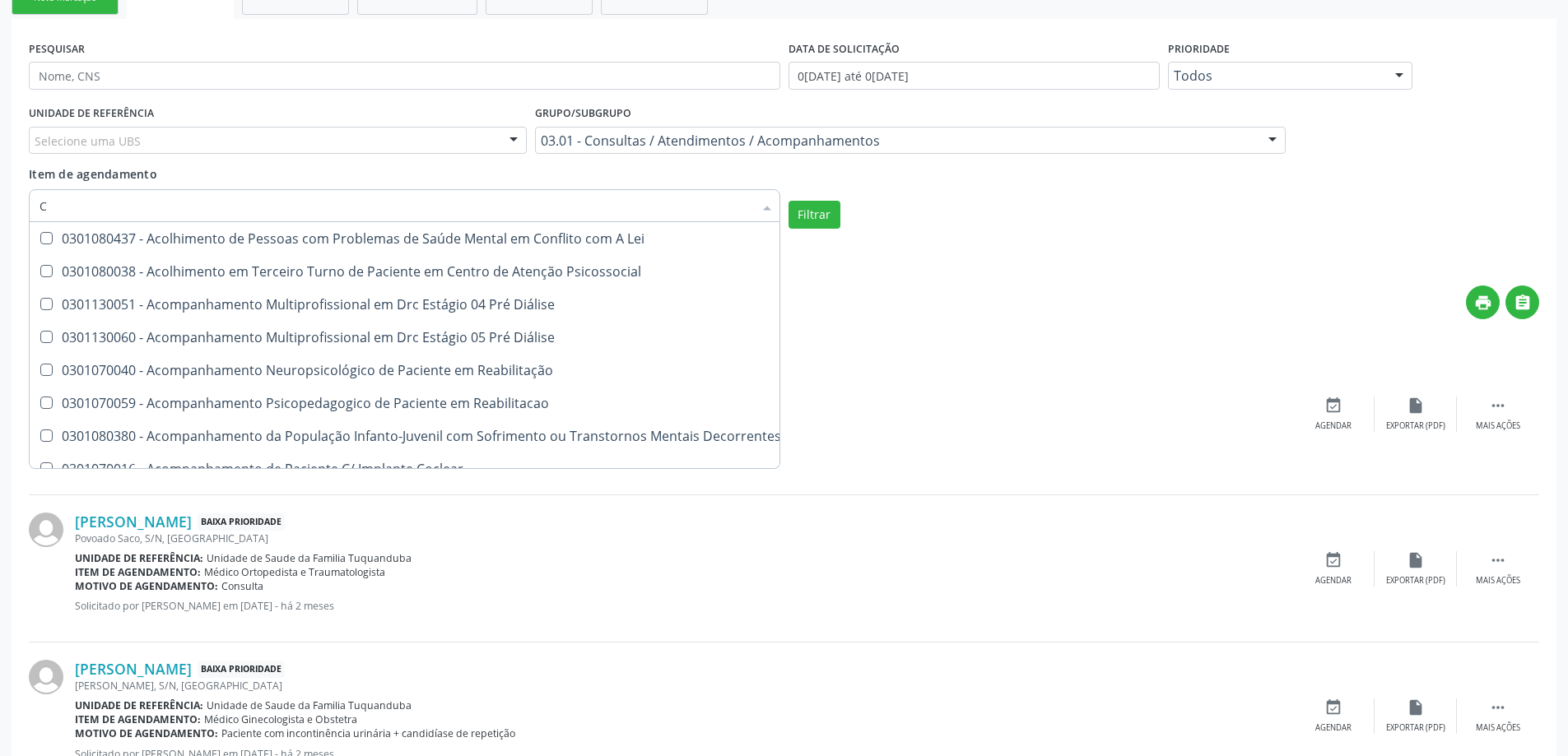
scroll to position [96, 0]
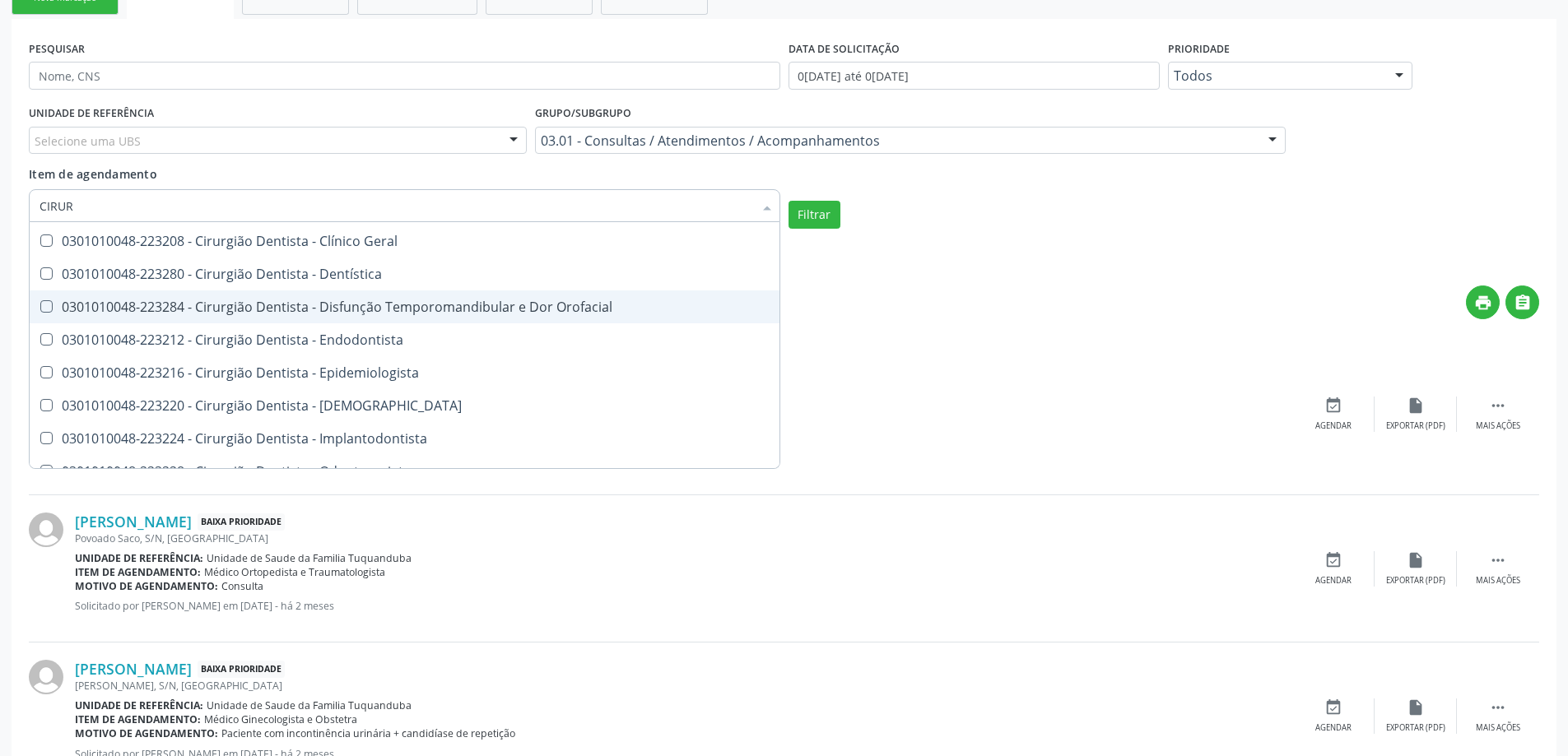
type input "CIRURG"
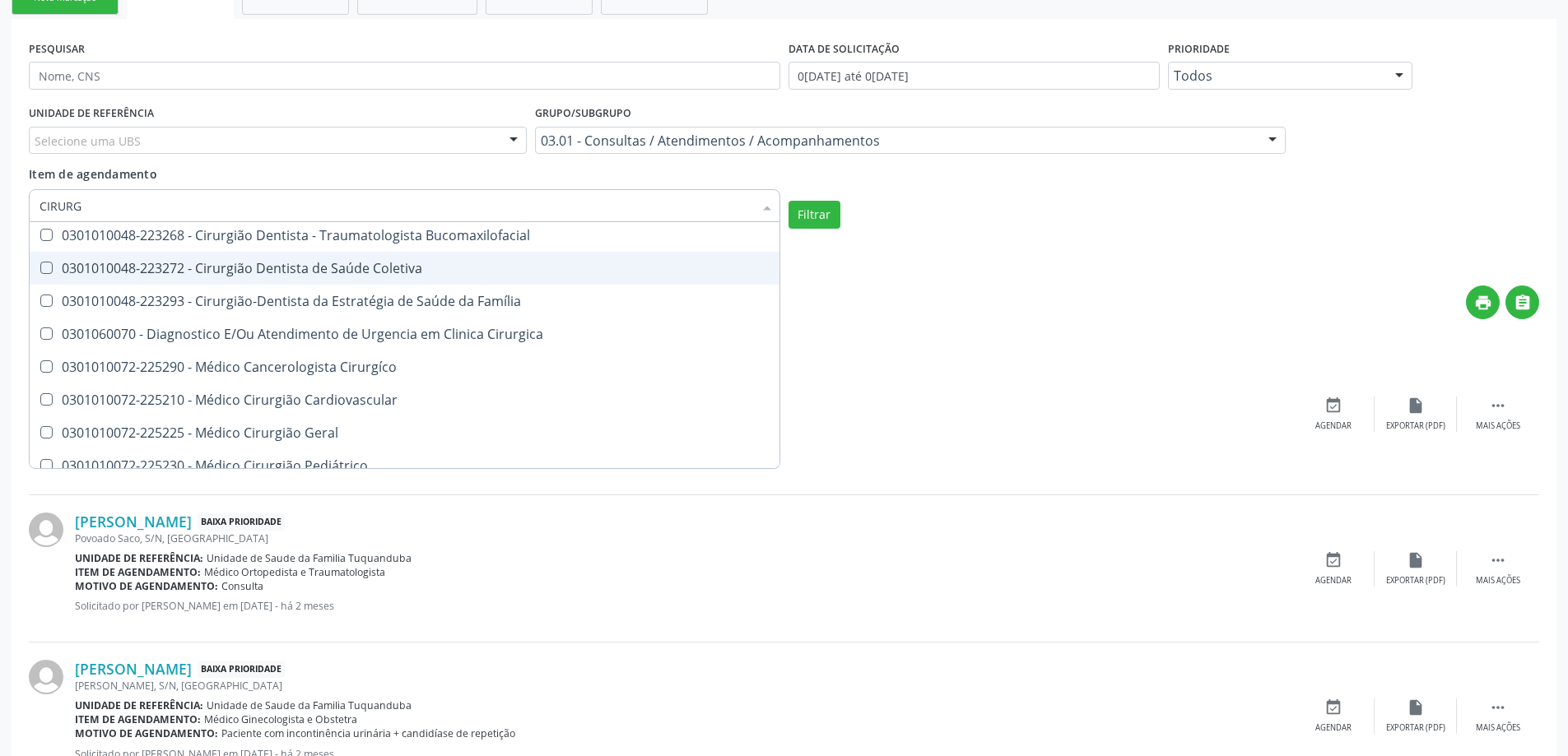
scroll to position [754, 0]
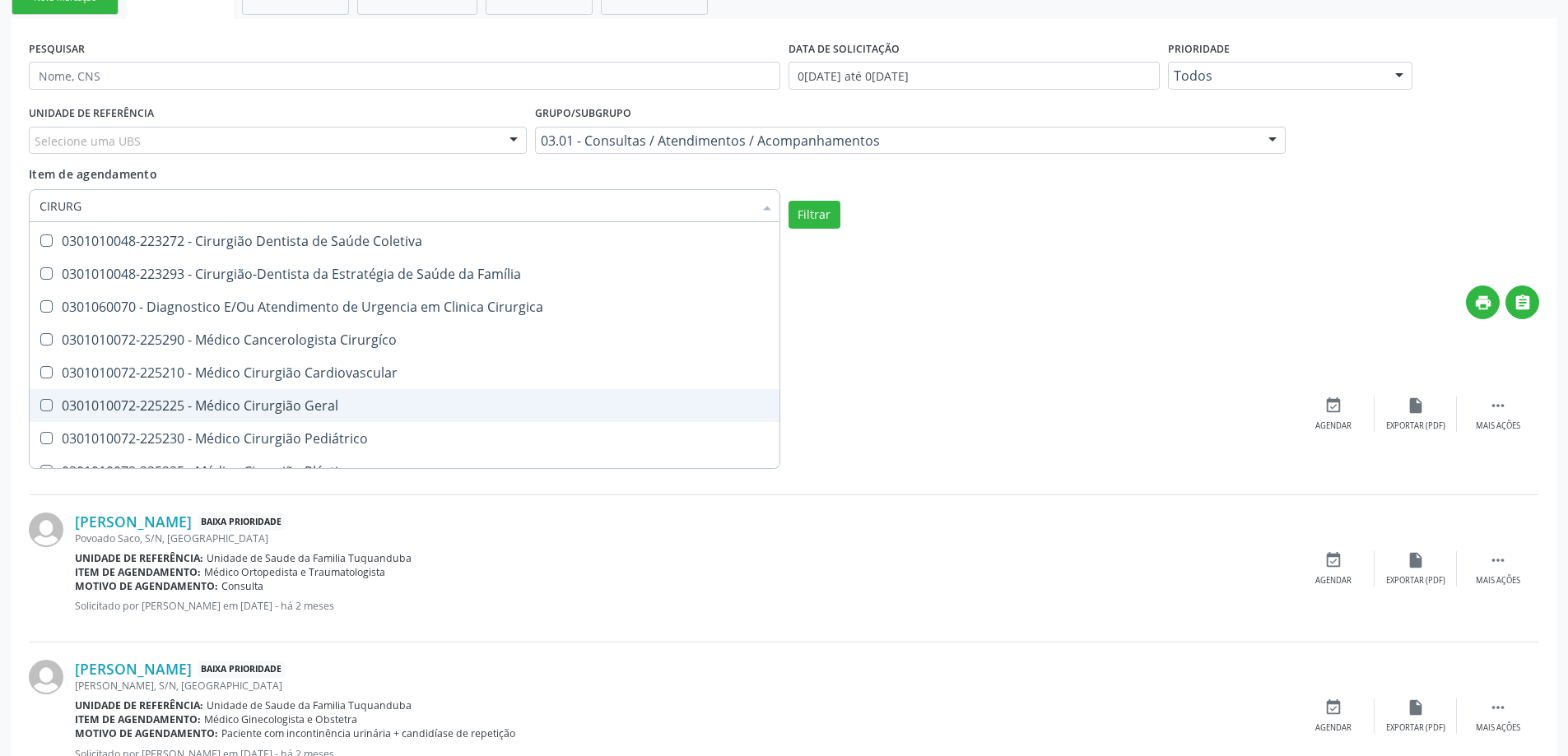
click at [45, 403] on Geral at bounding box center [46, 405] width 13 height 13
click at [40, 403] on Geral "checkbox" at bounding box center [35, 405] width 11 height 11
checkbox Geral "true"
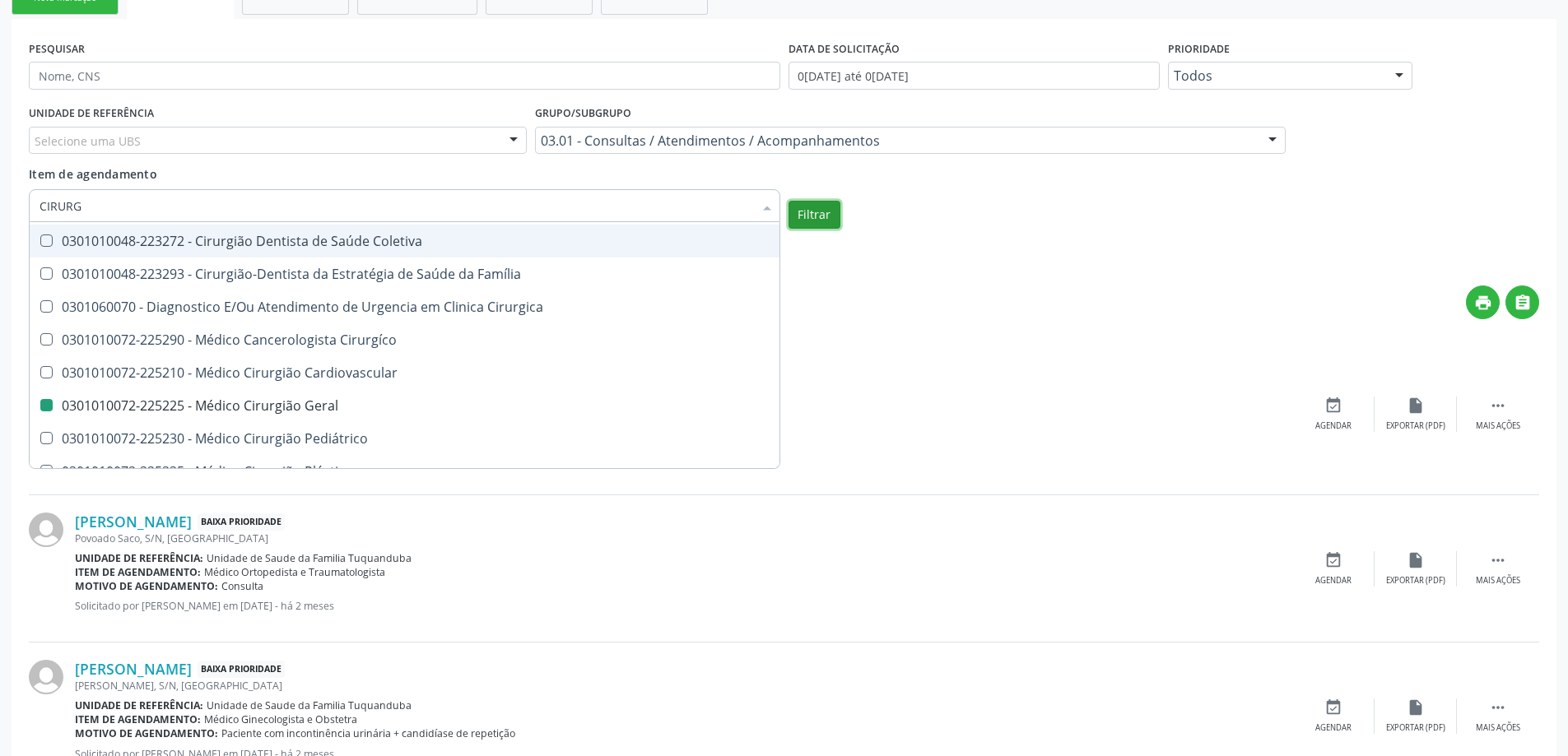
checkbox Multiprofissional "true"
checkbox Geral "false"
click at [815, 217] on button "Filtrar" at bounding box center [814, 214] width 52 height 28
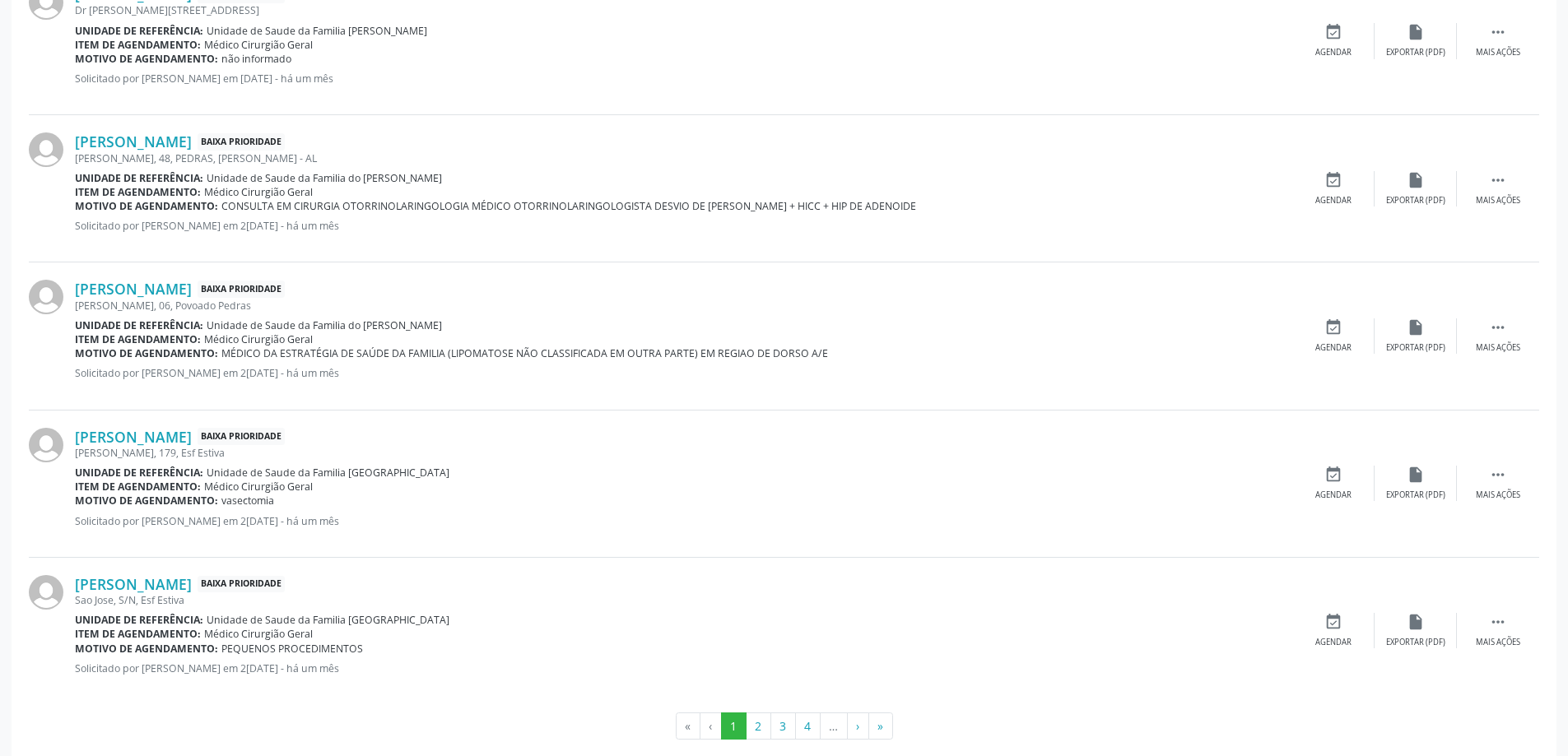
scroll to position [2283, 0]
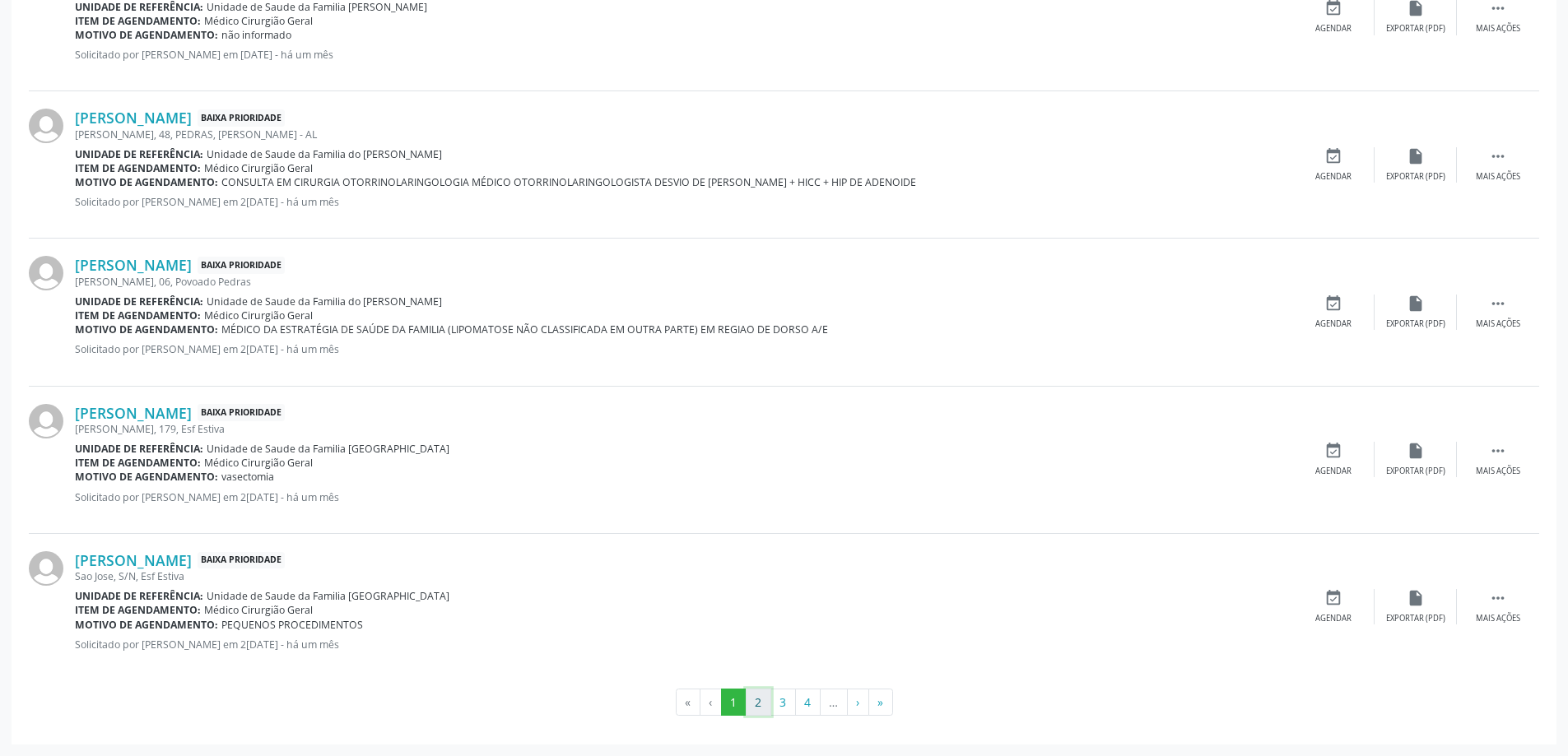
click at [760, 706] on button "2" at bounding box center [759, 702] width 25 height 28
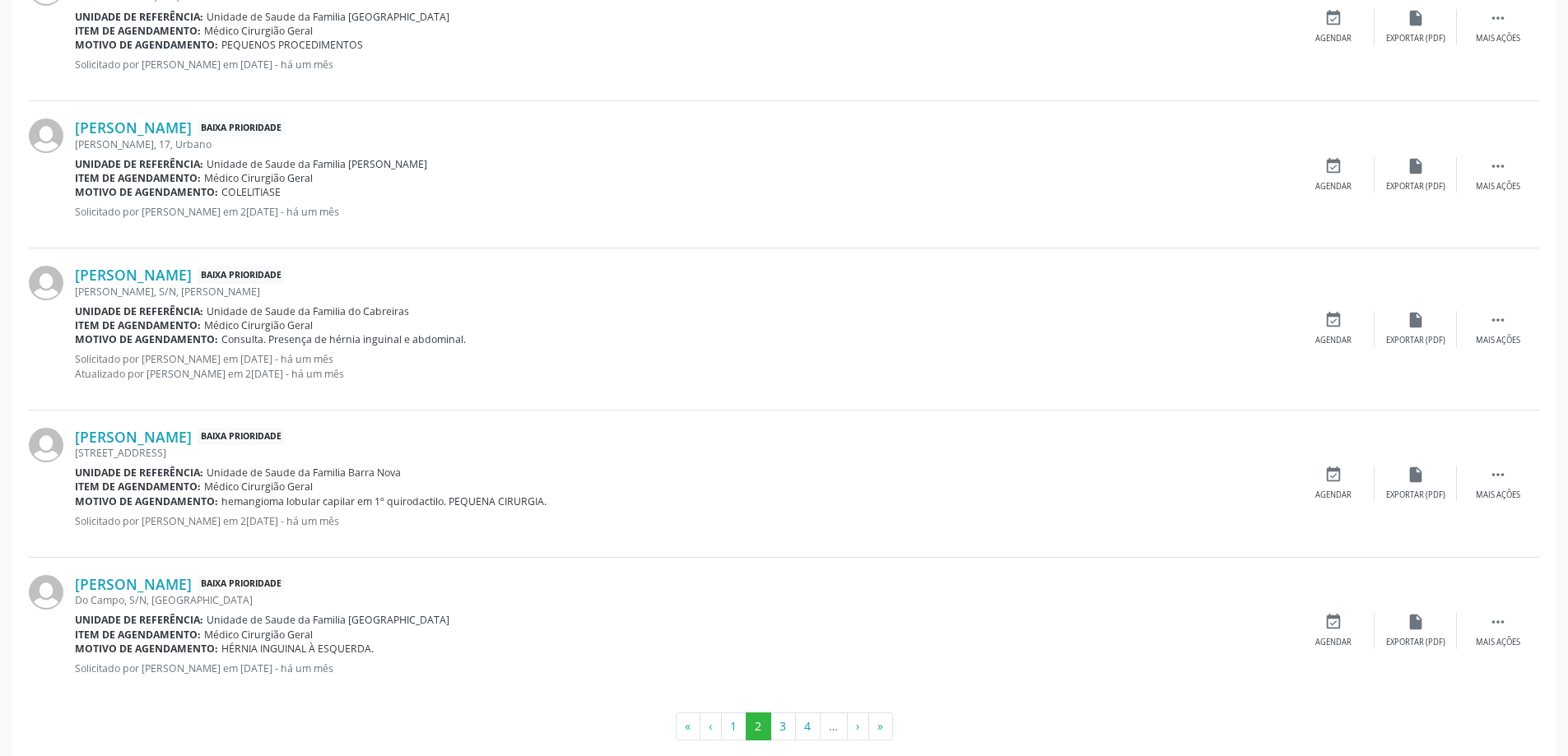
scroll to position [2298, 0]
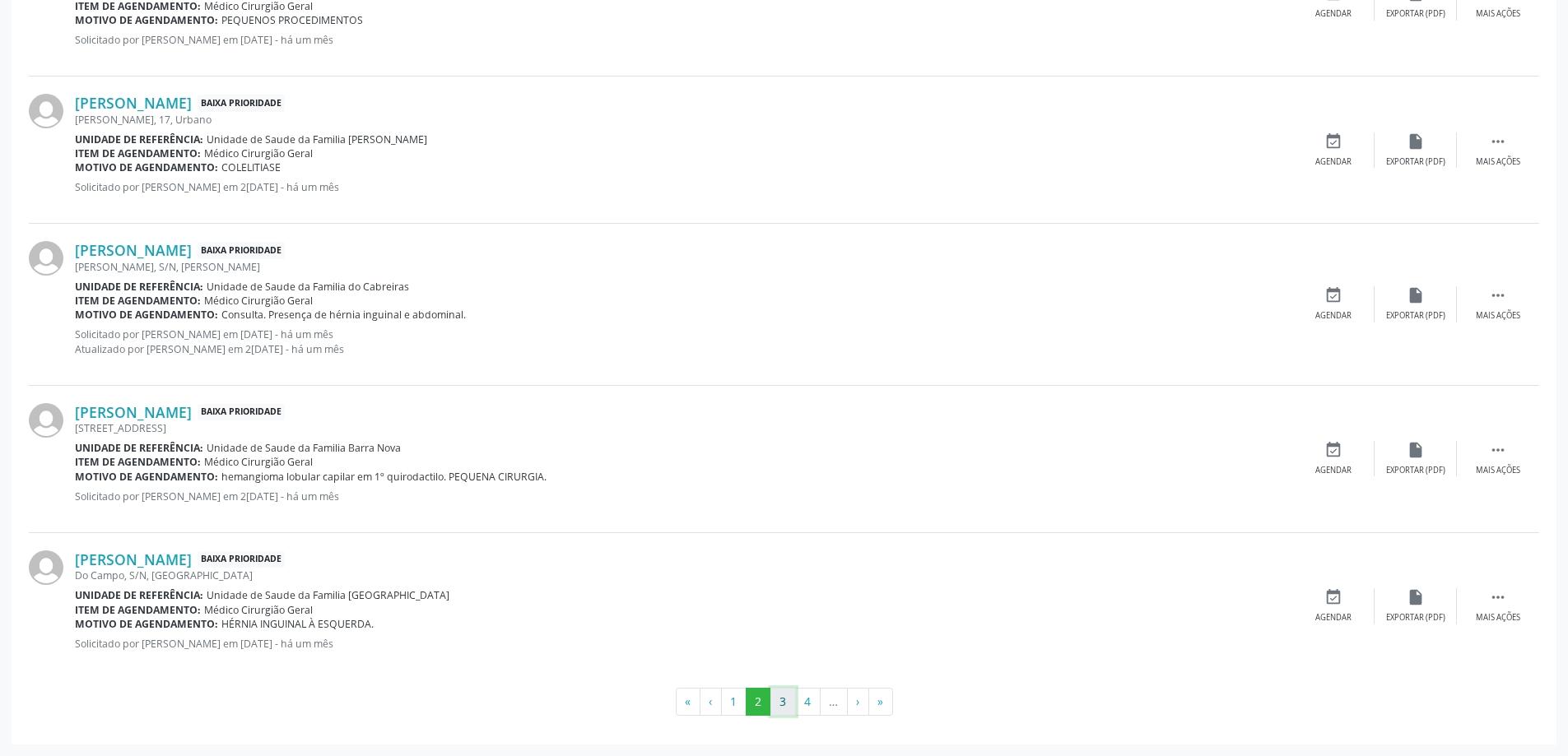
click at [786, 705] on button "3" at bounding box center [783, 701] width 25 height 28
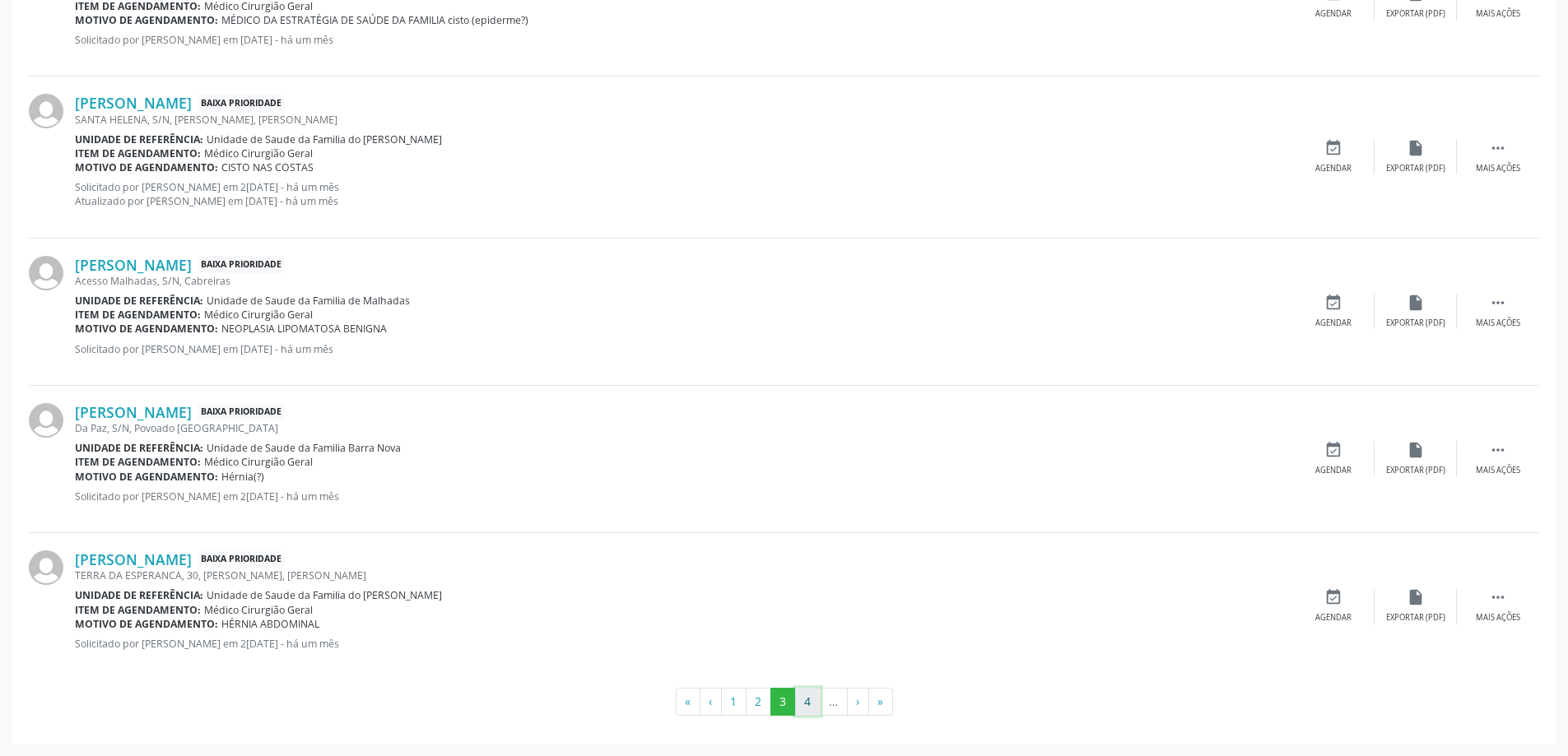
click at [797, 699] on button "4" at bounding box center [808, 701] width 25 height 28
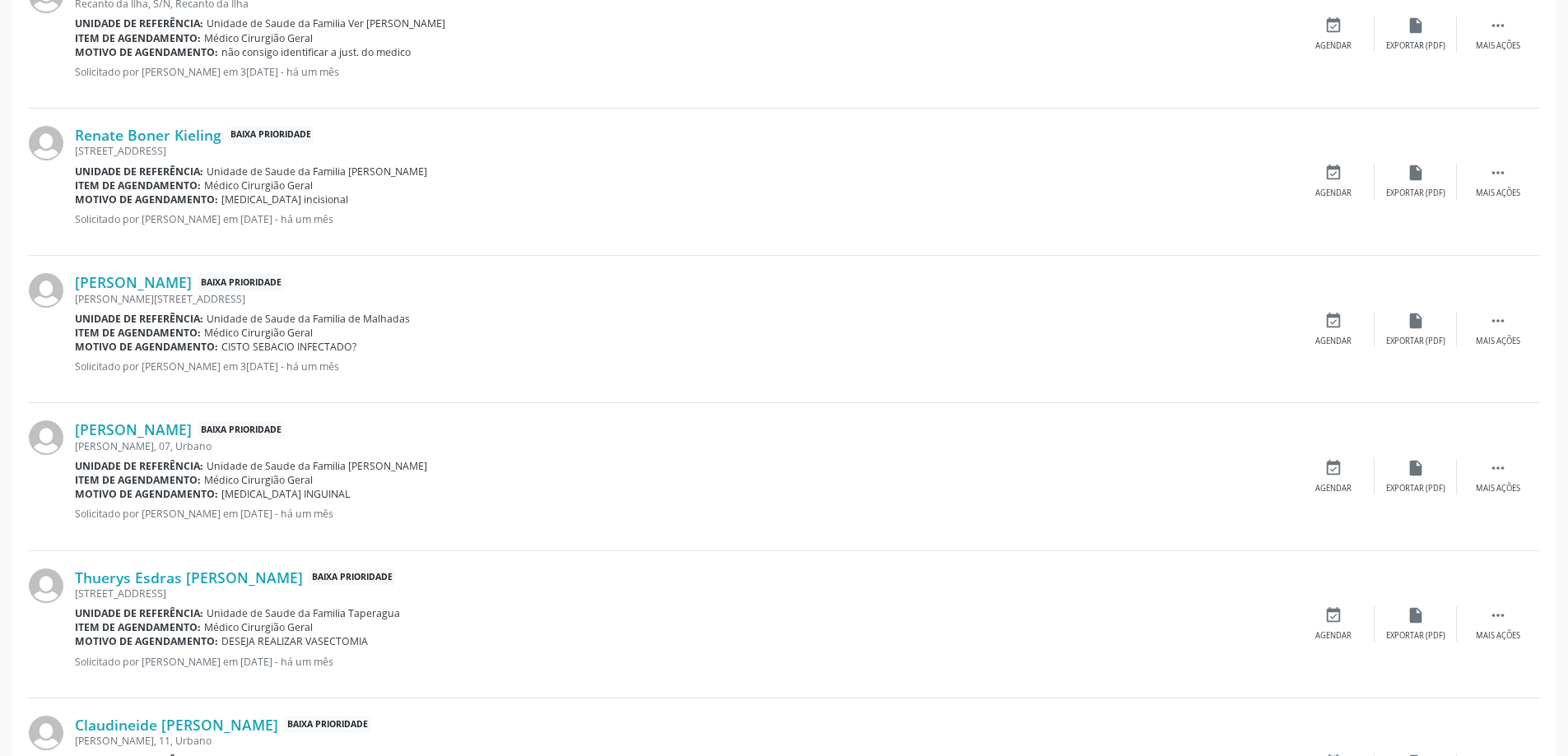
scroll to position [2283, 0]
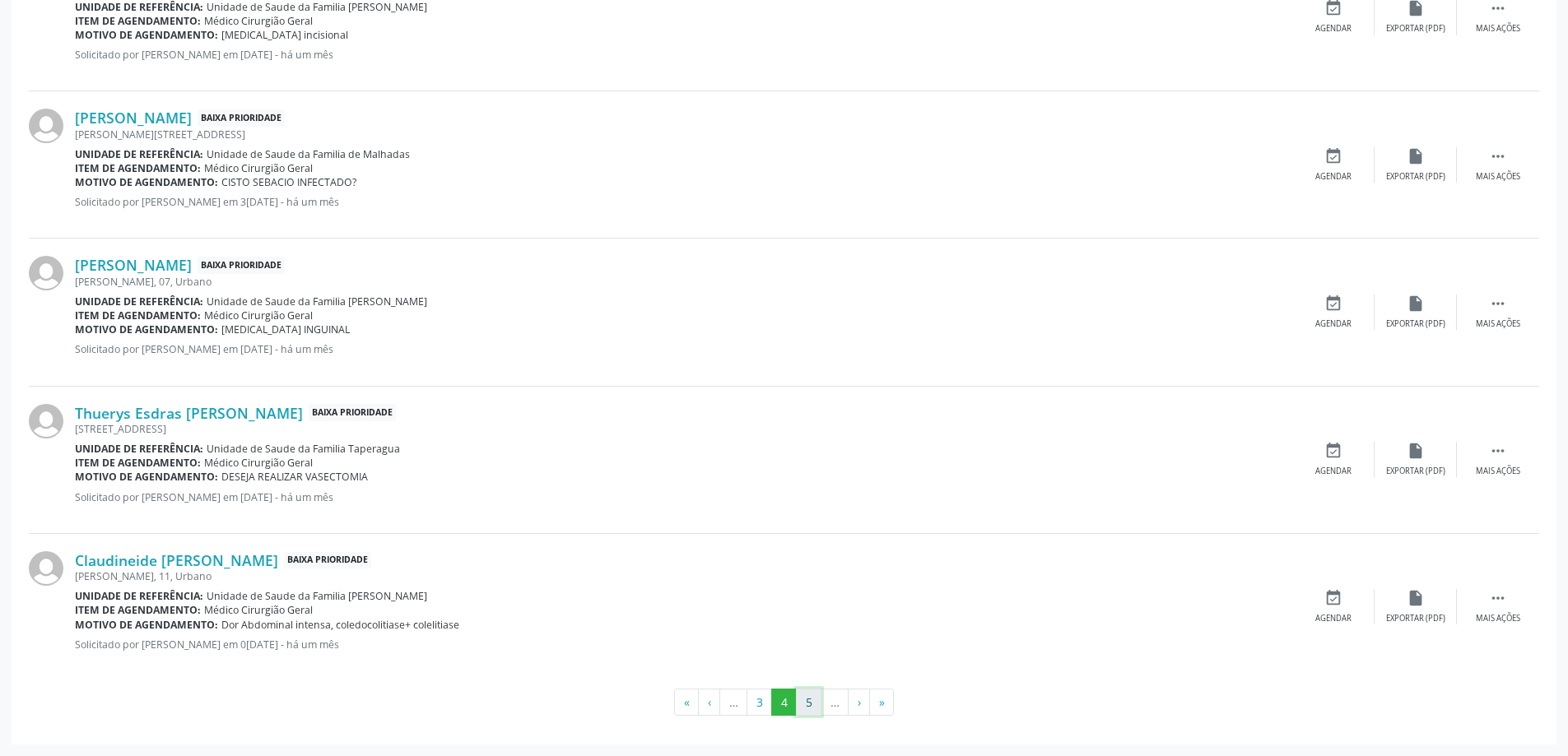
click at [806, 703] on button "5" at bounding box center [808, 702] width 25 height 28
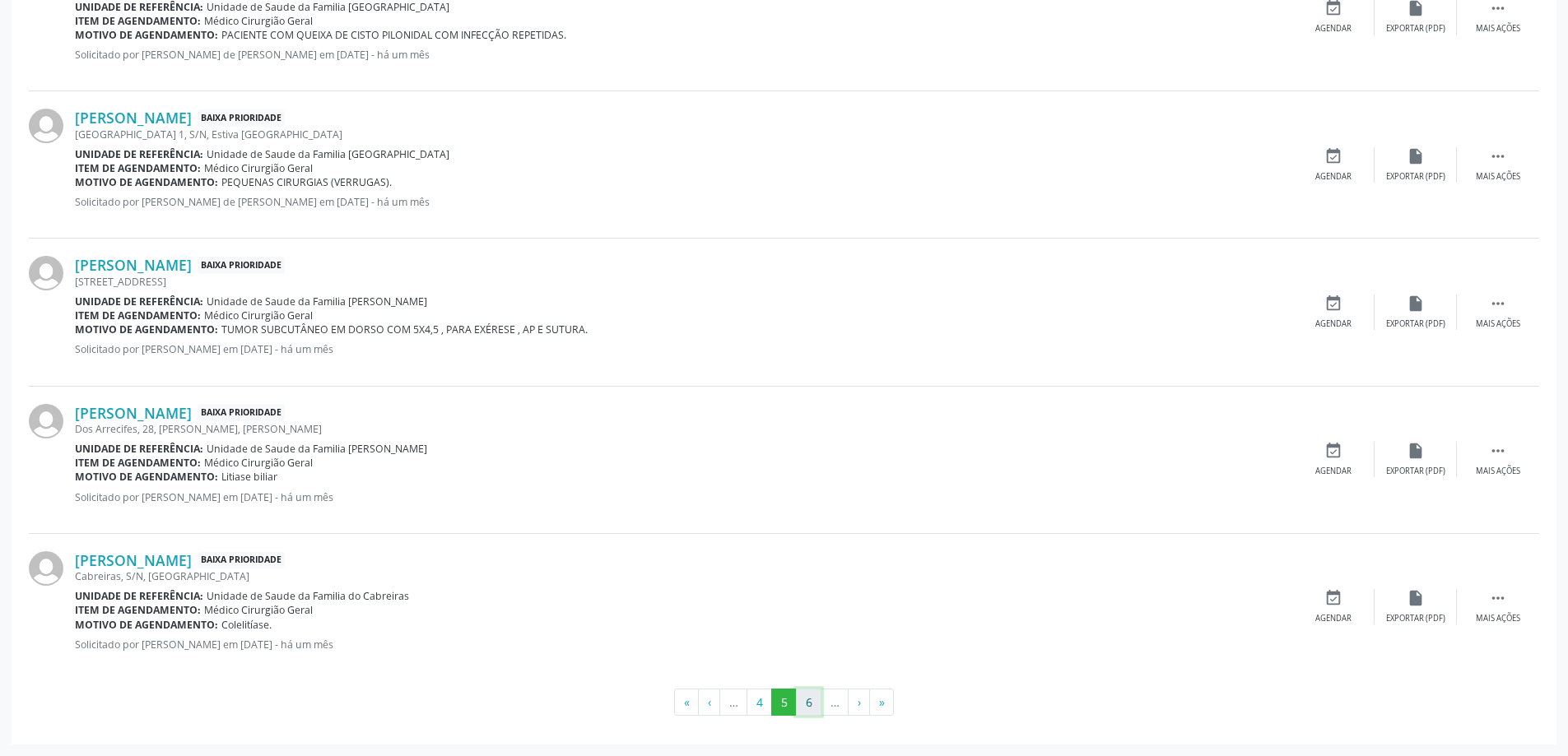
click at [805, 711] on button "6" at bounding box center [808, 702] width 25 height 28
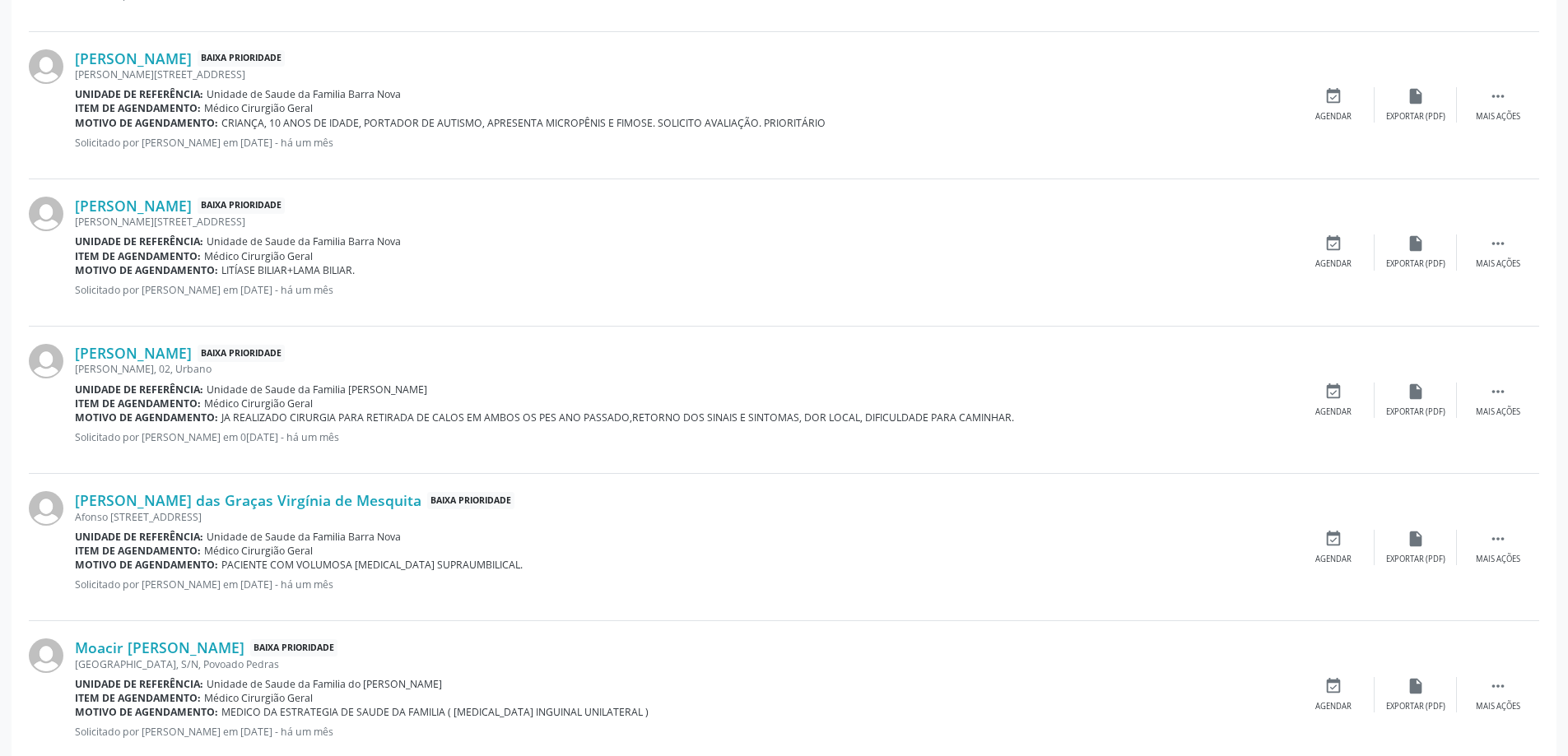
scroll to position [2270, 0]
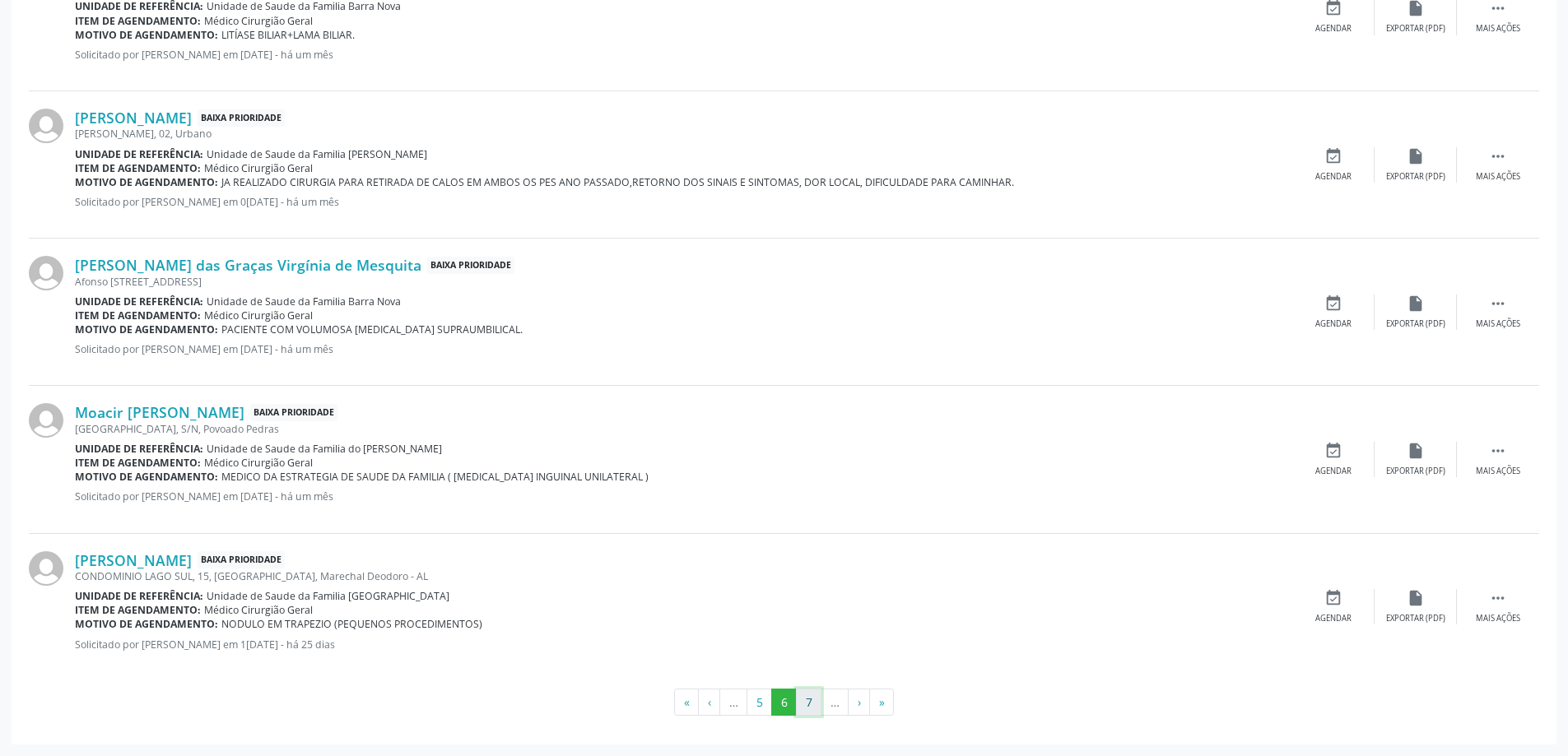
click at [814, 705] on button "7" at bounding box center [808, 702] width 25 height 28
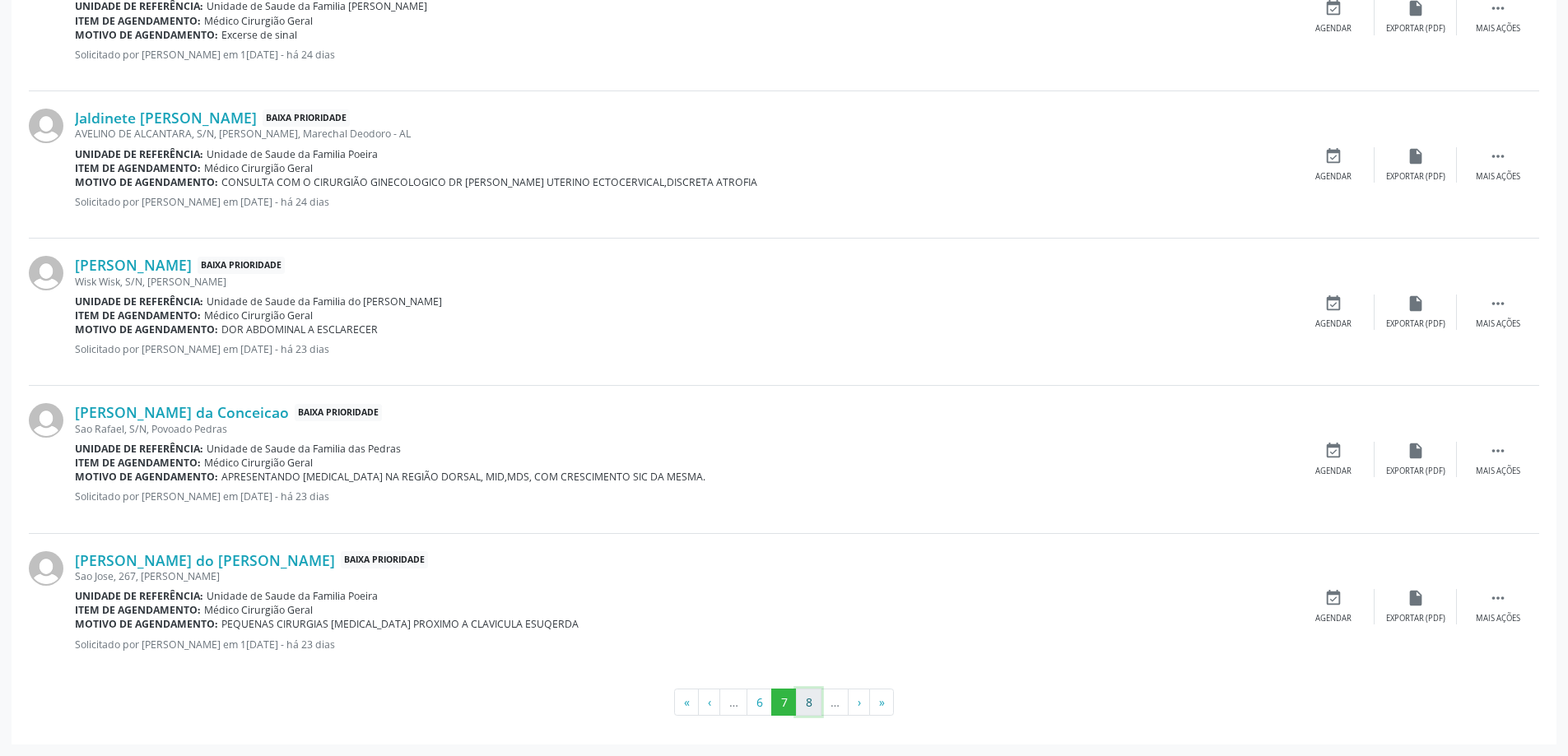
click at [809, 697] on button "8" at bounding box center [808, 702] width 25 height 28
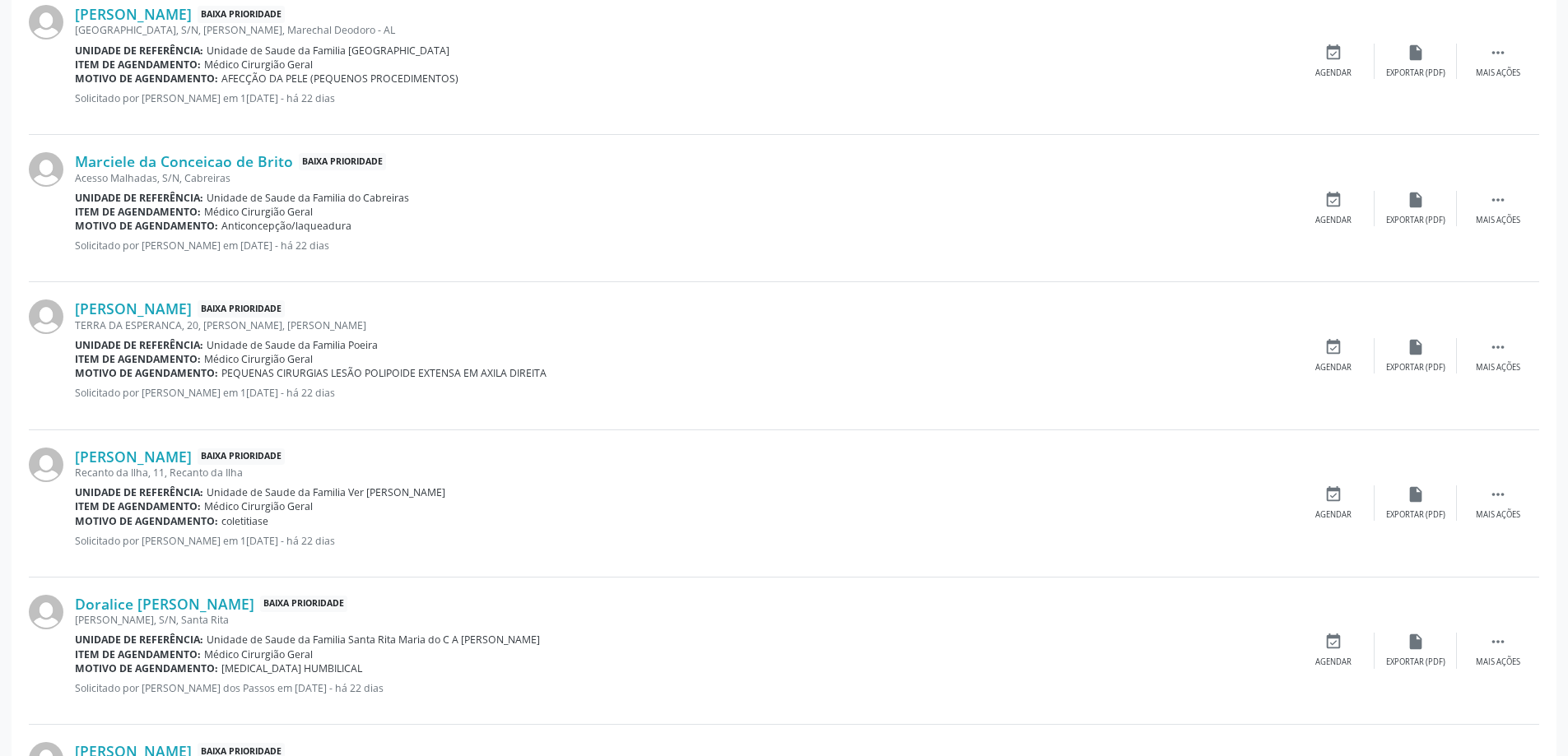
scroll to position [1611, 0]
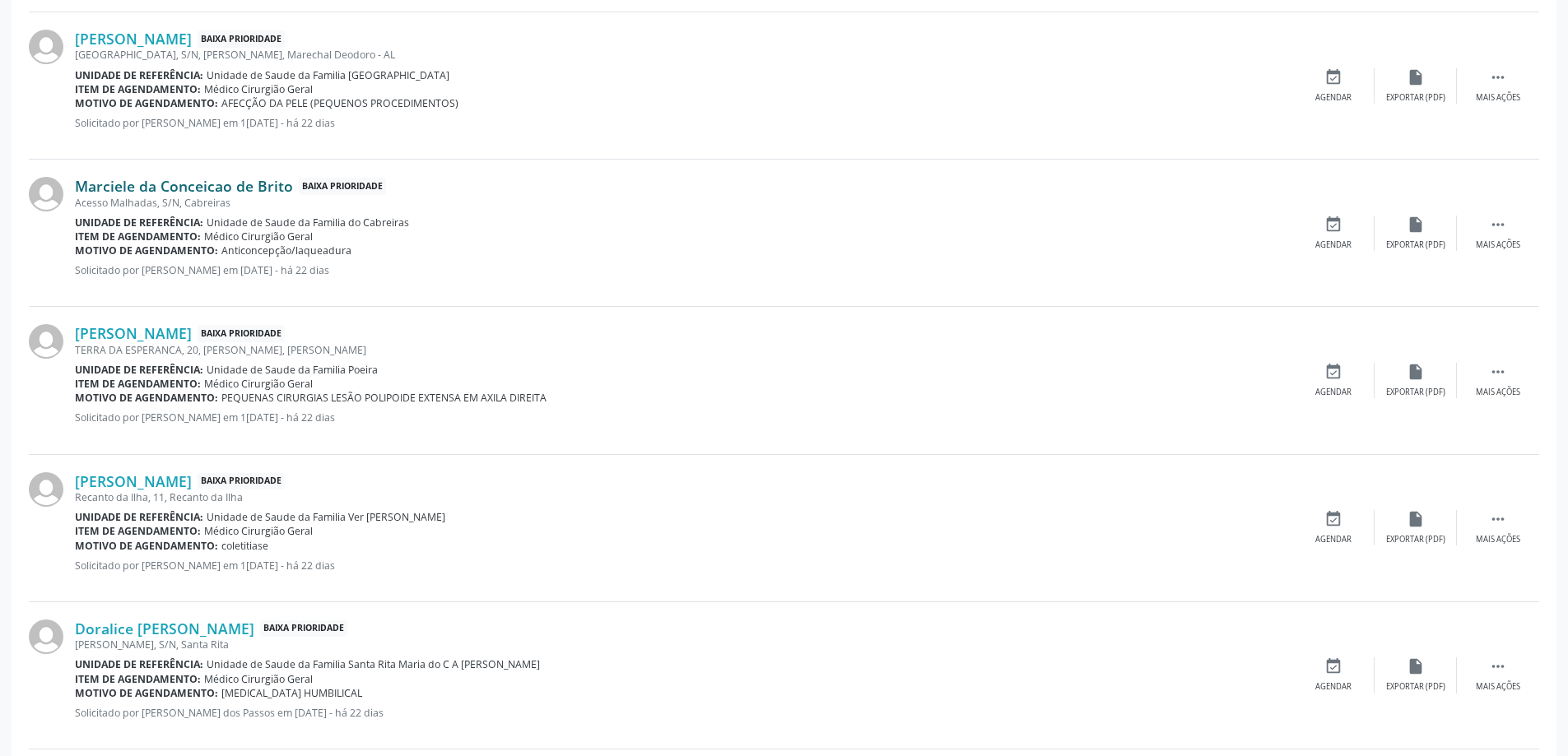
click at [201, 188] on link "Marciele da Conceicao de Brito" at bounding box center [184, 185] width 218 height 18
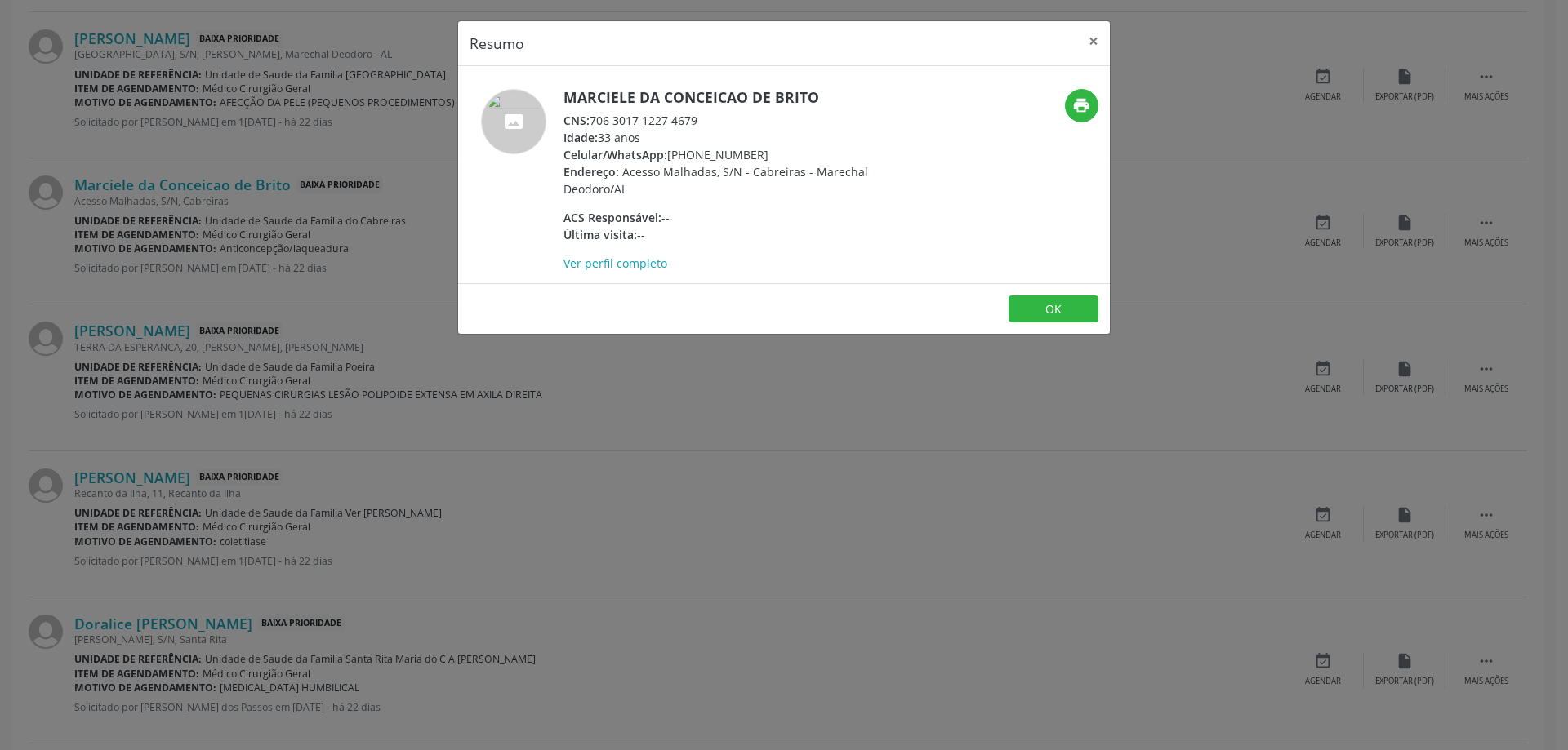
drag, startPoint x: 712, startPoint y: 118, endPoint x: 591, endPoint y: 125, distance: 121.2
click at [591, 125] on div "CNS: 706 3017 1227 4679" at bounding box center [723, 120] width 318 height 18
copy div "706 3017 1227 4679"
click at [1090, 39] on button "×" at bounding box center [1093, 41] width 33 height 40
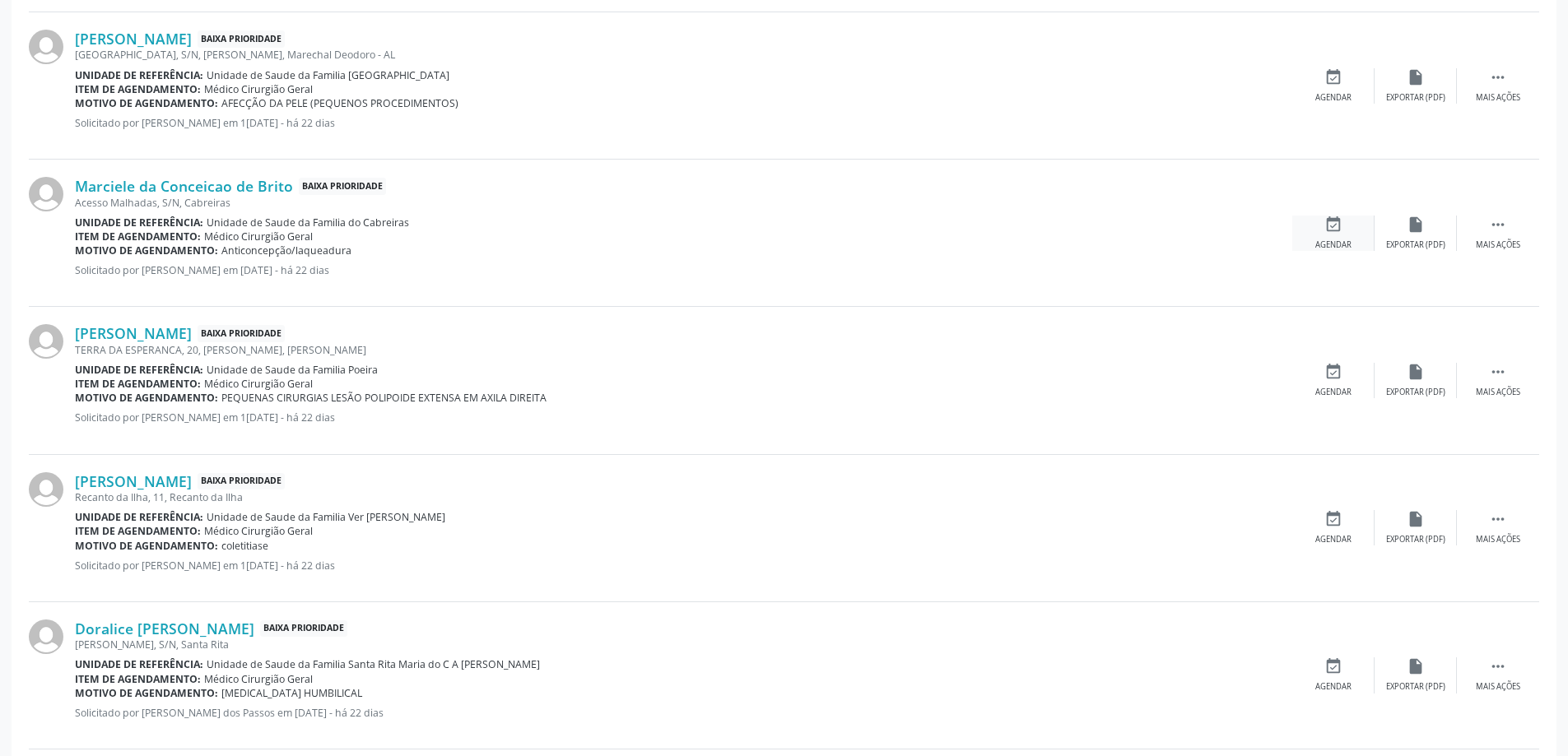
click at [1334, 233] on div "event_available Agendar" at bounding box center [1334, 233] width 83 height 35
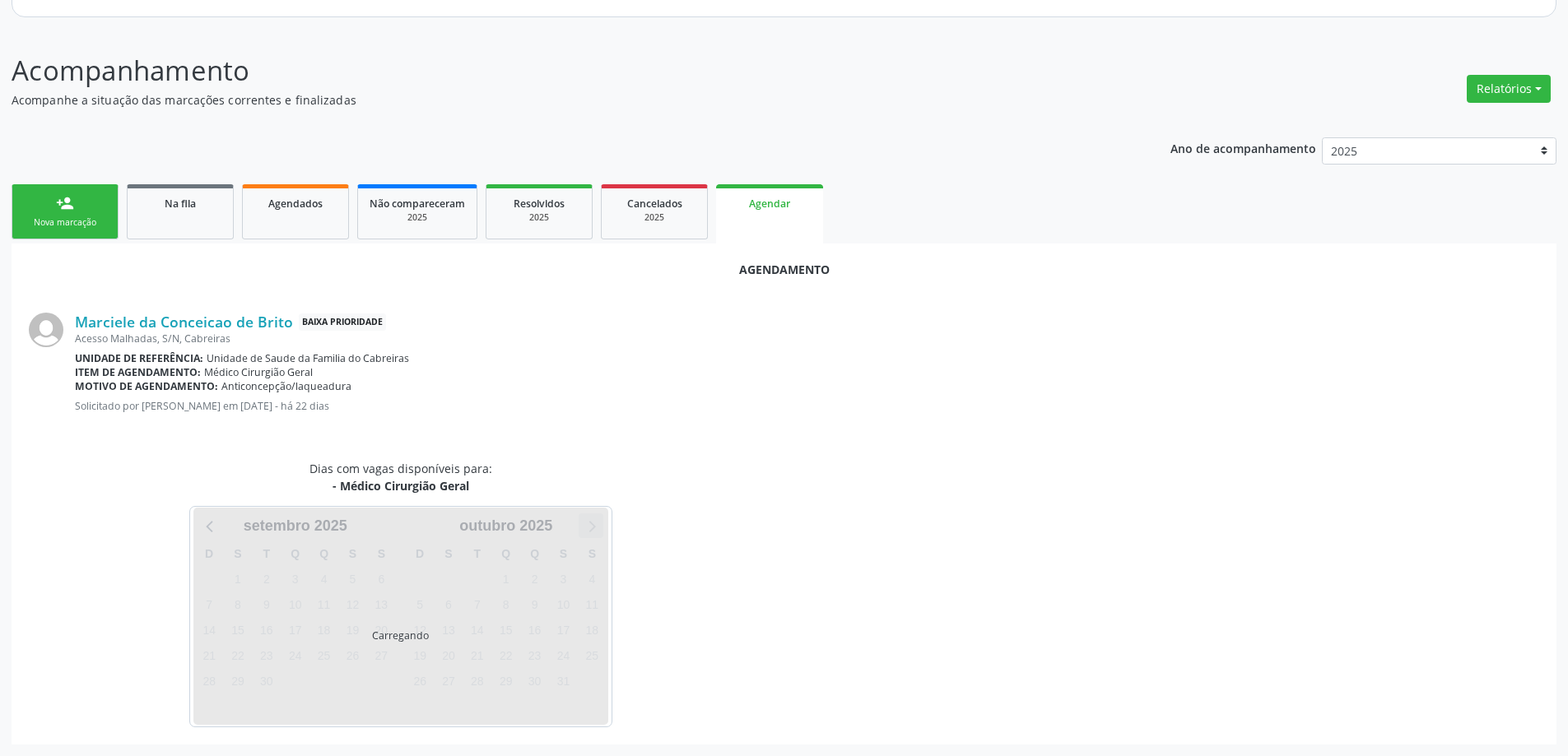
scroll to position [219, 0]
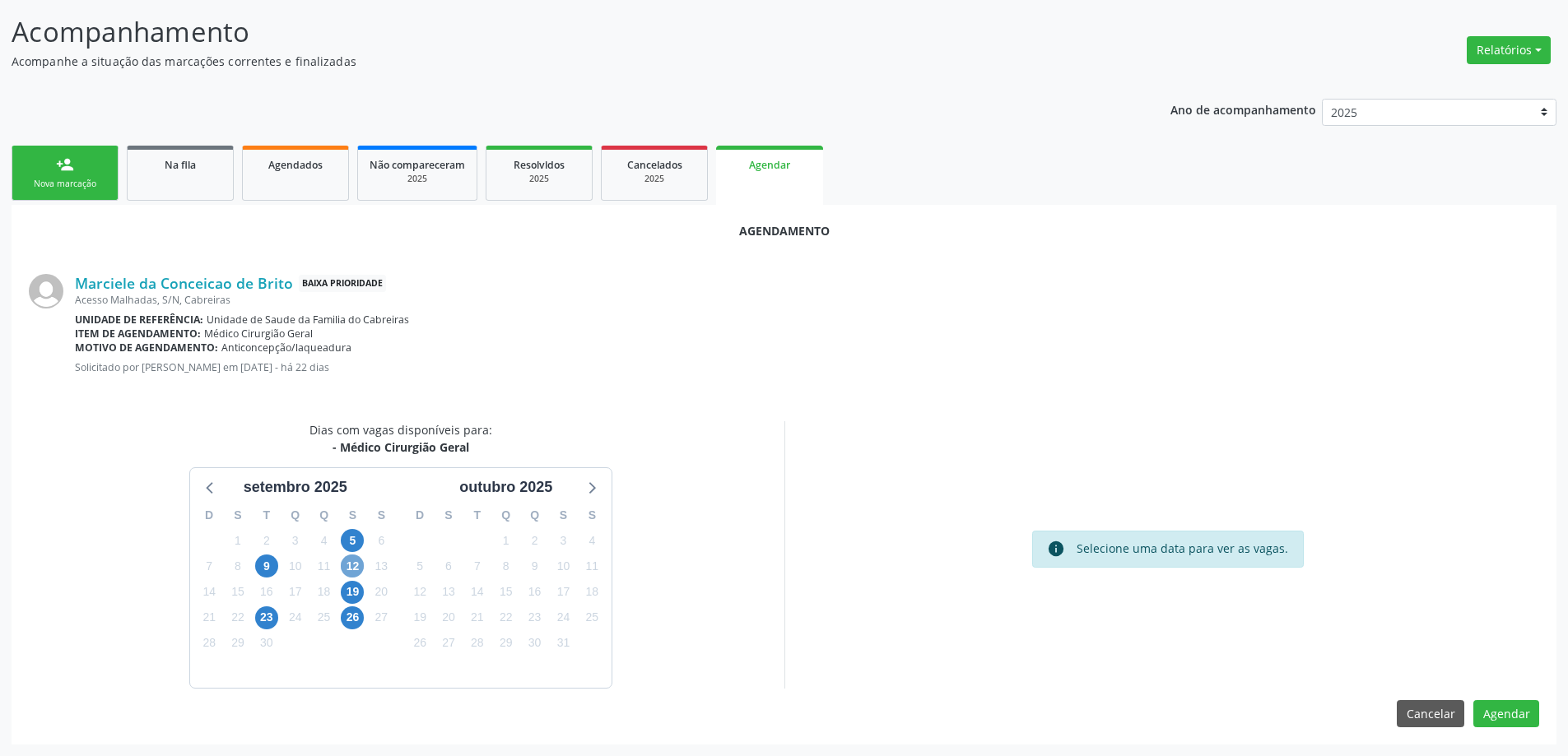
click at [357, 566] on span "12" at bounding box center [352, 566] width 23 height 23
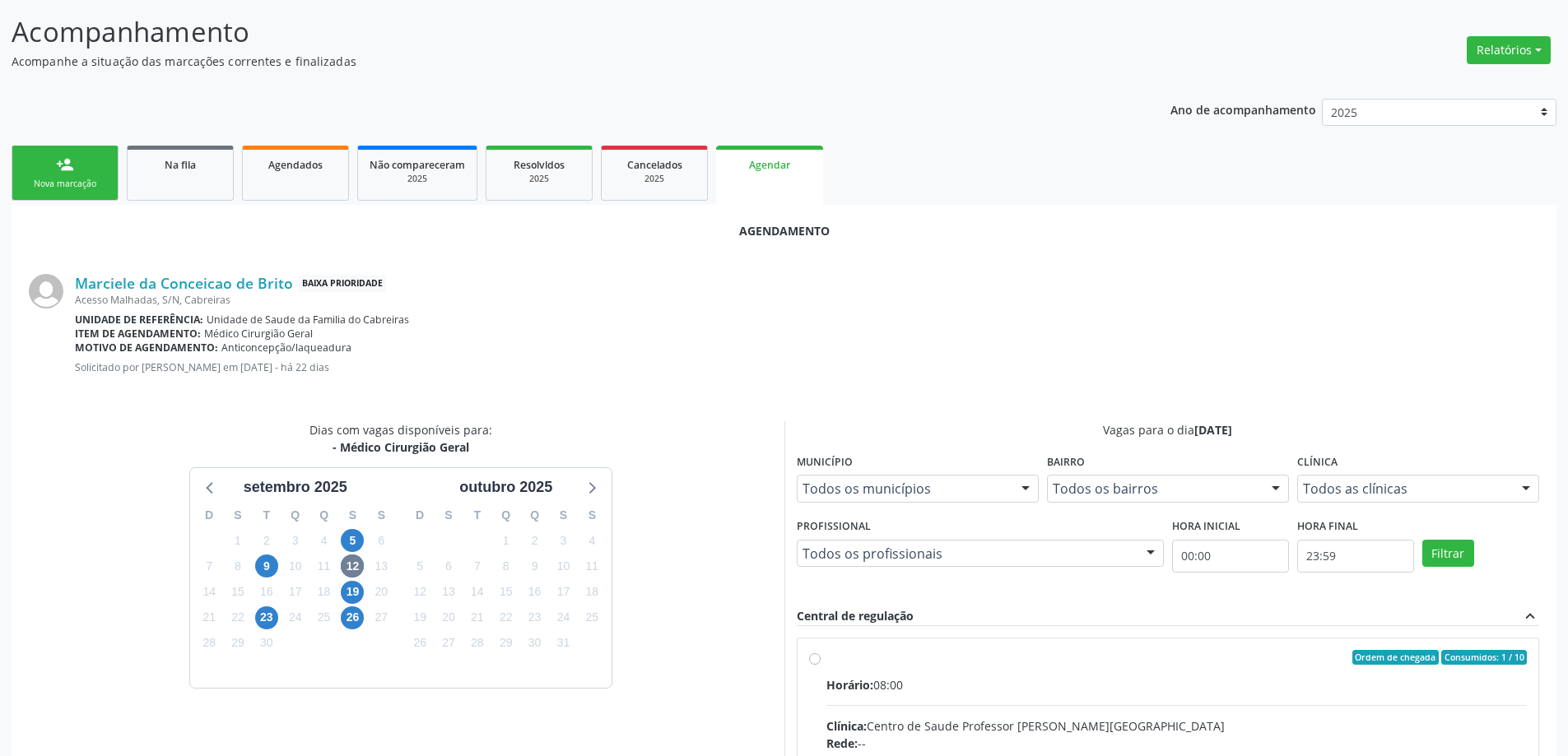
click at [816, 662] on input "Ordem de chegada Consumidos: 1 / 10 Horário: 08:00 Clínica: Centro de Saude Pro…" at bounding box center [815, 657] width 12 height 15
radio input "true"
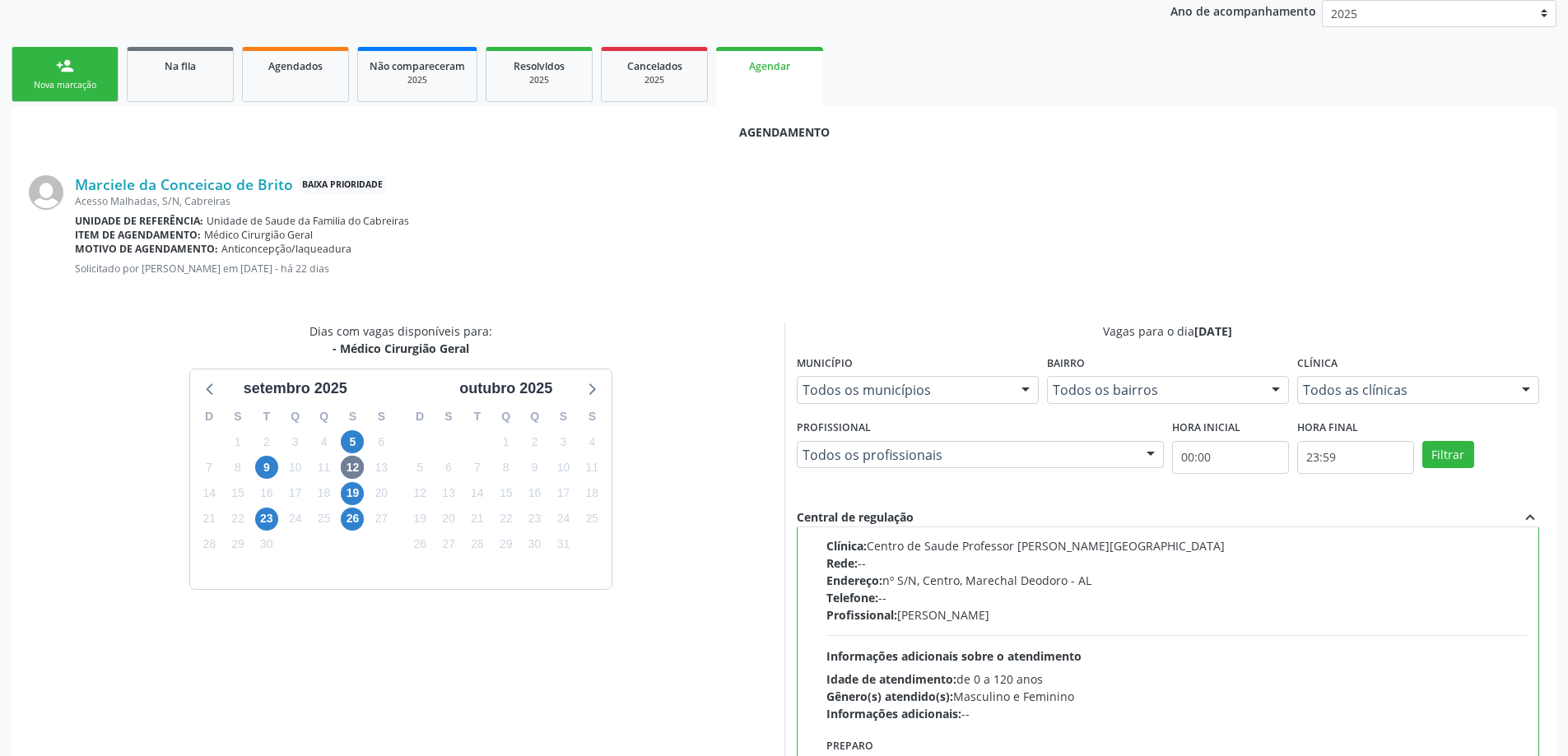
scroll to position [486, 0]
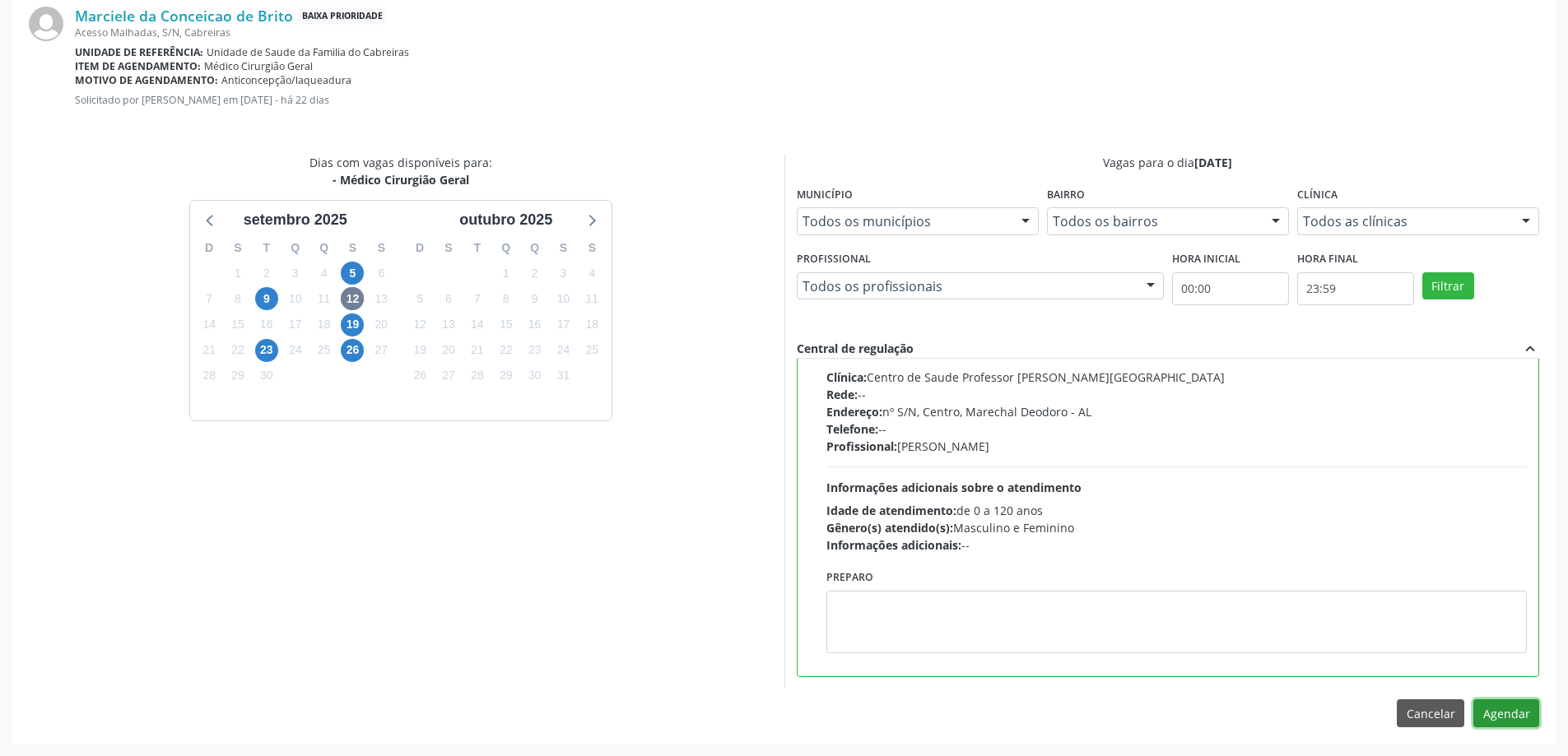
click at [1508, 712] on button "Agendar" at bounding box center [1506, 713] width 66 height 28
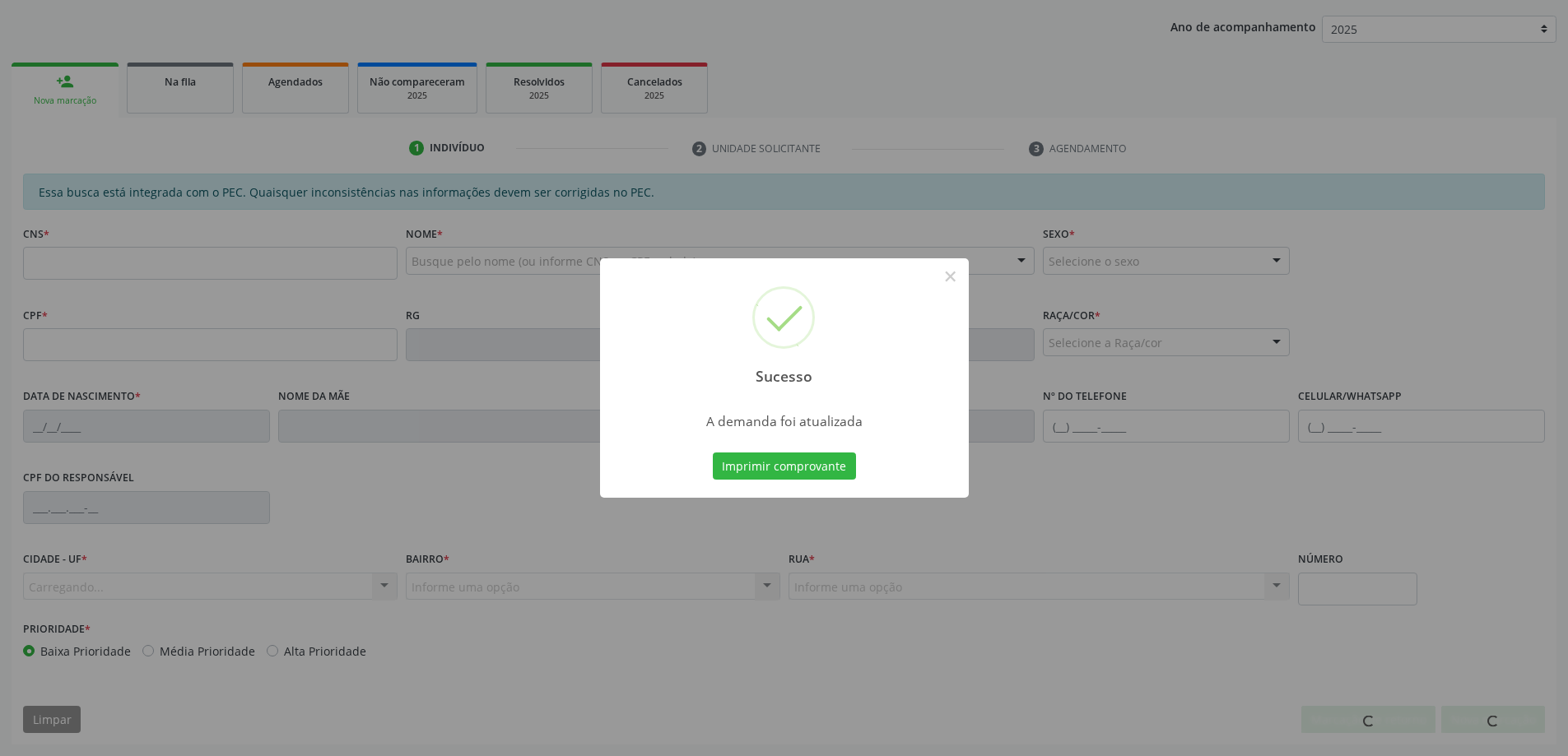
scroll to position [302, 0]
click at [944, 276] on button "×" at bounding box center [950, 276] width 28 height 28
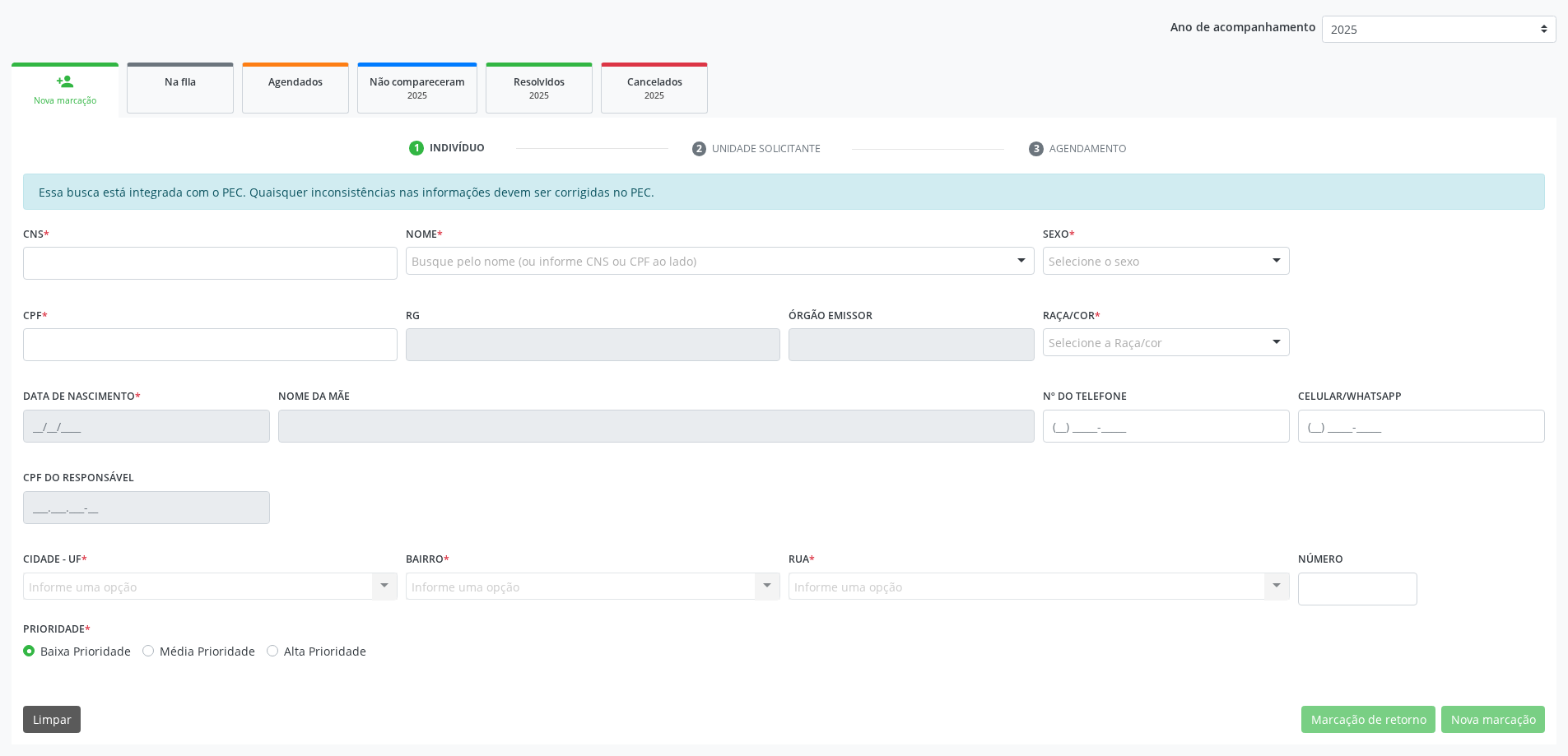
click at [190, 105] on link "Na fila" at bounding box center [180, 88] width 107 height 51
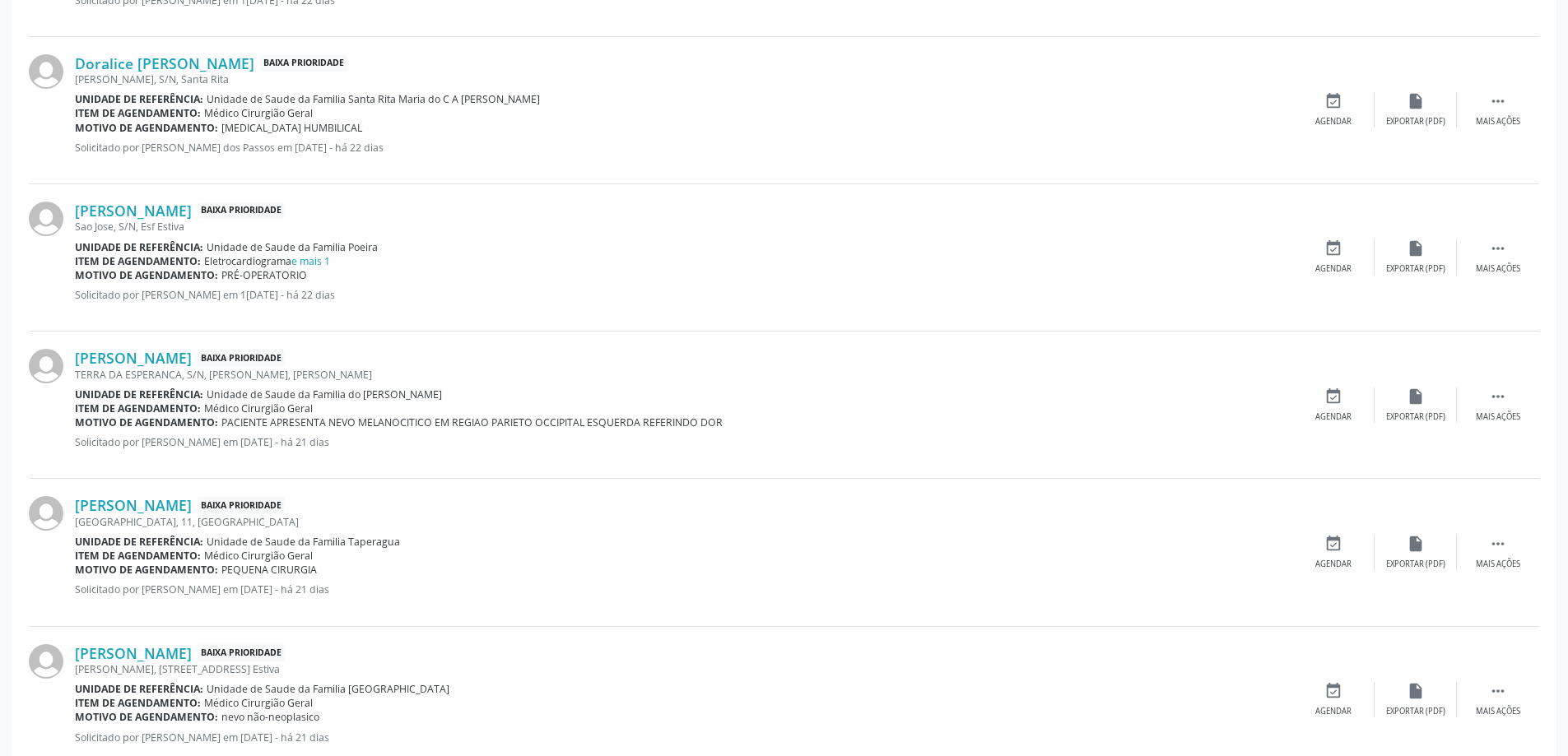
scroll to position [1895, 0]
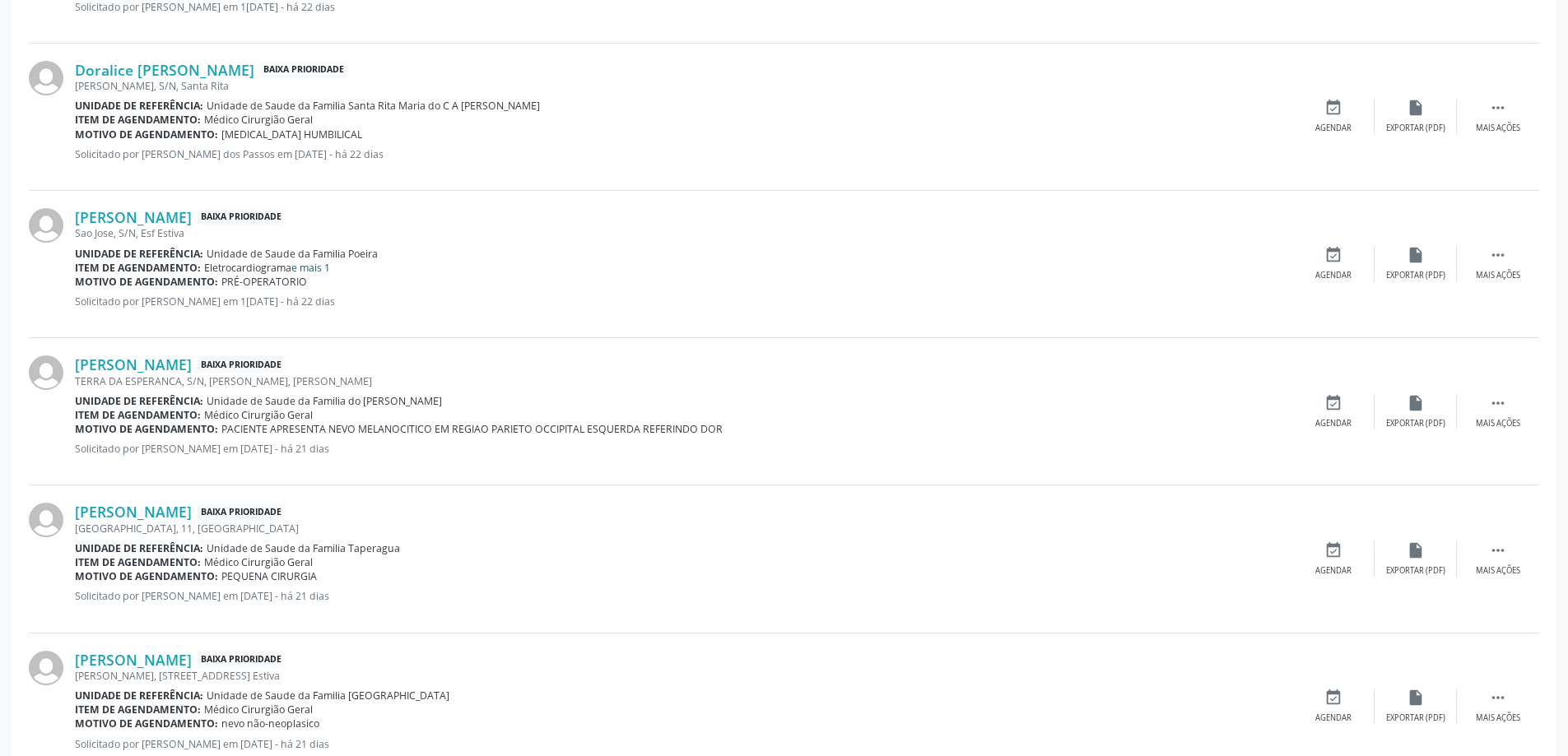
click at [305, 265] on link "e mais 1" at bounding box center [311, 267] width 39 height 14
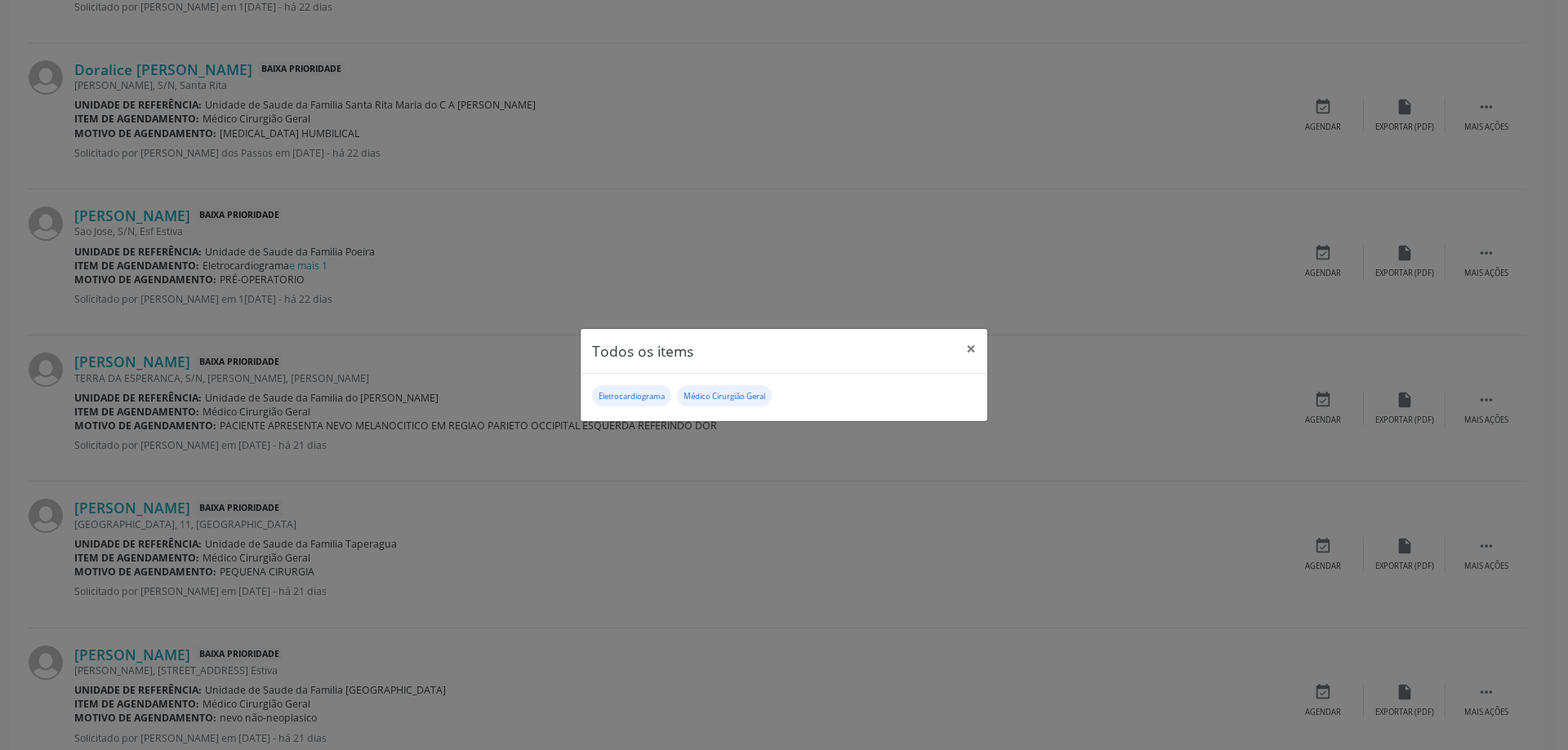
click at [407, 271] on div "Todos os items × Eletrocardiograma Médico Cirurgião Geral" at bounding box center [784, 375] width 1568 height 750
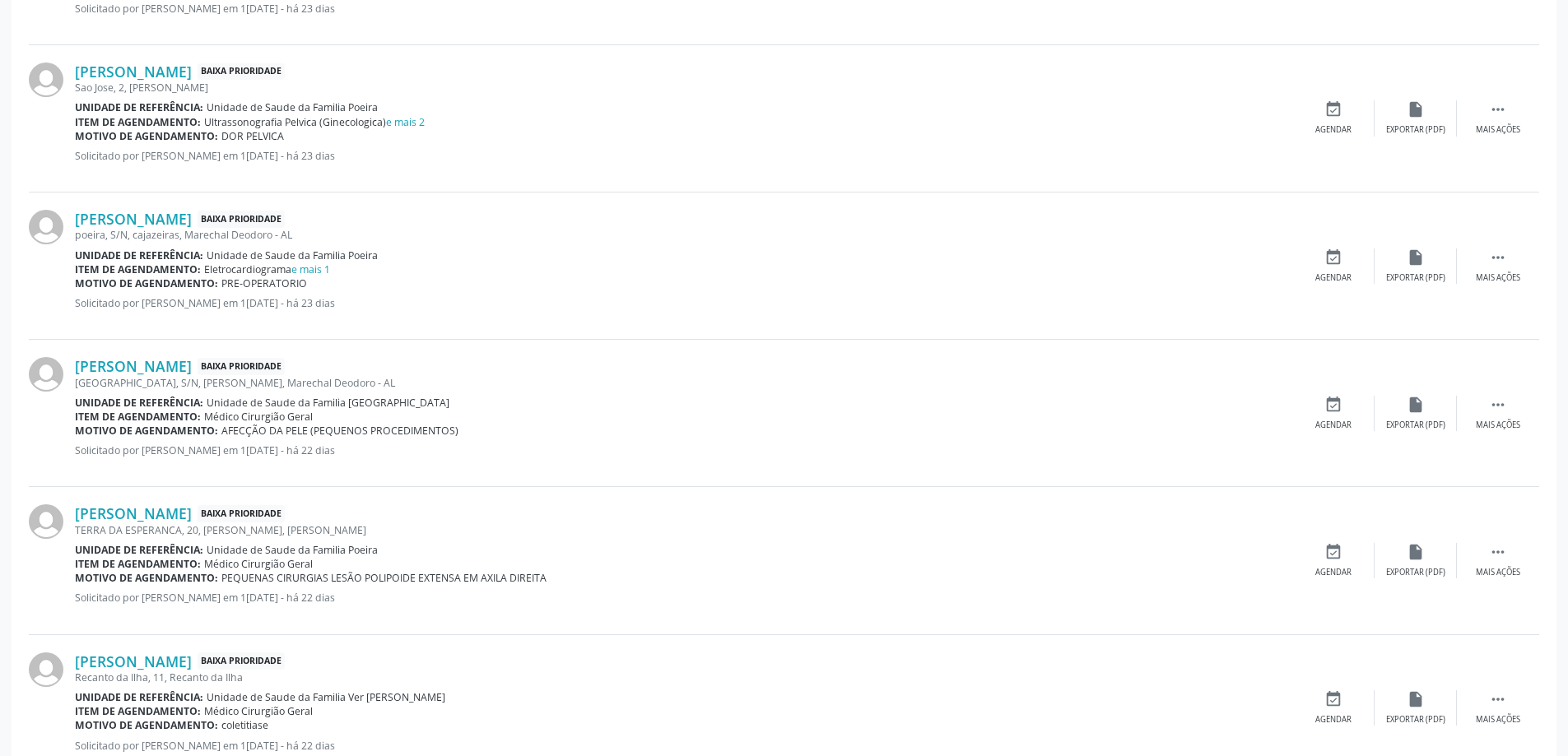
scroll to position [1155, 0]
click at [400, 125] on link "e mais 2" at bounding box center [405, 124] width 39 height 14
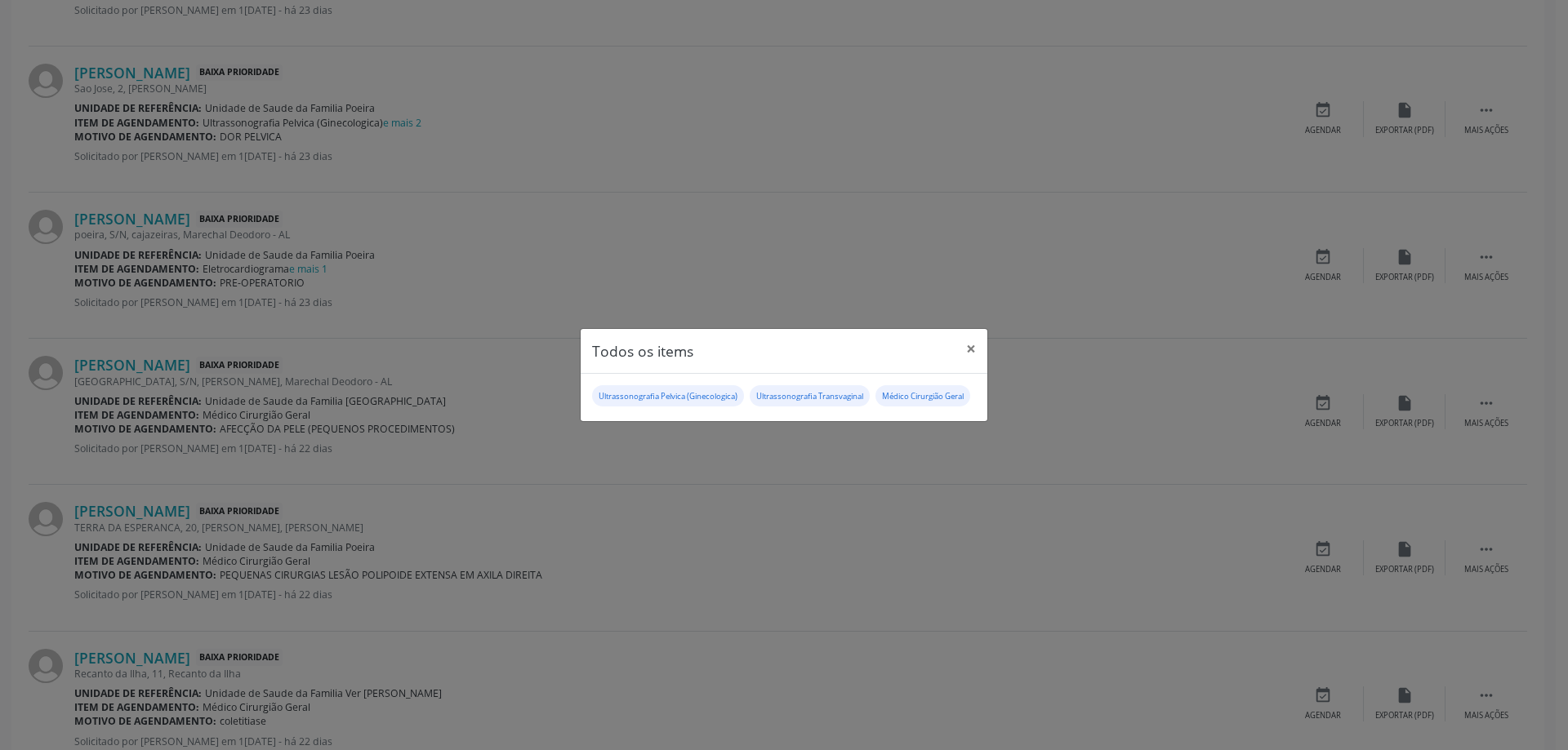
click at [396, 160] on div "Todos os items × Ultrassonografia Pelvica (Ginecologica) Ultrassonografia Trans…" at bounding box center [784, 375] width 1568 height 750
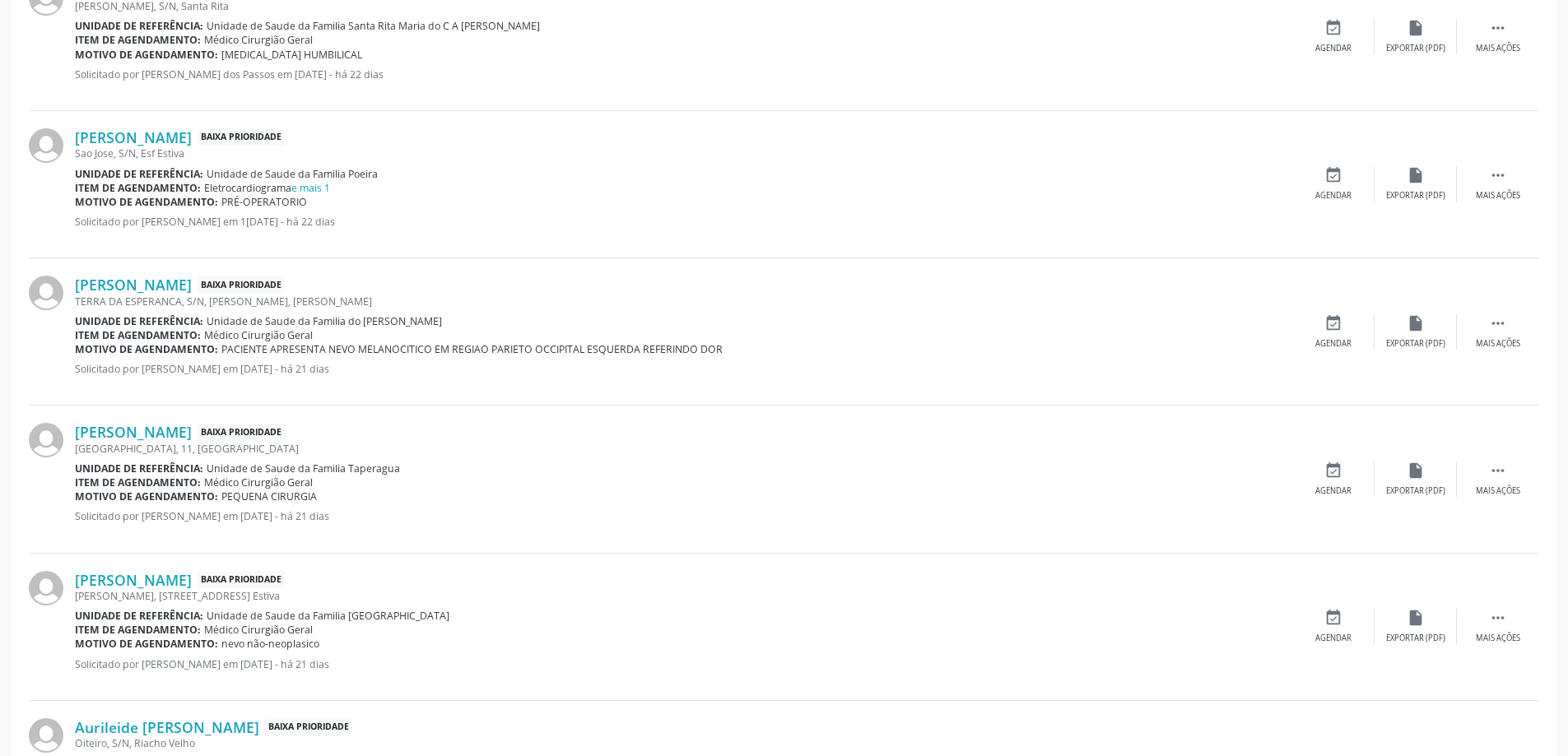
scroll to position [2142, 0]
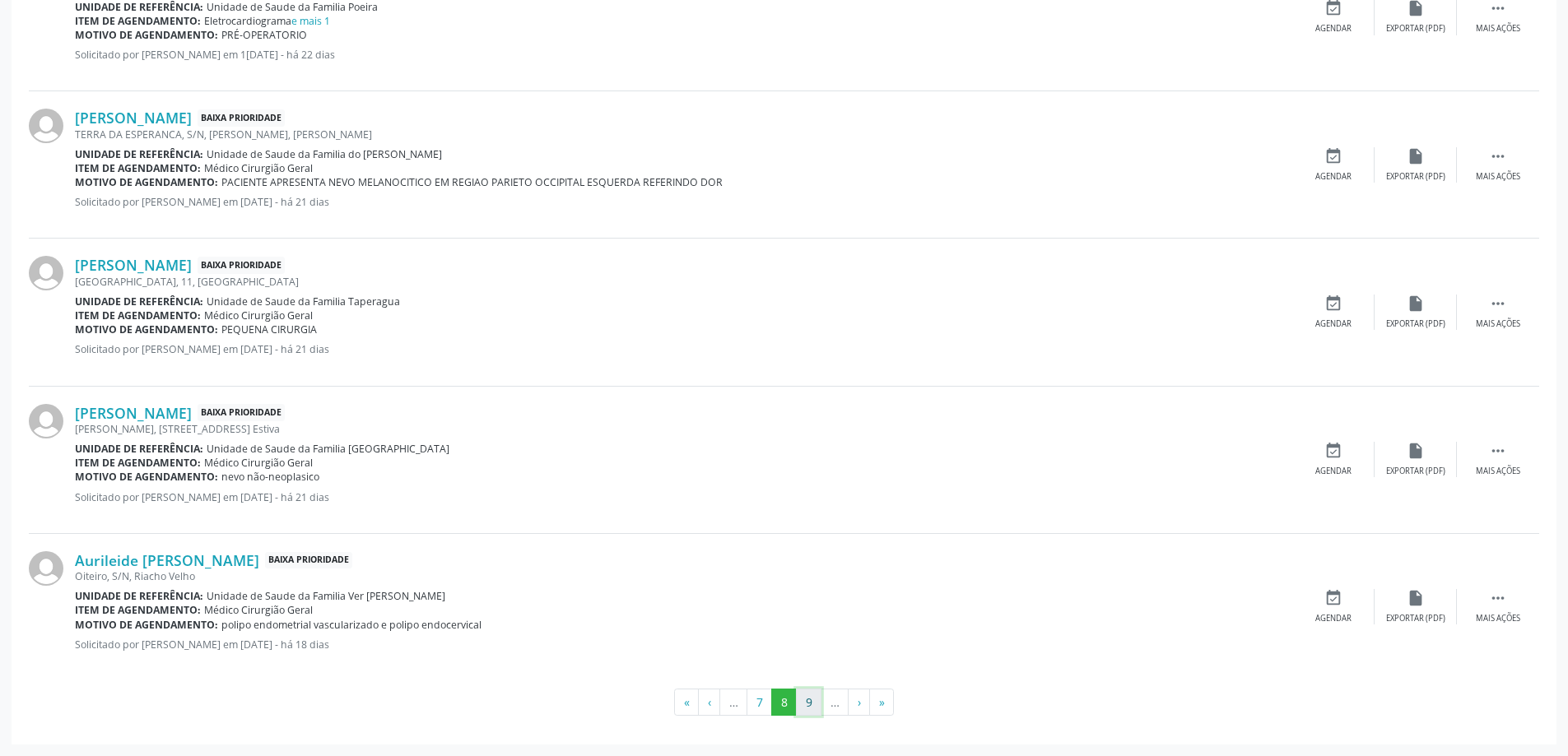
click at [814, 710] on button "9" at bounding box center [808, 702] width 25 height 28
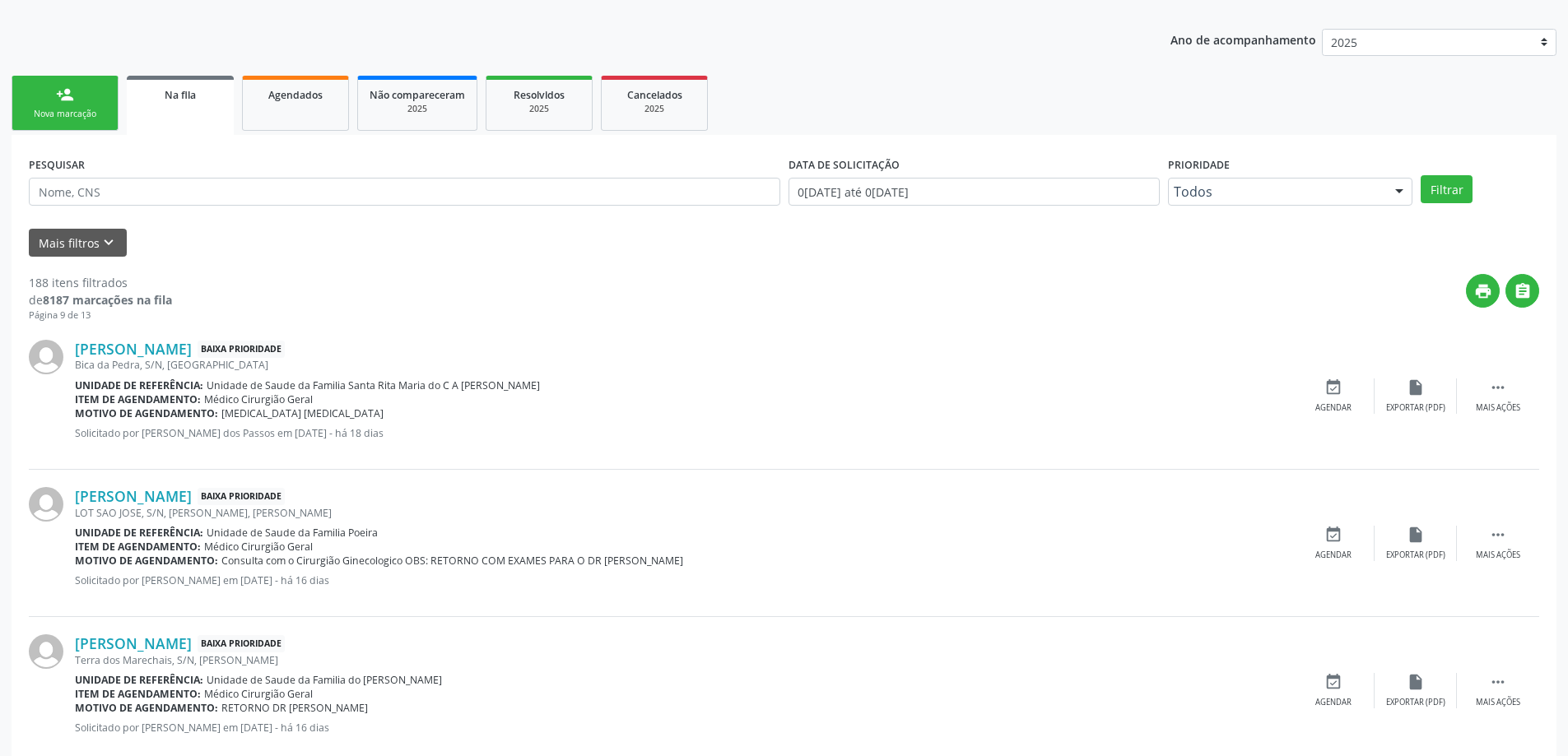
scroll to position [330, 0]
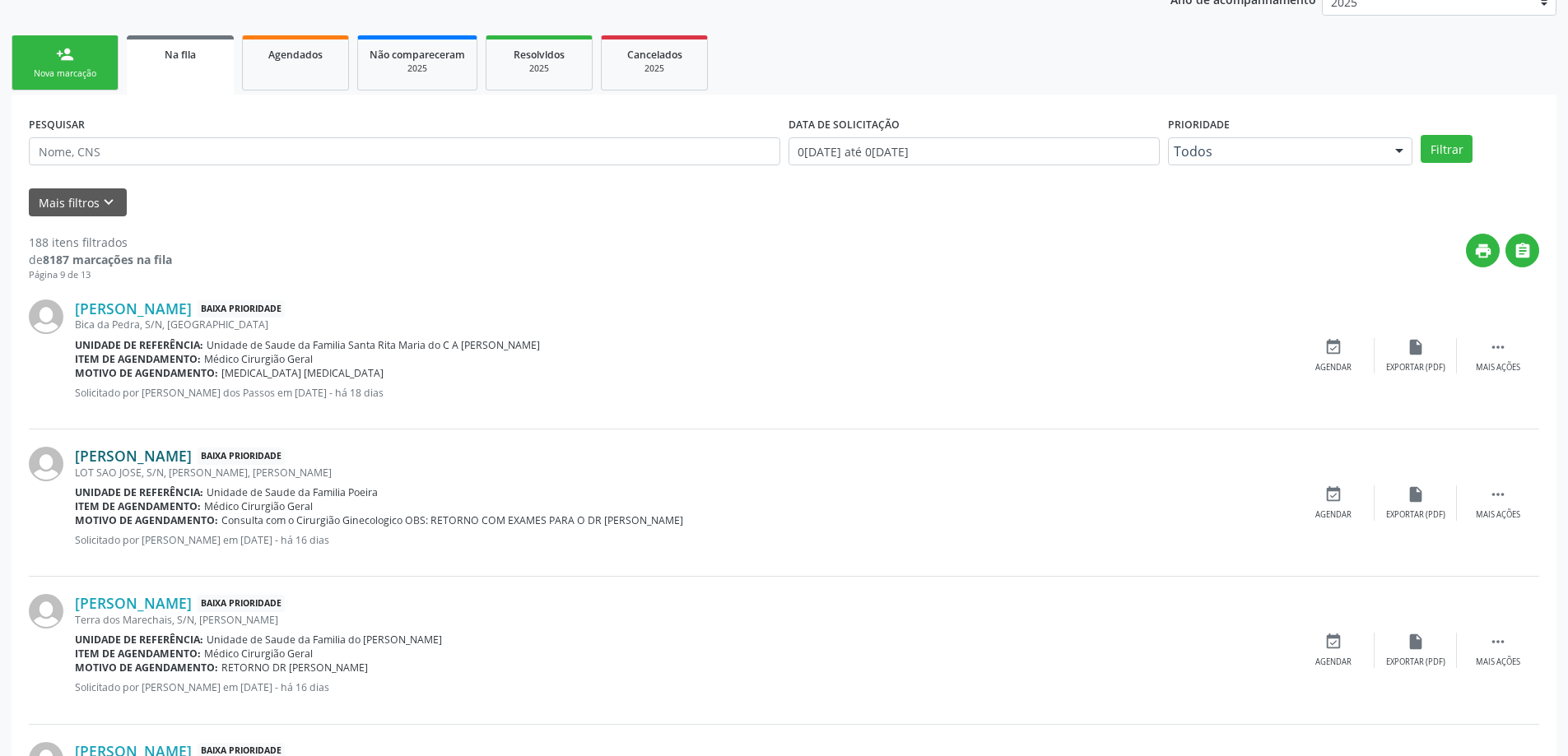
click at [190, 458] on link "[PERSON_NAME]" at bounding box center [133, 455] width 117 height 18
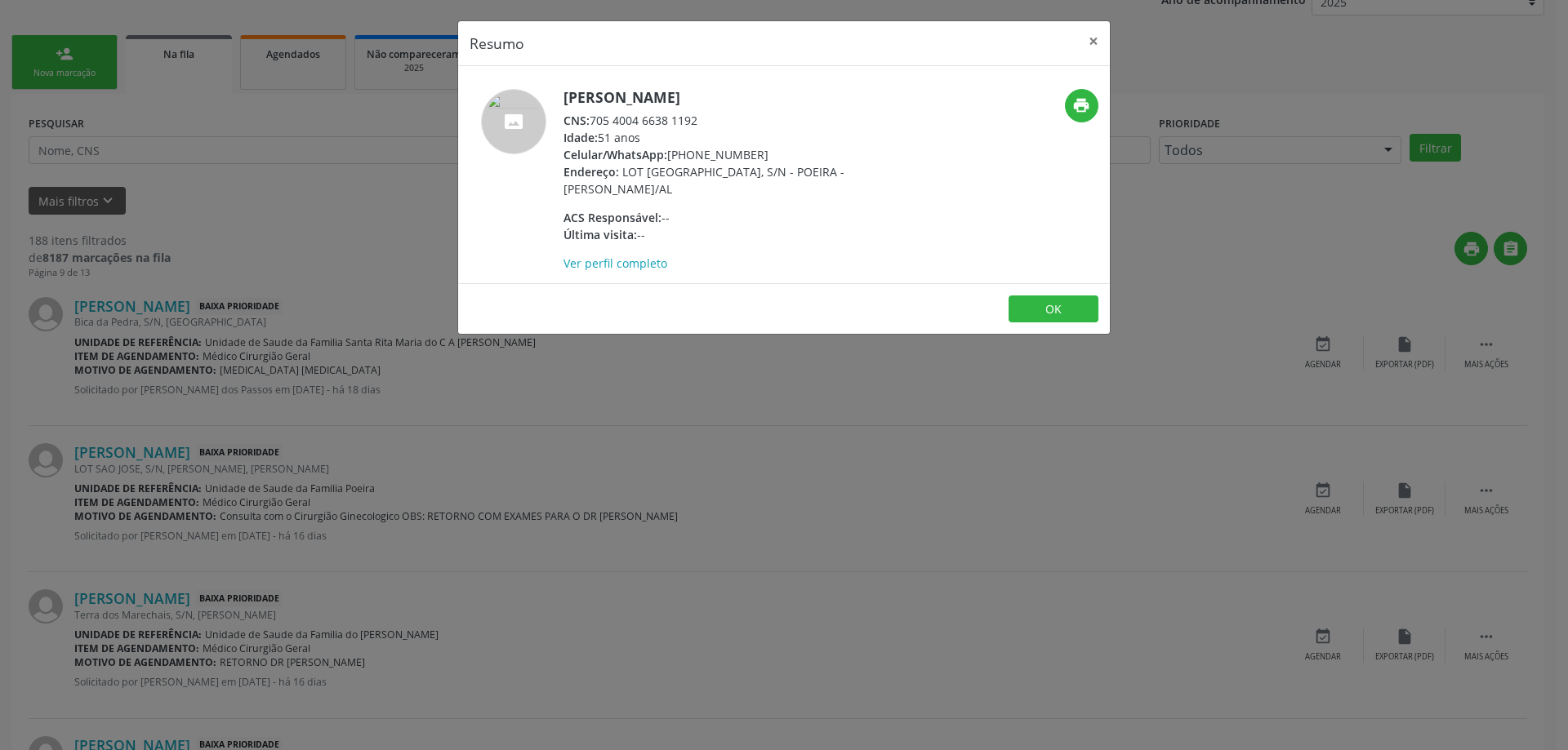
drag, startPoint x: 700, startPoint y: 120, endPoint x: 591, endPoint y: 117, distance: 109.0
click at [591, 117] on div "CNS: 705 4004 6638 1192" at bounding box center [723, 120] width 318 height 18
click at [733, 119] on div "CNS: 705 4004 6638 1192" at bounding box center [723, 120] width 318 height 18
click at [595, 119] on div "CNS: 705 4004 6638 1192" at bounding box center [723, 120] width 318 height 18
drag, startPoint x: 590, startPoint y: 120, endPoint x: 702, endPoint y: 120, distance: 112.0
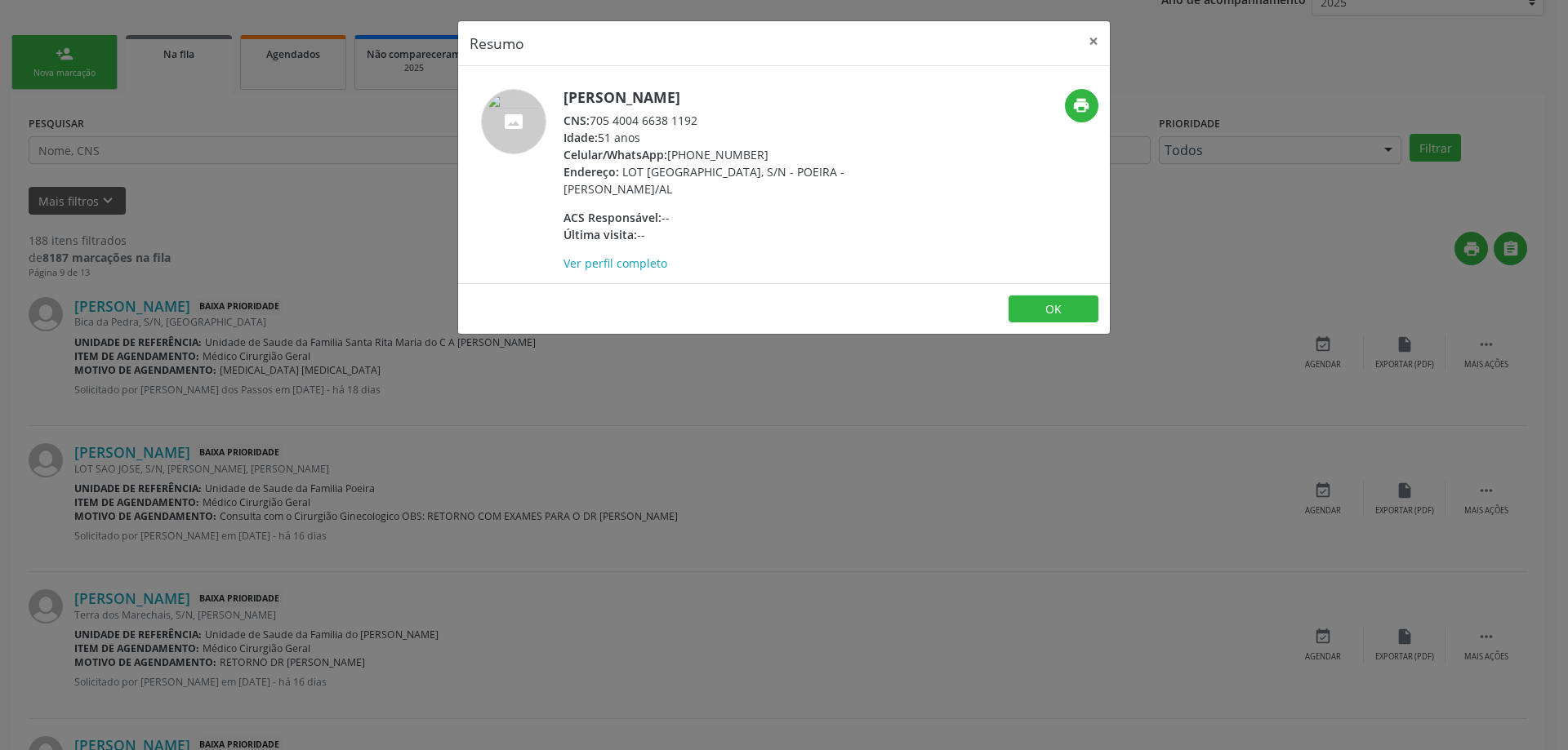
click at [702, 120] on div "CNS: 705 4004 6638 1192" at bounding box center [723, 120] width 318 height 18
copy div "705 4004 6638 1192"
click at [1083, 39] on button "×" at bounding box center [1093, 41] width 33 height 40
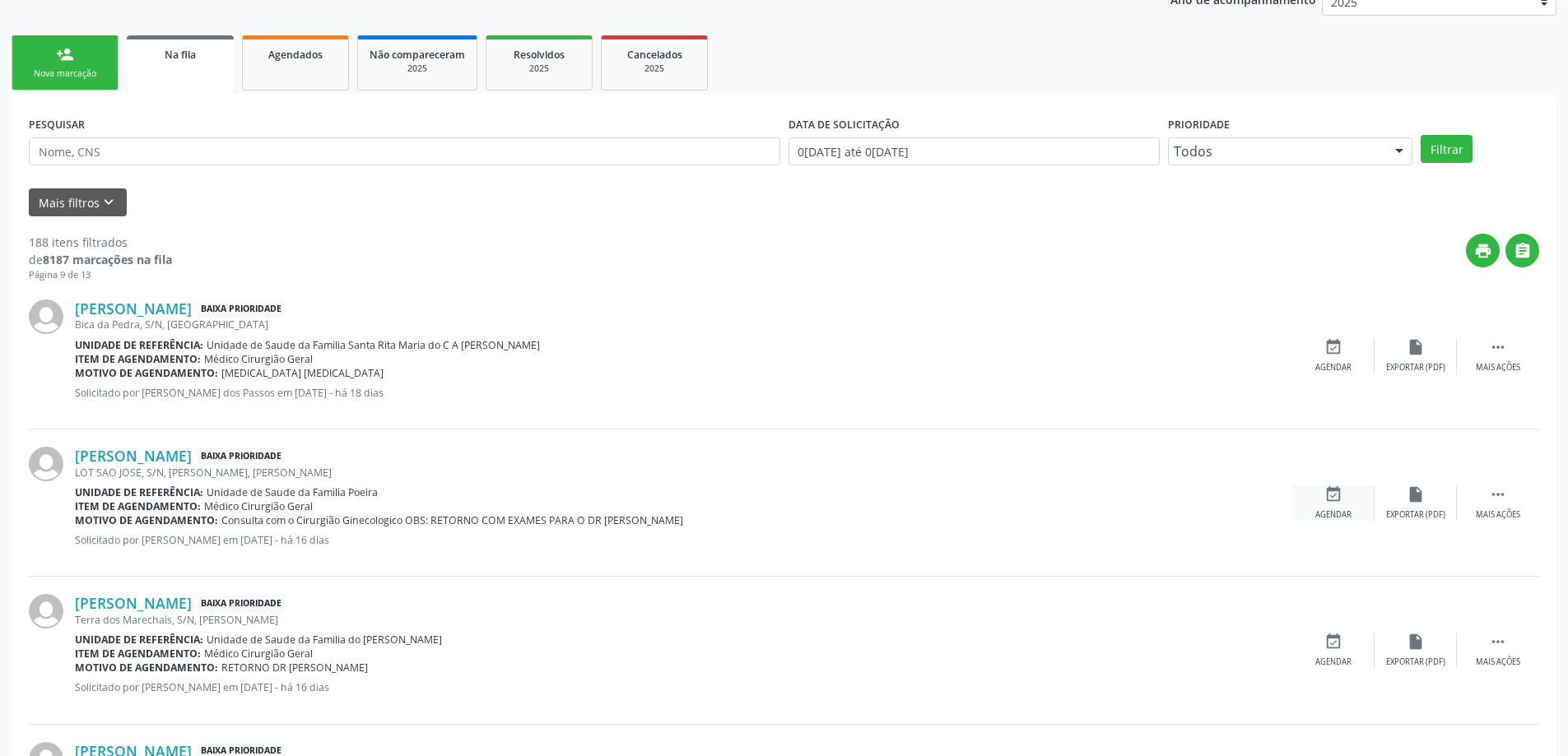
click at [1341, 502] on icon "event_available" at bounding box center [1333, 494] width 18 height 18
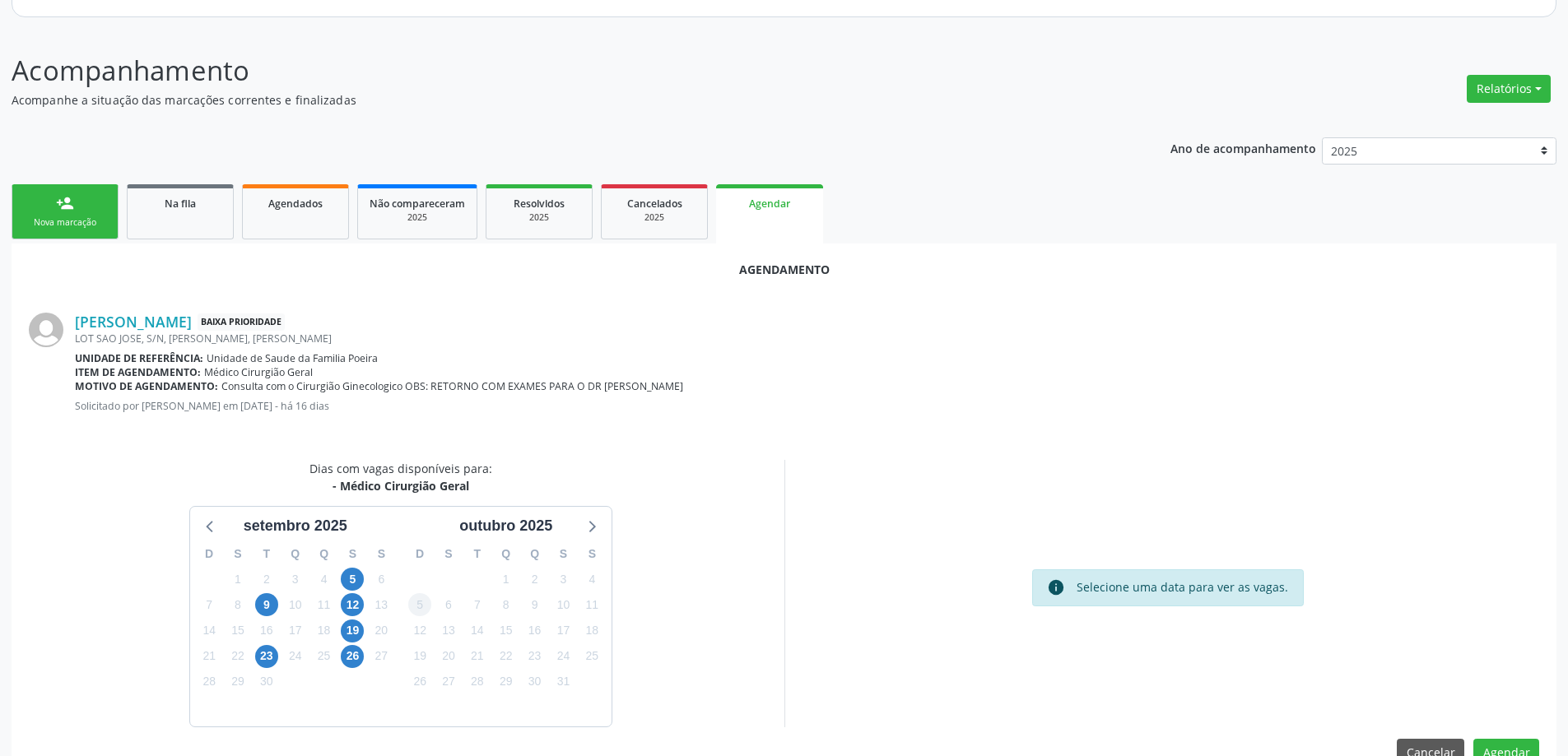
scroll to position [219, 0]
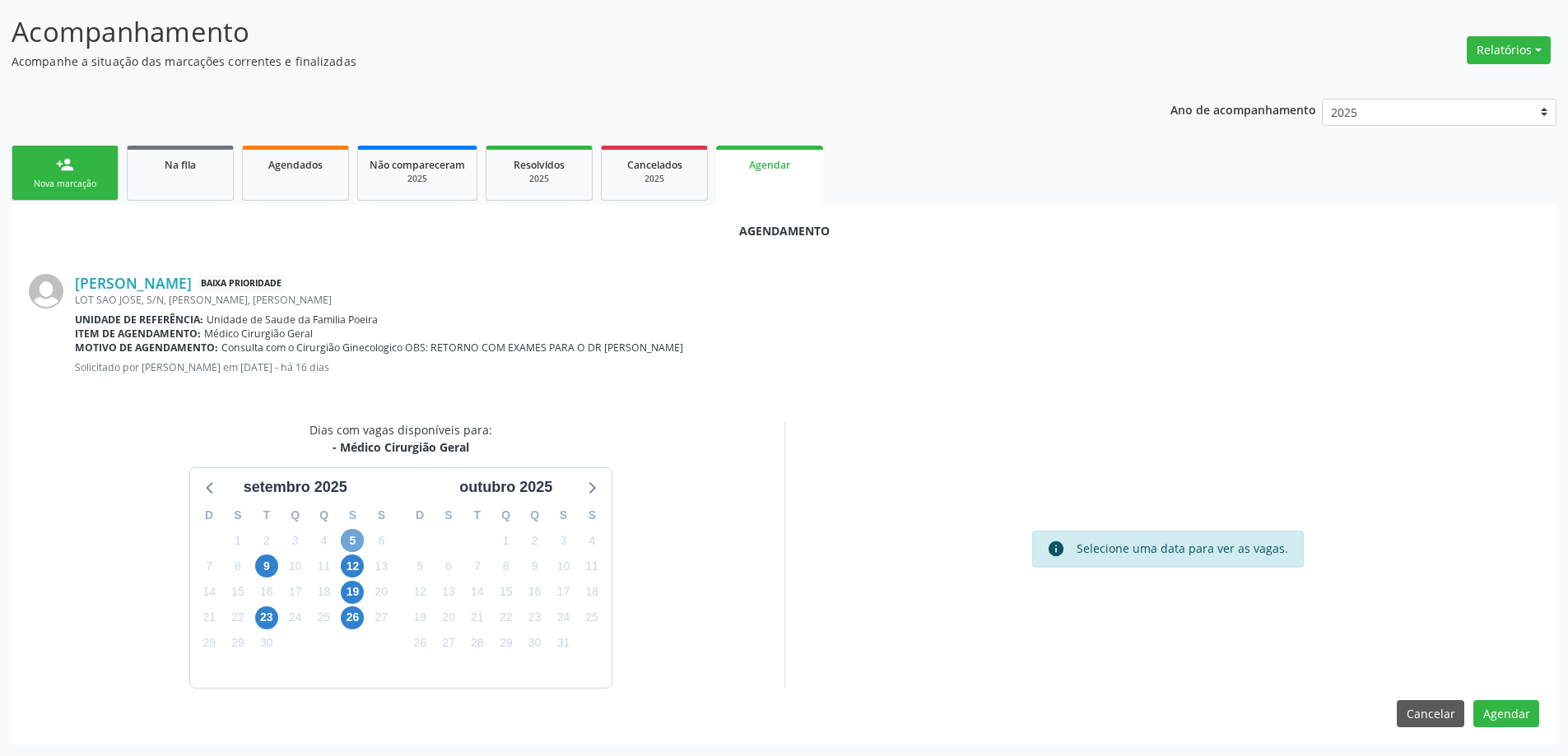
click at [357, 541] on span "5" at bounding box center [352, 540] width 23 height 23
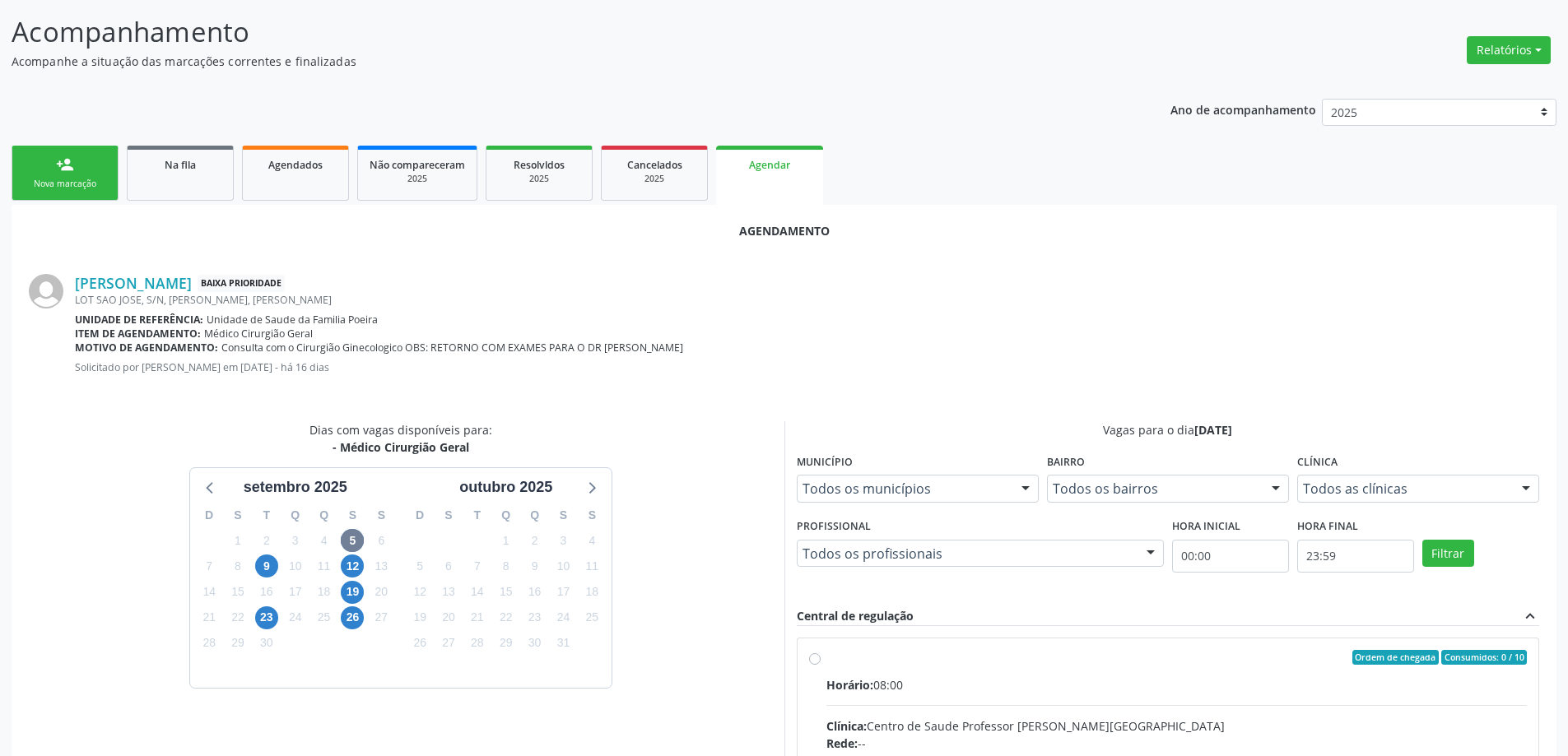
click at [812, 661] on input "Ordem de chegada Consumidos: 0 / 10 Horário: 08:00 Clínica: Centro de Saude Pro…" at bounding box center [815, 657] width 12 height 15
radio input "true"
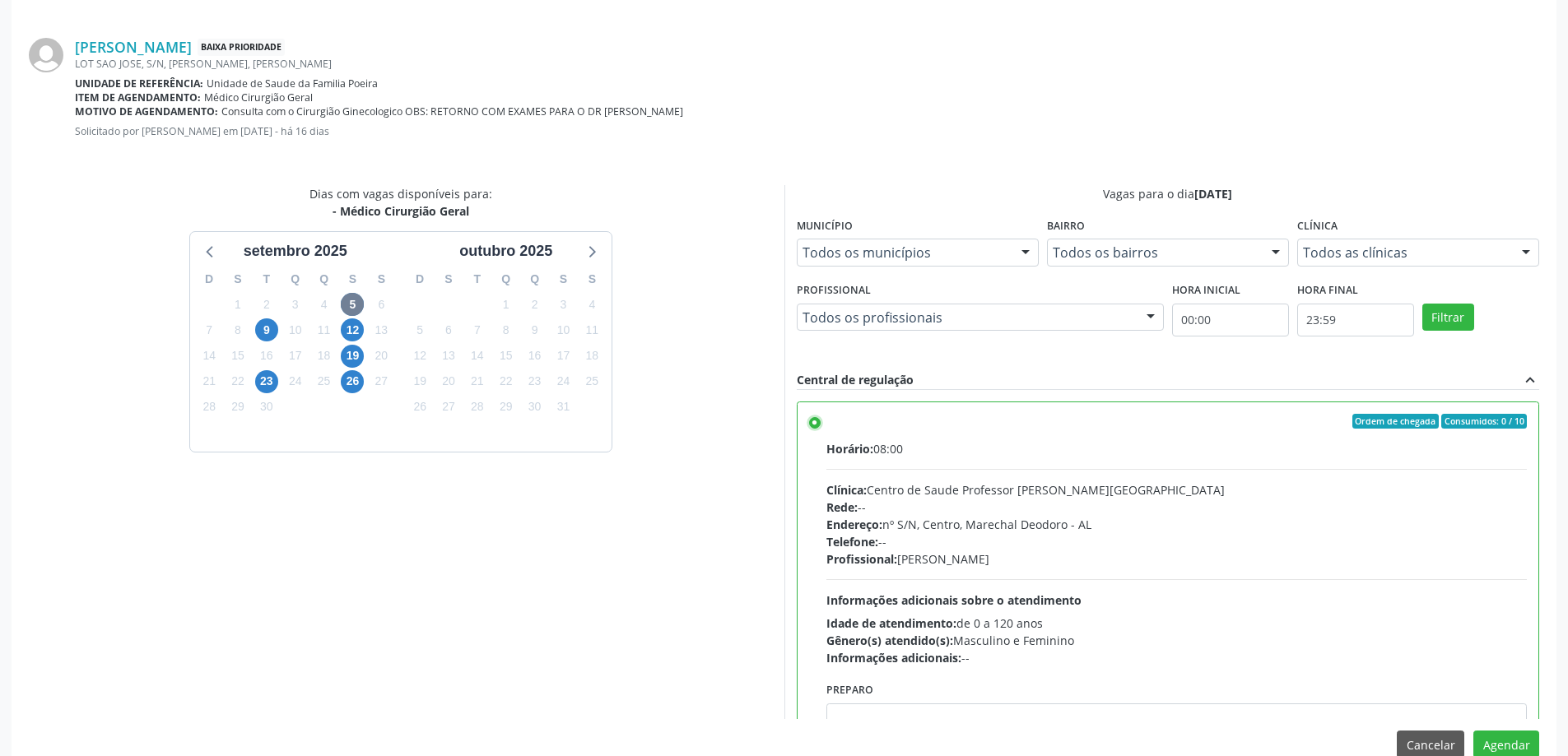
scroll to position [486, 0]
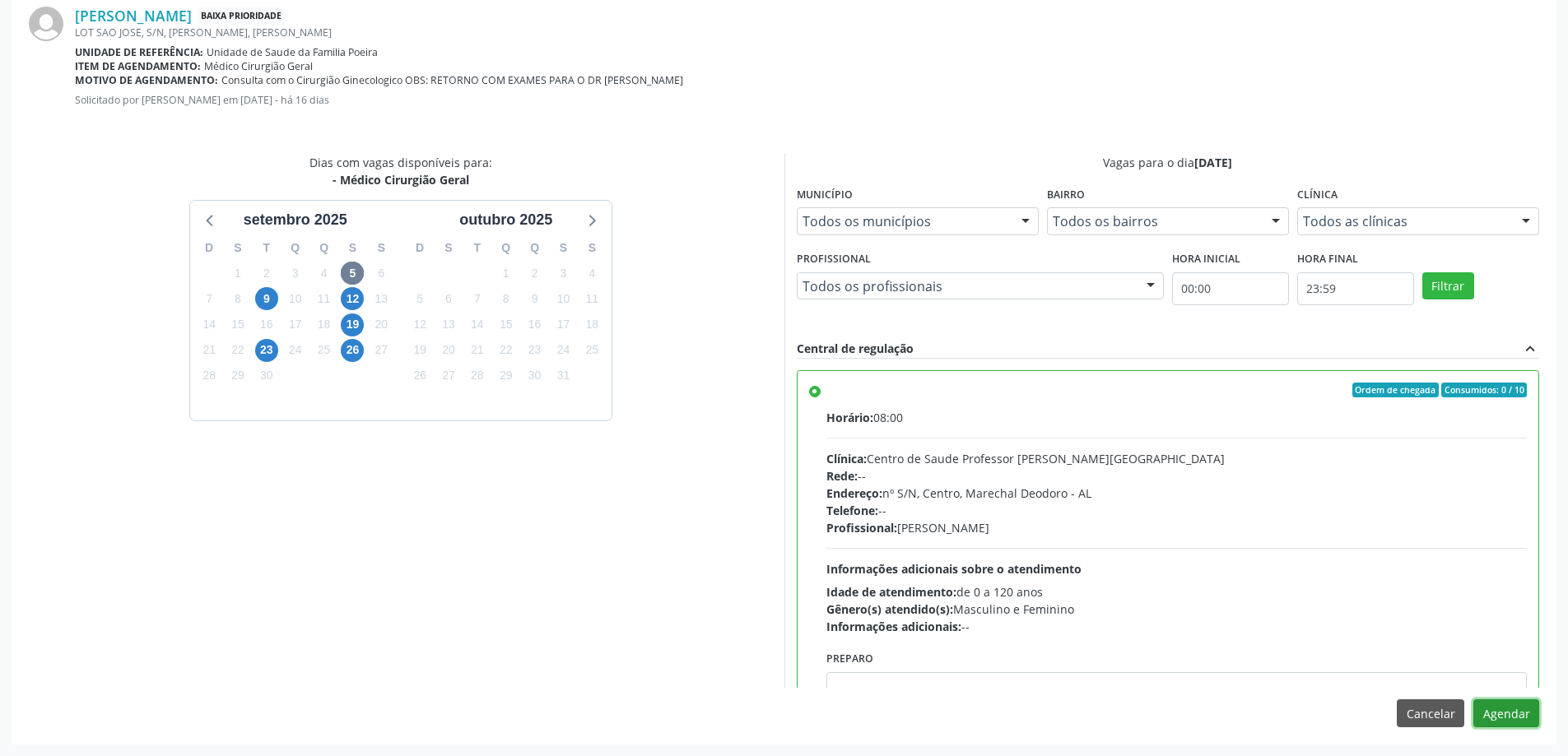
click at [1503, 718] on button "Agendar" at bounding box center [1506, 713] width 66 height 28
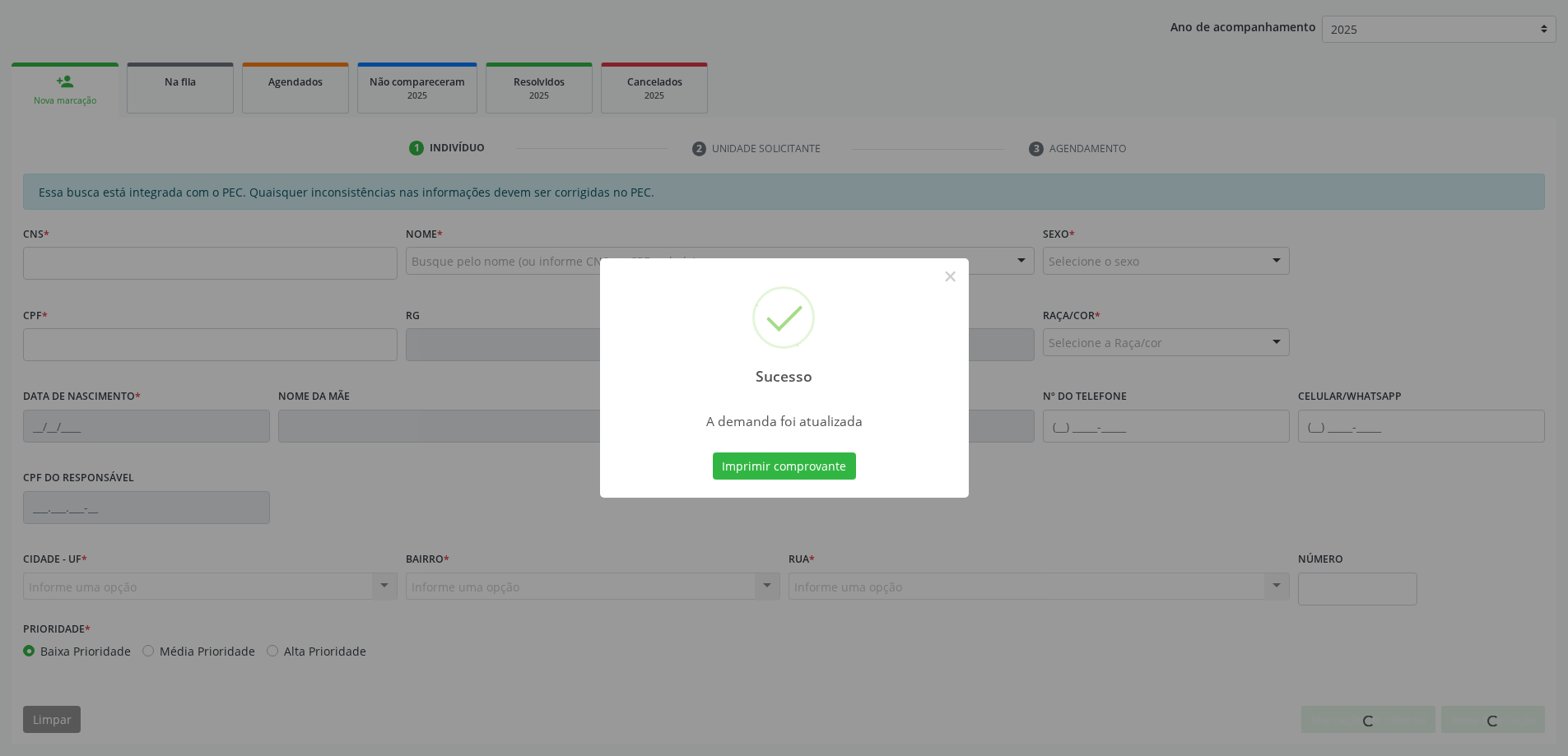
scroll to position [302, 0]
click at [946, 275] on button "×" at bounding box center [950, 276] width 28 height 28
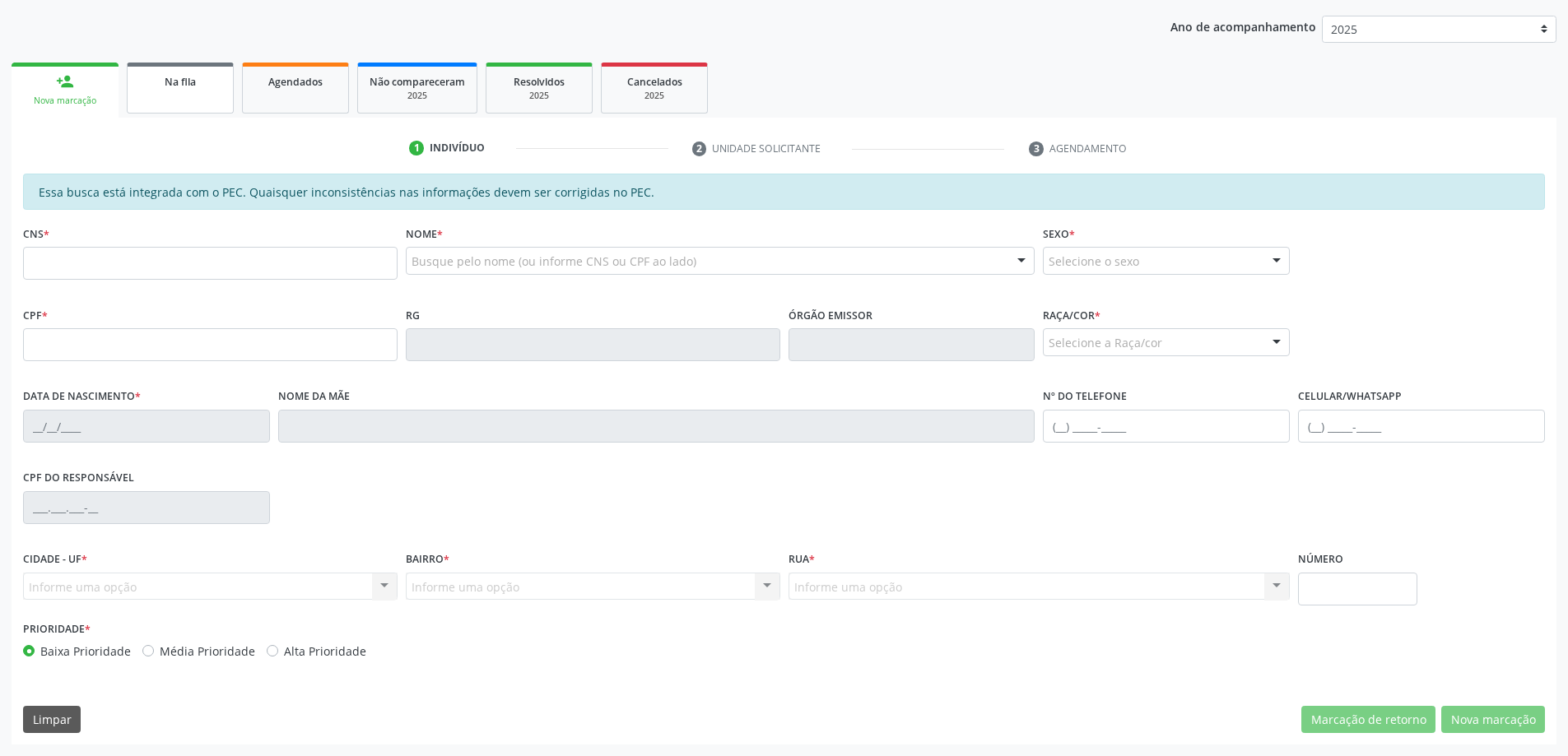
click at [166, 102] on link "Na fila" at bounding box center [180, 88] width 107 height 51
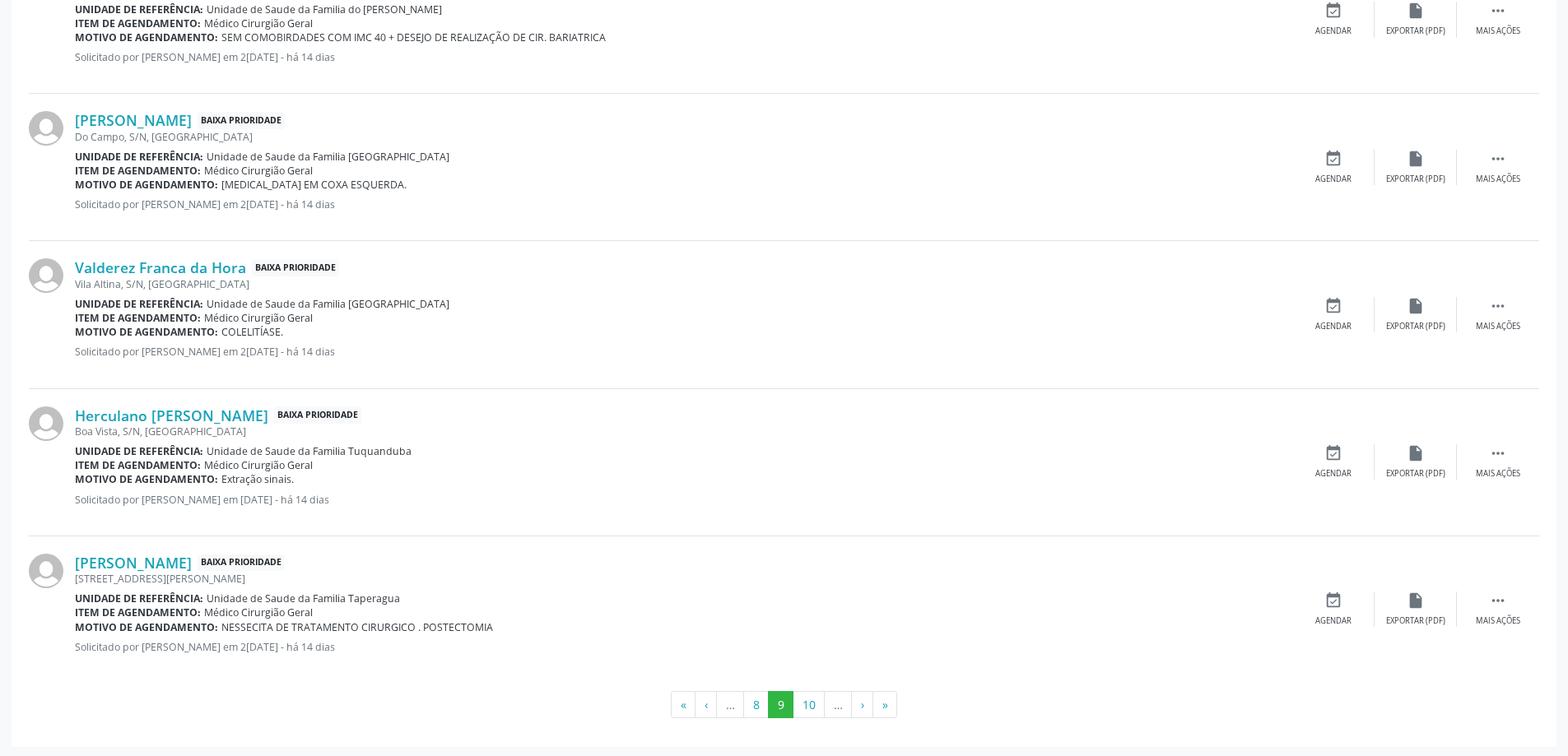
scroll to position [2142, 0]
click at [804, 708] on button "10" at bounding box center [808, 702] width 32 height 28
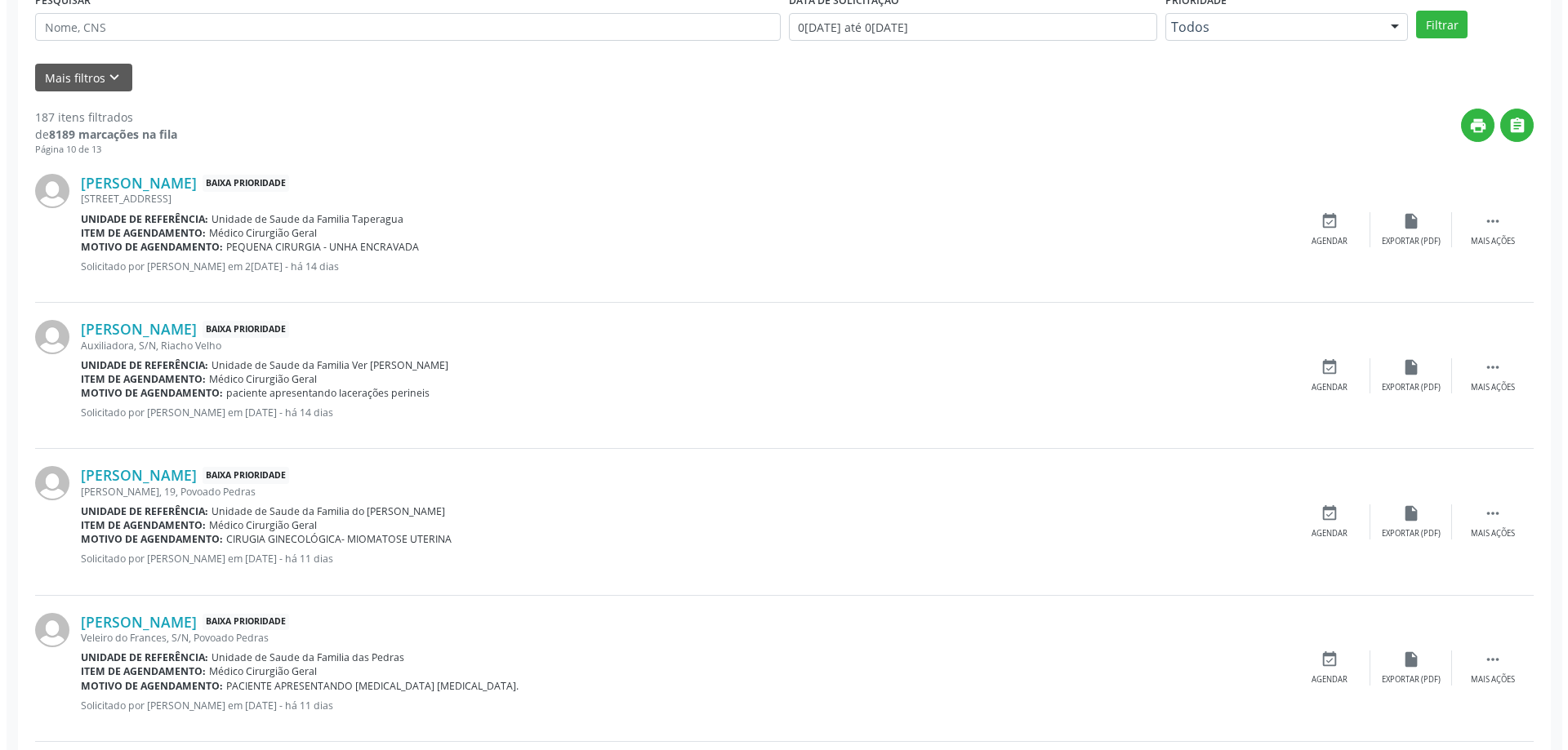
scroll to position [490, 0]
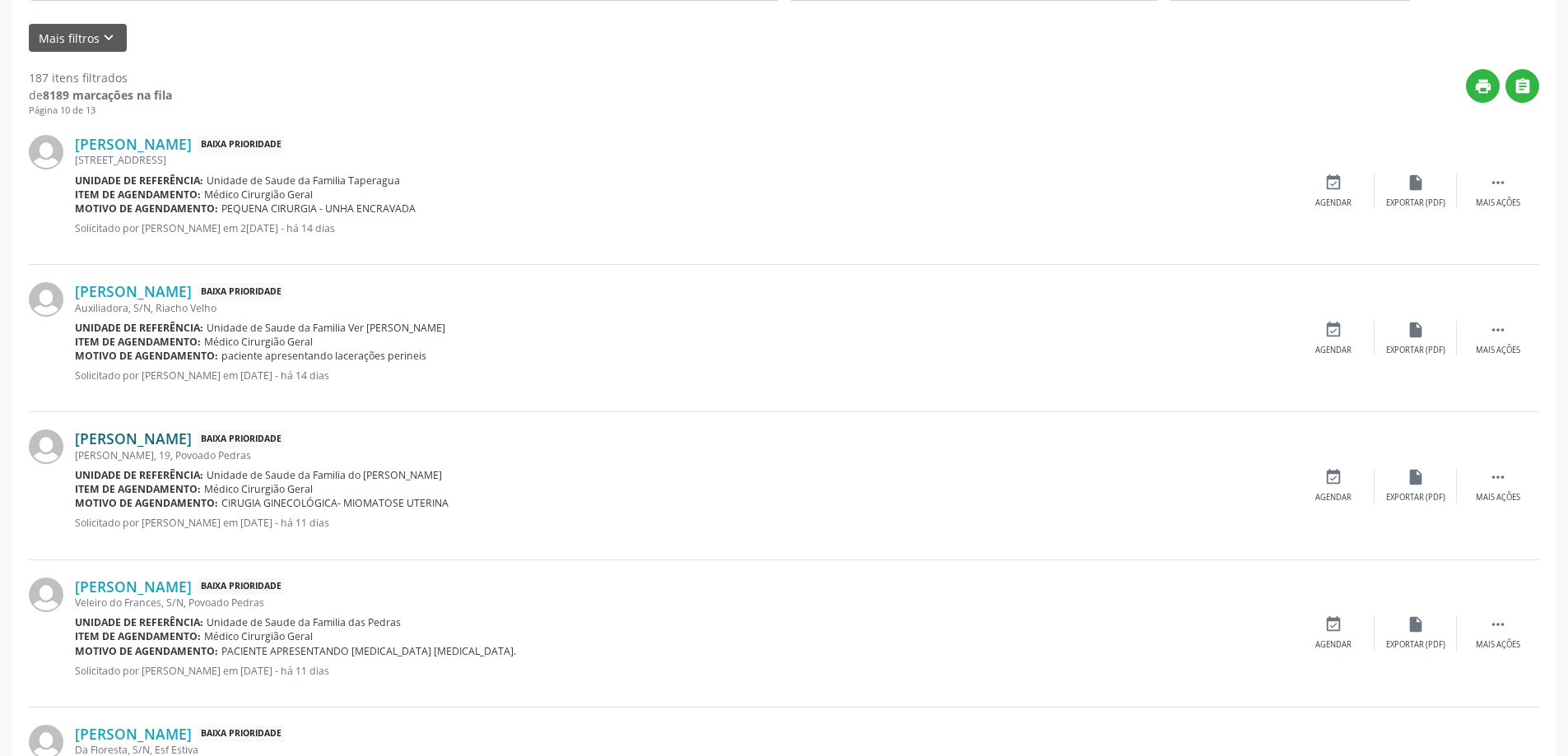
click at [169, 443] on link "[PERSON_NAME]" at bounding box center [133, 438] width 117 height 18
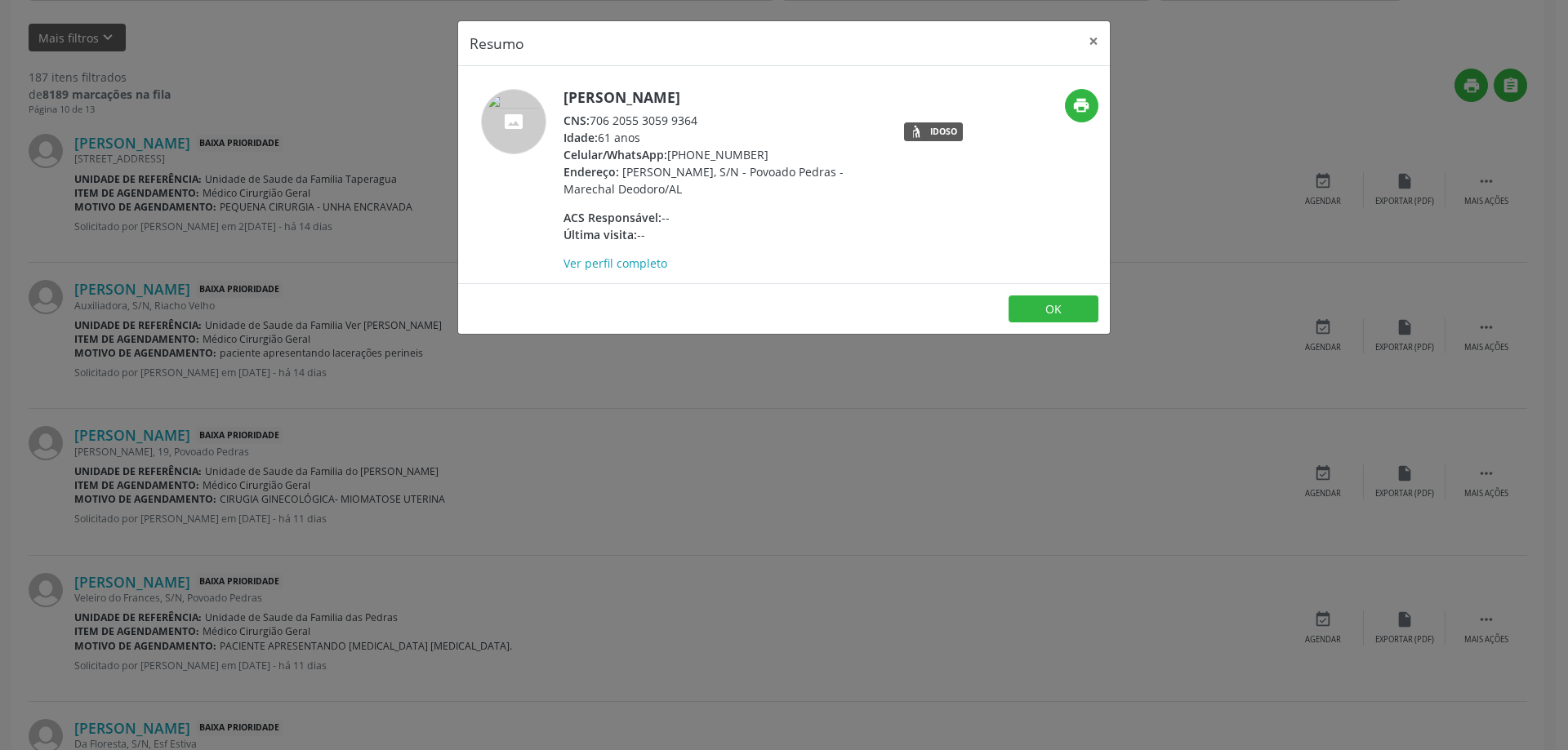
drag, startPoint x: 700, startPoint y: 119, endPoint x: 593, endPoint y: 121, distance: 107.0
click at [593, 121] on div "CNS: 706 2055 3059 9364" at bounding box center [723, 120] width 318 height 18
copy div "706 2055 3059 9364"
click at [1091, 36] on button "×" at bounding box center [1093, 41] width 33 height 40
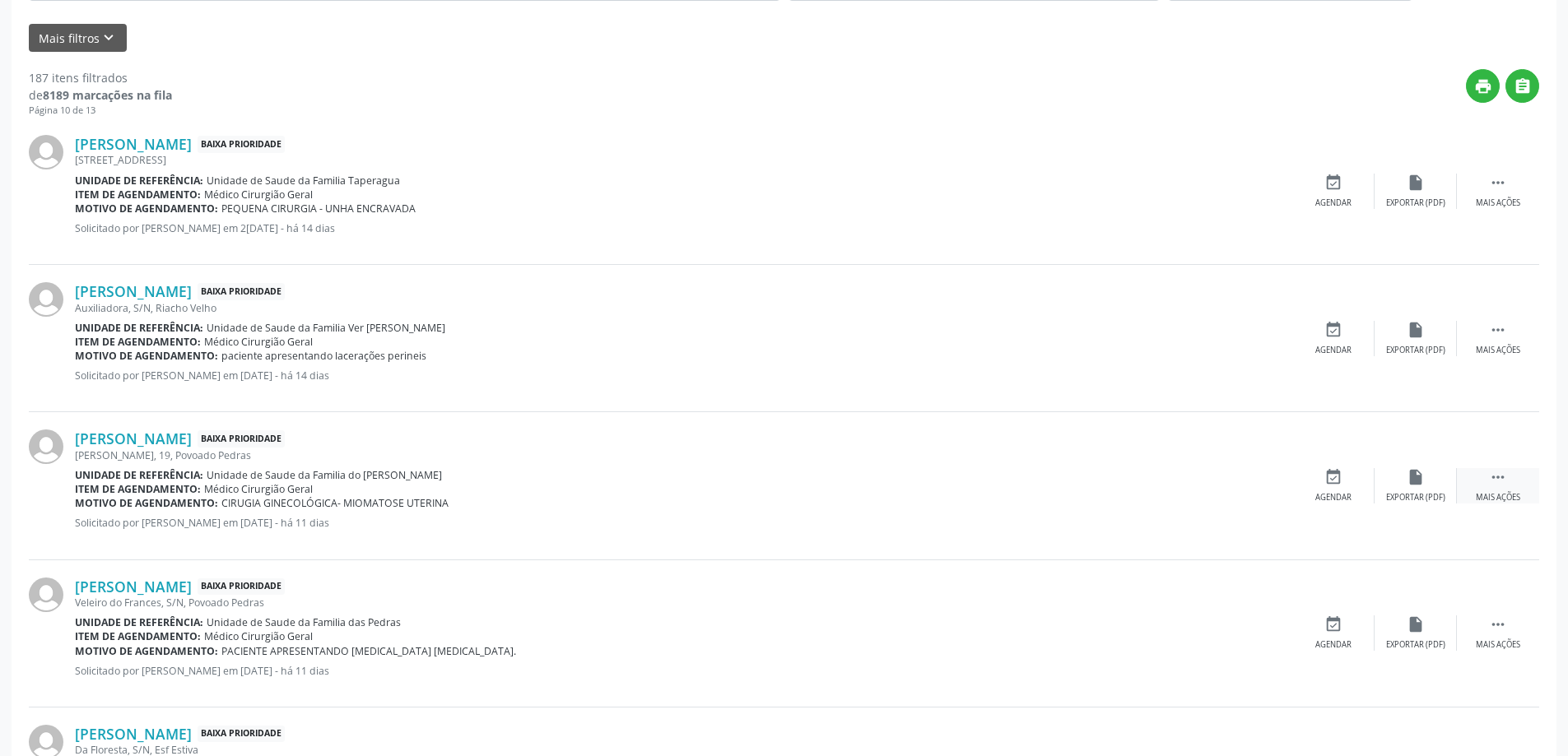
click at [1493, 482] on icon "" at bounding box center [1497, 477] width 18 height 18
click at [1340, 491] on div "cancel Cancelar" at bounding box center [1334, 486] width 83 height 35
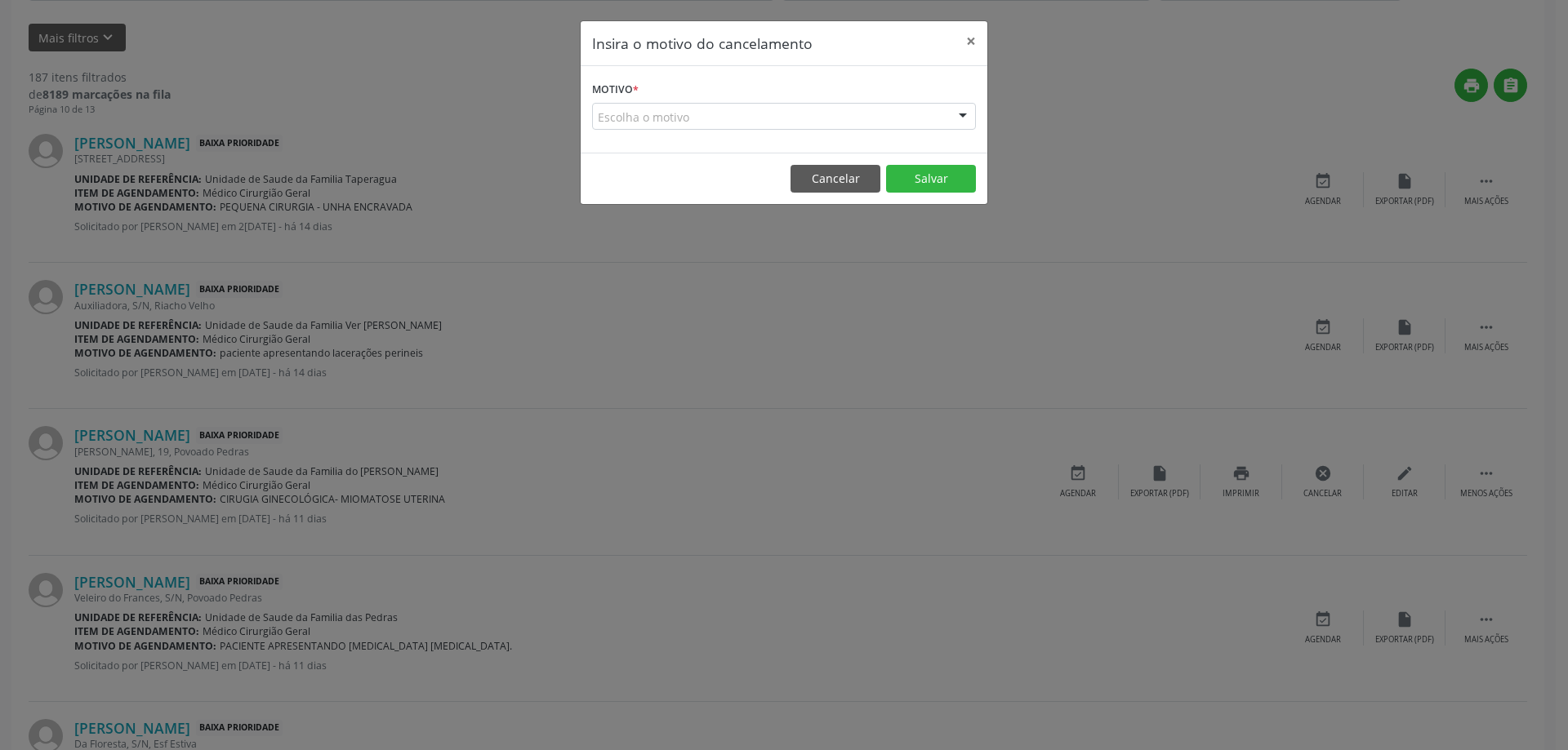
click at [672, 118] on div "Escolha o motivo" at bounding box center [784, 116] width 384 height 28
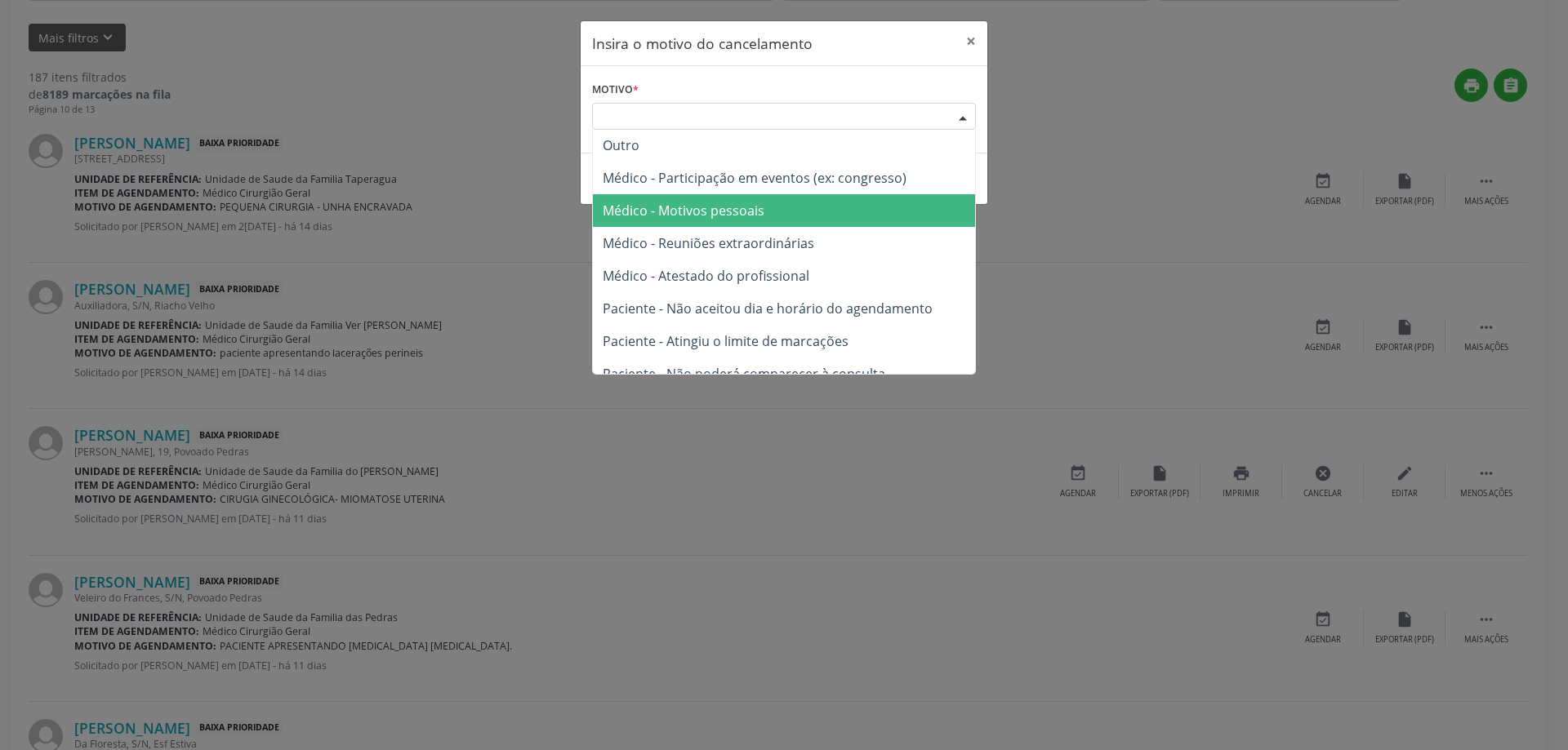
scroll to position [0, 0]
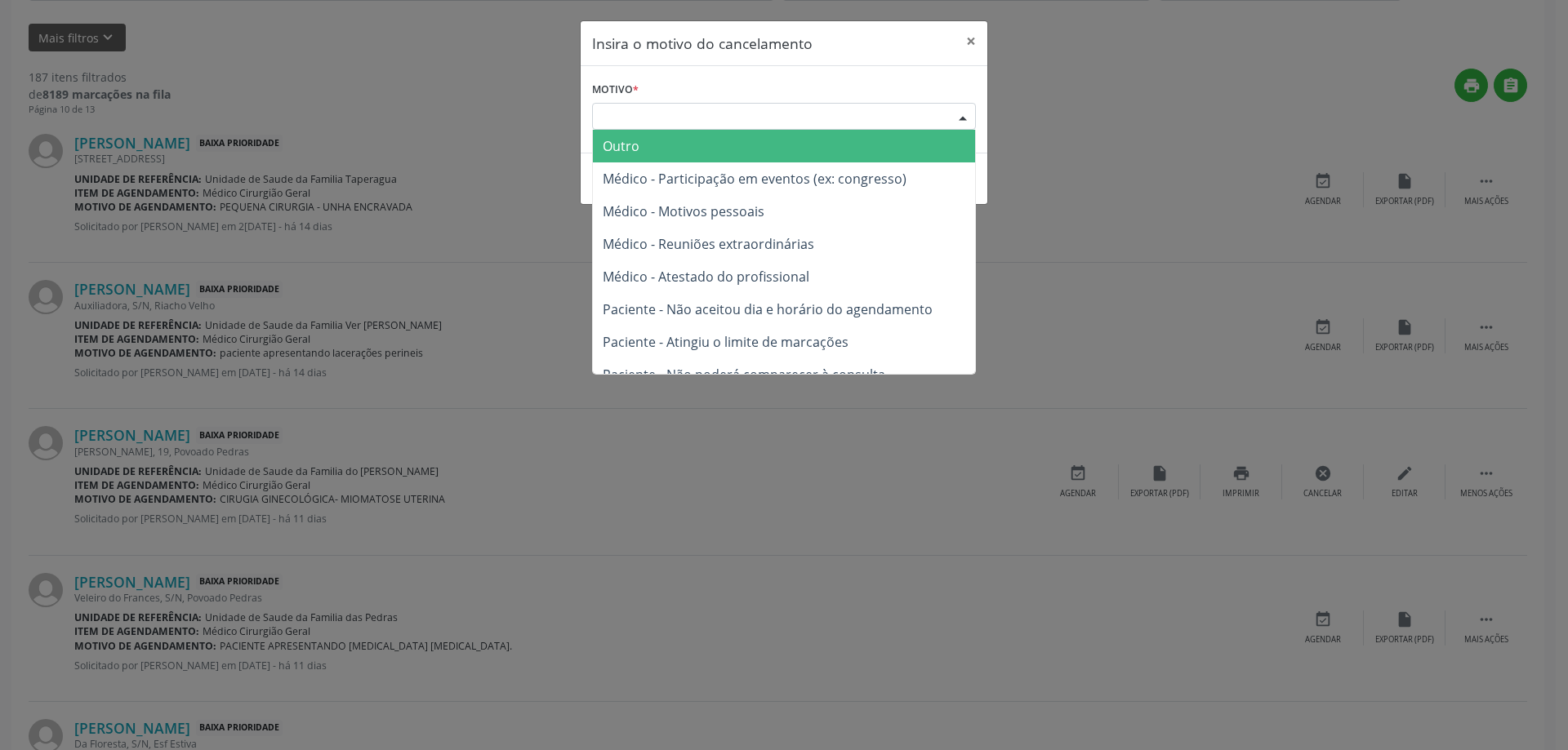
click at [672, 151] on span "Outro" at bounding box center [784, 145] width 382 height 33
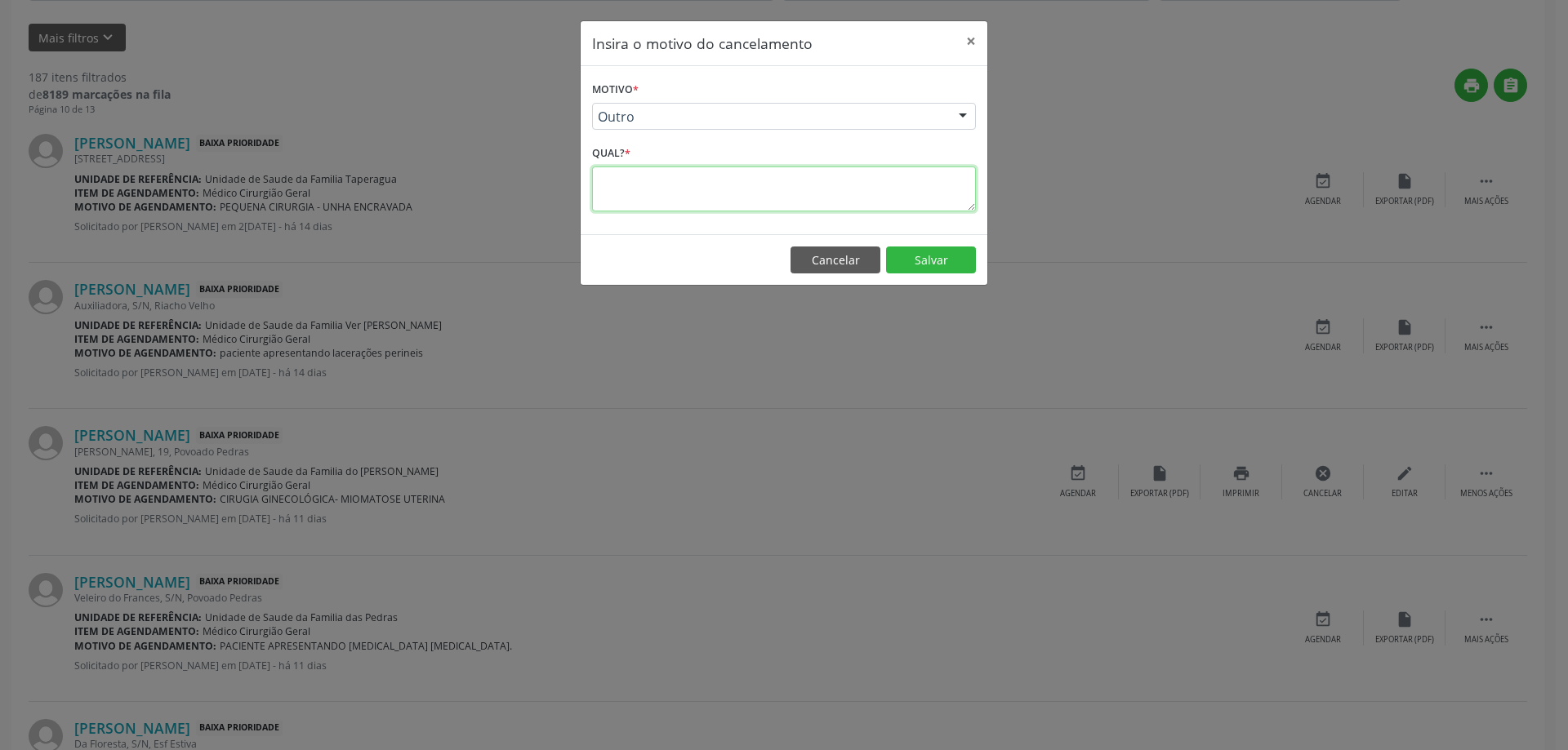
click at [671, 194] on textarea at bounding box center [784, 189] width 384 height 45
type textarea "JÁ FEZ CONSULTA DIA 2[DATE]"
click at [930, 266] on button "Salvar" at bounding box center [930, 260] width 89 height 28
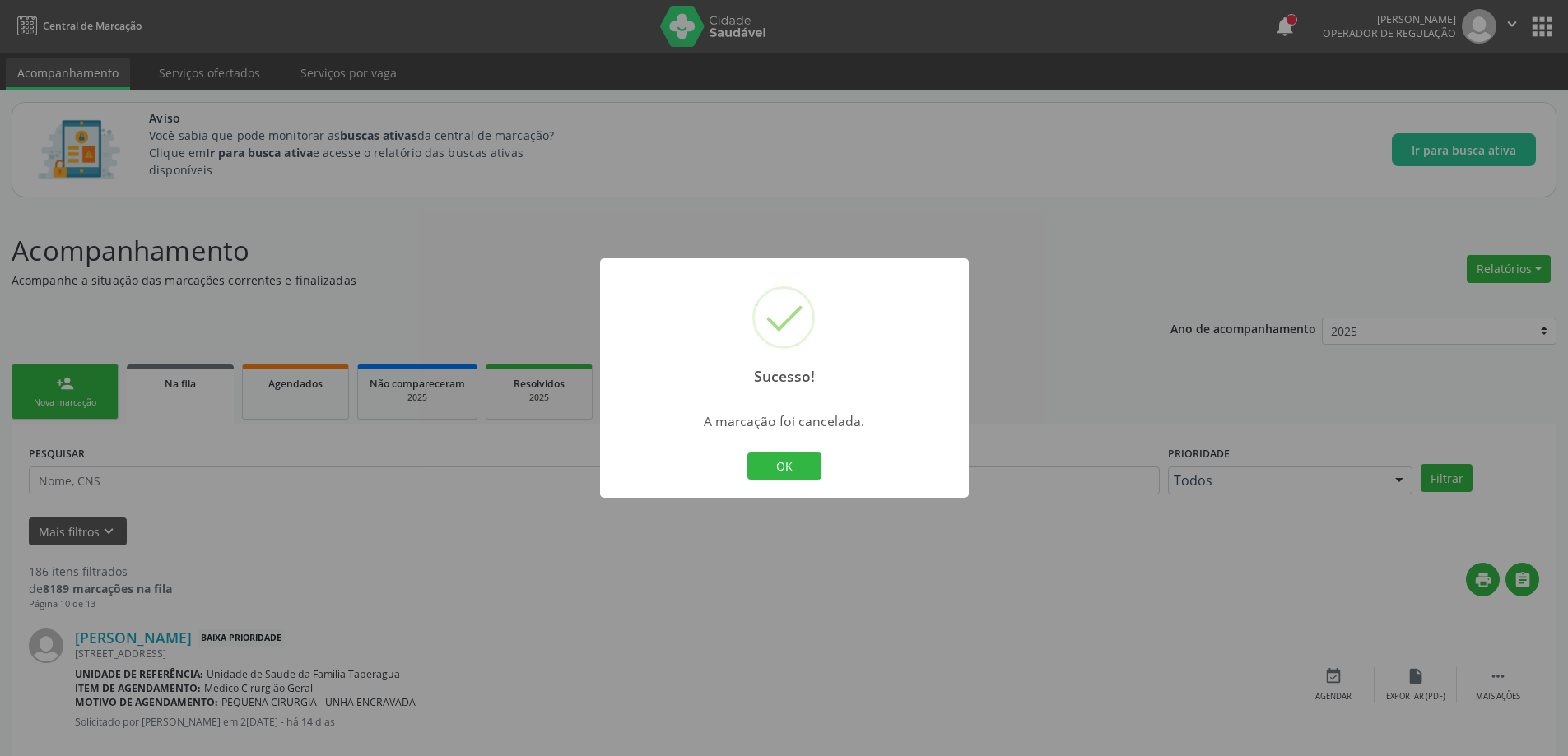
click at [710, 185] on div "Sucesso! × A marcação foi cancelada. OK Cancel" at bounding box center [784, 378] width 1568 height 756
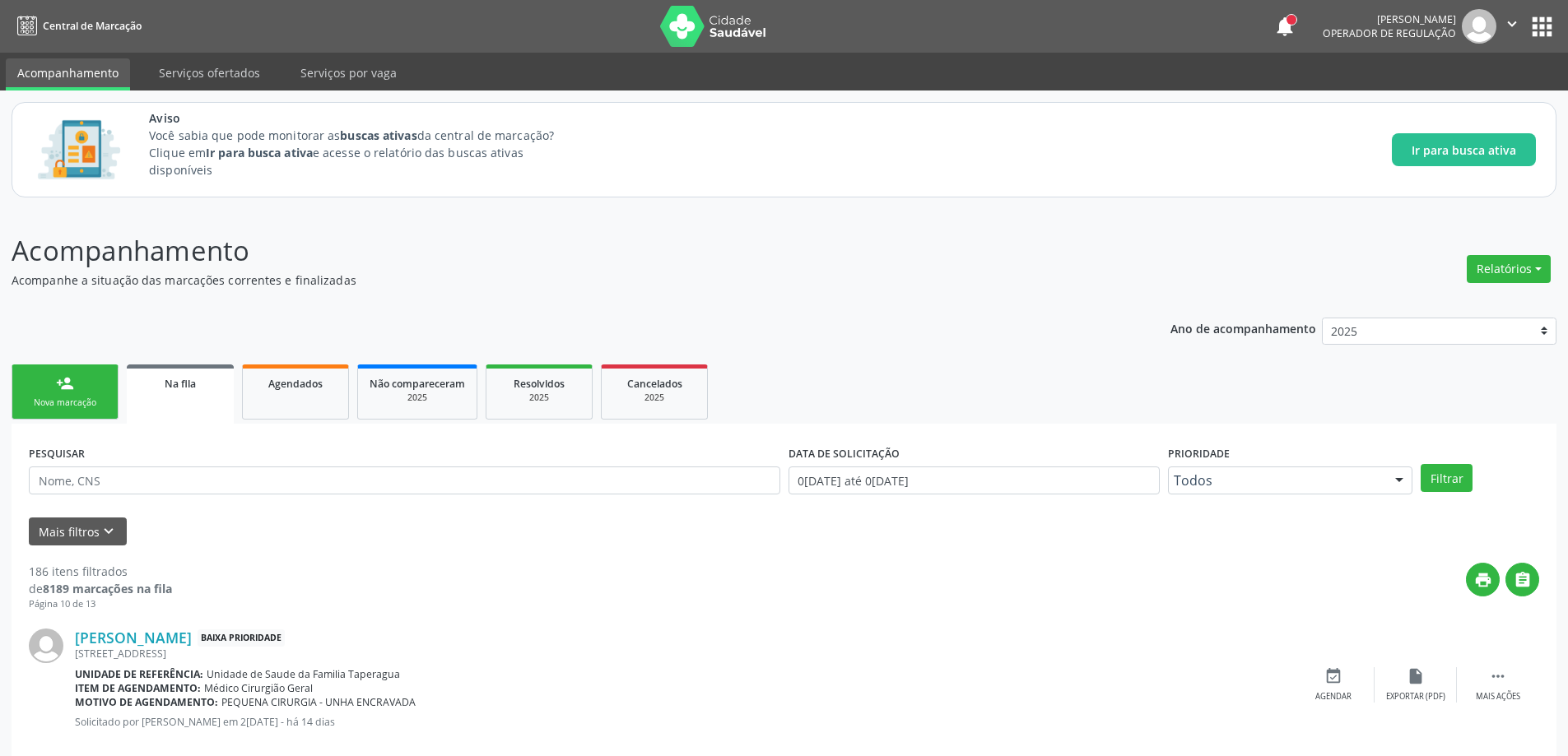
click at [212, 382] on div "Na fila" at bounding box center [180, 383] width 84 height 18
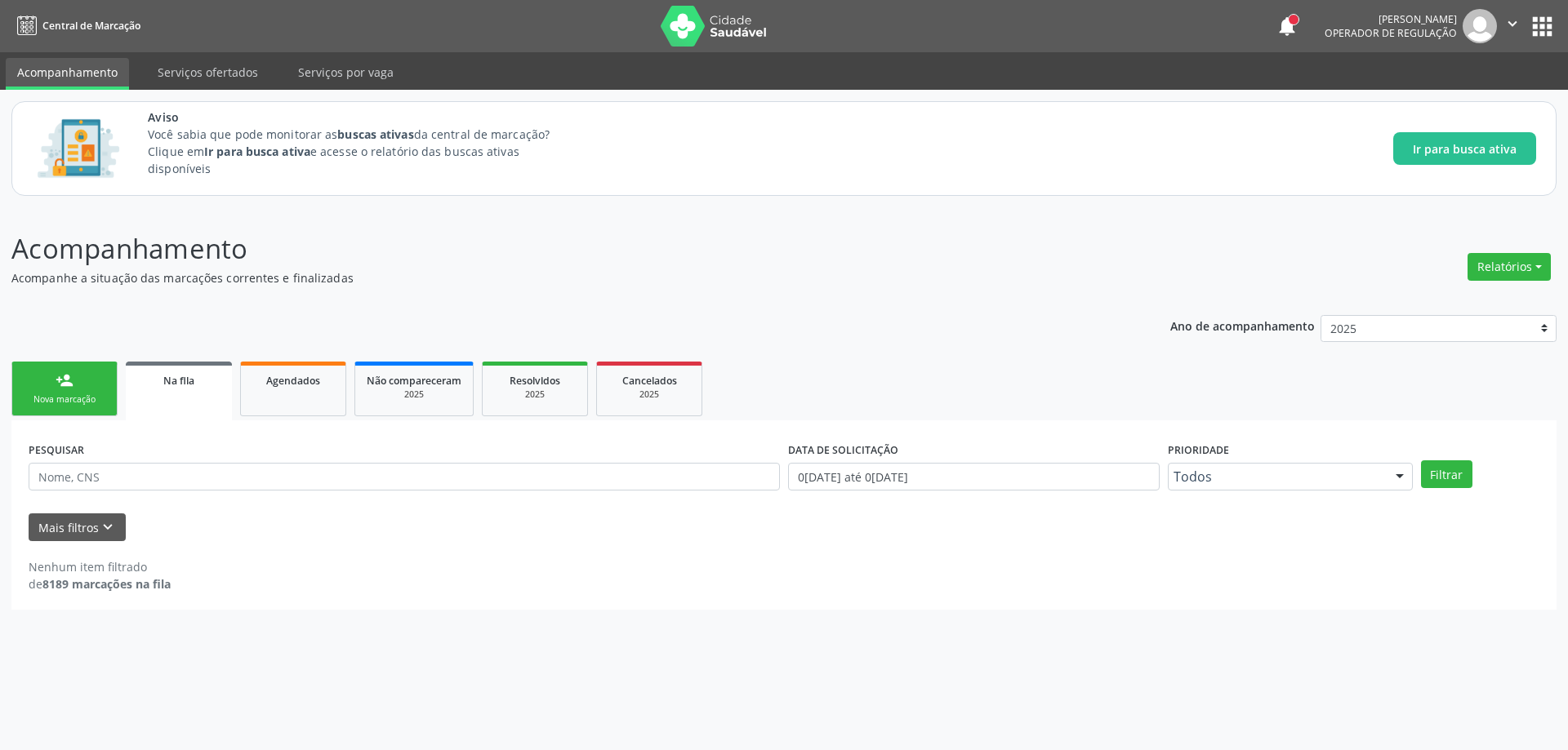
click at [185, 392] on link "Na fila" at bounding box center [178, 391] width 106 height 59
click at [110, 532] on icon "keyboard_arrow_down" at bounding box center [107, 527] width 18 height 18
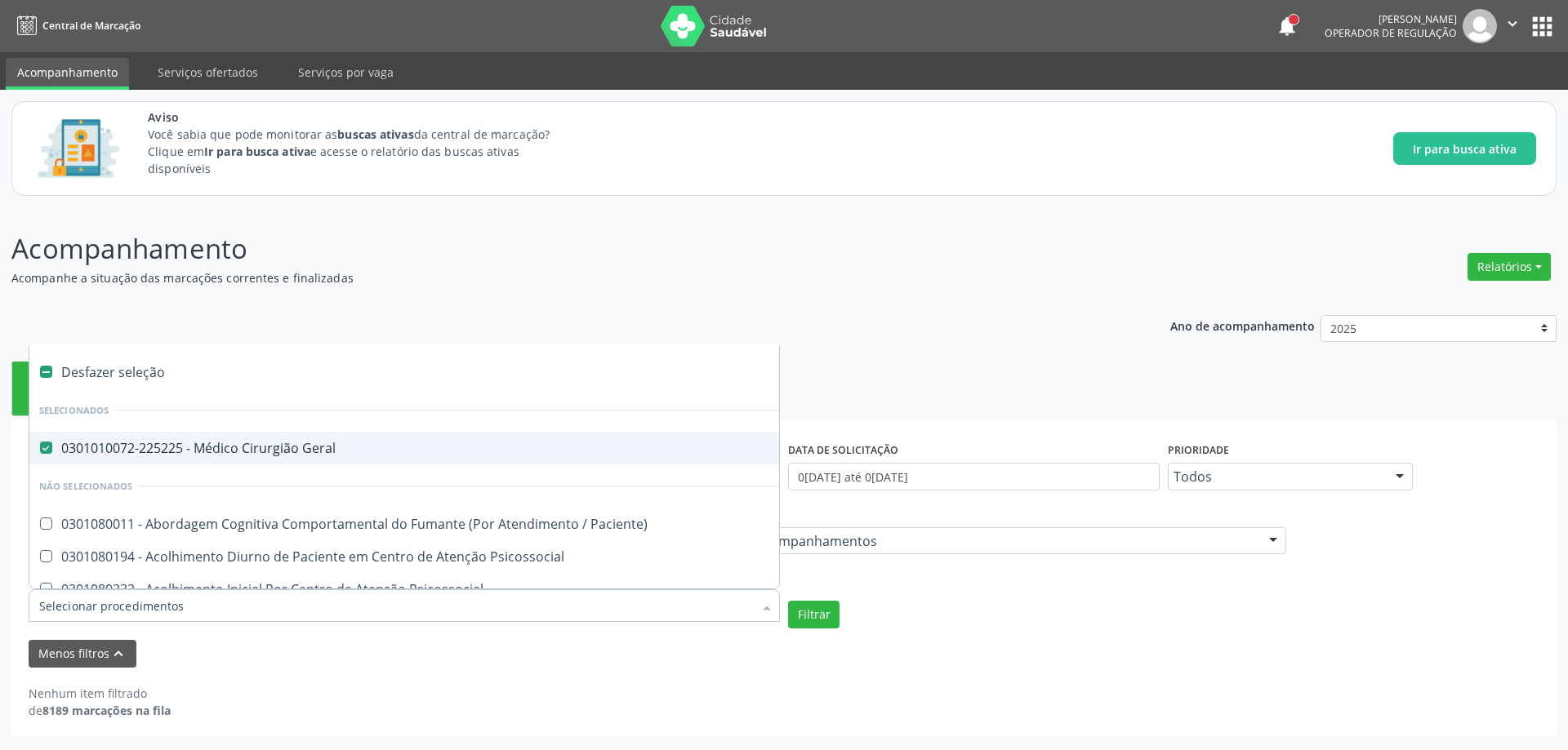
click at [52, 453] on div "0301010072-225225 - Médico Cirurgião Geral" at bounding box center [903, 448] width 1729 height 13
checkbox Geral "false"
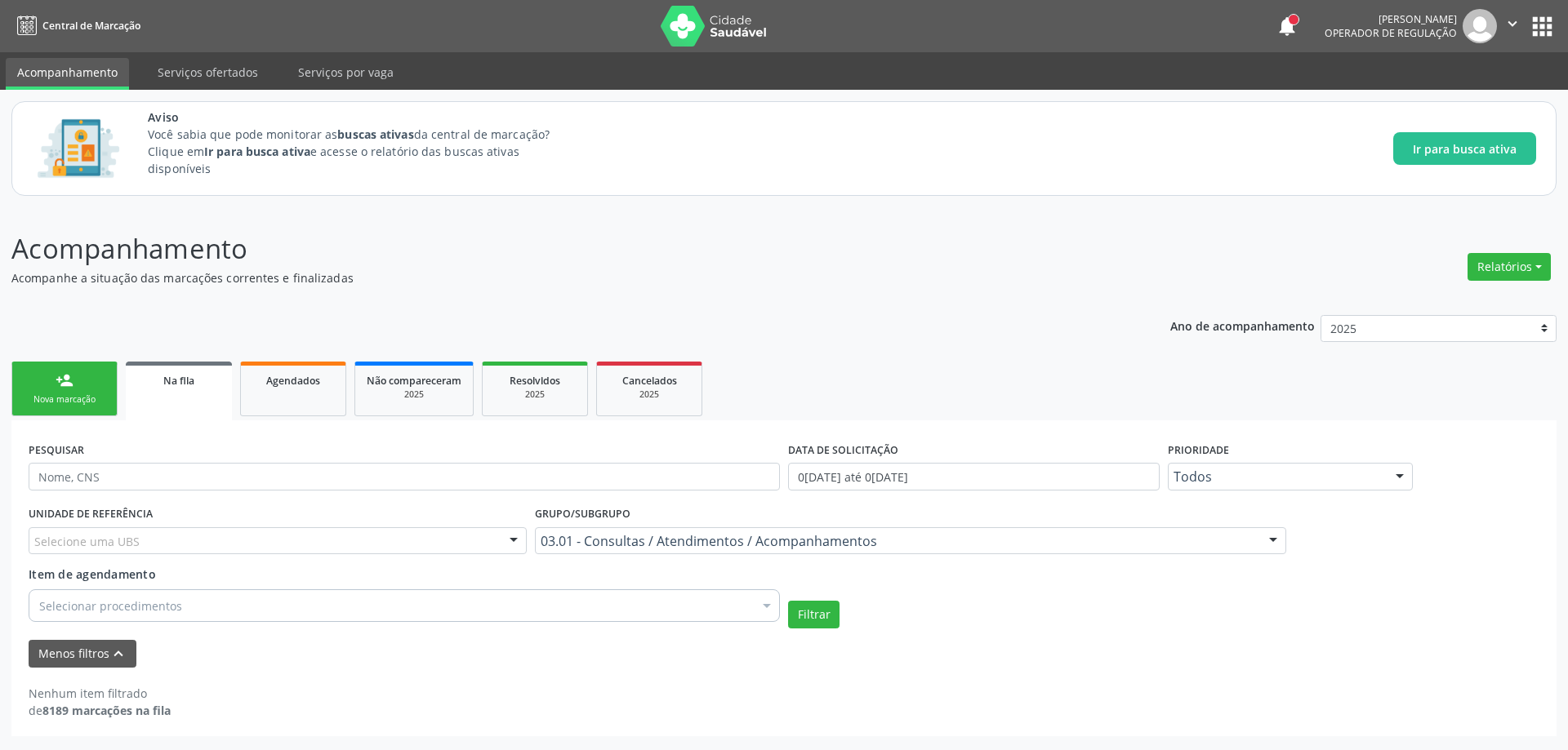
click at [525, 672] on div "Nenhum item filtrado de 8189 marcações na fila" at bounding box center [784, 694] width 1510 height 52
paste input "705800462112134"
type input "705800462112134"
click at [993, 591] on div "UNIDADE DE REFERÊNCIA Selecione uma UBS Todas as UBS Unidade de Saude da Famili…" at bounding box center [784, 564] width 1519 height 126
click at [193, 402] on link "Na fila" at bounding box center [178, 391] width 106 height 59
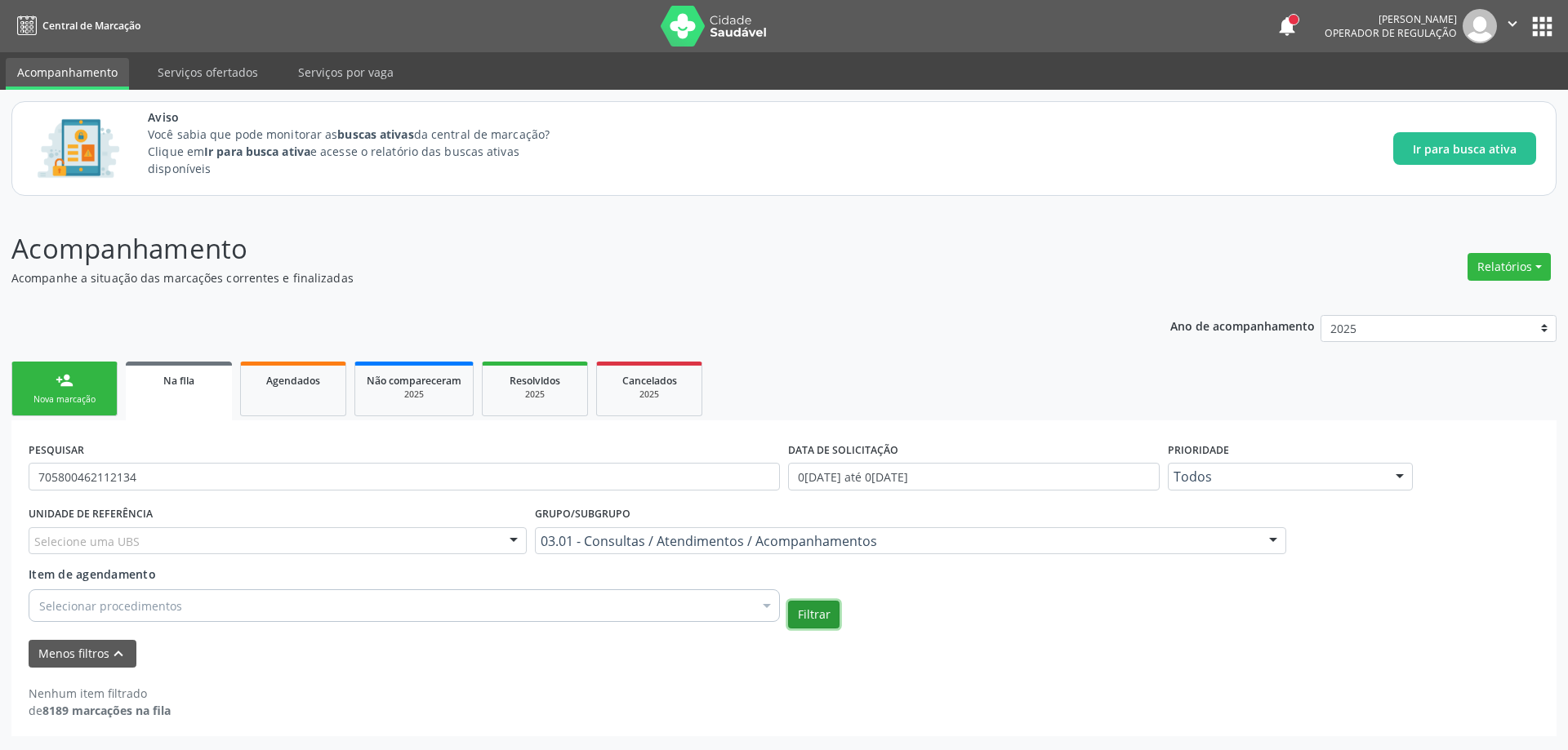
click at [820, 615] on button "Filtrar" at bounding box center [814, 615] width 52 height 28
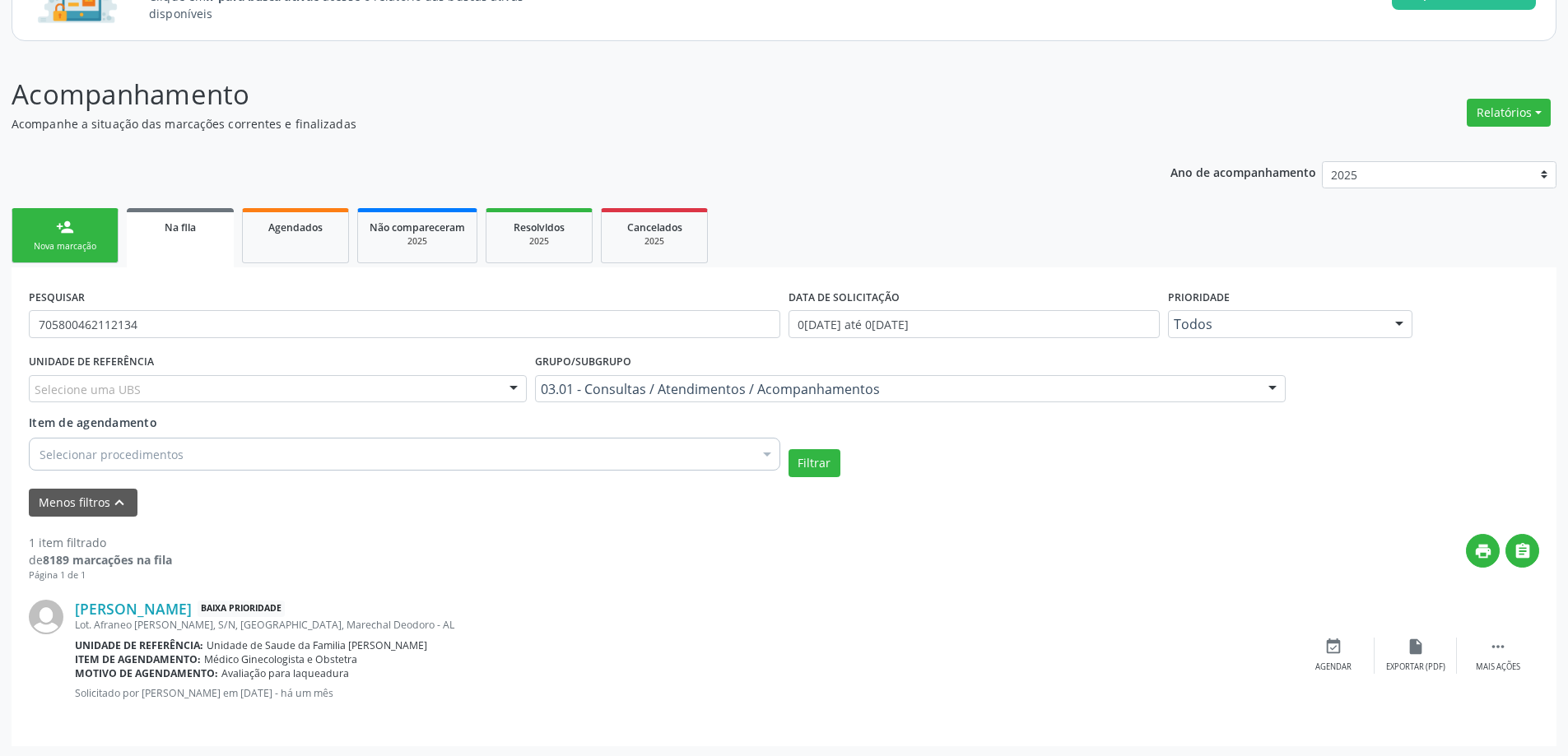
scroll to position [158, 0]
click at [1340, 658] on div "event_available Agendar" at bounding box center [1334, 654] width 83 height 35
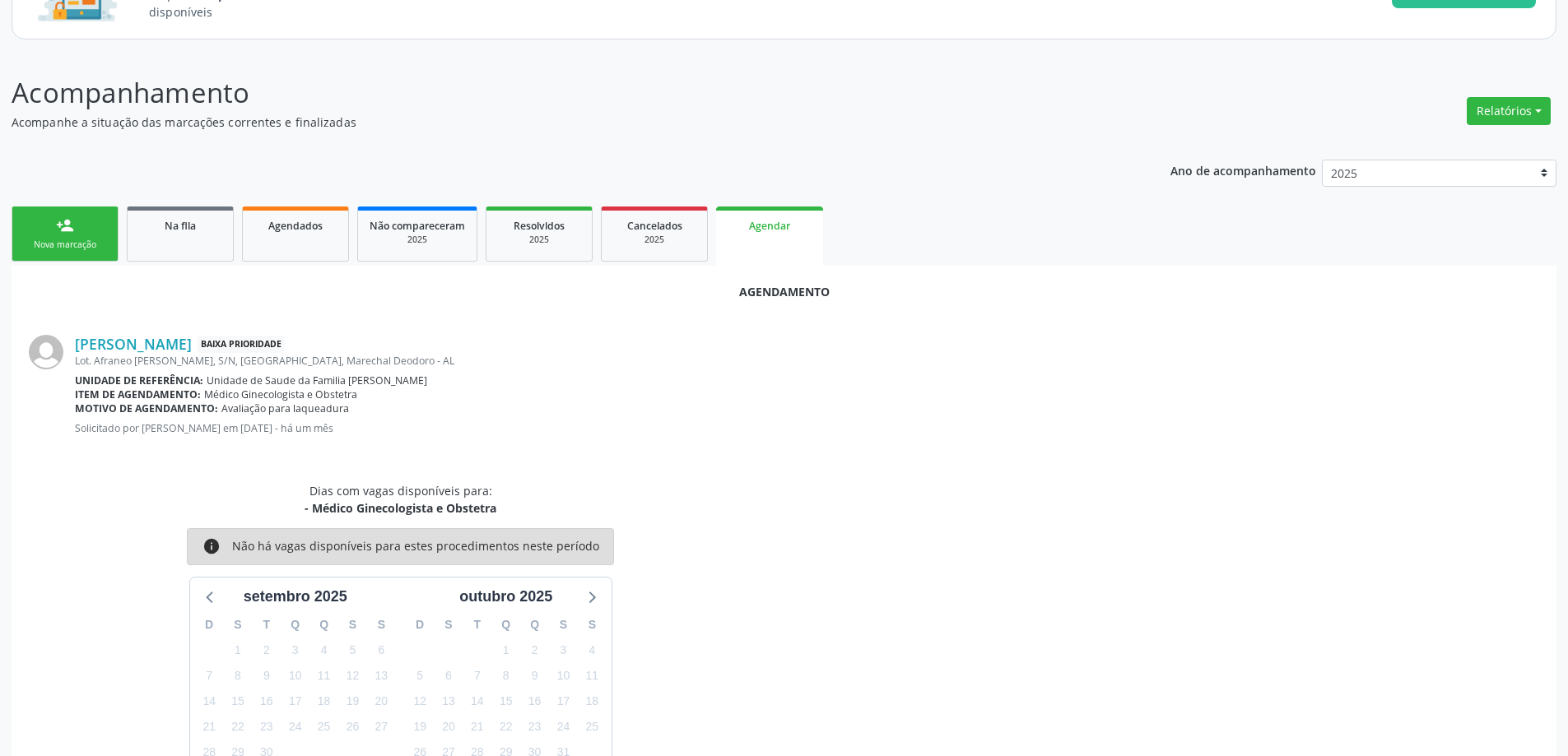
scroll to position [240, 0]
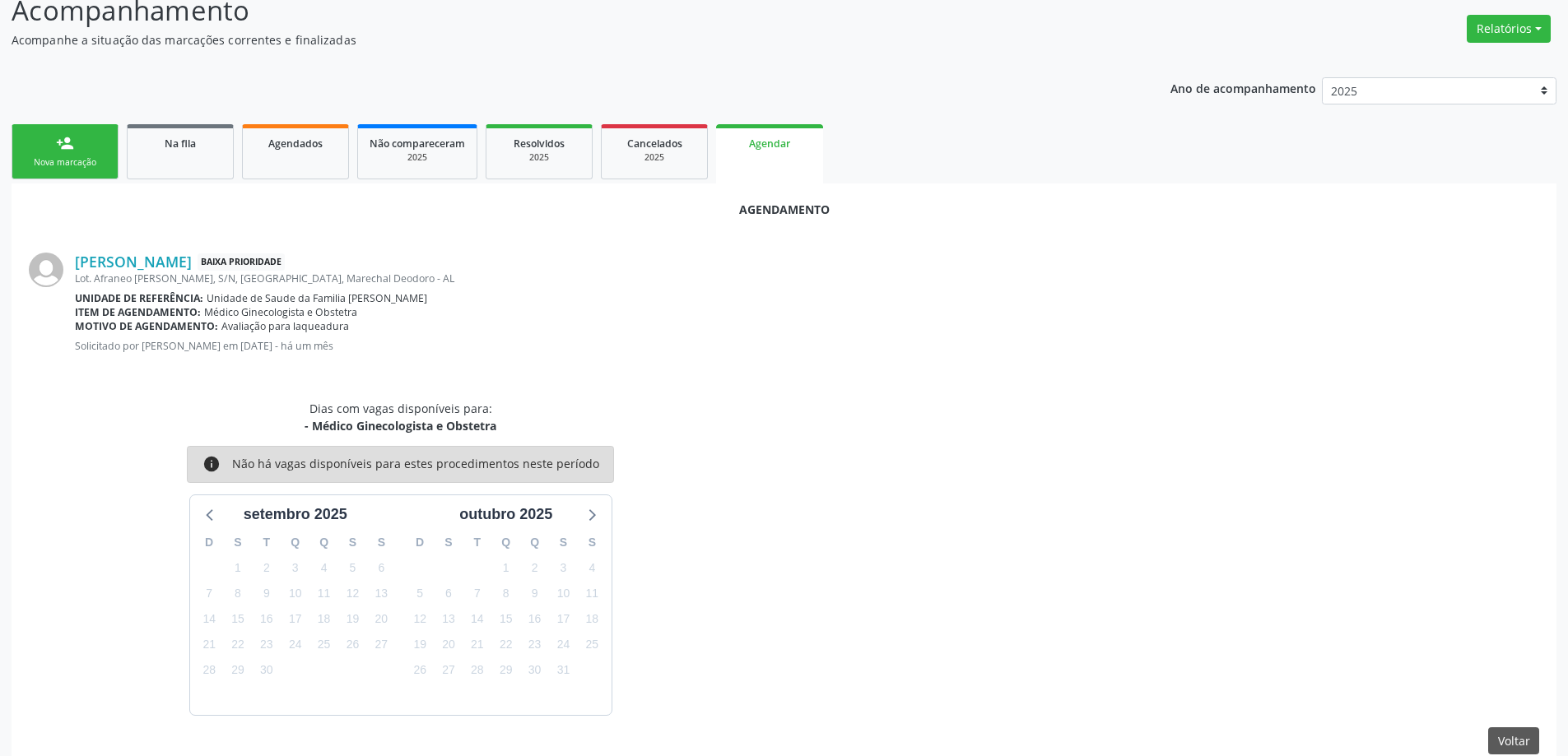
click at [494, 335] on div "[PERSON_NAME] Baixa Prioridade Lot. Afraneo [PERSON_NAME], S/N, [GEOGRAPHIC_DAT…" at bounding box center [807, 308] width 1464 height 112
click at [184, 165] on link "Na fila" at bounding box center [180, 151] width 107 height 55
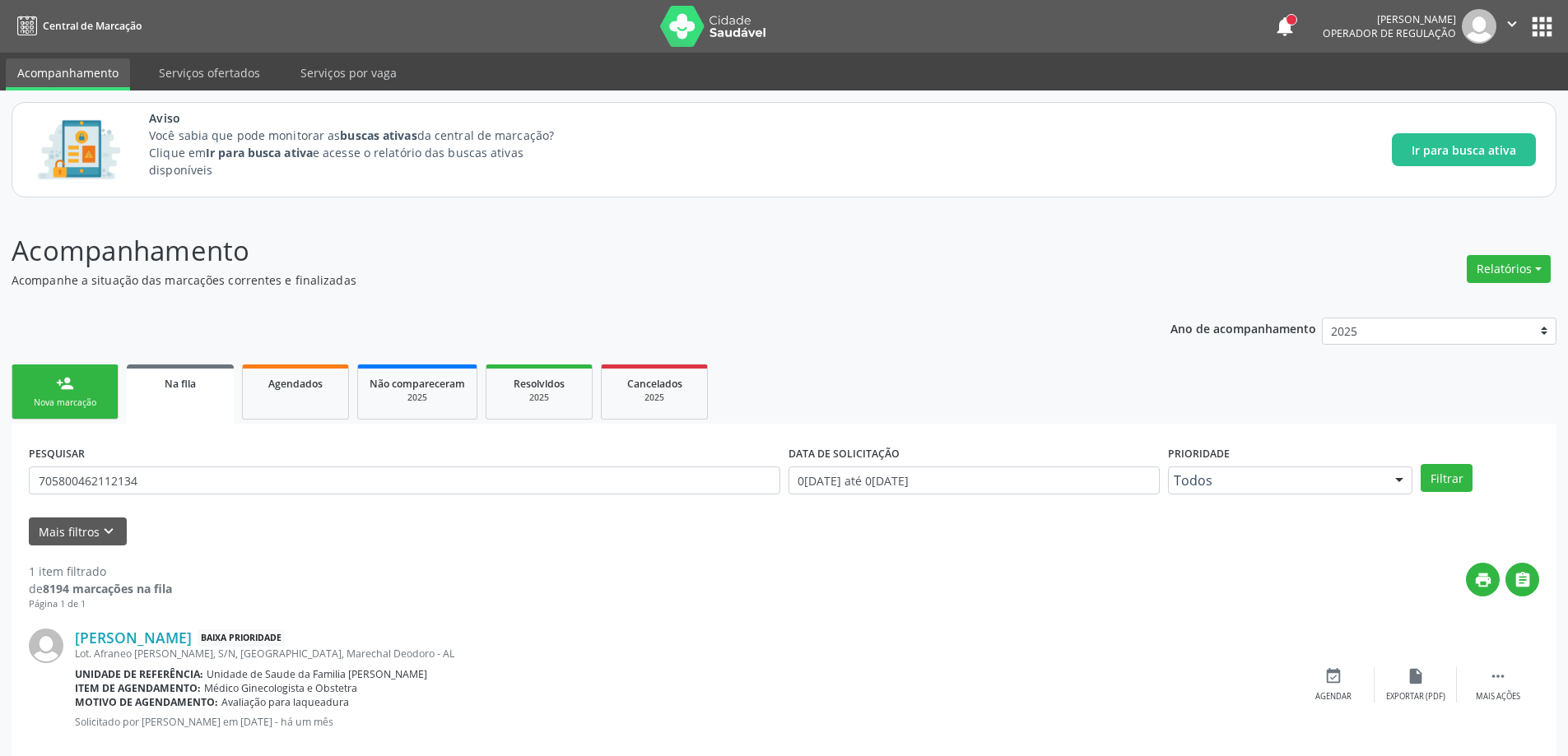
scroll to position [30, 0]
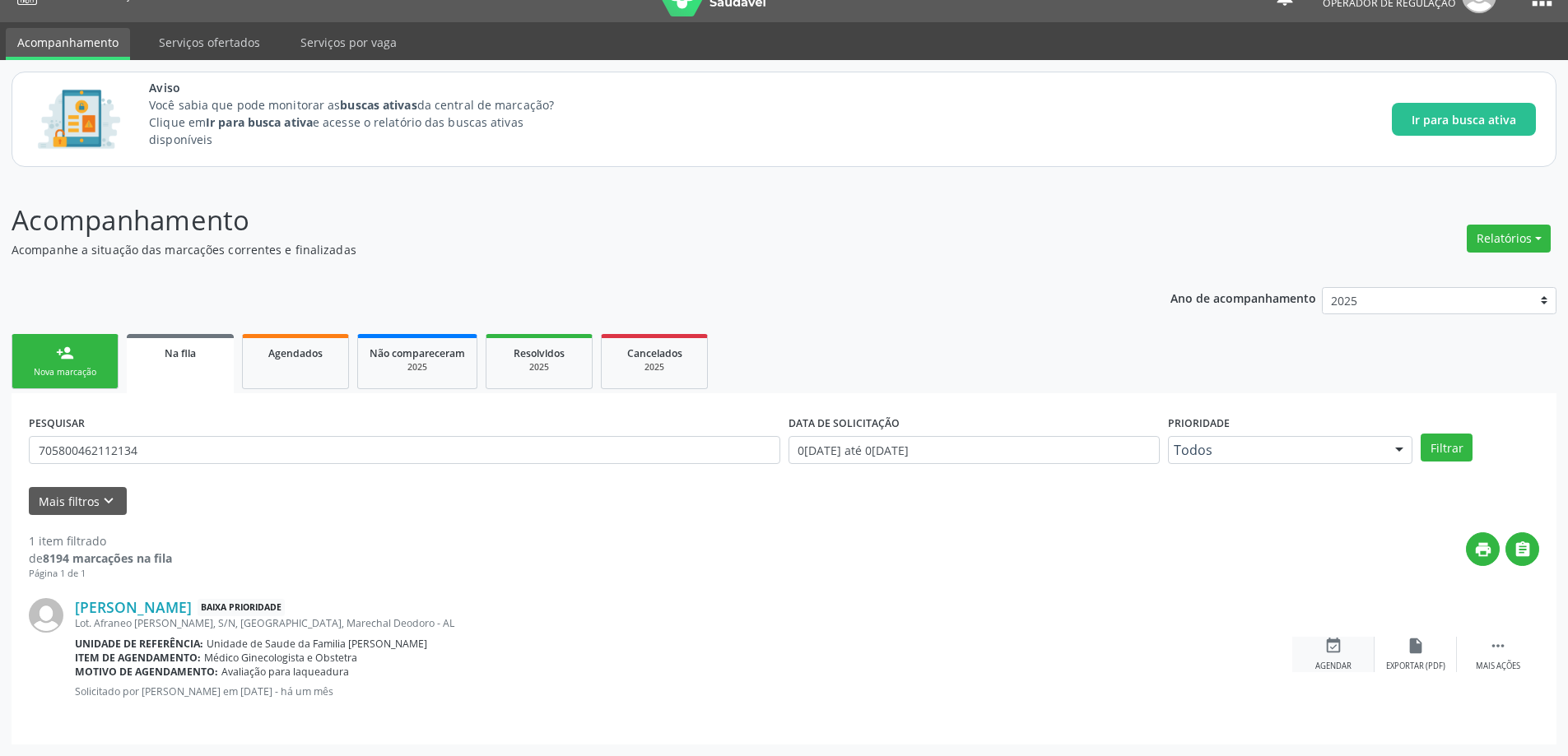
click at [1332, 643] on icon "event_available" at bounding box center [1333, 646] width 18 height 18
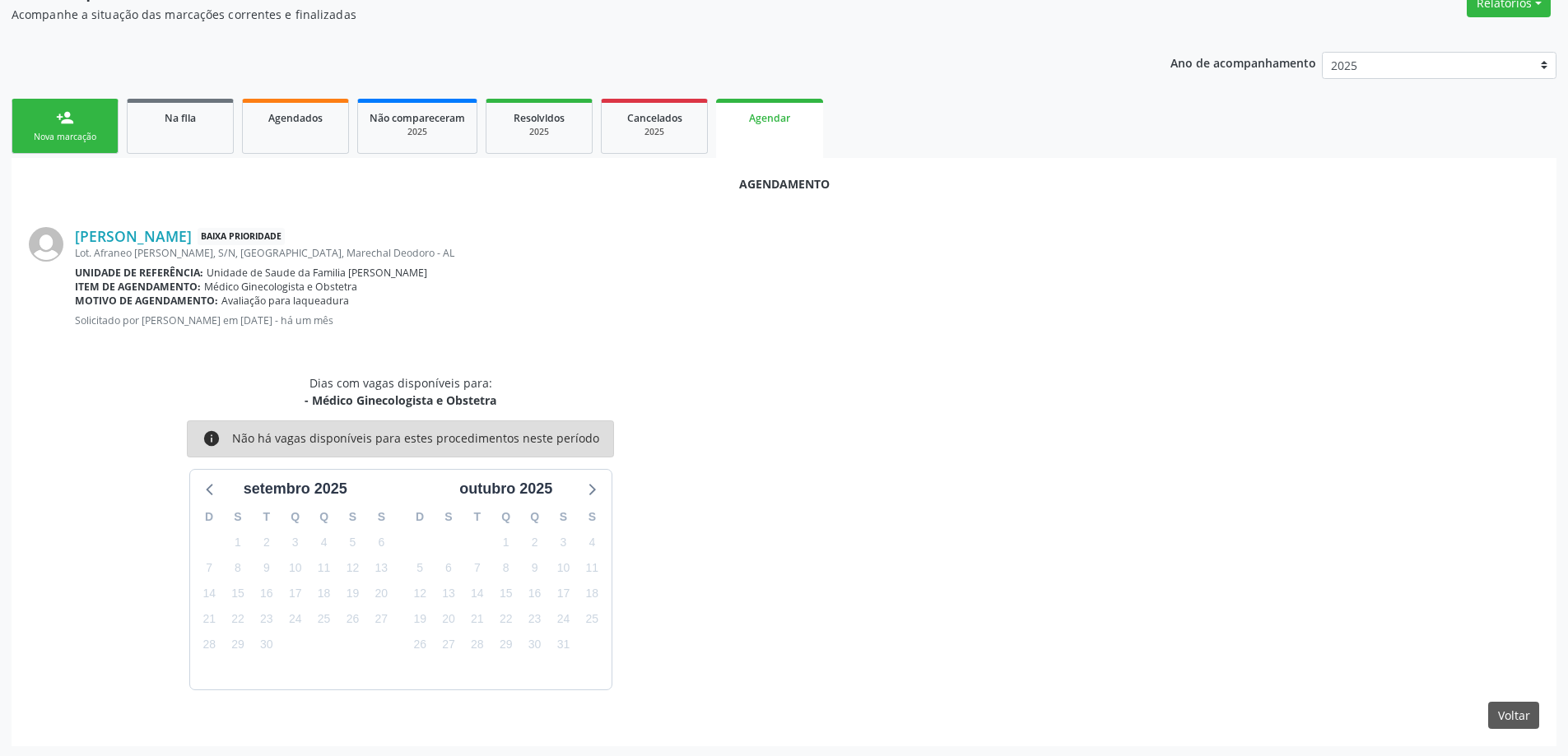
scroll to position [267, 0]
